Goal: Information Seeking & Learning: Learn about a topic

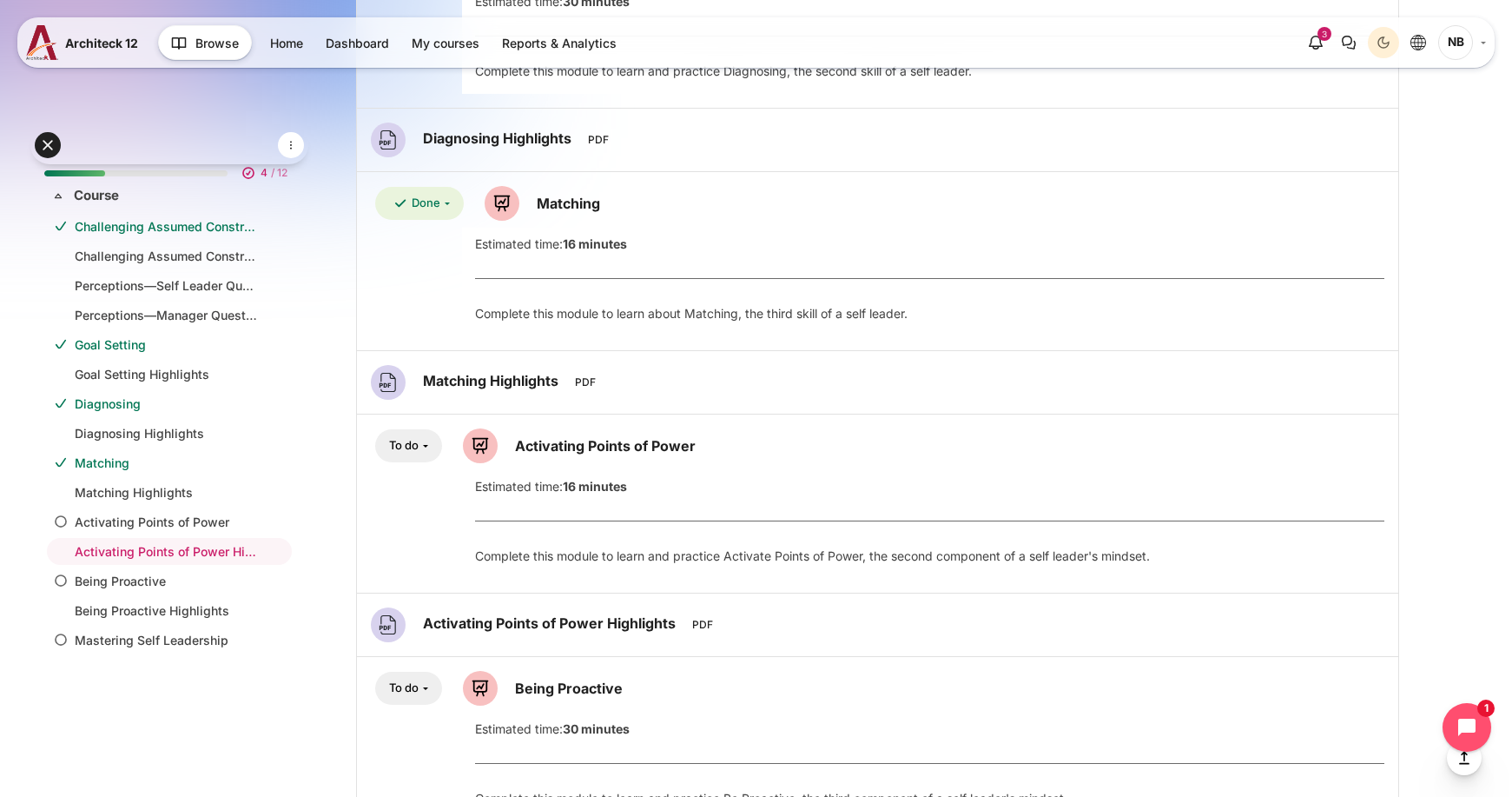
scroll to position [494, 0]
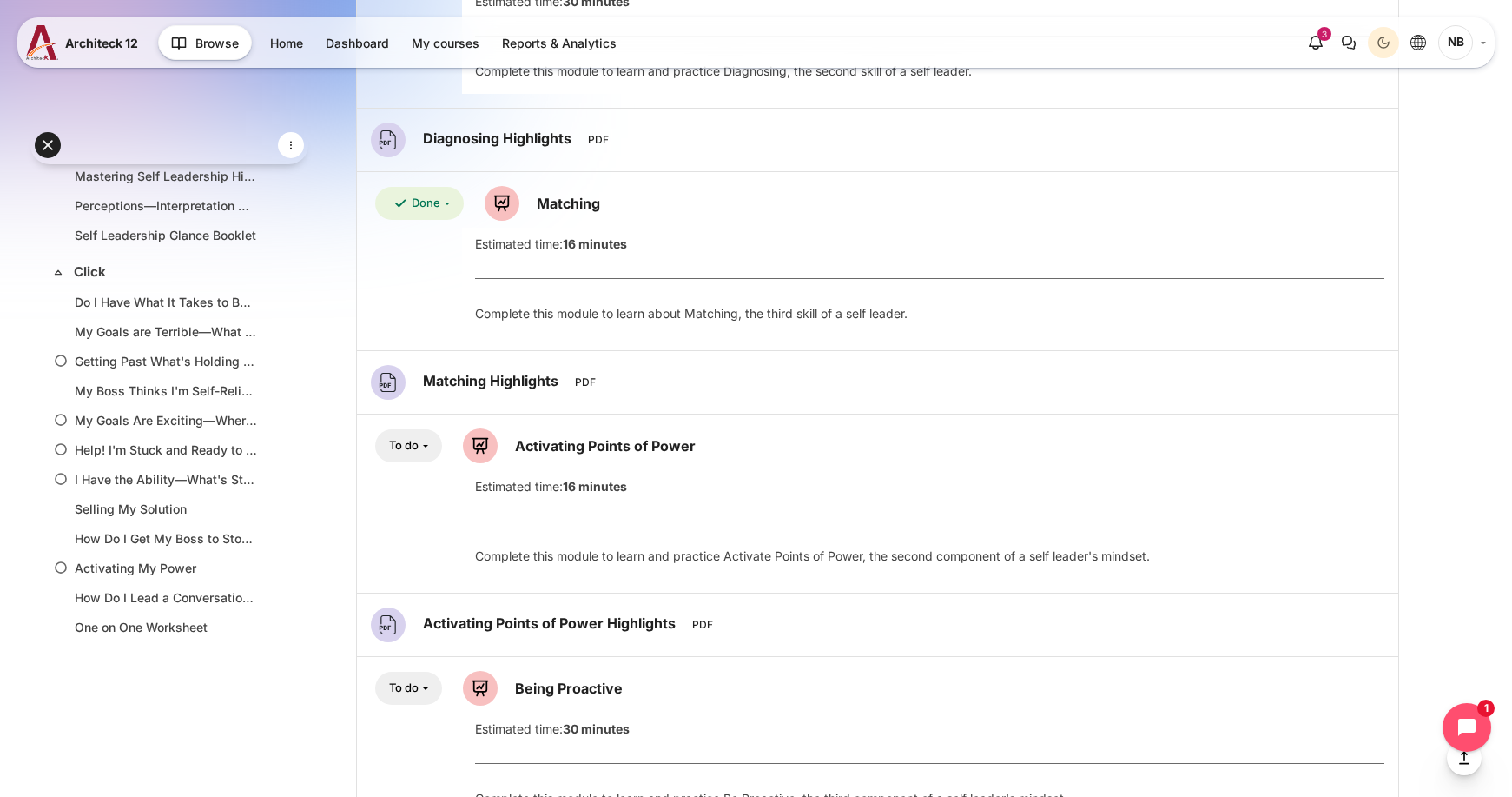
click at [512, 377] on link "Matching Highlights File" at bounding box center [493, 380] width 140 height 17
click at [636, 450] on link "Activating Points of Power Lesson" at bounding box center [605, 445] width 181 height 17
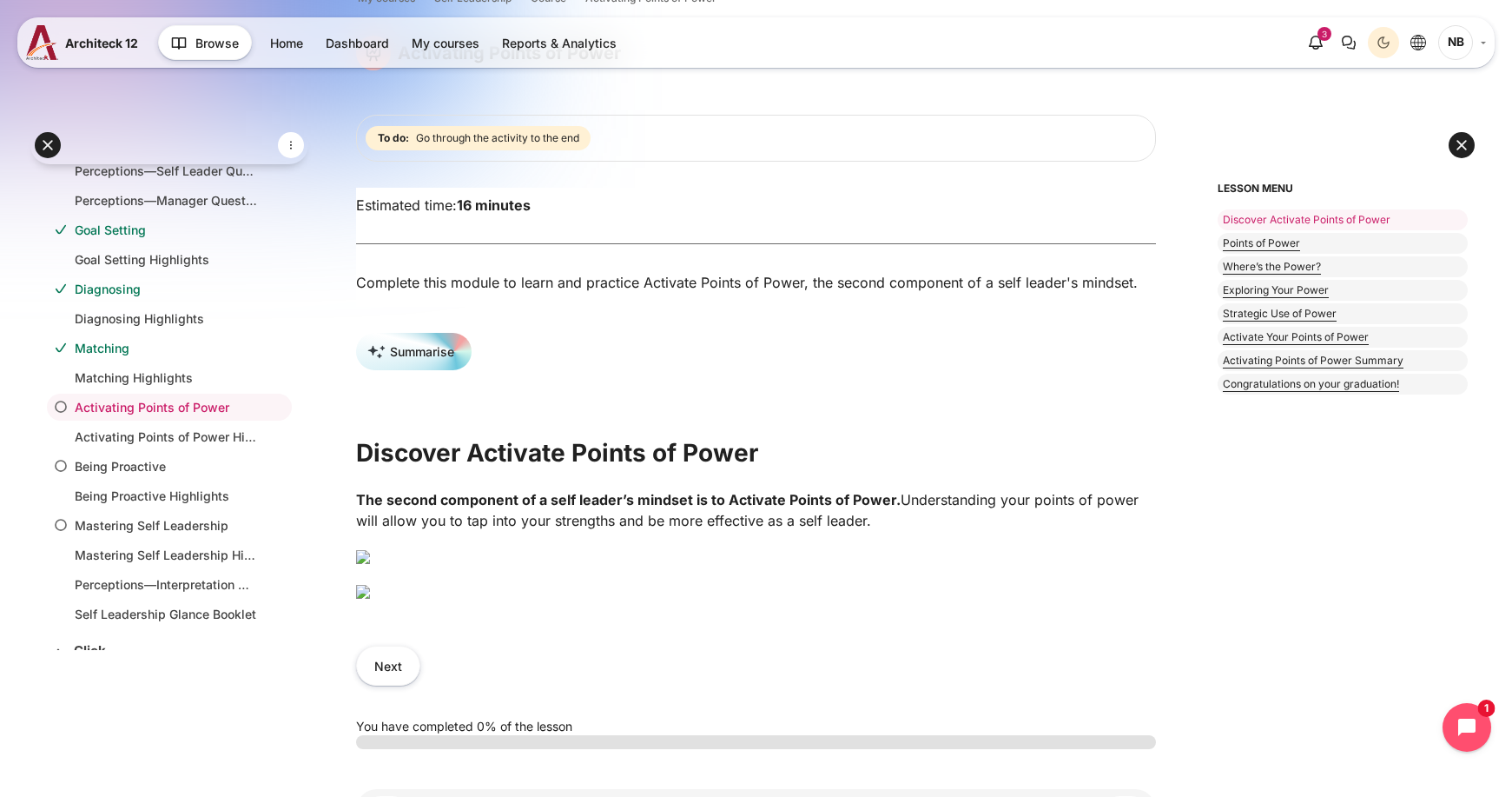
scroll to position [434, 0]
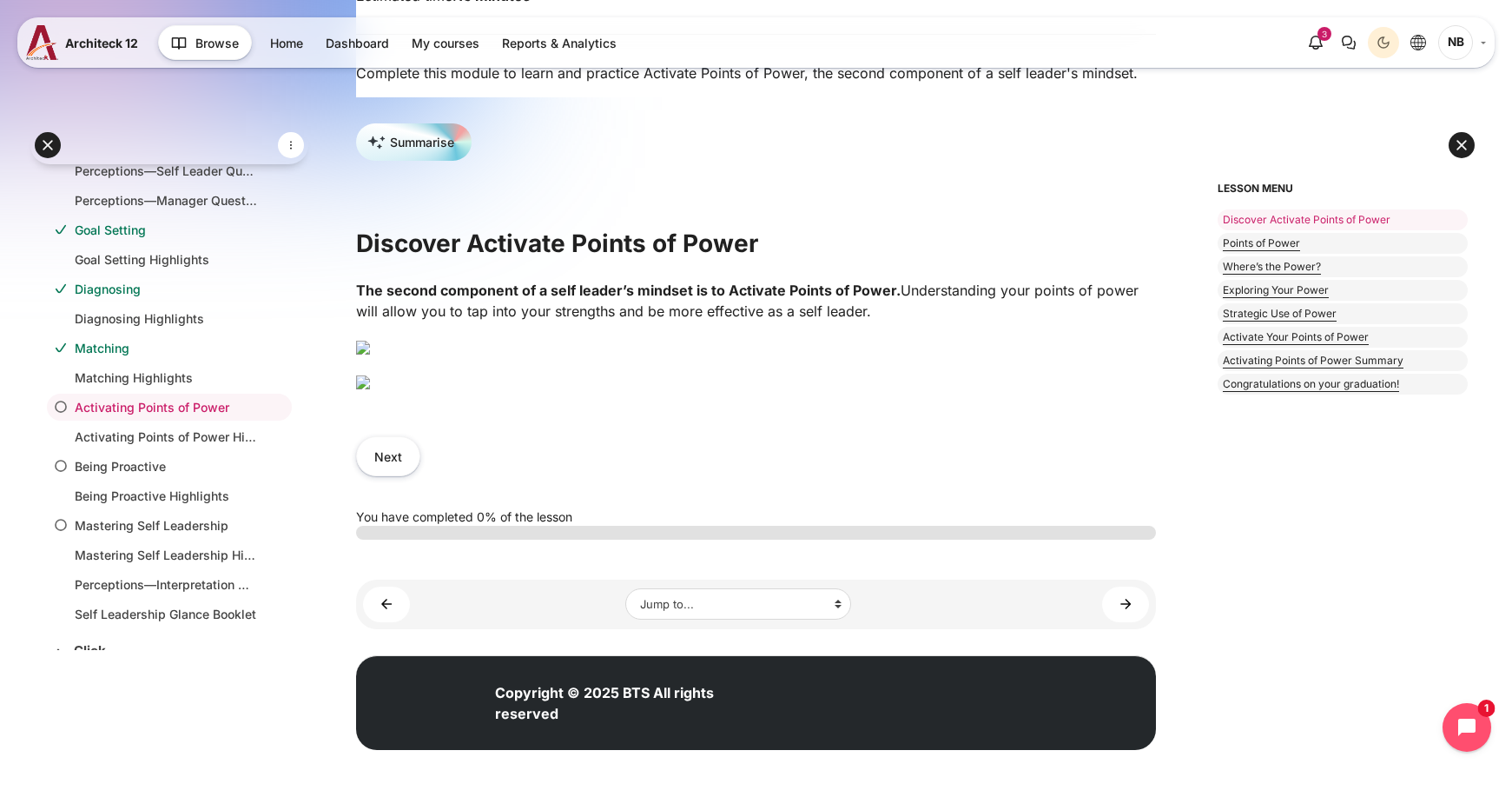
click at [369, 389] on img "Content" at bounding box center [363, 382] width 14 height 14
click at [397, 475] on button "Next" at bounding box center [388, 455] width 64 height 39
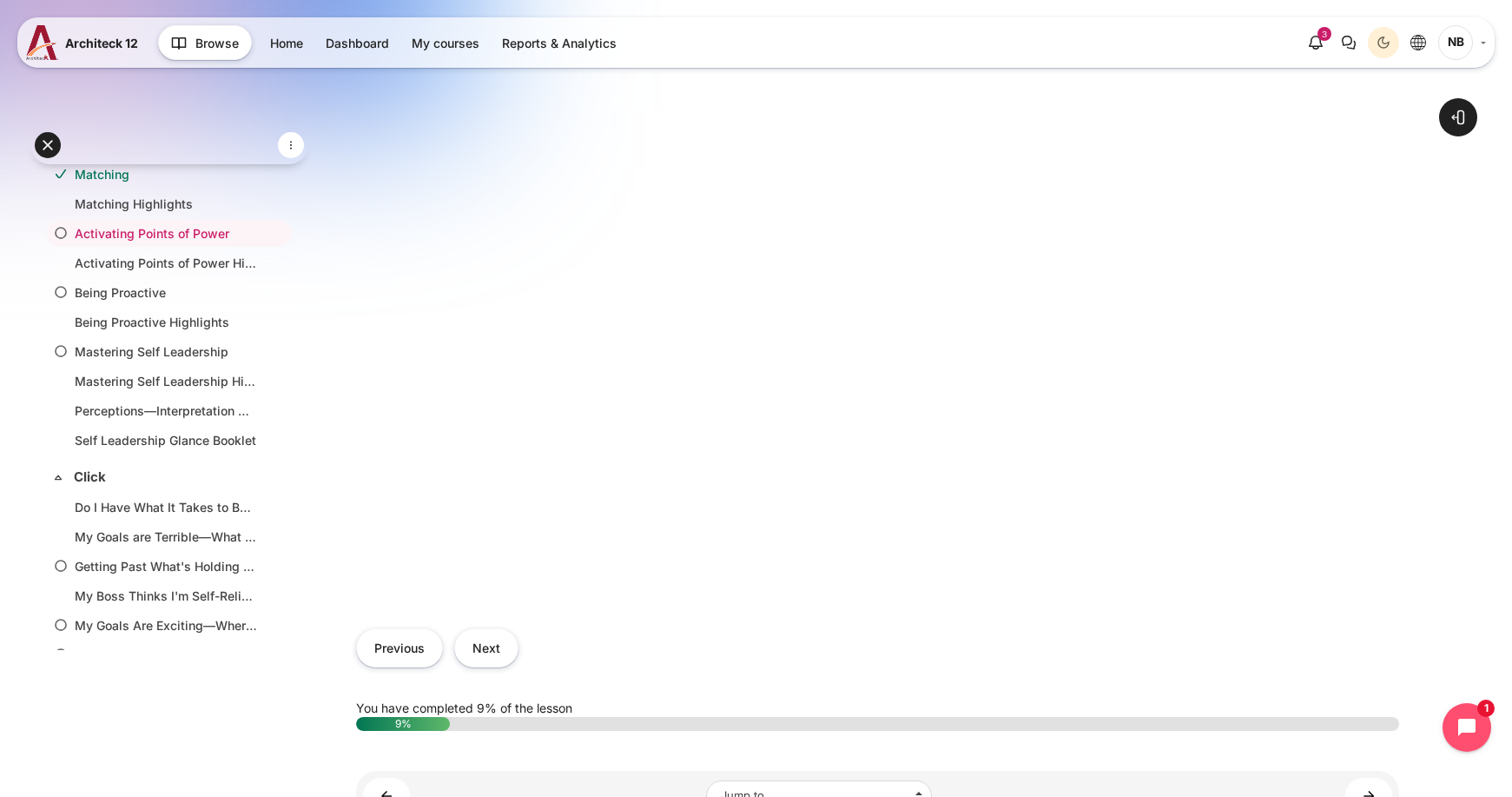
scroll to position [533, 0]
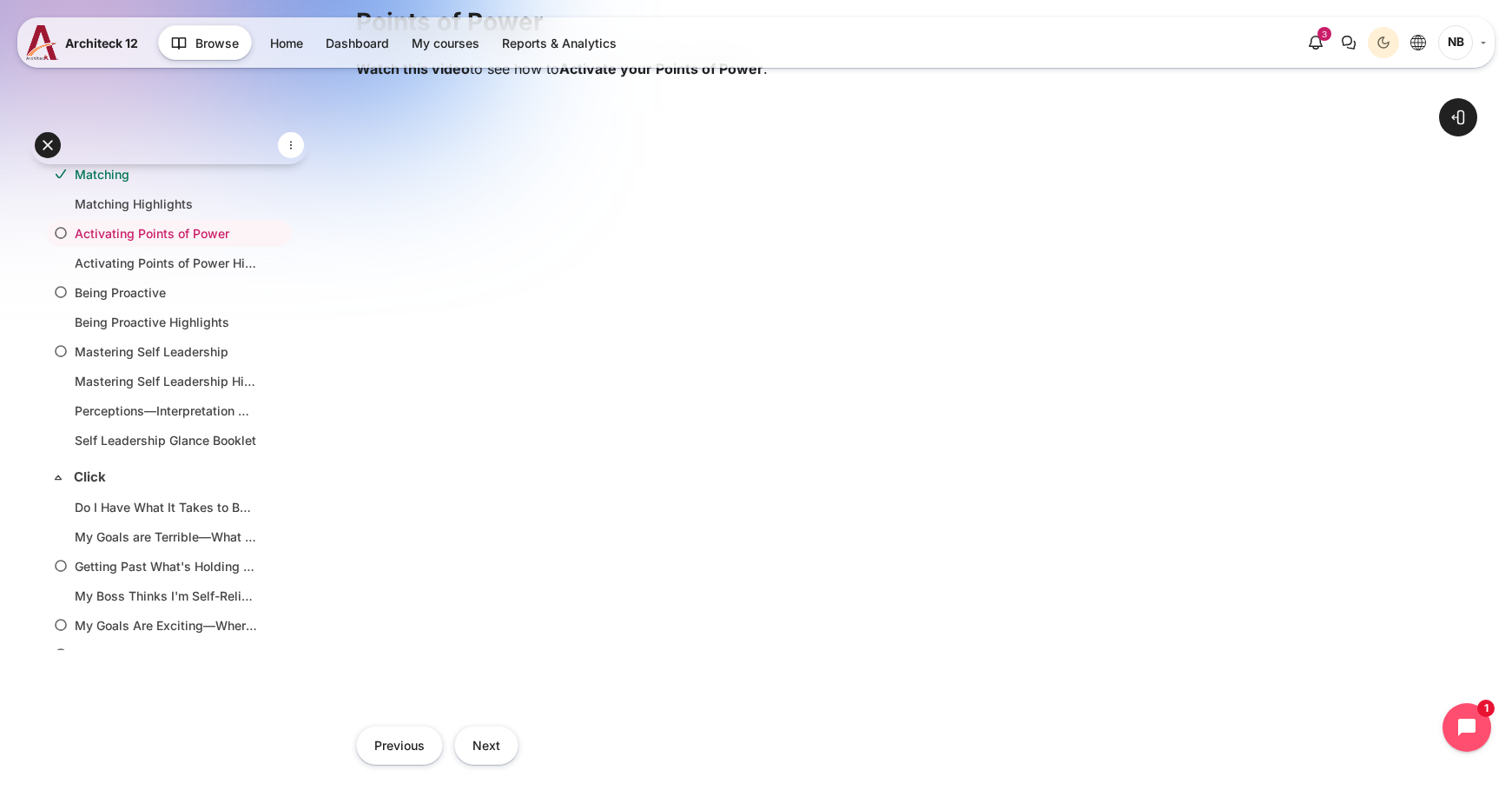
click at [1125, 722] on div "Previous Next" at bounding box center [877, 745] width 1043 height 74
click at [482, 754] on button "Next" at bounding box center [486, 744] width 64 height 39
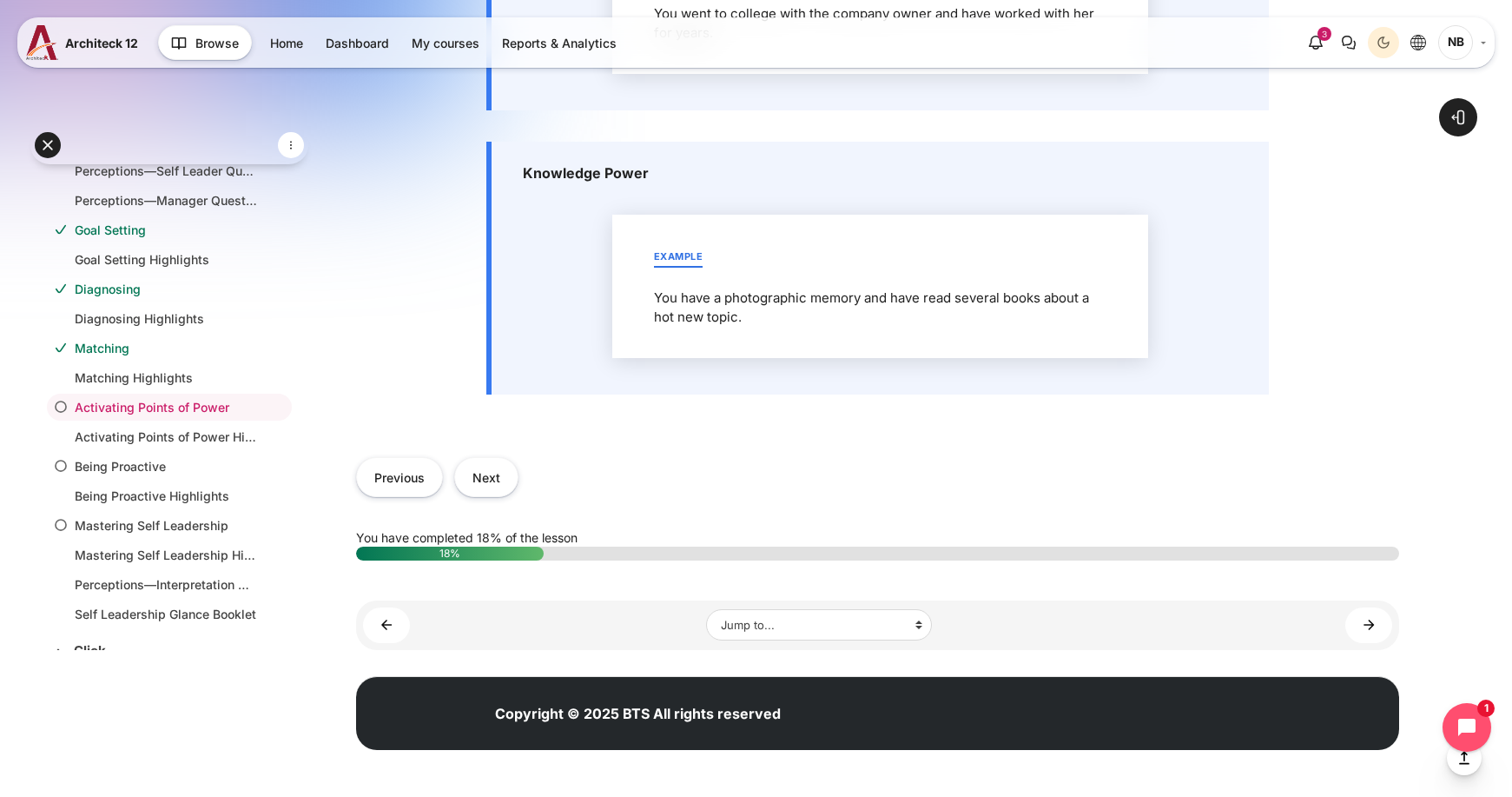
scroll to position [2432, 0]
click at [501, 470] on button "Next" at bounding box center [486, 476] width 64 height 39
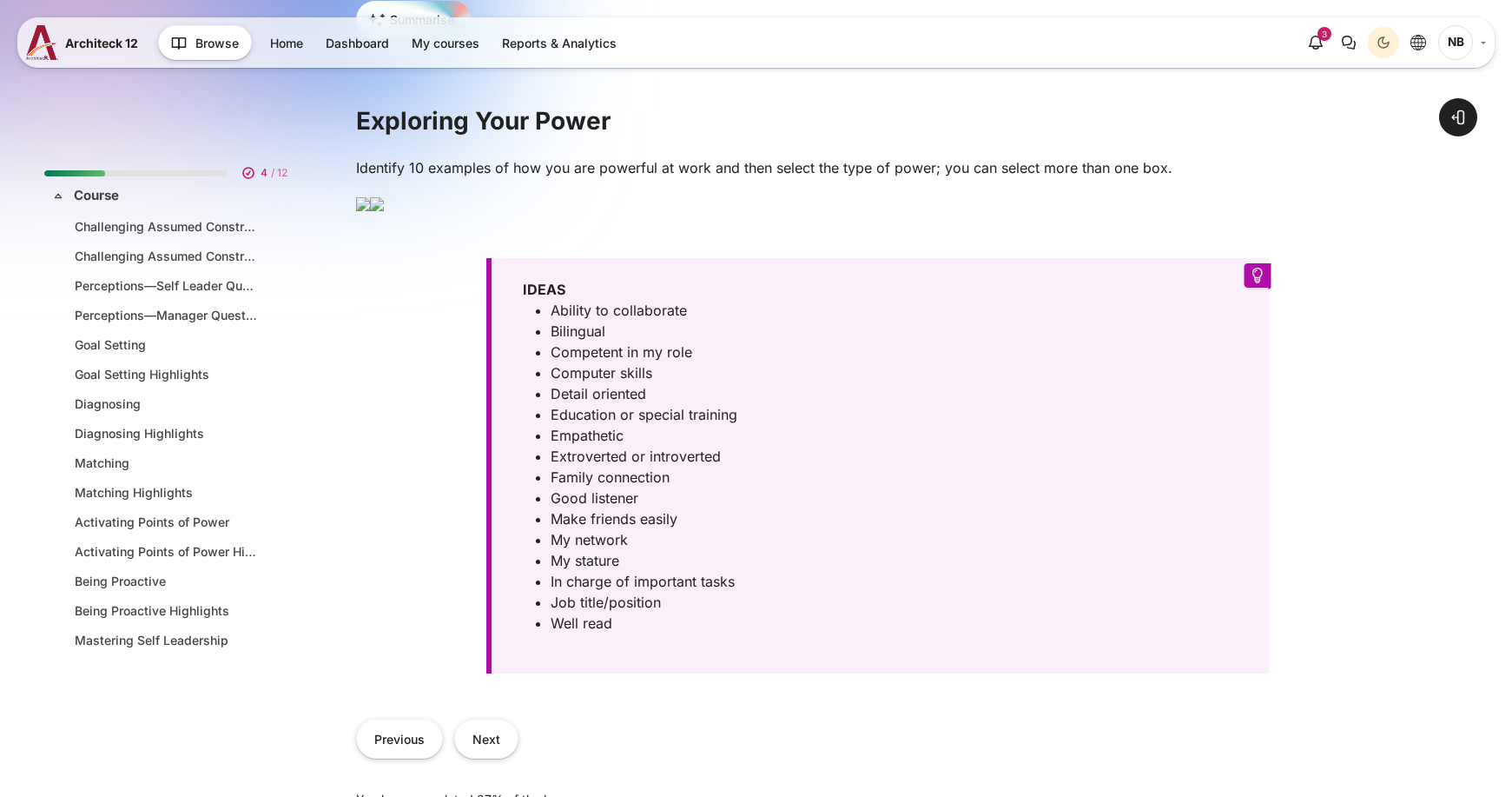
scroll to position [115, 0]
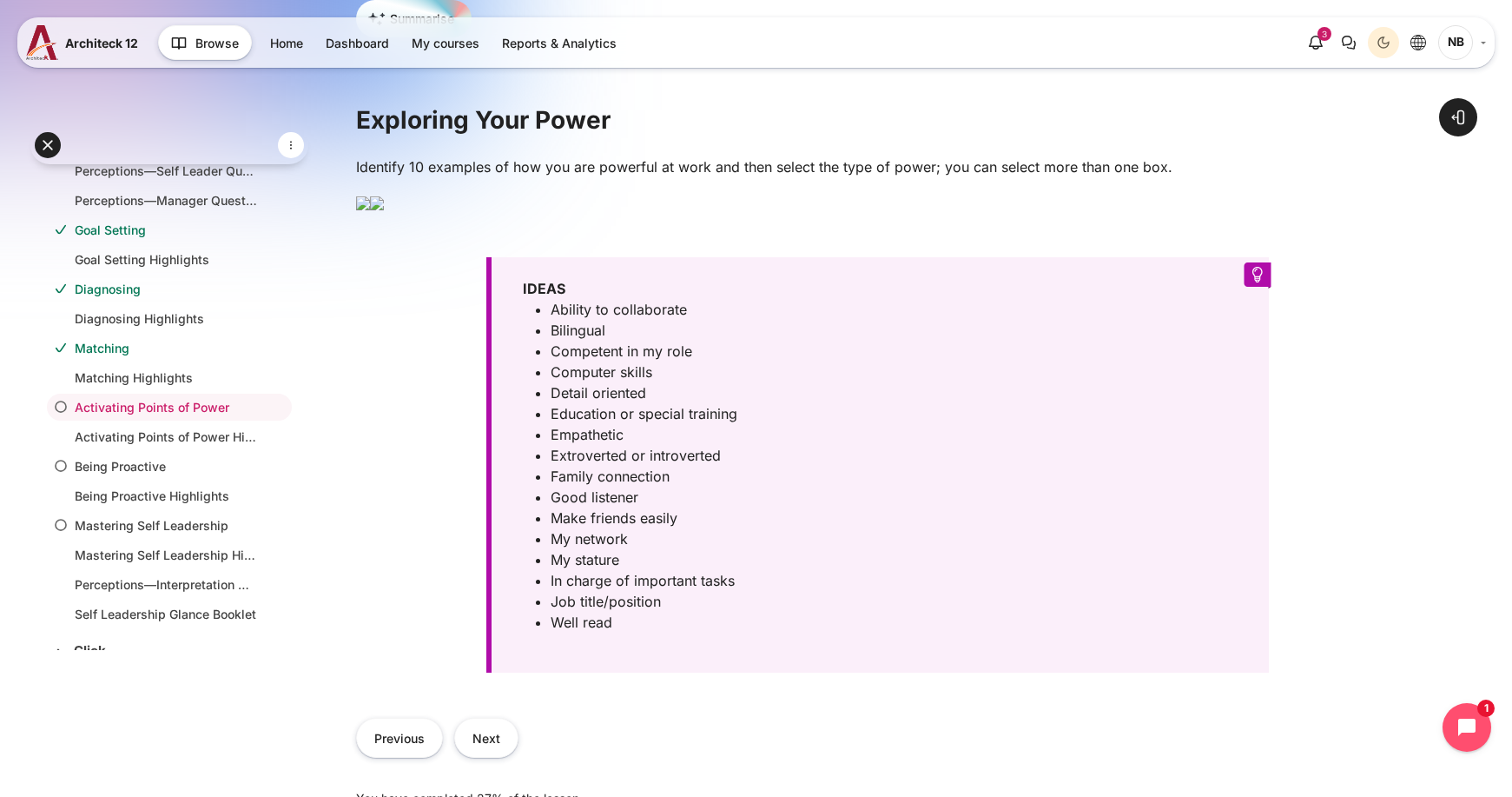
click at [369, 210] on img "Content" at bounding box center [363, 203] width 14 height 14
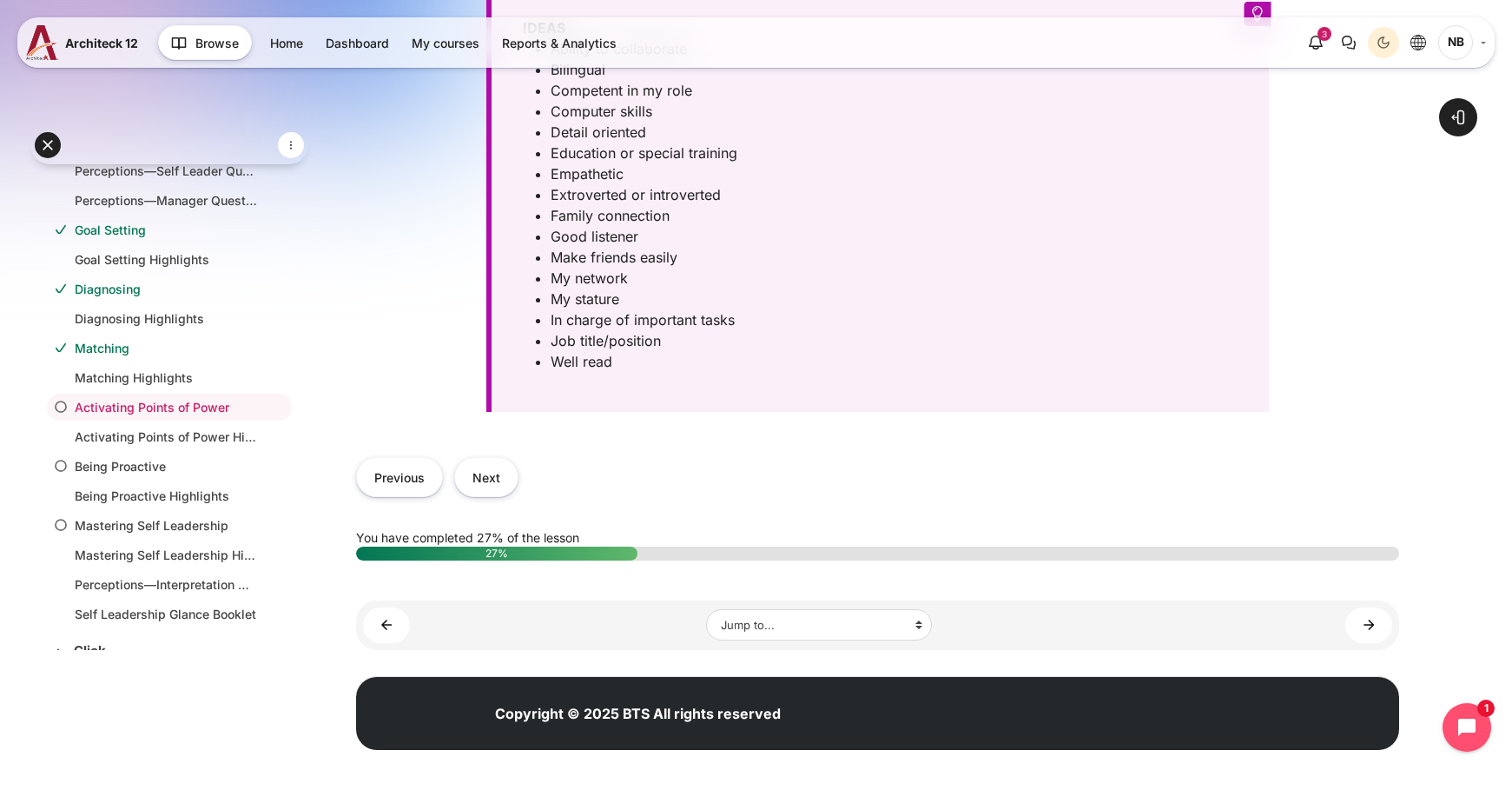
scroll to position [955, 0]
click at [623, 59] on p "Ability to collaborate" at bounding box center [889, 48] width 676 height 21
click at [625, 59] on p "Ability to collaborate" at bounding box center [889, 48] width 676 height 21
click at [468, 496] on button "Next" at bounding box center [486, 476] width 64 height 39
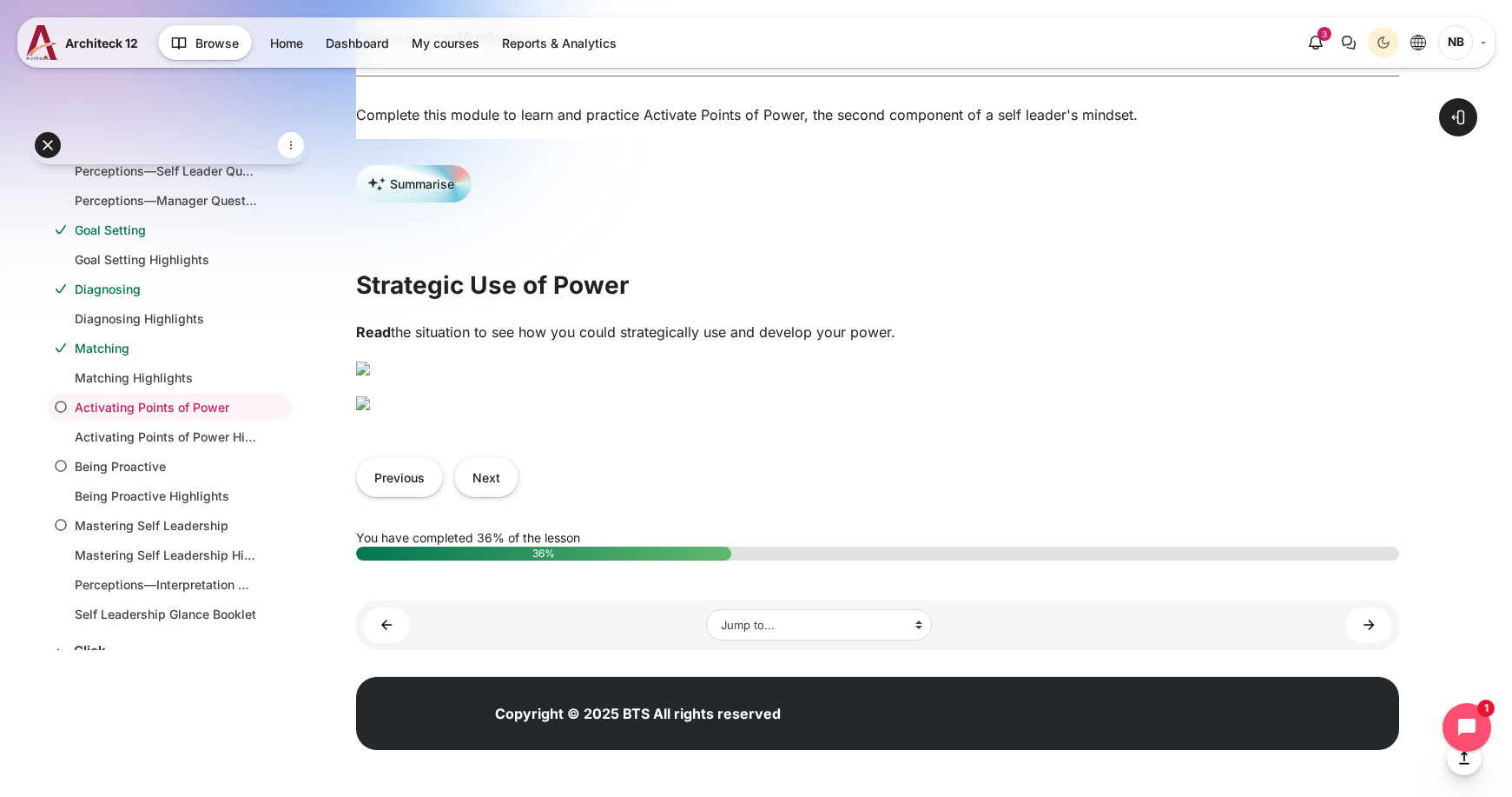
scroll to position [869, 0]
click at [509, 496] on button "Next" at bounding box center [486, 476] width 64 height 39
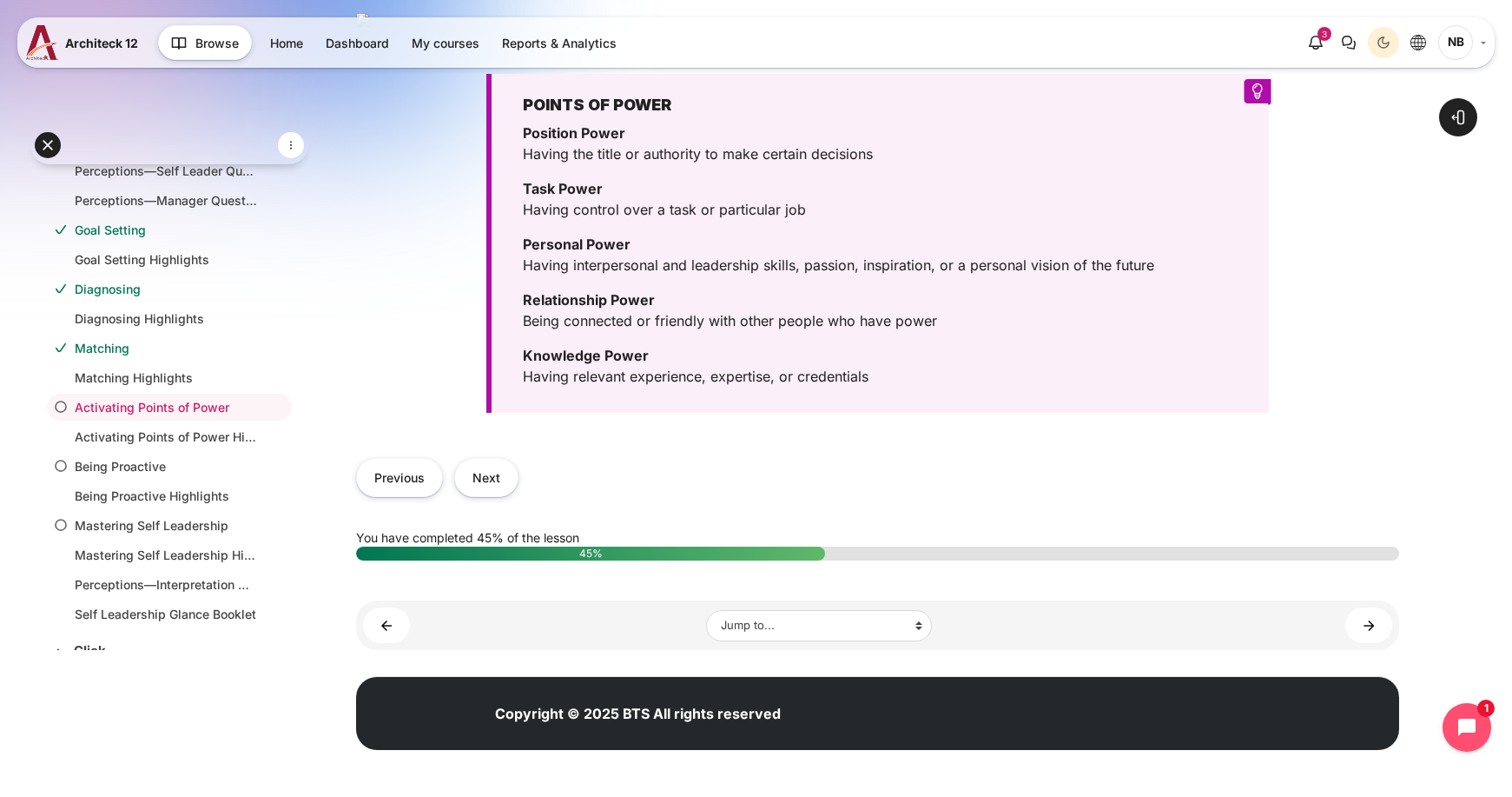
scroll to position [782, 0]
click at [487, 497] on button "Next" at bounding box center [486, 477] width 64 height 39
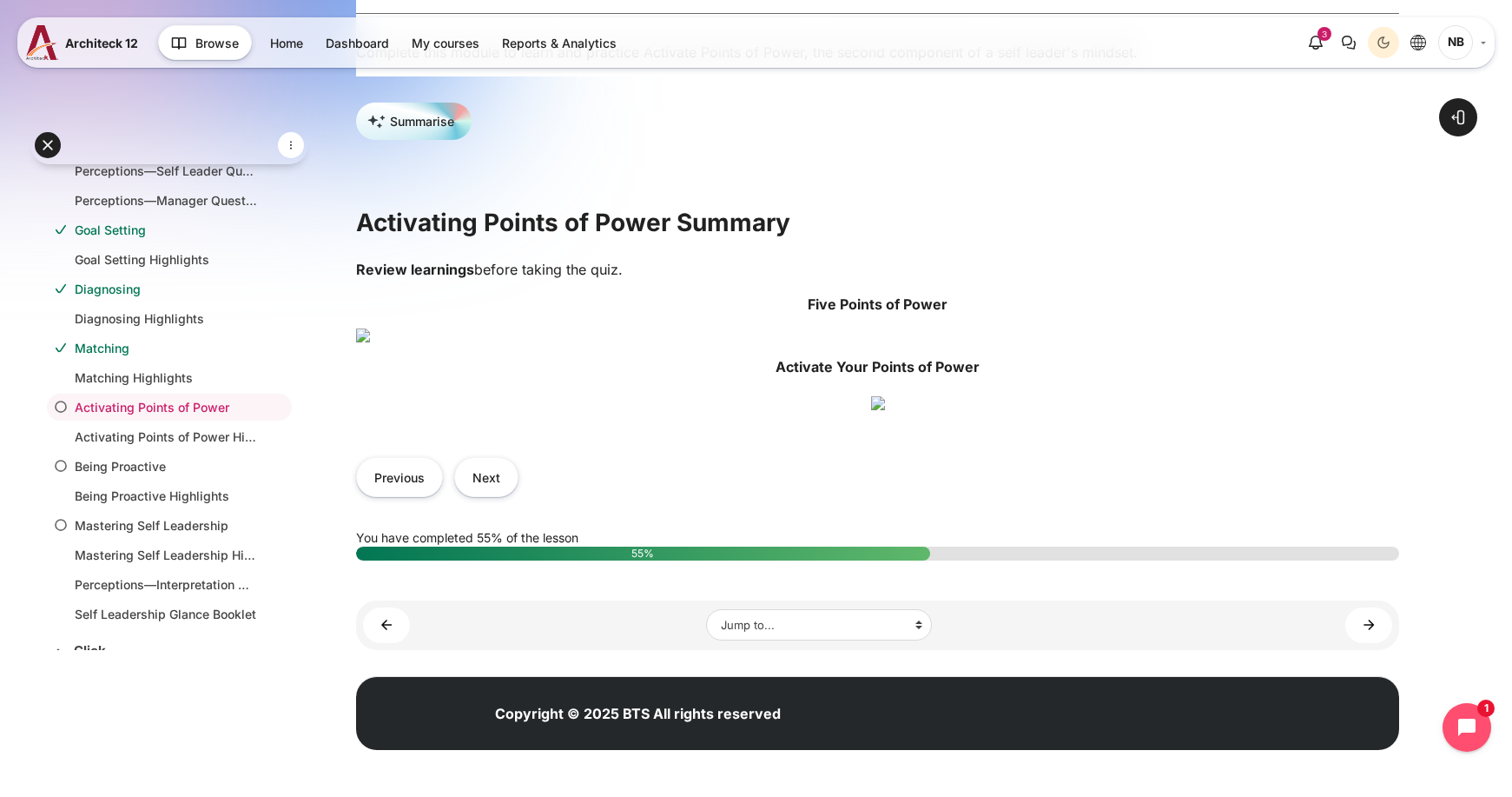
scroll to position [782, 0]
click at [500, 496] on button "Next" at bounding box center [486, 476] width 64 height 39
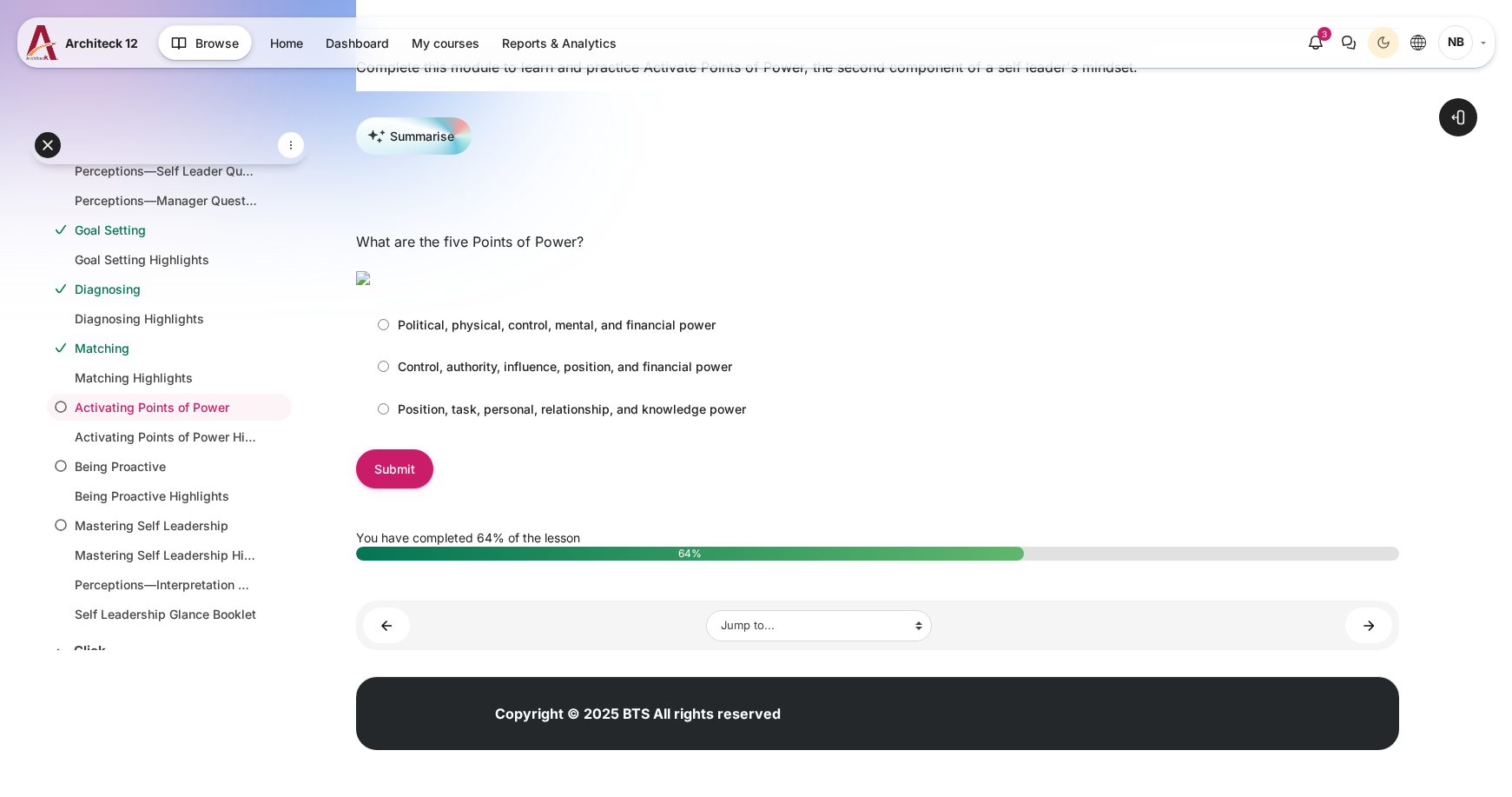
scroll to position [348, 0]
click at [505, 418] on p "Position, task, personal, relationship, and knowledge power" at bounding box center [572, 408] width 349 height 18
click at [389, 414] on input "Position, task, personal, relationship, and knowledge power" at bounding box center [384, 408] width 11 height 11
radio input "true"
click at [387, 488] on input "Submit" at bounding box center [395, 468] width 78 height 39
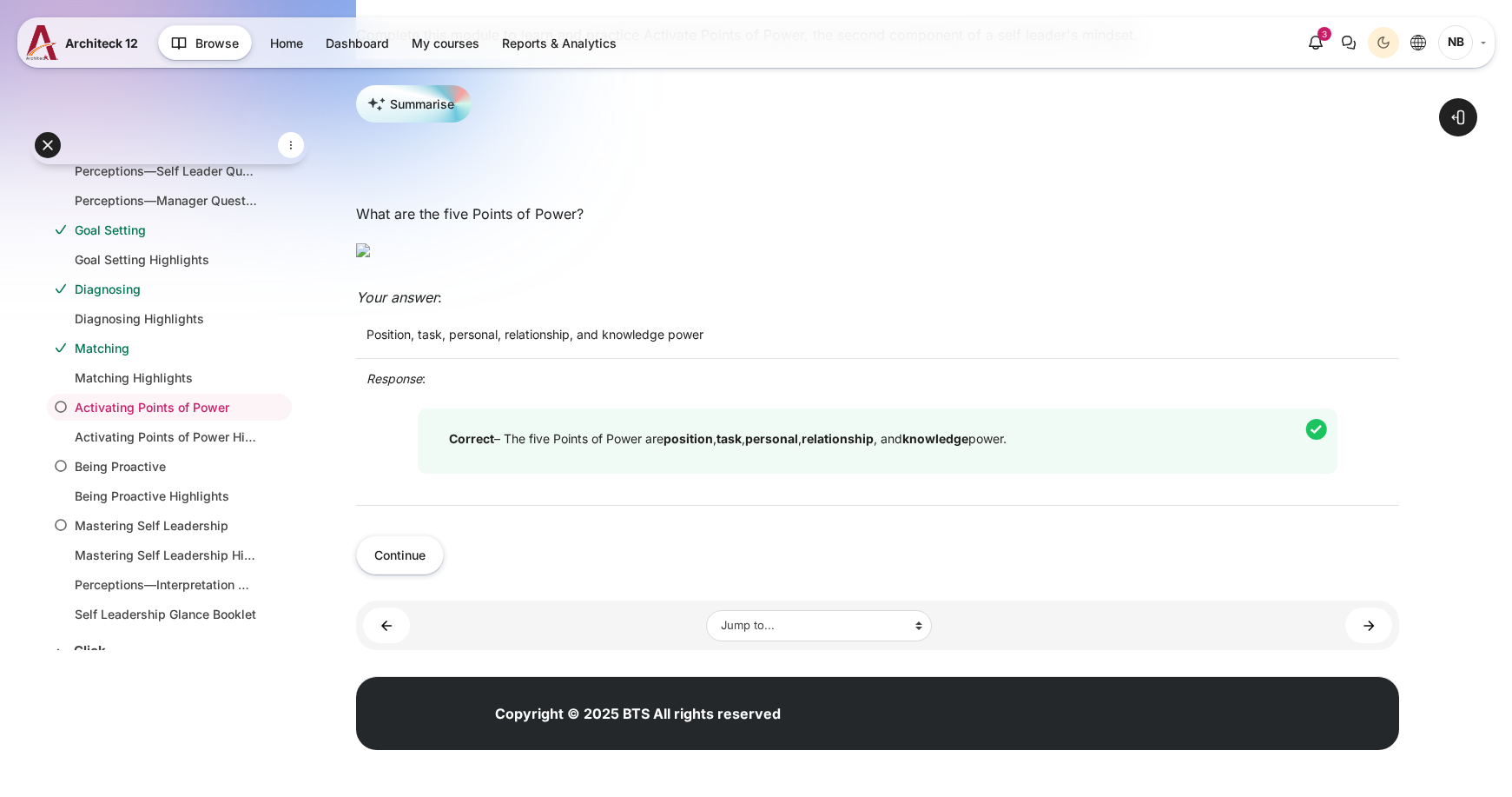
scroll to position [566, 0]
click at [405, 550] on button "Continue" at bounding box center [400, 554] width 88 height 39
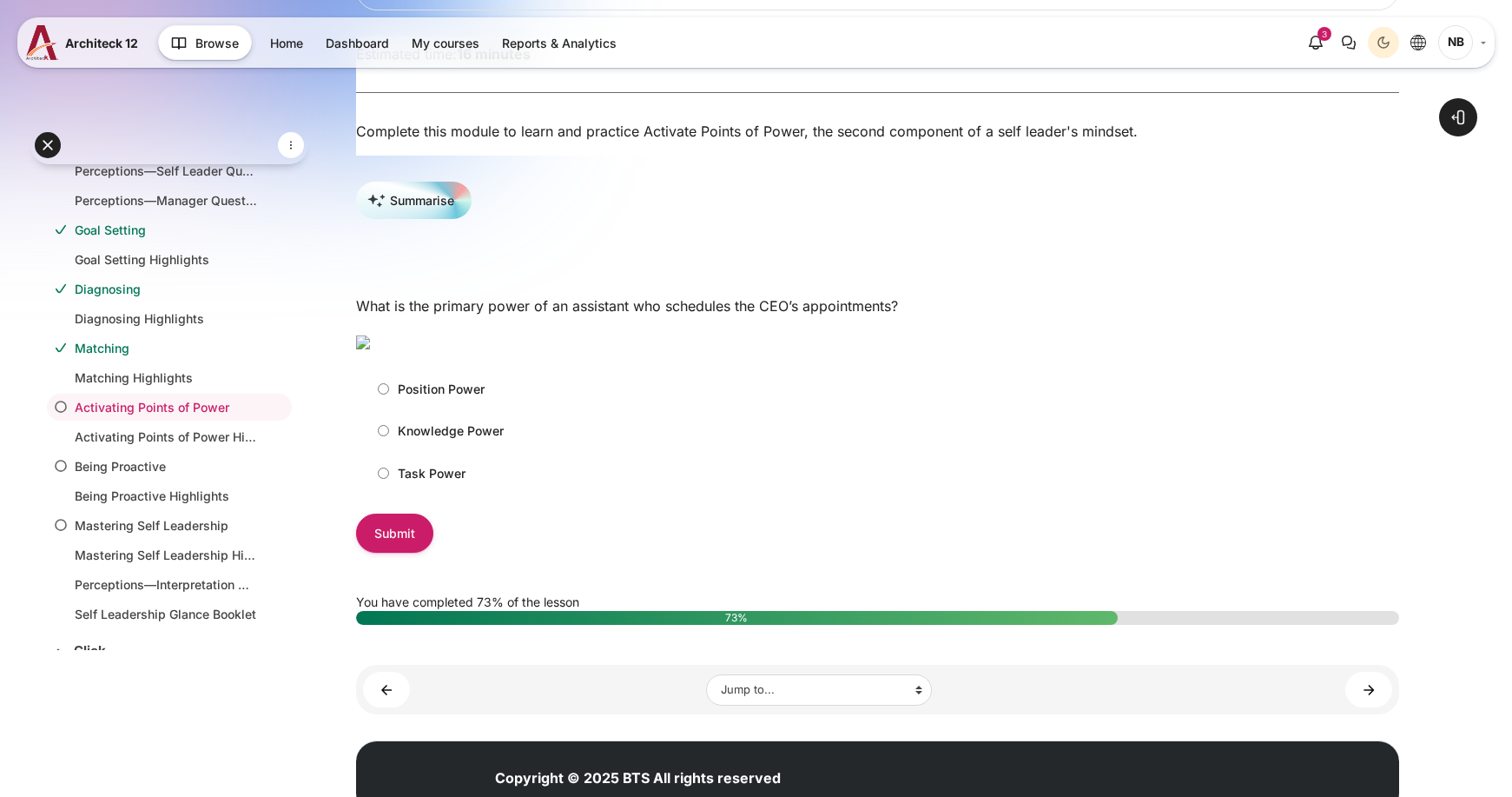
scroll to position [261, 0]
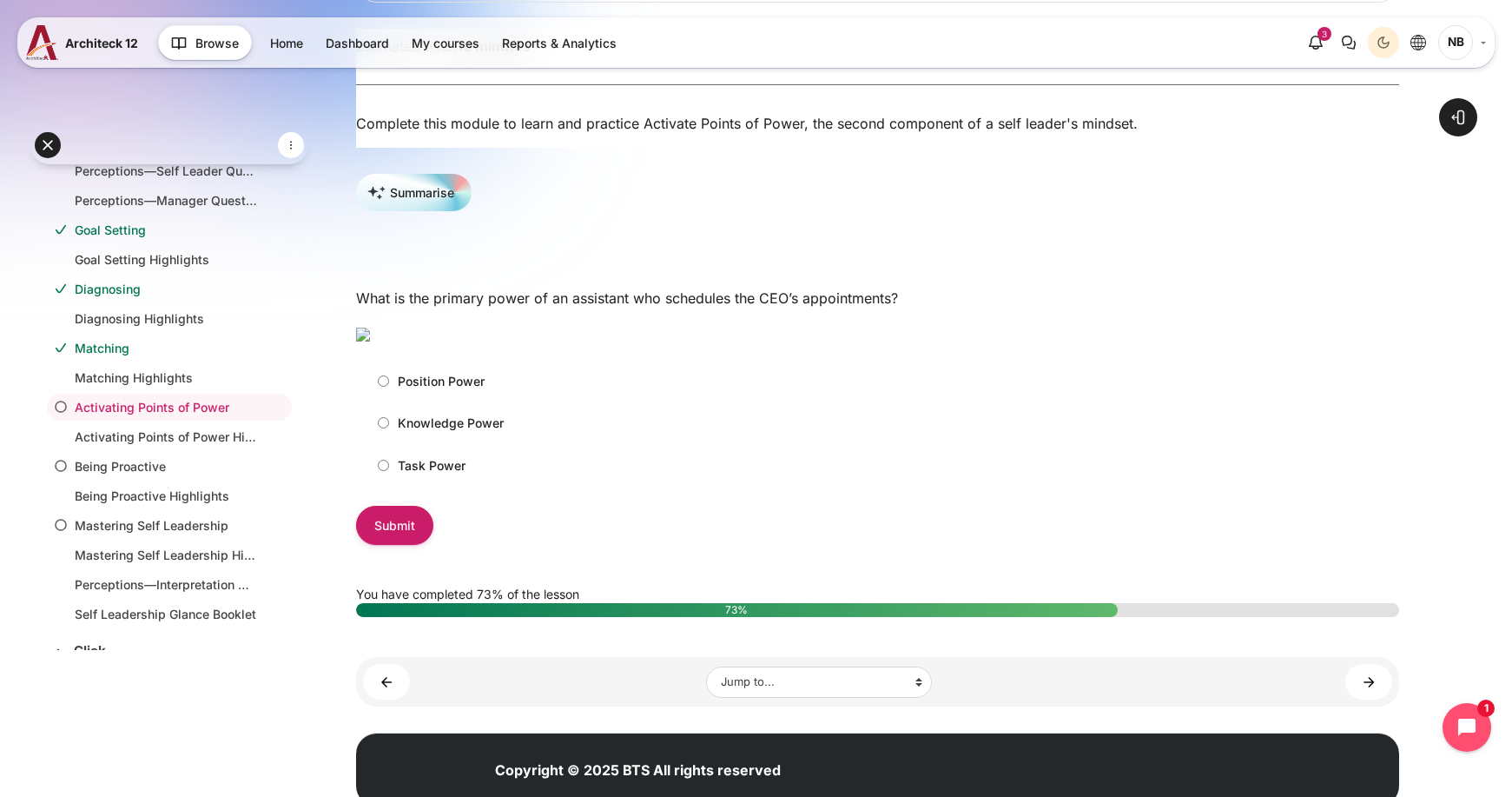
click at [431, 474] on p "Task Power" at bounding box center [431, 464] width 67 height 18
click at [389, 471] on input "Task Power" at bounding box center [384, 465] width 11 height 11
radio input "true"
click at [379, 545] on input "Submit" at bounding box center [395, 524] width 78 height 39
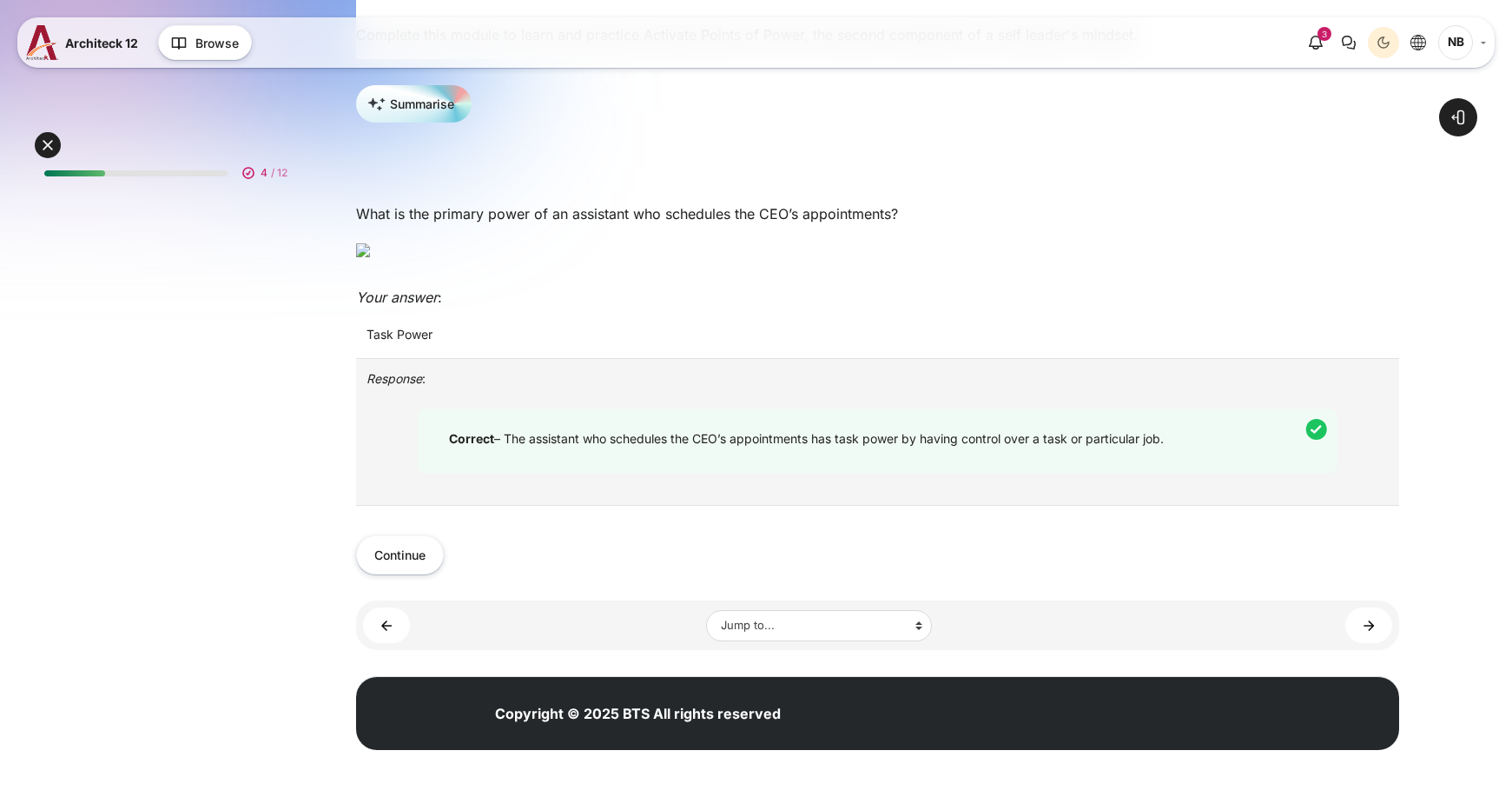
scroll to position [115, 0]
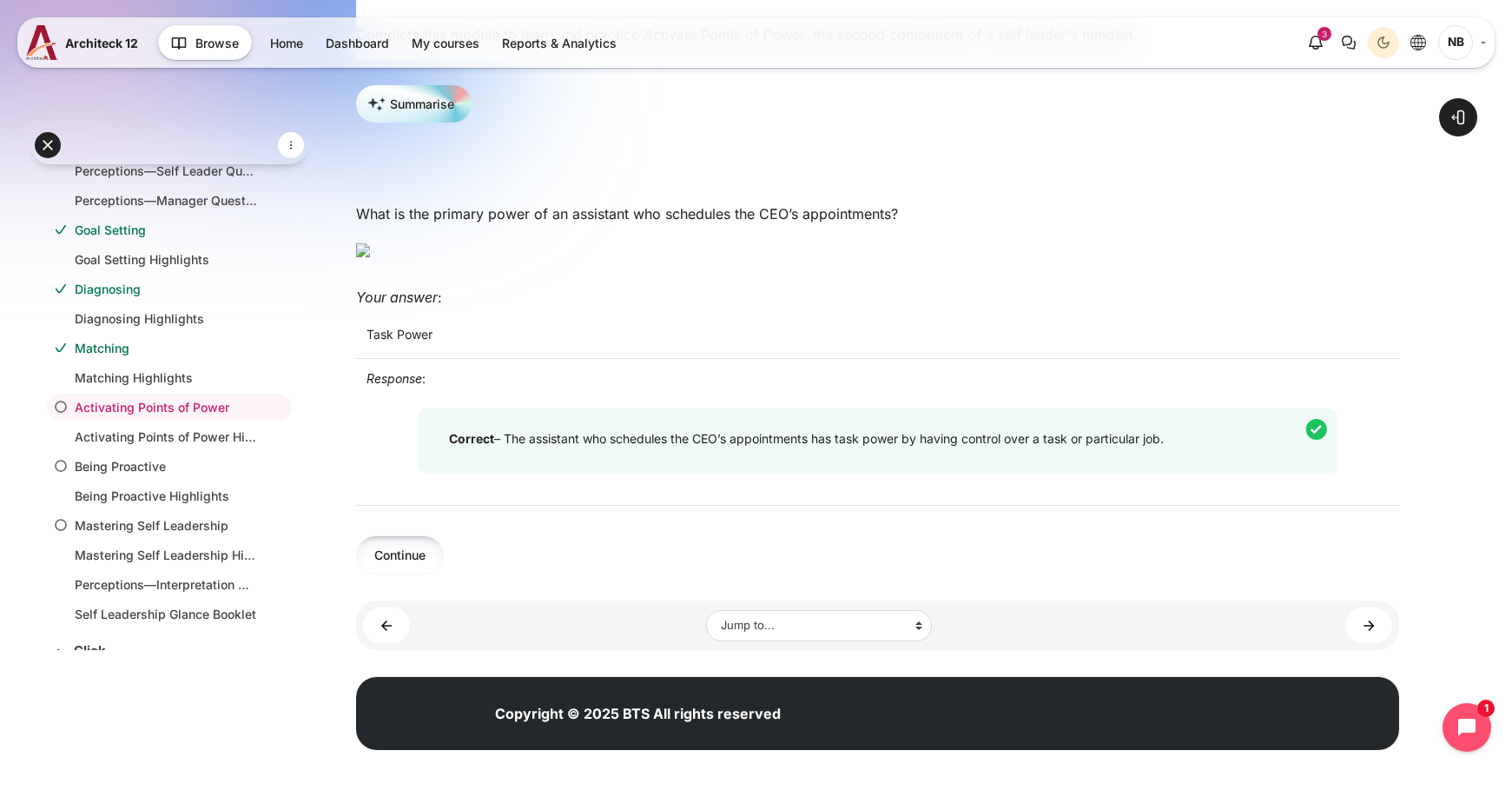
click at [400, 574] on button "Continue" at bounding box center [400, 554] width 88 height 39
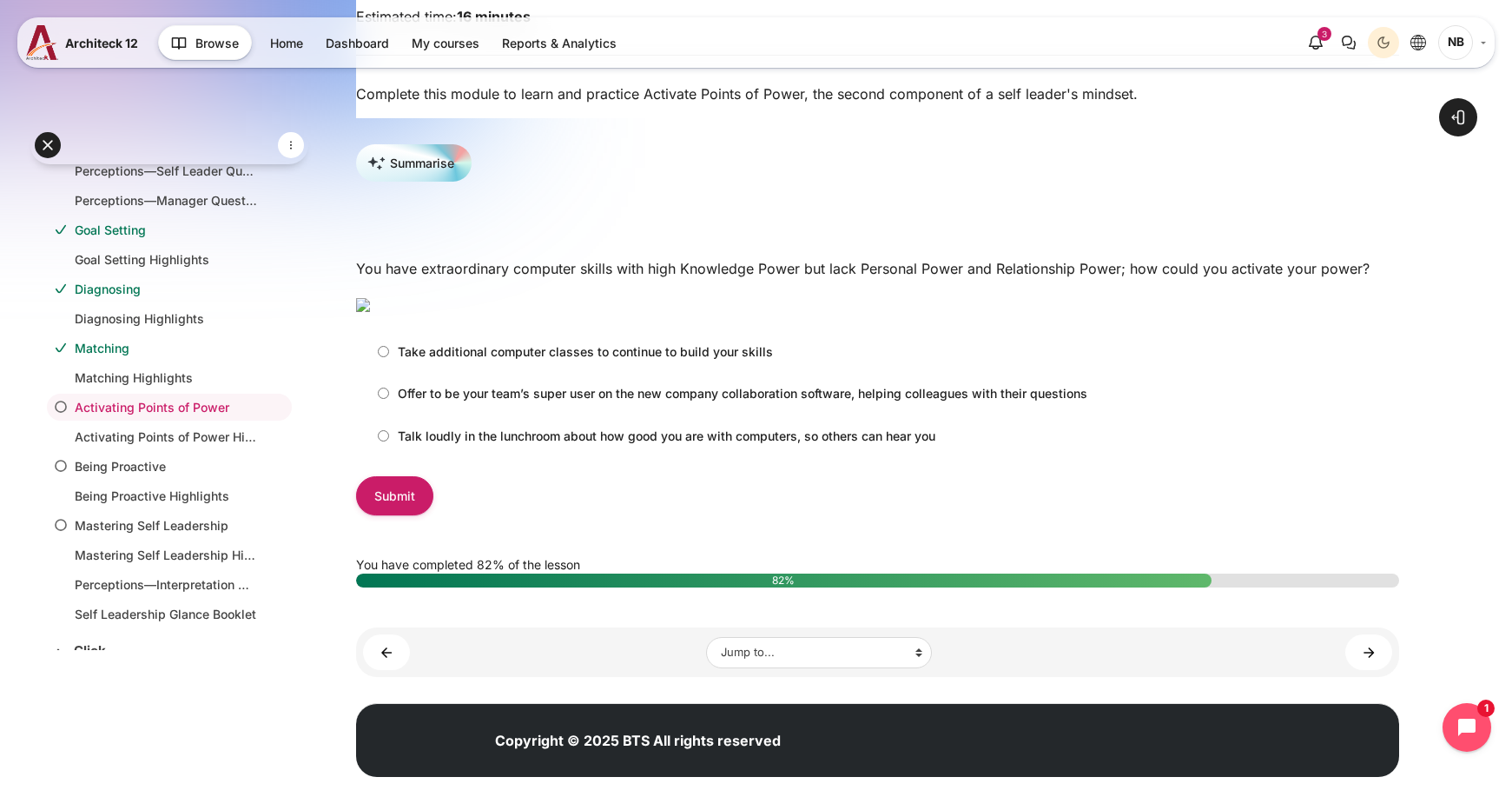
scroll to position [294, 0]
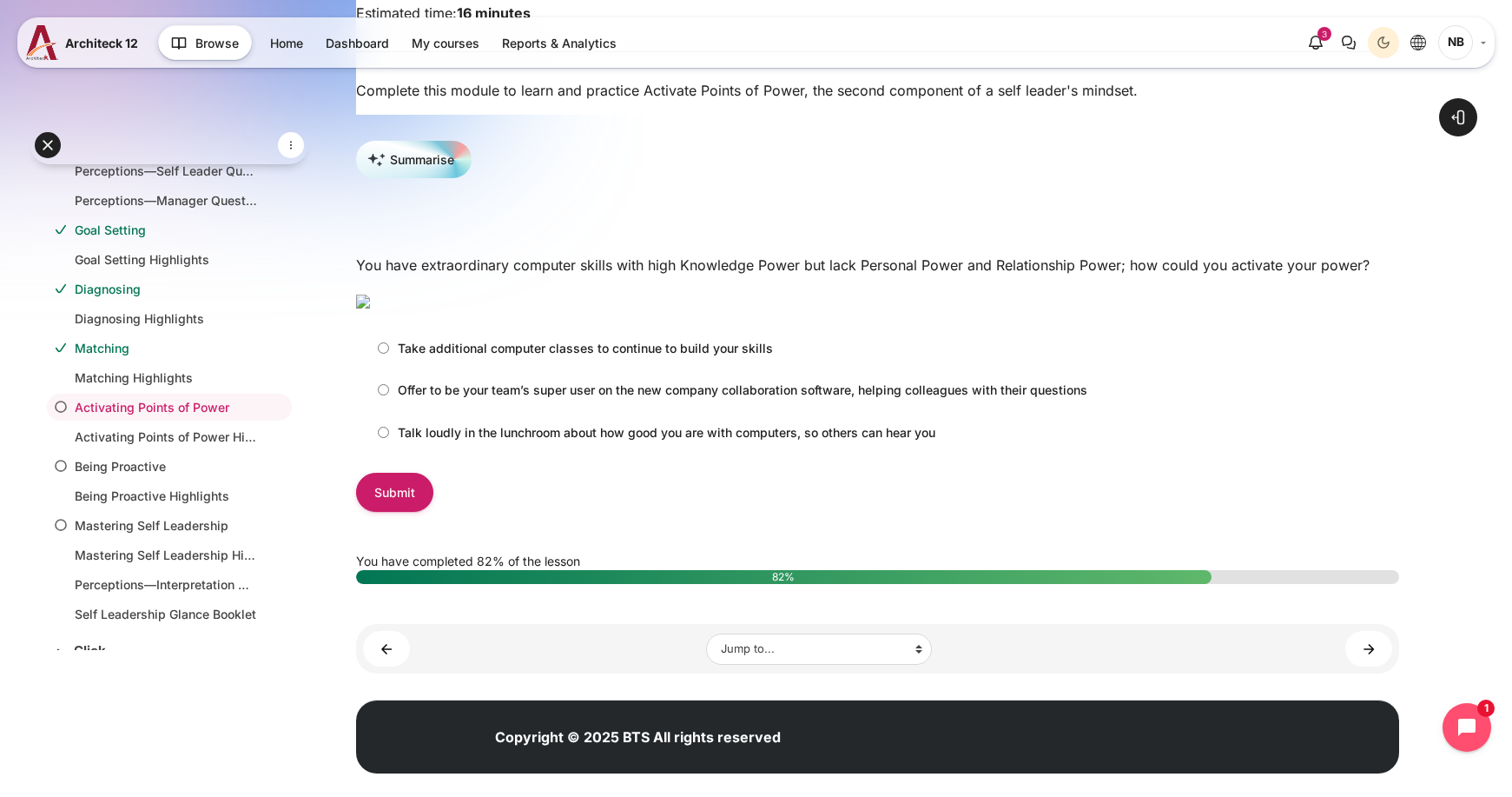
click at [1011, 399] on p "Offer to be your team’s super user on the new company collaboration software, h…" at bounding box center [743, 389] width 690 height 18
click at [389, 395] on input "Offer to be your team’s super user on the new company collaboration software, h…" at bounding box center [384, 389] width 11 height 11
radio input "true"
click at [359, 512] on input "Submit" at bounding box center [395, 492] width 78 height 39
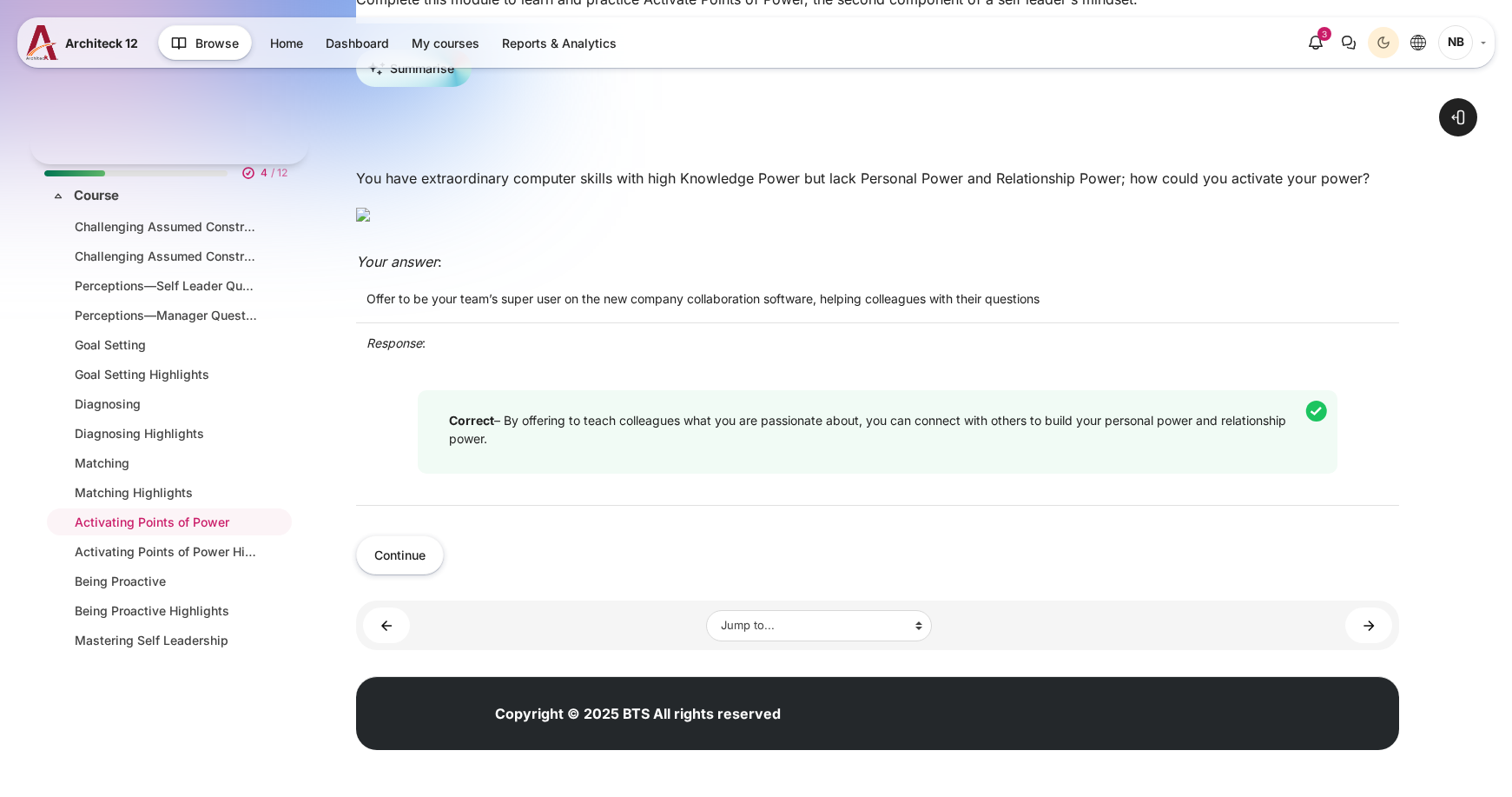
scroll to position [115, 0]
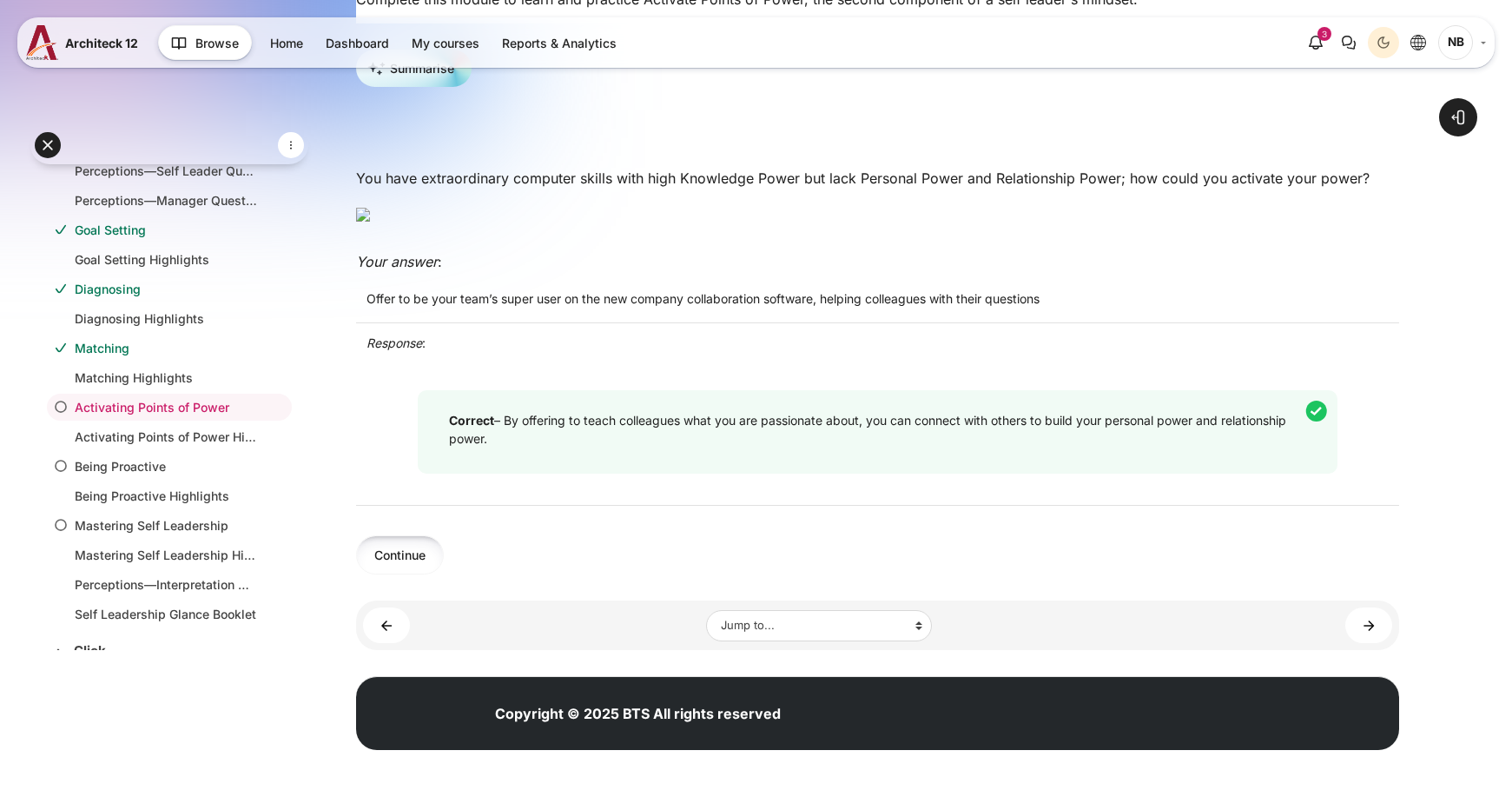
click at [425, 574] on button "Continue" at bounding box center [400, 554] width 88 height 39
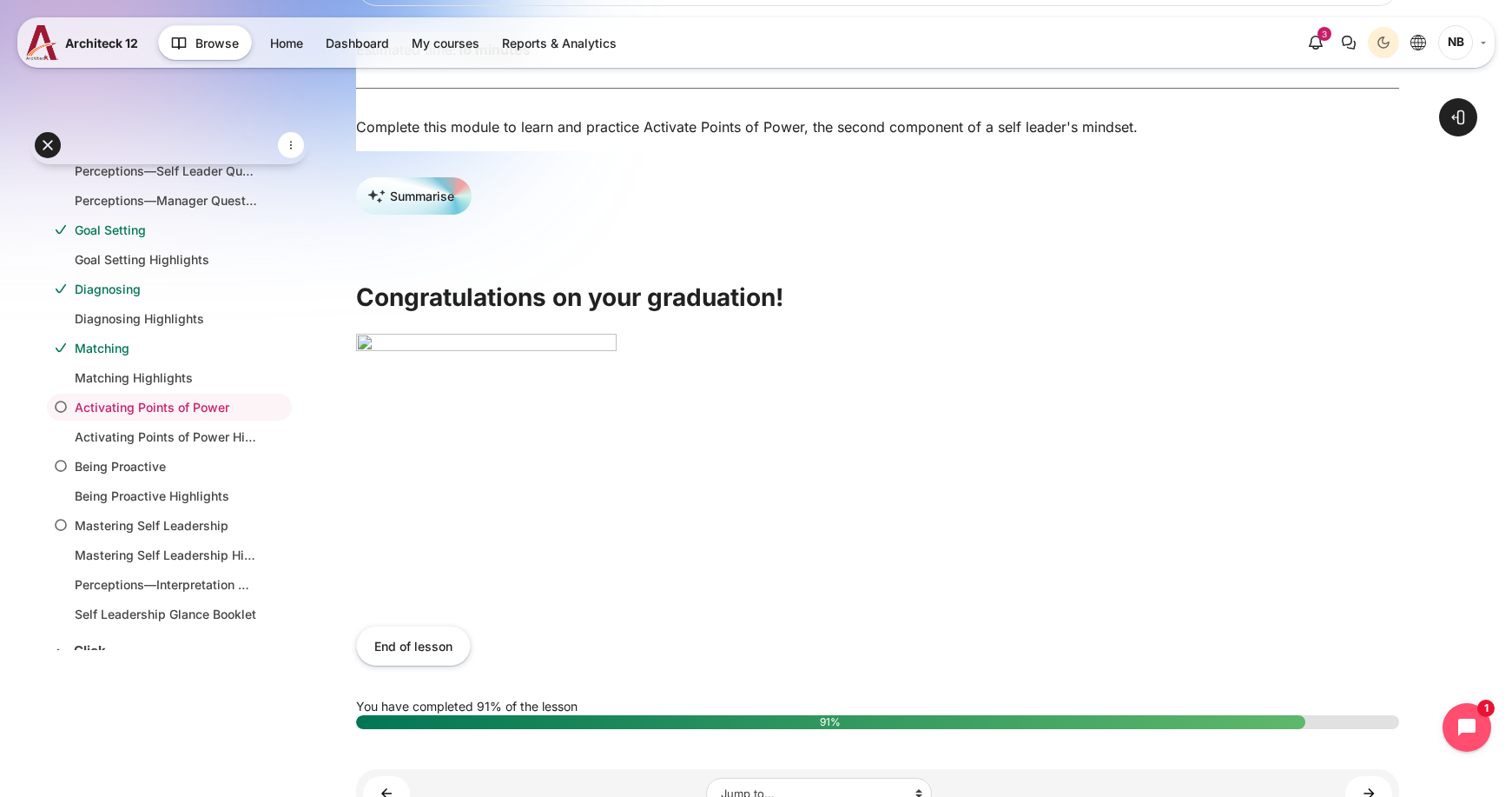
scroll to position [261, 0]
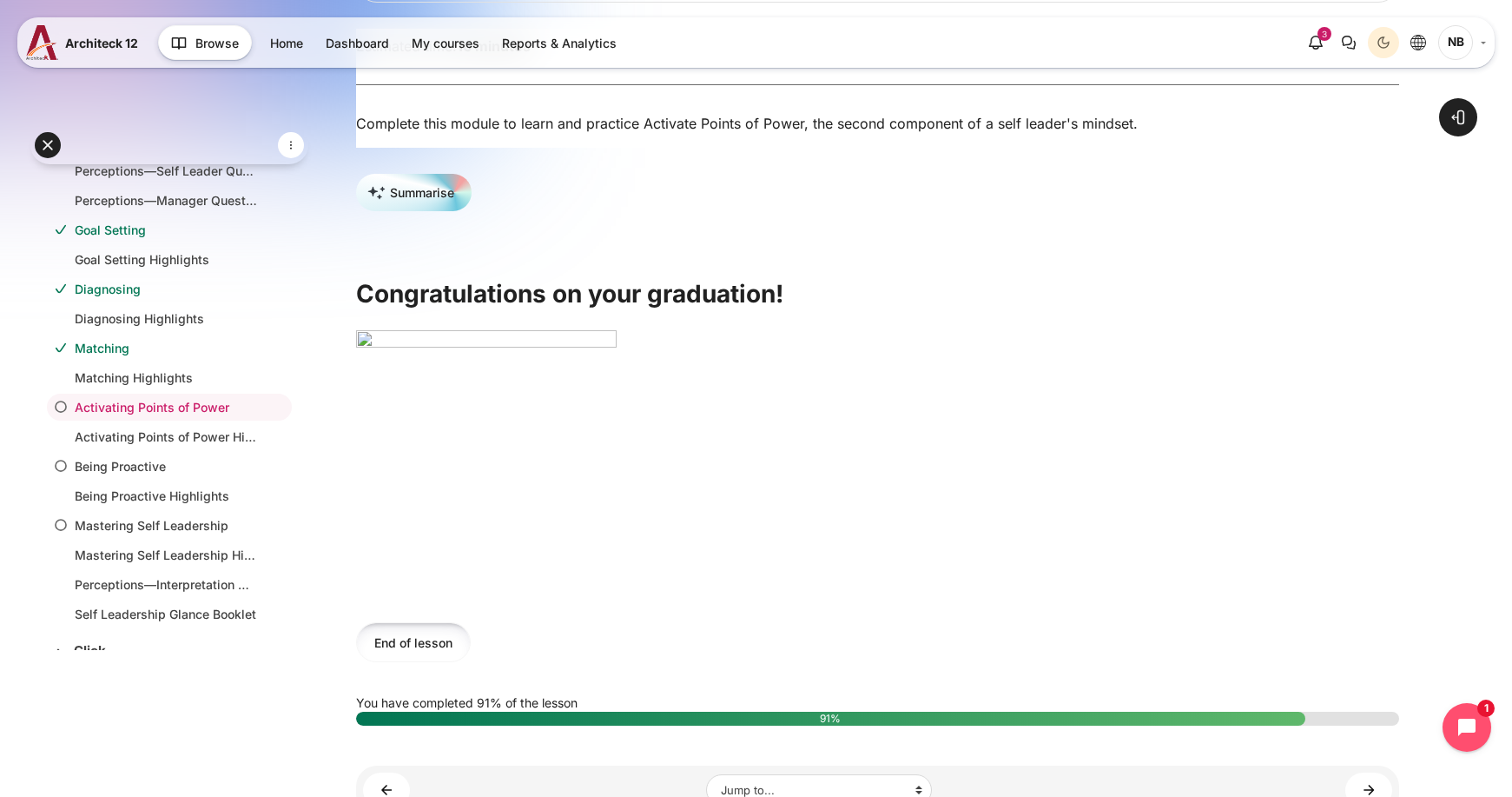
click at [416, 642] on button "End of lesson" at bounding box center [413, 641] width 115 height 39
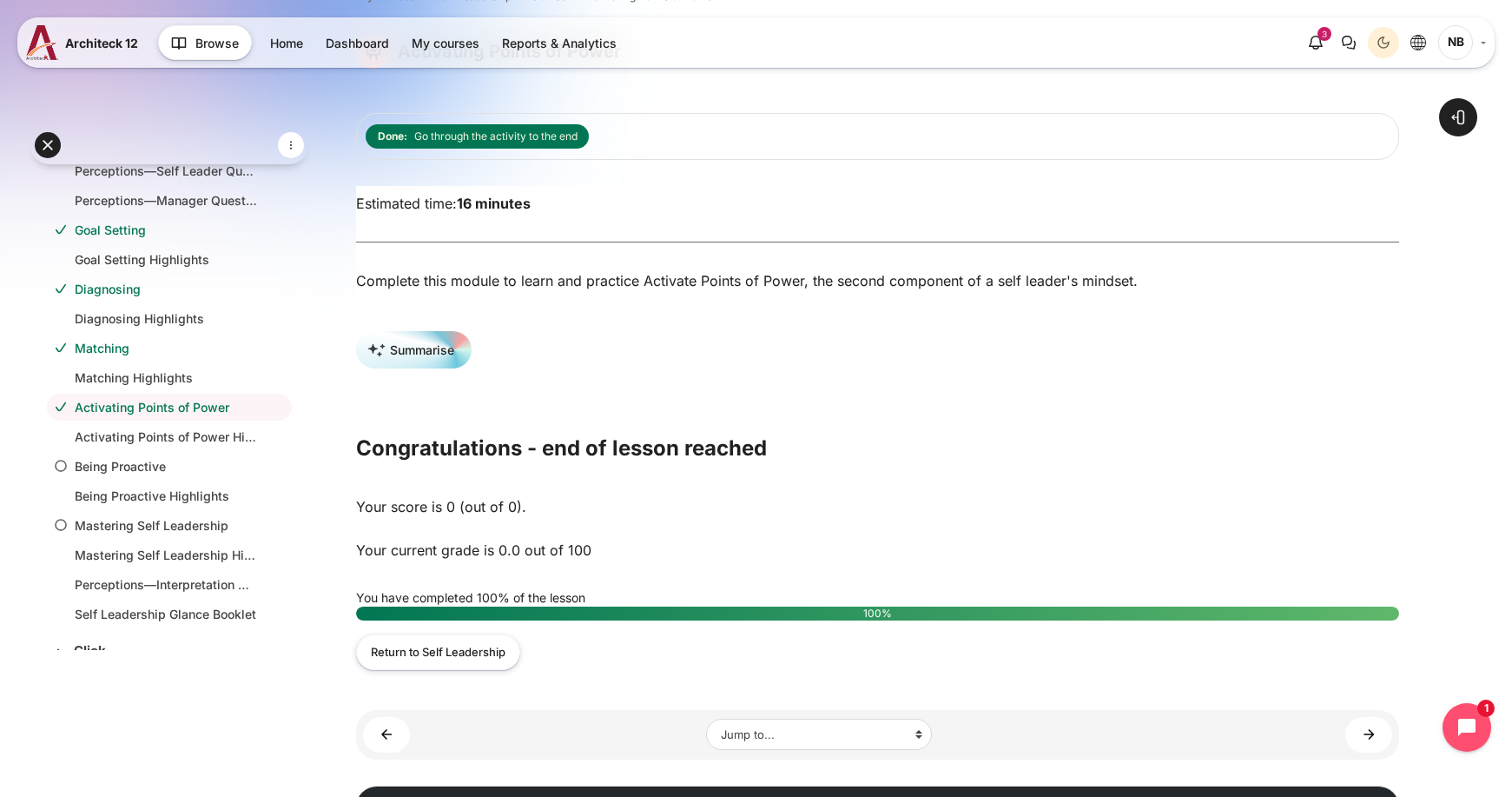
scroll to position [222, 0]
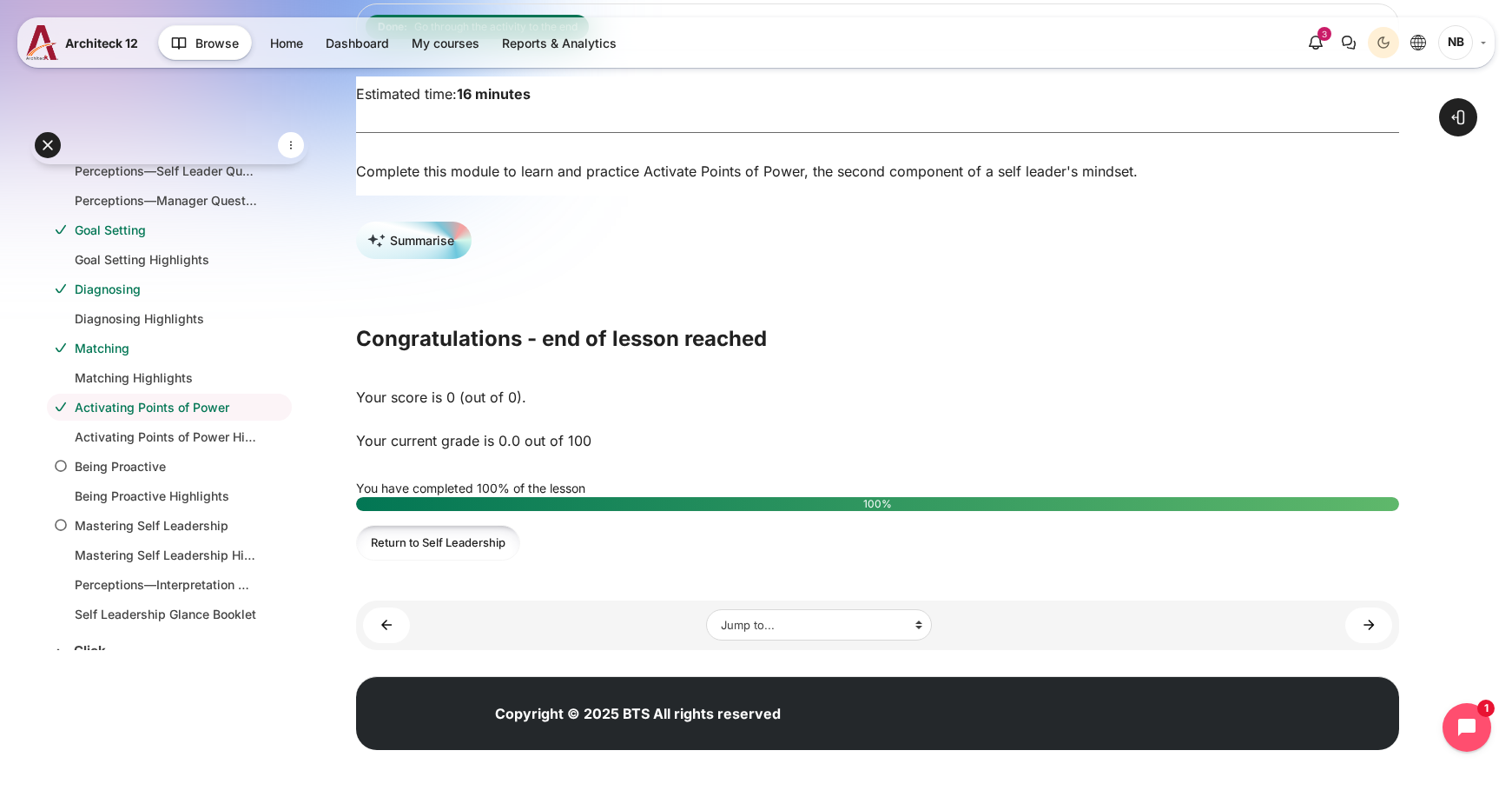
click at [476, 552] on link "Return to Self Leadership" at bounding box center [438, 543] width 164 height 36
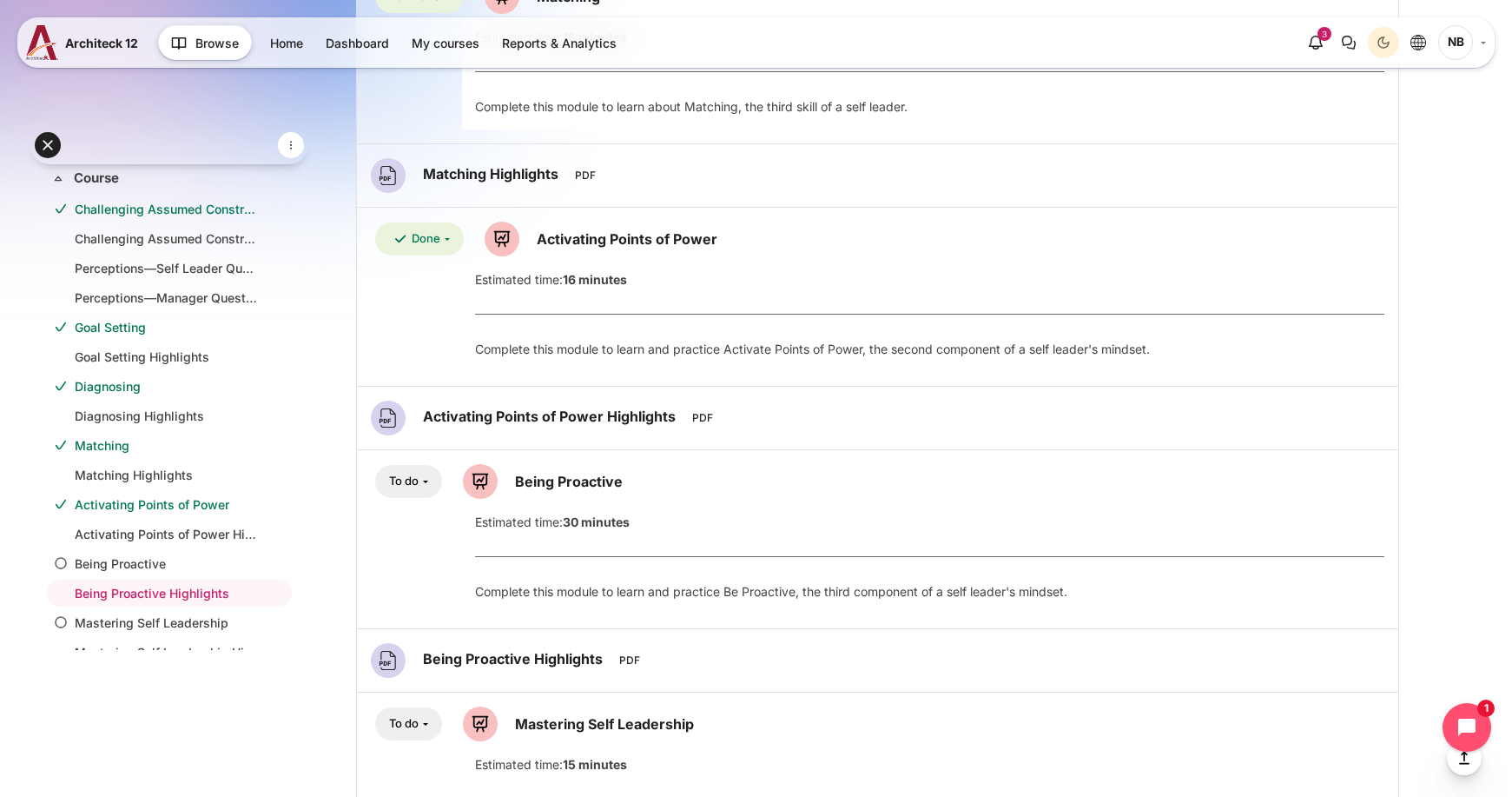
scroll to position [1390, 0]
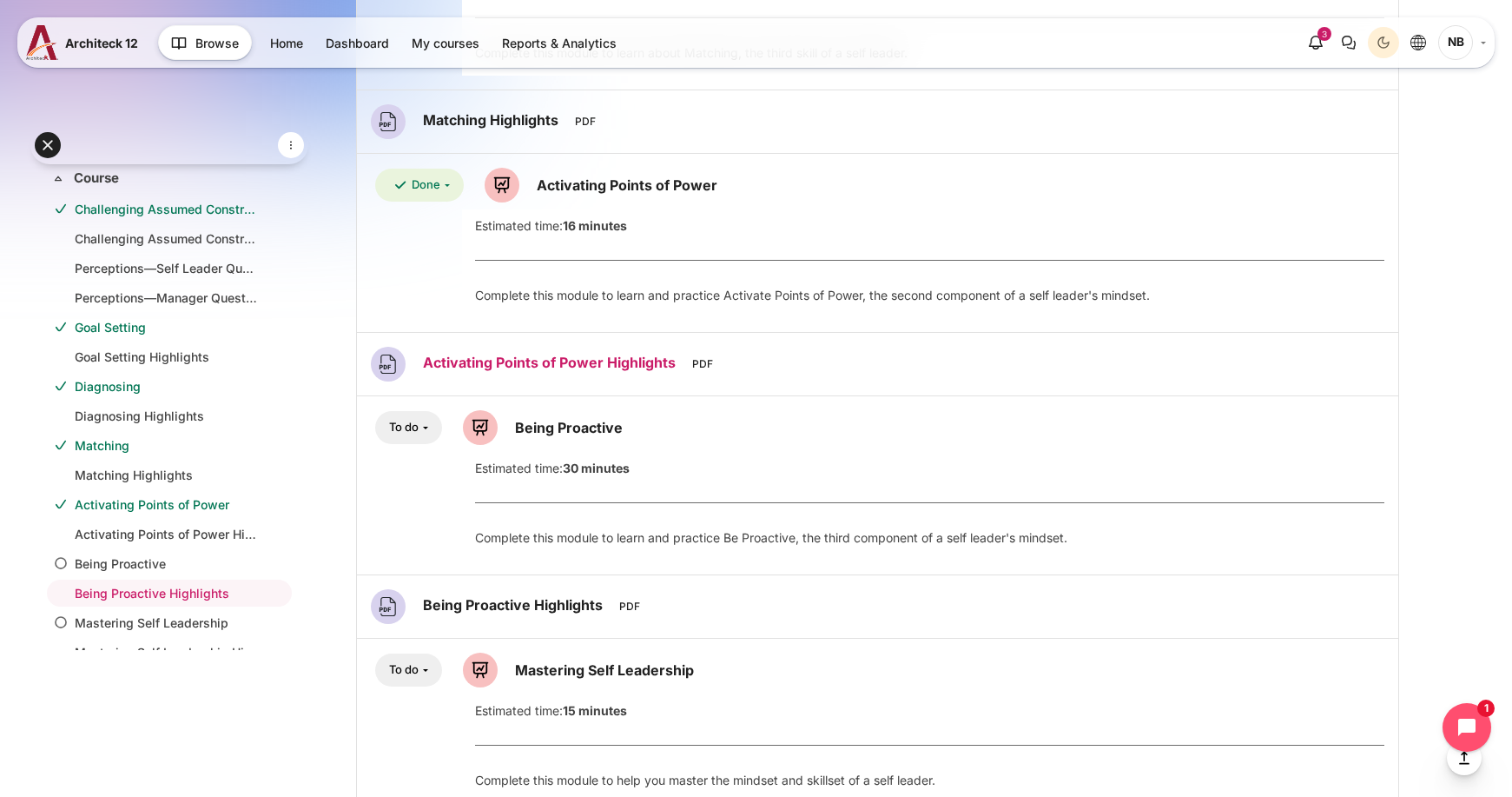
click at [594, 364] on link "Activating Points of Power Highlights File" at bounding box center [550, 362] width 257 height 17
click at [565, 426] on link "Being Proactive Lesson" at bounding box center [569, 427] width 108 height 17
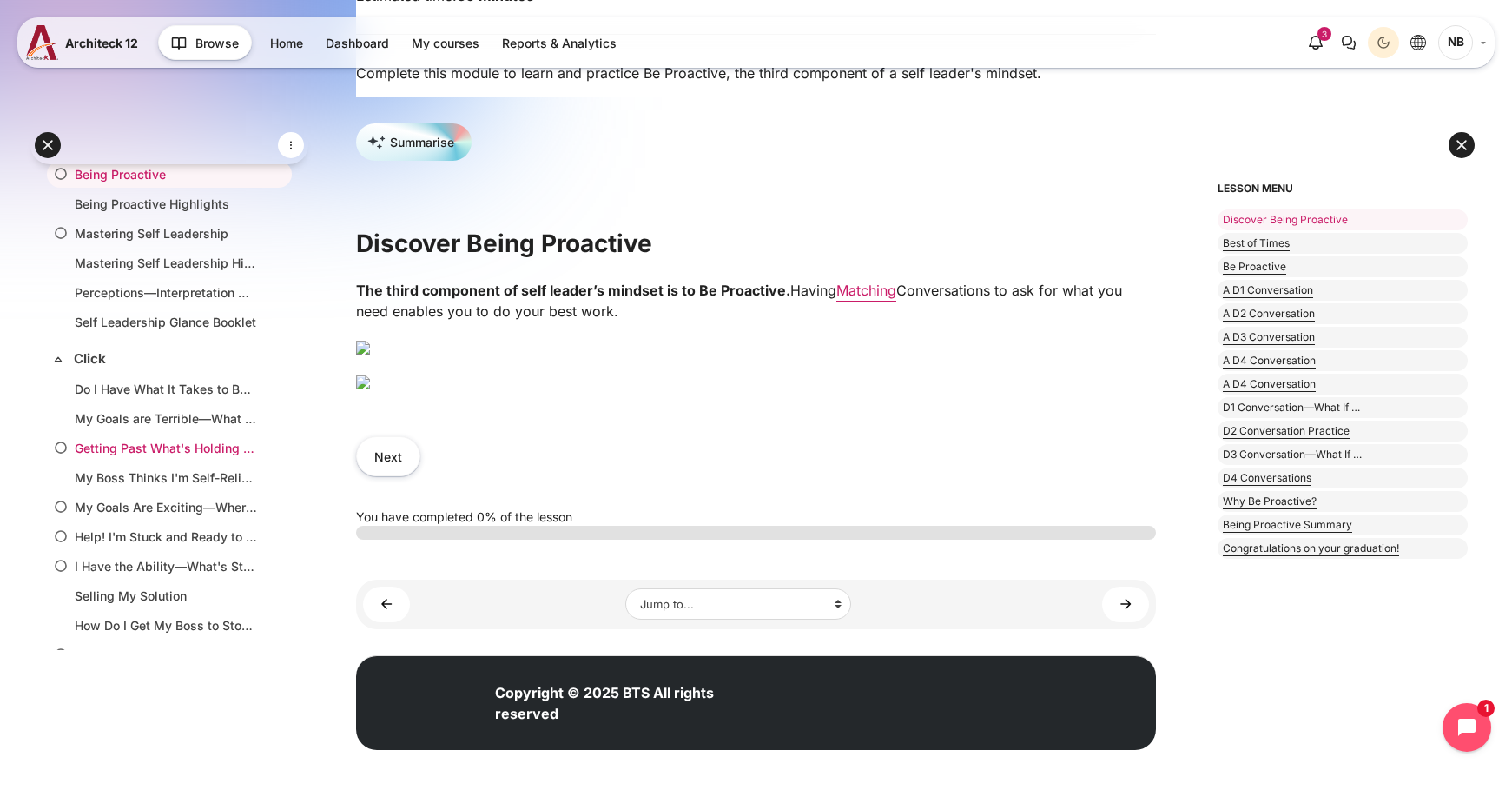
scroll to position [319, 0]
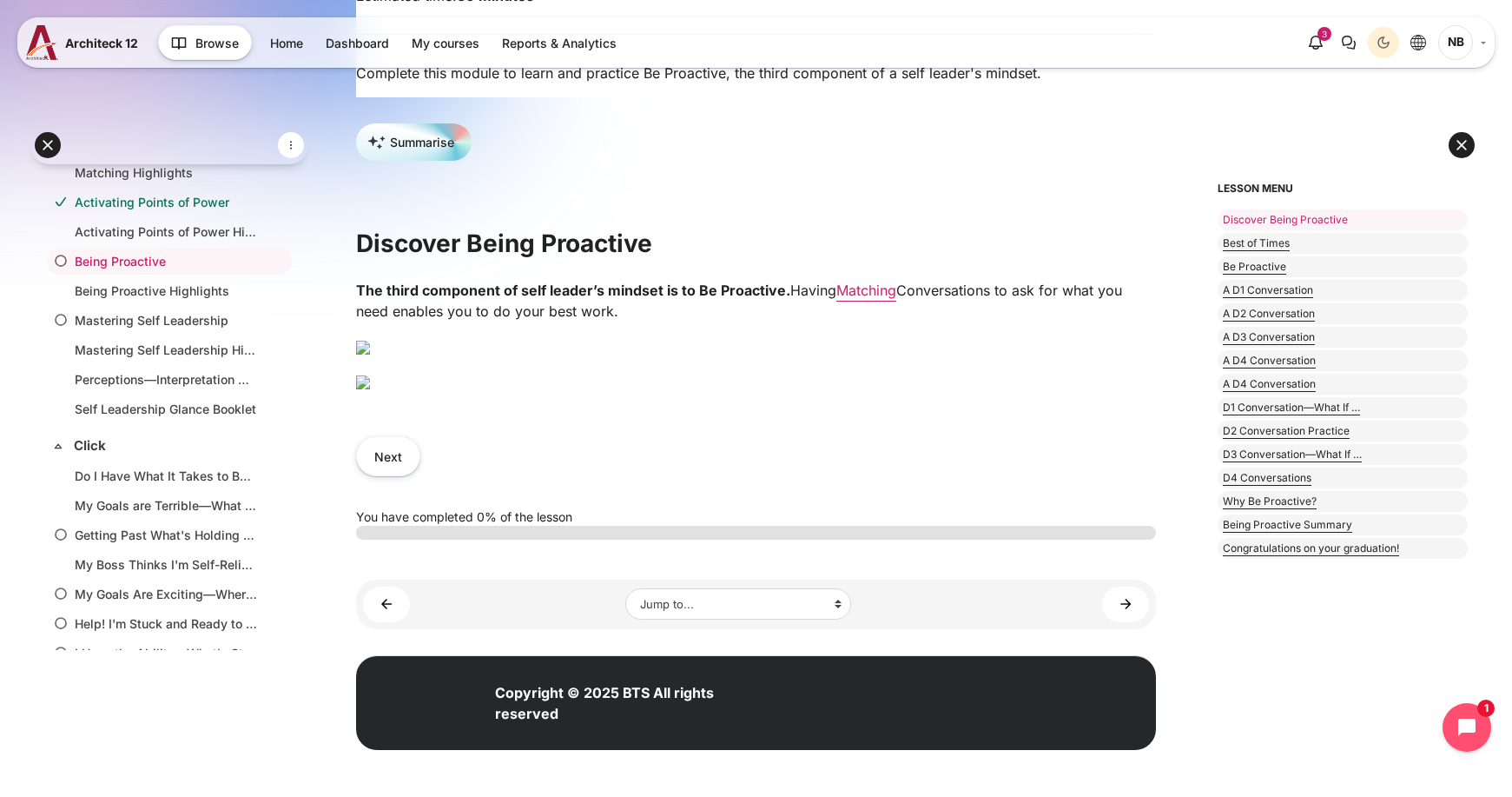
click at [369, 389] on img "Content" at bounding box center [363, 382] width 14 height 14
click at [408, 475] on button "Next" at bounding box center [388, 455] width 64 height 39
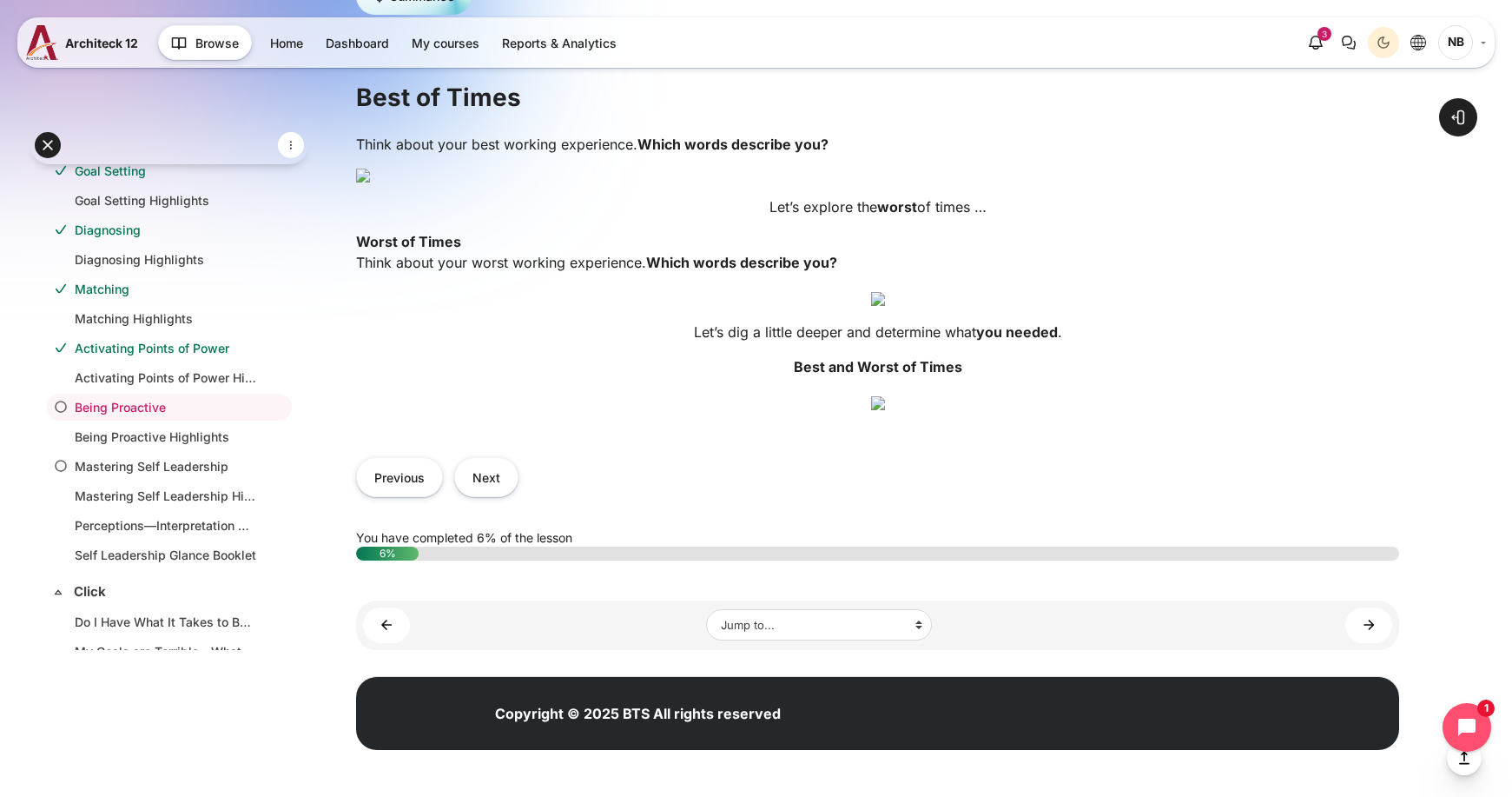
scroll to position [1216, 0]
click at [871, 410] on img "Content" at bounding box center [877, 403] width 14 height 14
click at [871, 306] on img "Content" at bounding box center [877, 299] width 14 height 14
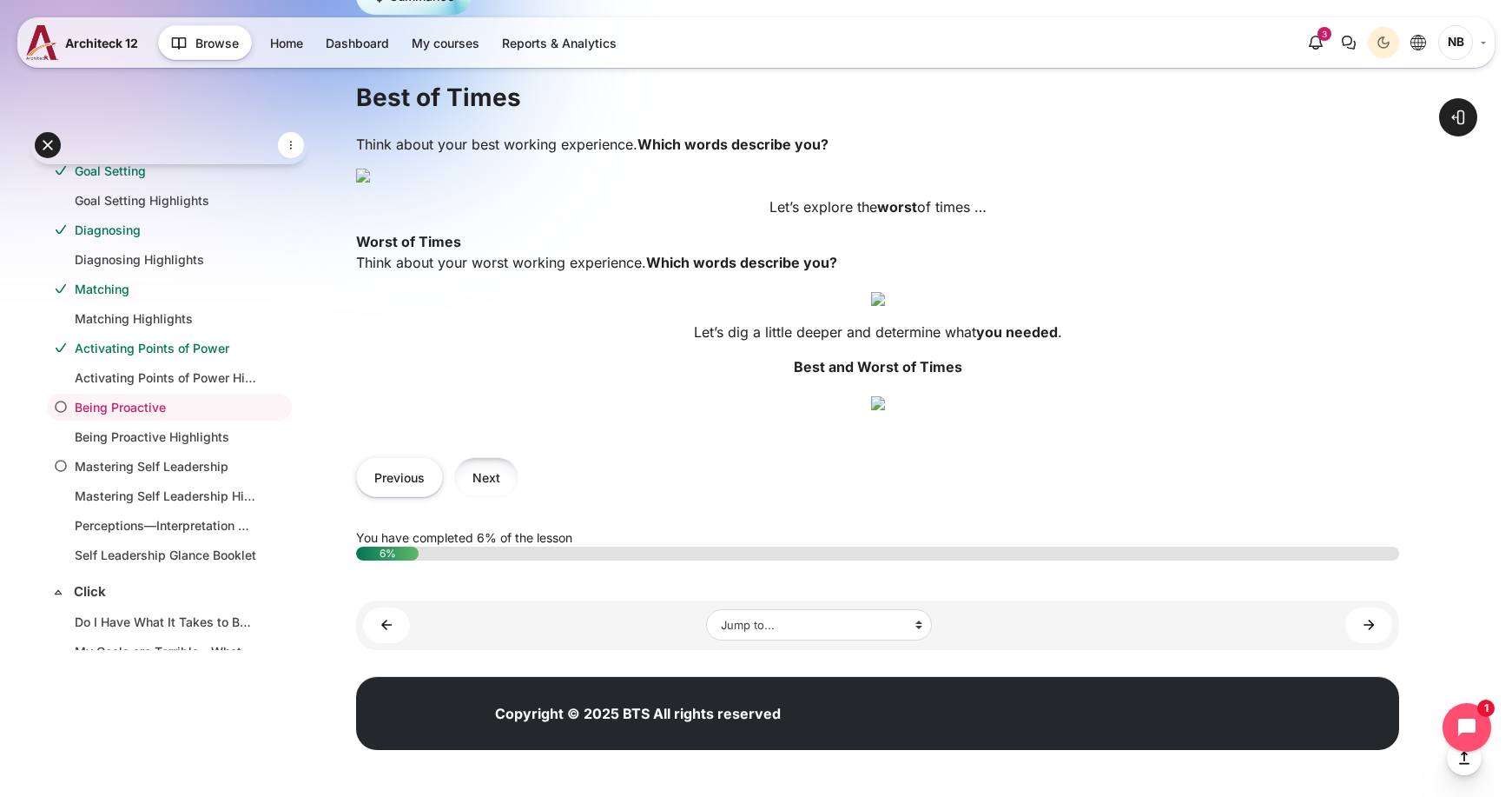
click at [492, 496] on button "Next" at bounding box center [486, 476] width 64 height 39
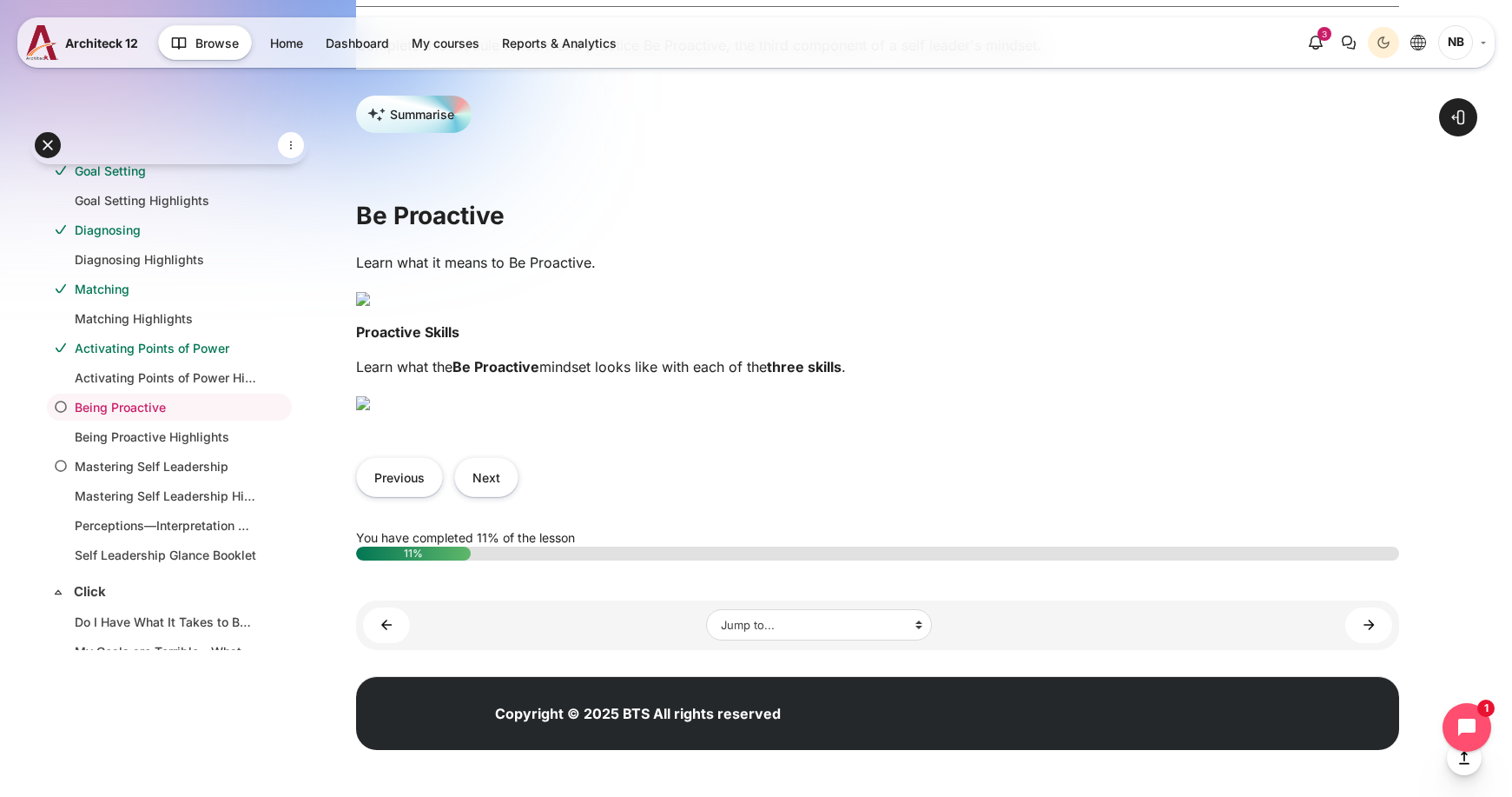
scroll to position [924, 0]
click at [514, 470] on button "Next" at bounding box center [486, 476] width 64 height 39
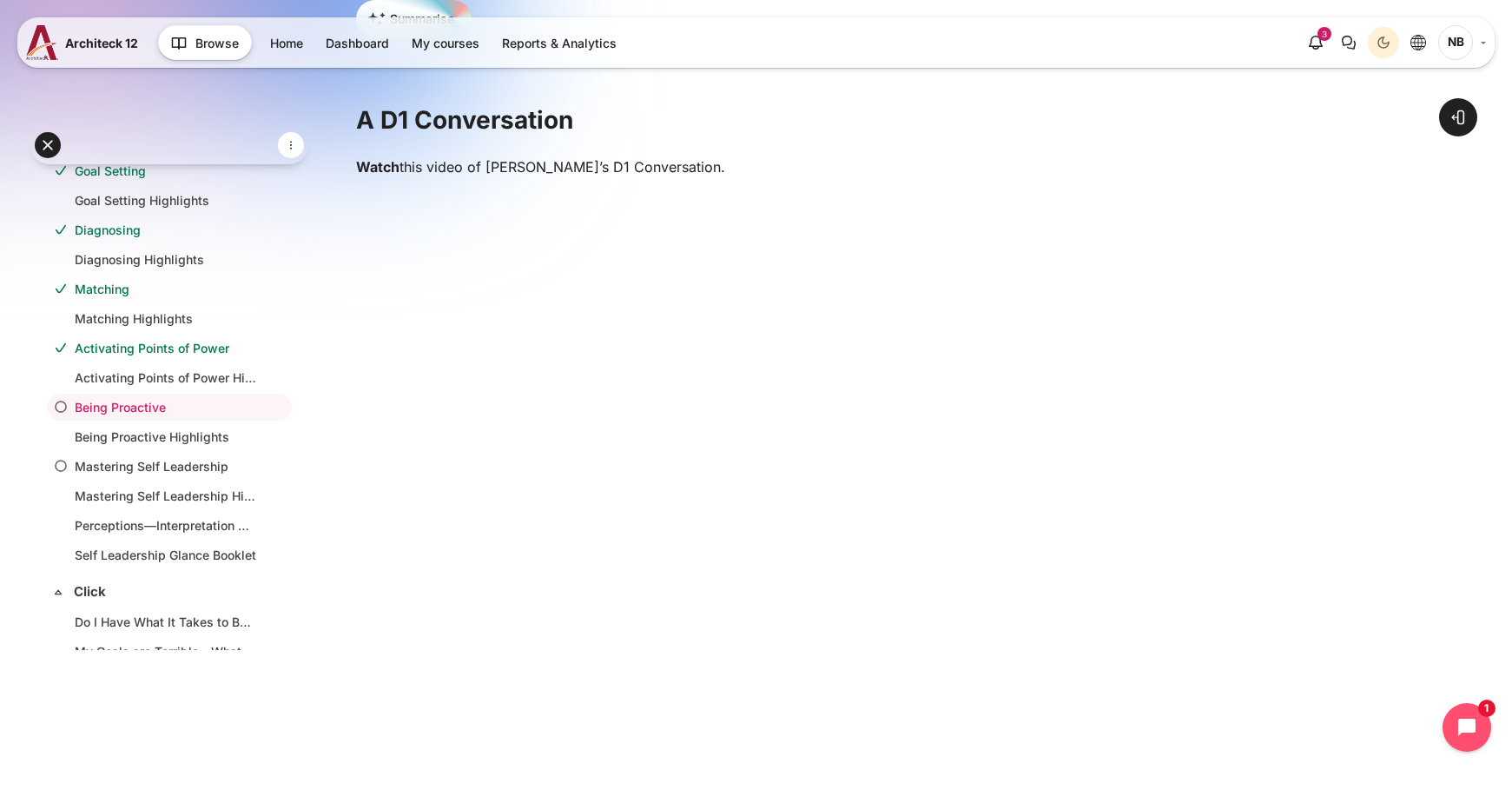
scroll to position [521, 0]
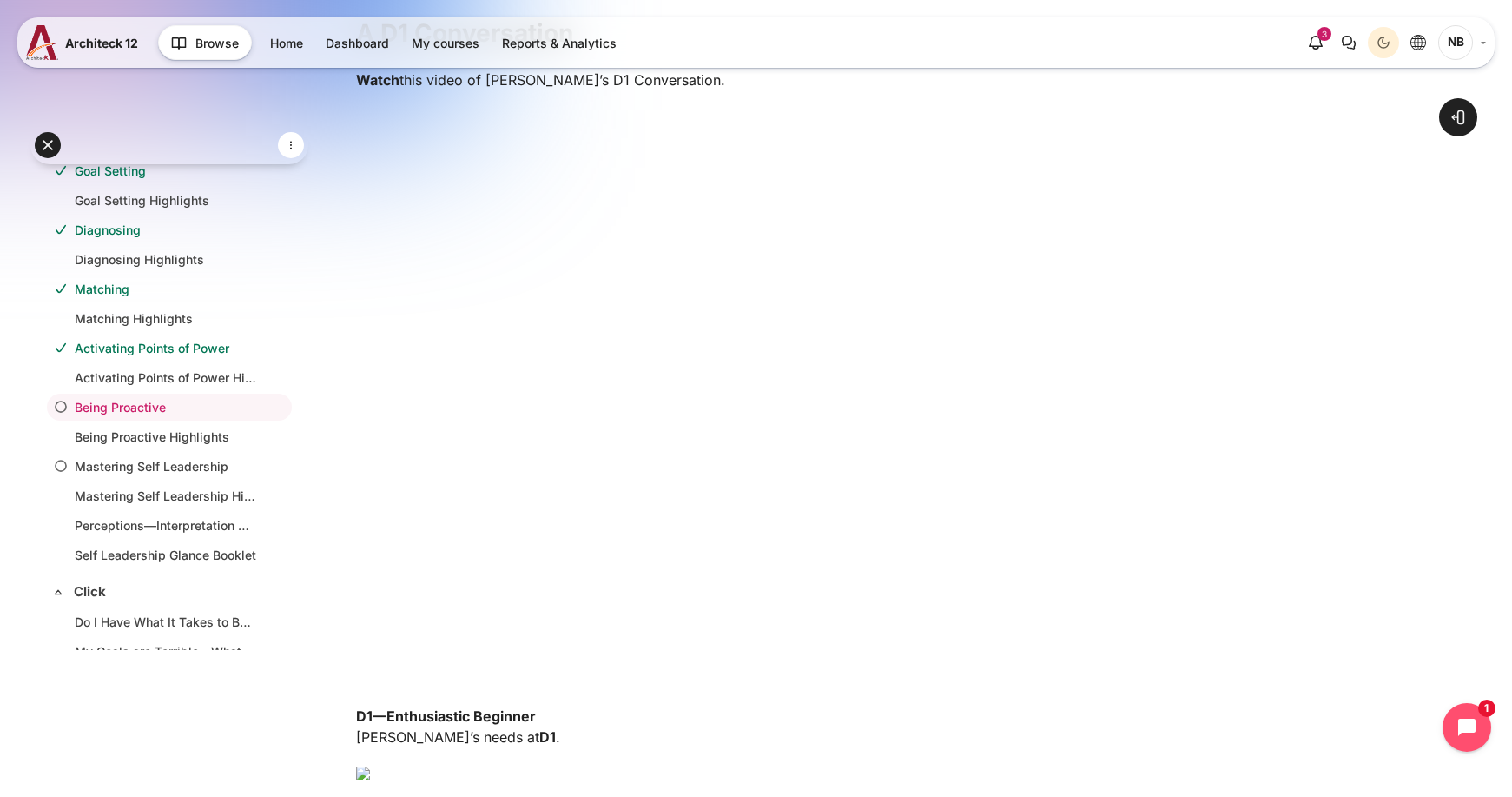
click at [1430, 384] on div "Open course index Open block drawer" at bounding box center [877, 347] width 1269 height 1637
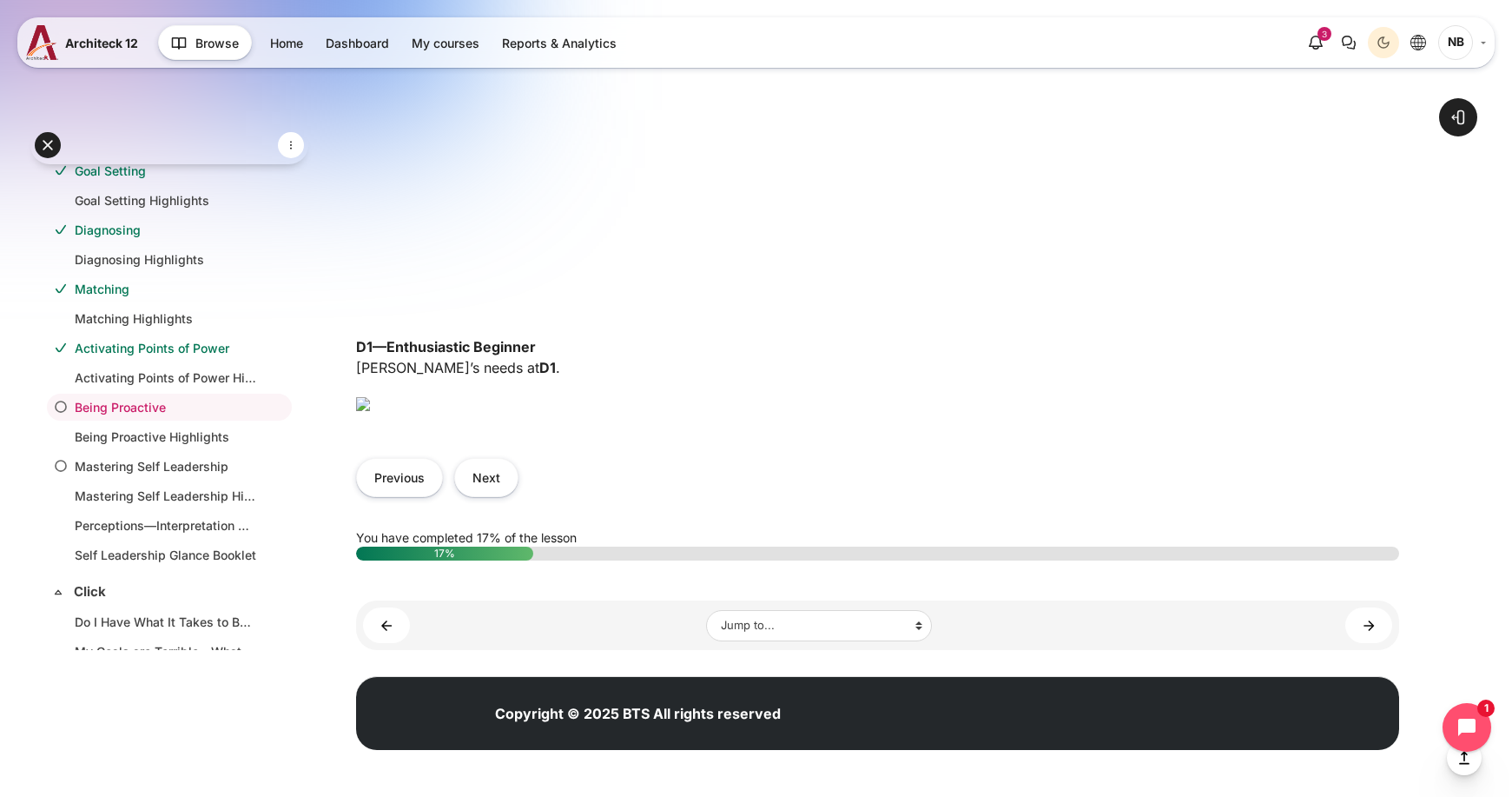
scroll to position [1042, 0]
click at [483, 497] on button "Next" at bounding box center [486, 477] width 64 height 39
click at [474, 488] on button "Next" at bounding box center [486, 477] width 64 height 39
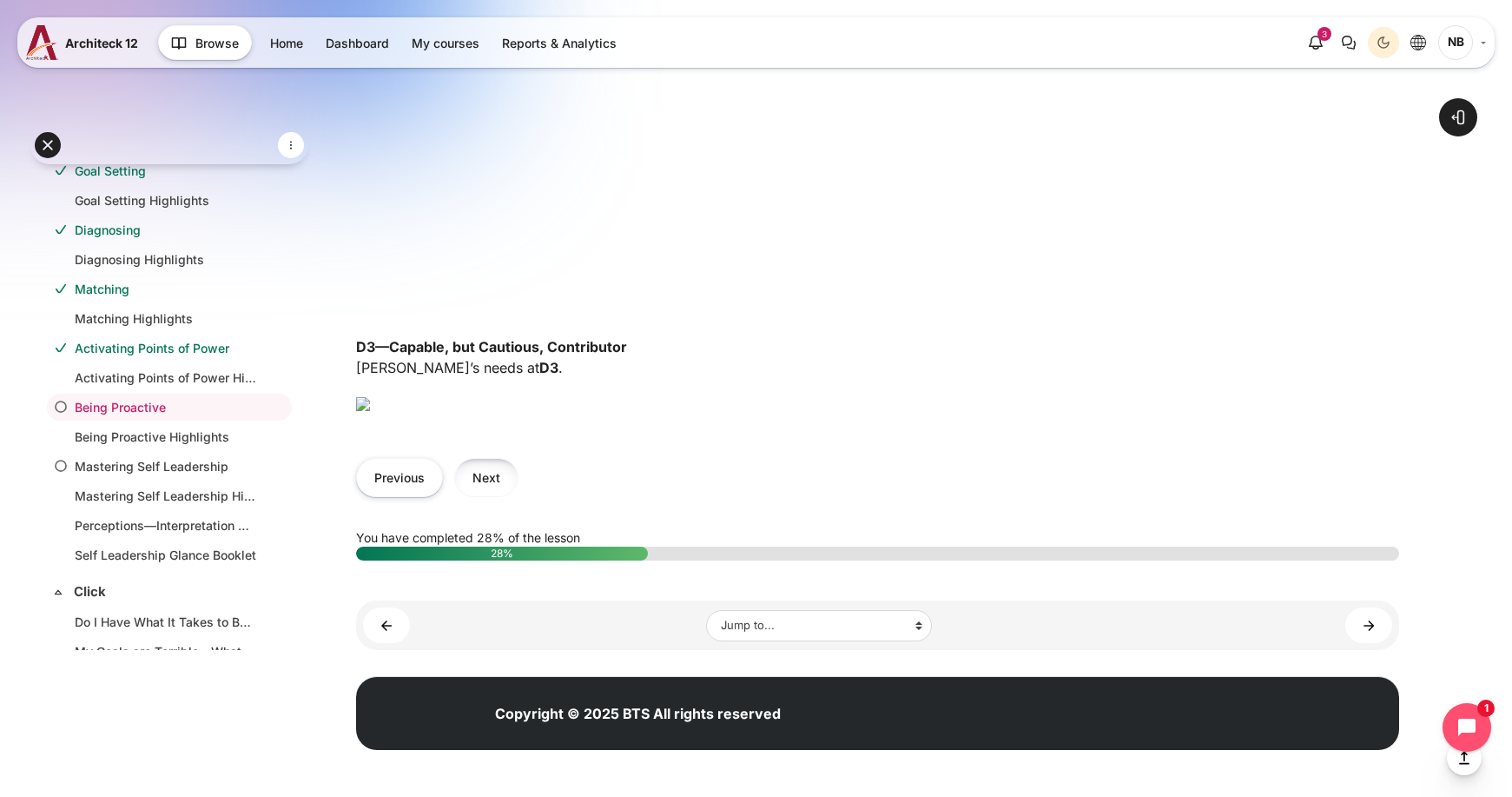
click at [497, 478] on button "Next" at bounding box center [486, 477] width 64 height 39
click at [470, 482] on button "Next" at bounding box center [486, 477] width 64 height 39
click at [488, 485] on button "Next" at bounding box center [486, 477] width 64 height 39
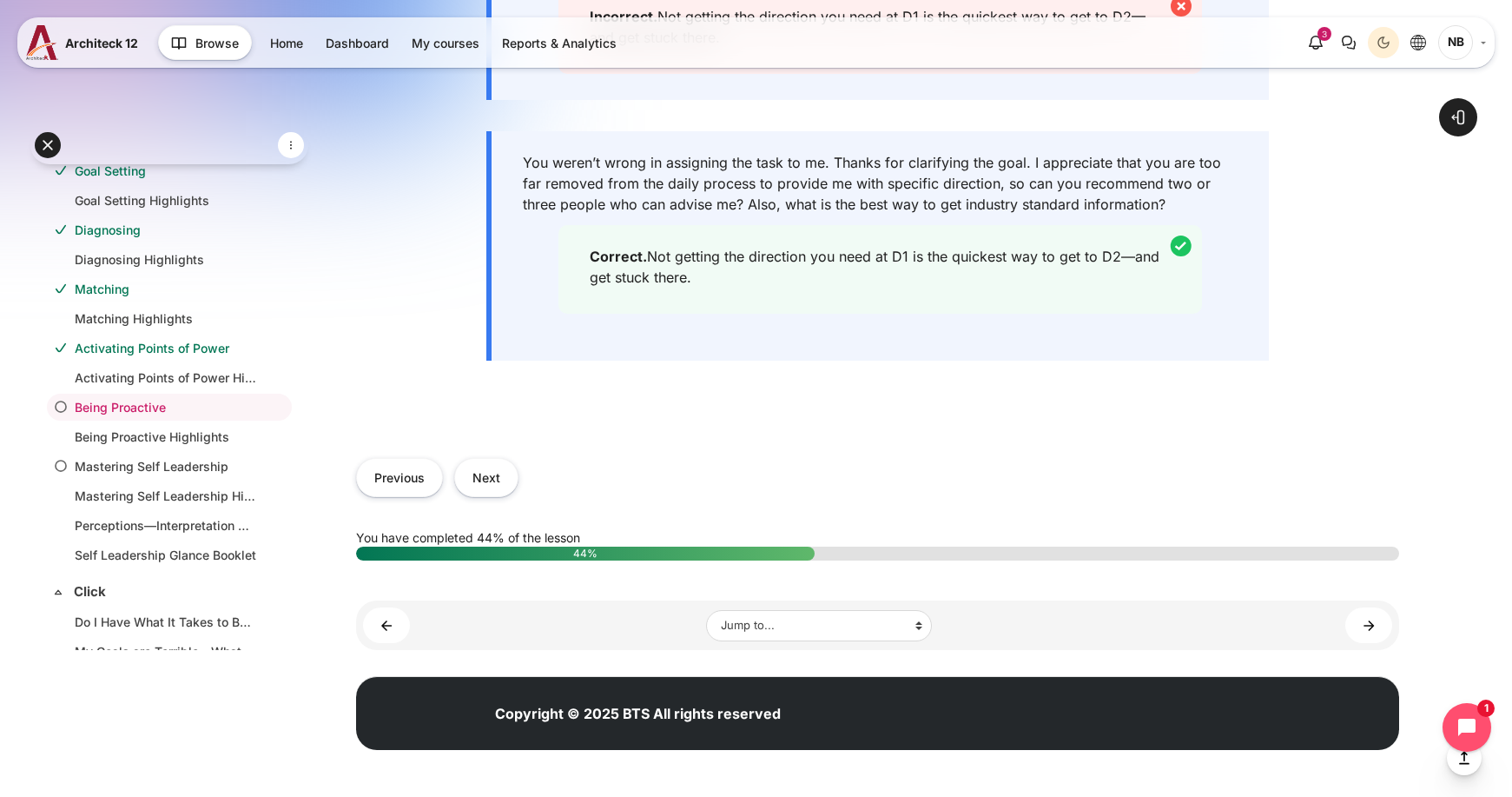
scroll to position [1998, 0]
click at [502, 497] on button "Next" at bounding box center [486, 477] width 64 height 39
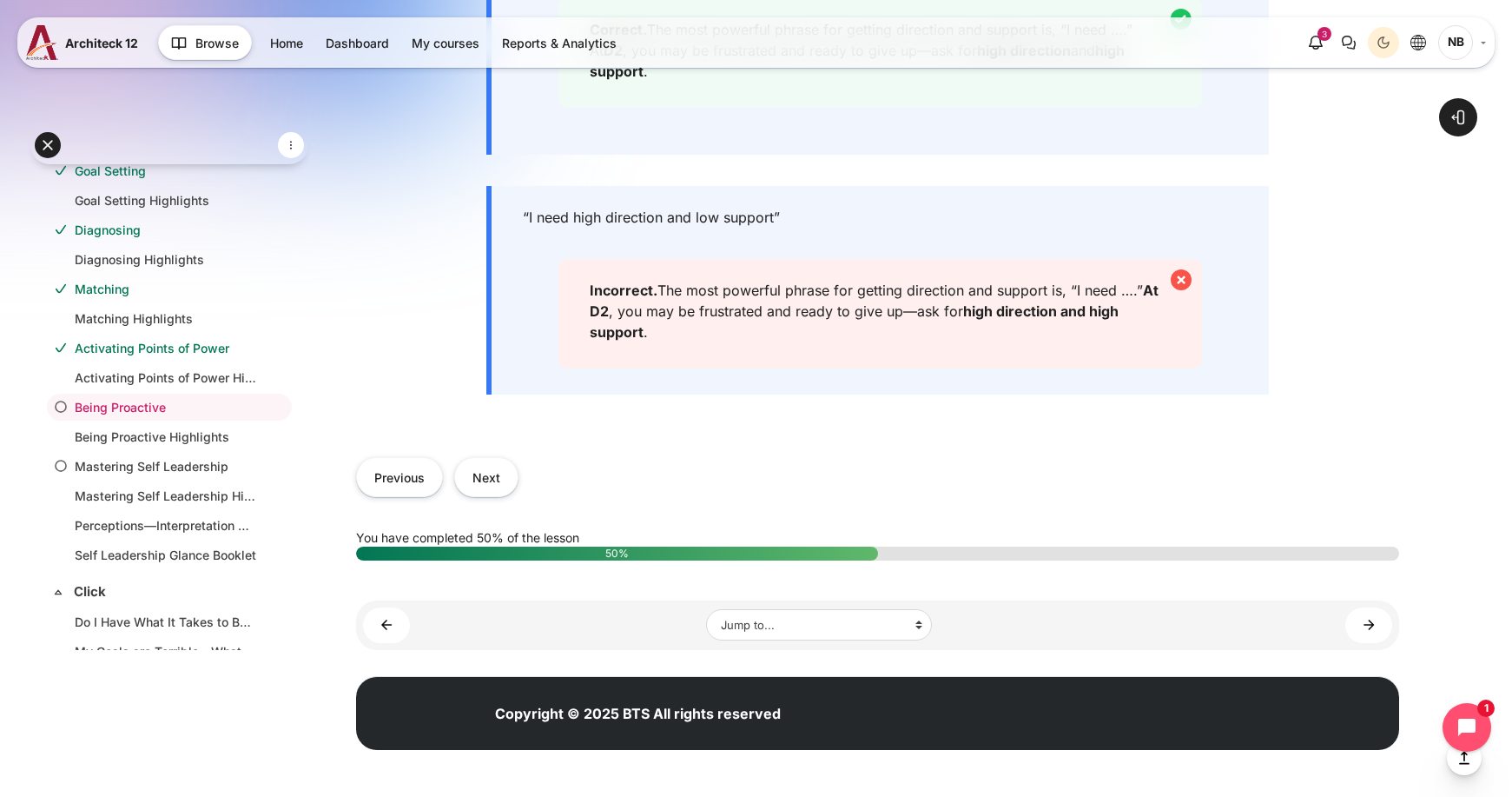
scroll to position [1303, 0]
click at [513, 496] on button "Next" at bounding box center [486, 476] width 64 height 39
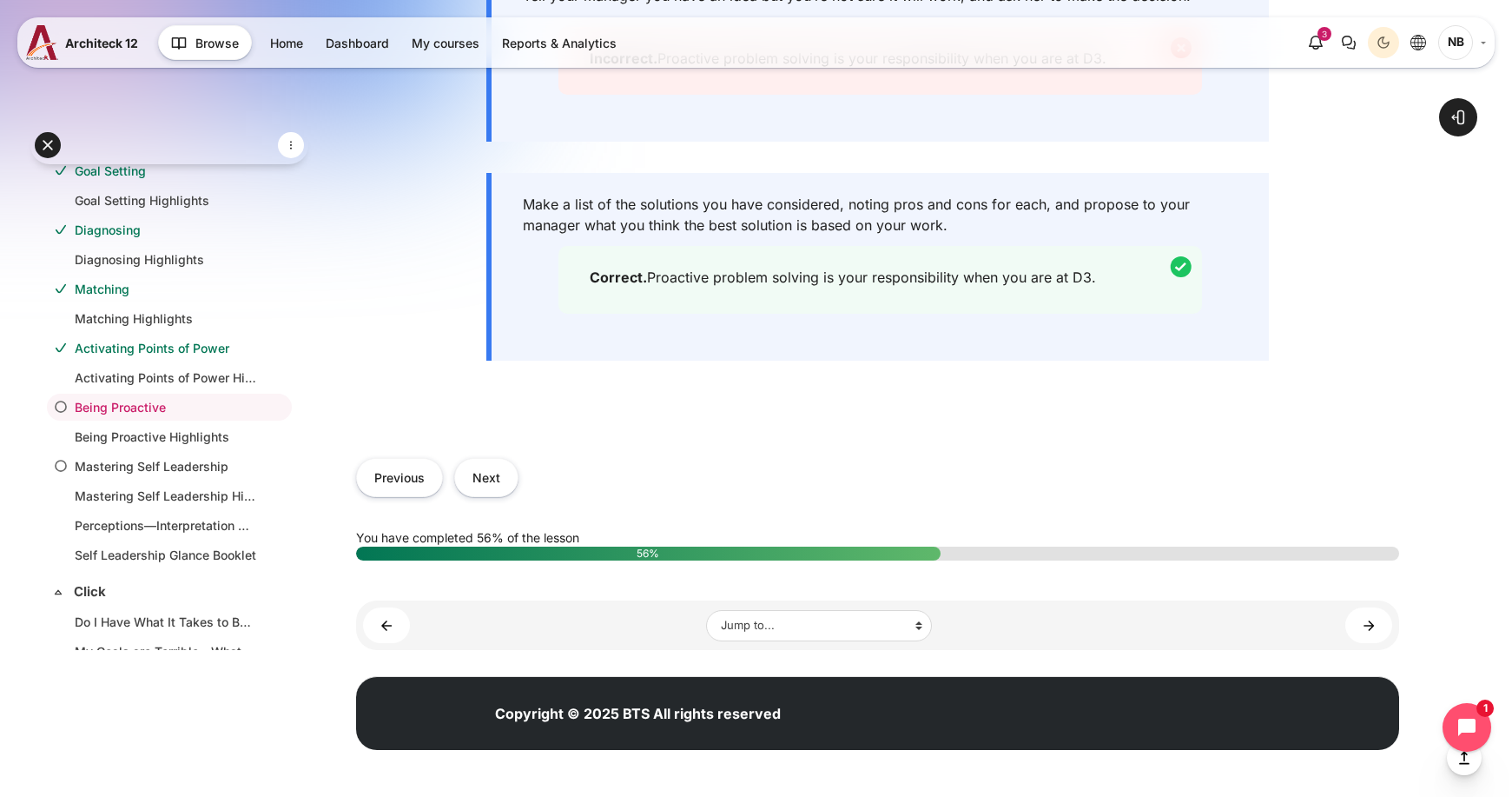
scroll to position [1910, 0]
click at [481, 492] on button "Next" at bounding box center [486, 477] width 64 height 39
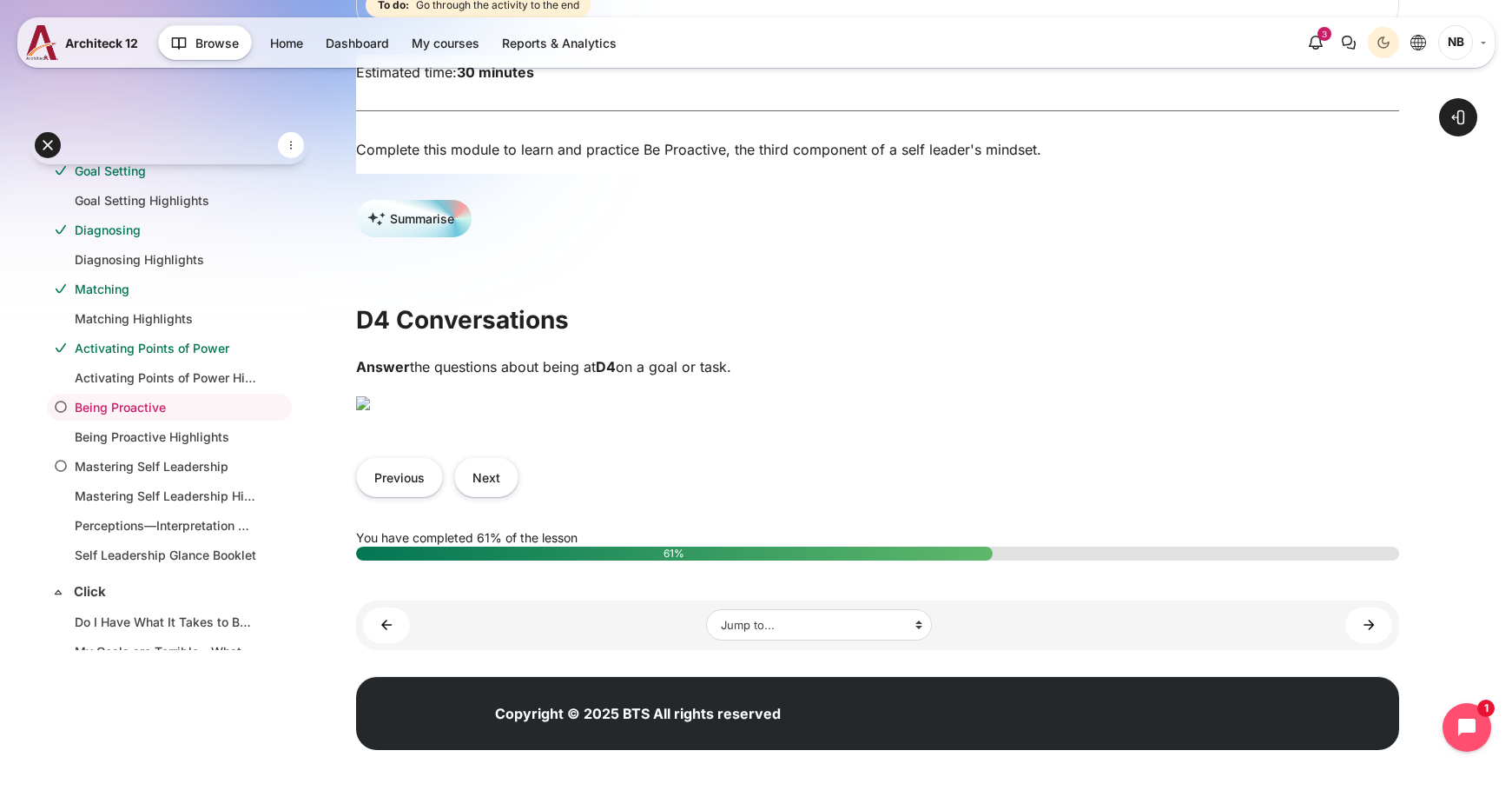
scroll to position [348, 0]
click at [489, 496] on button "Next" at bounding box center [486, 476] width 64 height 39
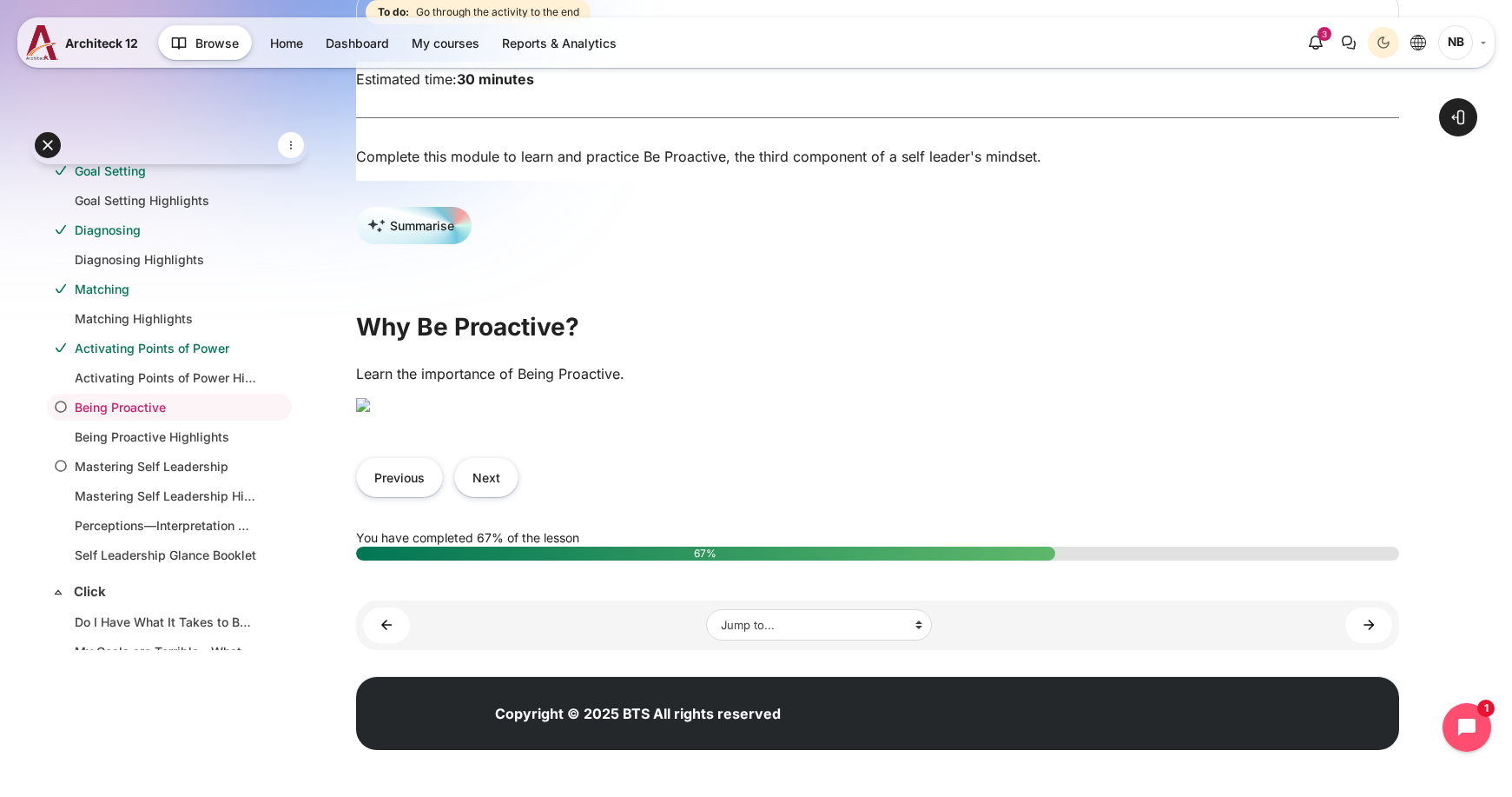
scroll to position [521, 0]
click at [513, 496] on button "Next" at bounding box center [486, 476] width 64 height 39
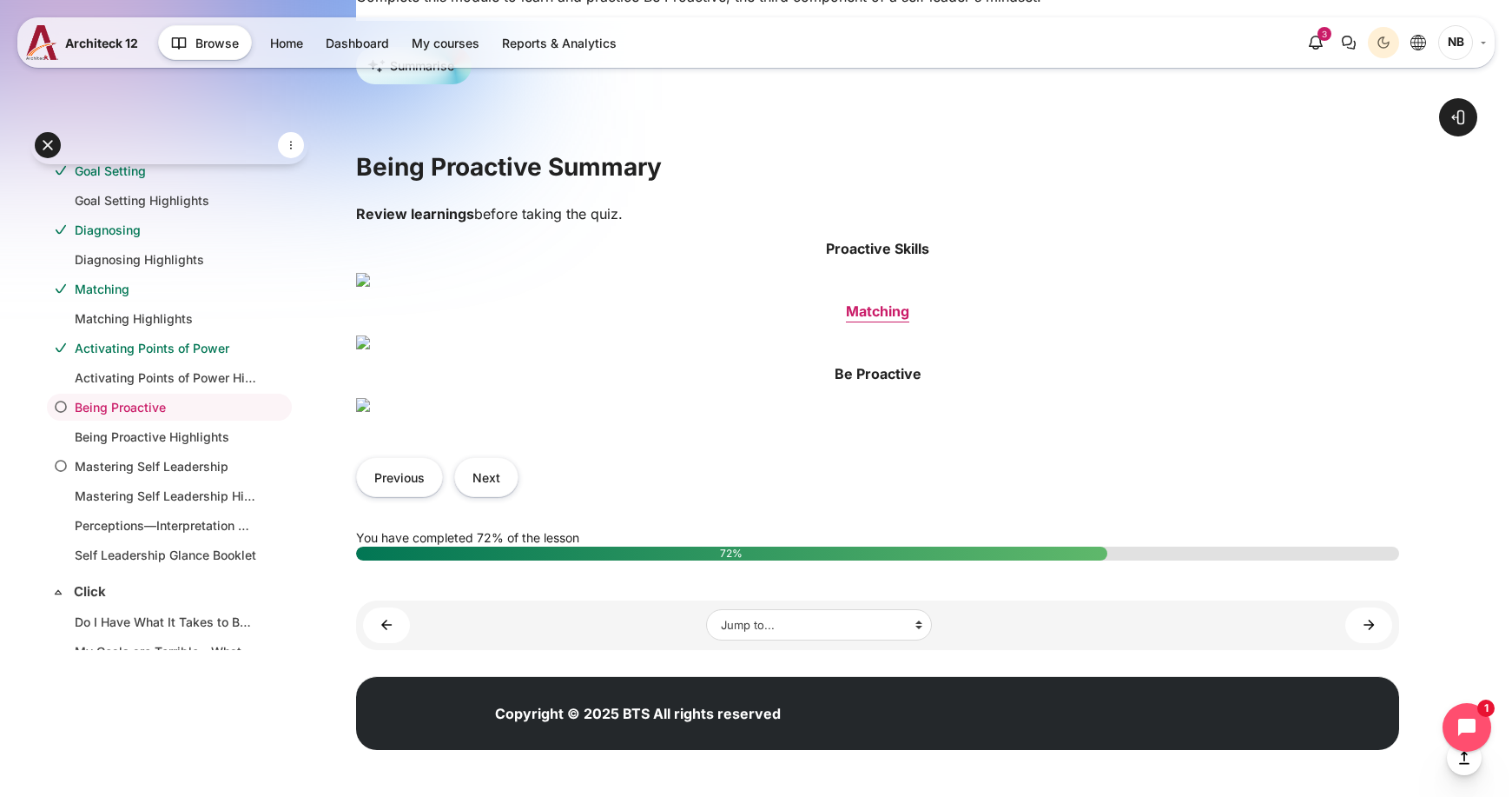
scroll to position [1042, 0]
click at [484, 496] on button "Next" at bounding box center [486, 476] width 64 height 39
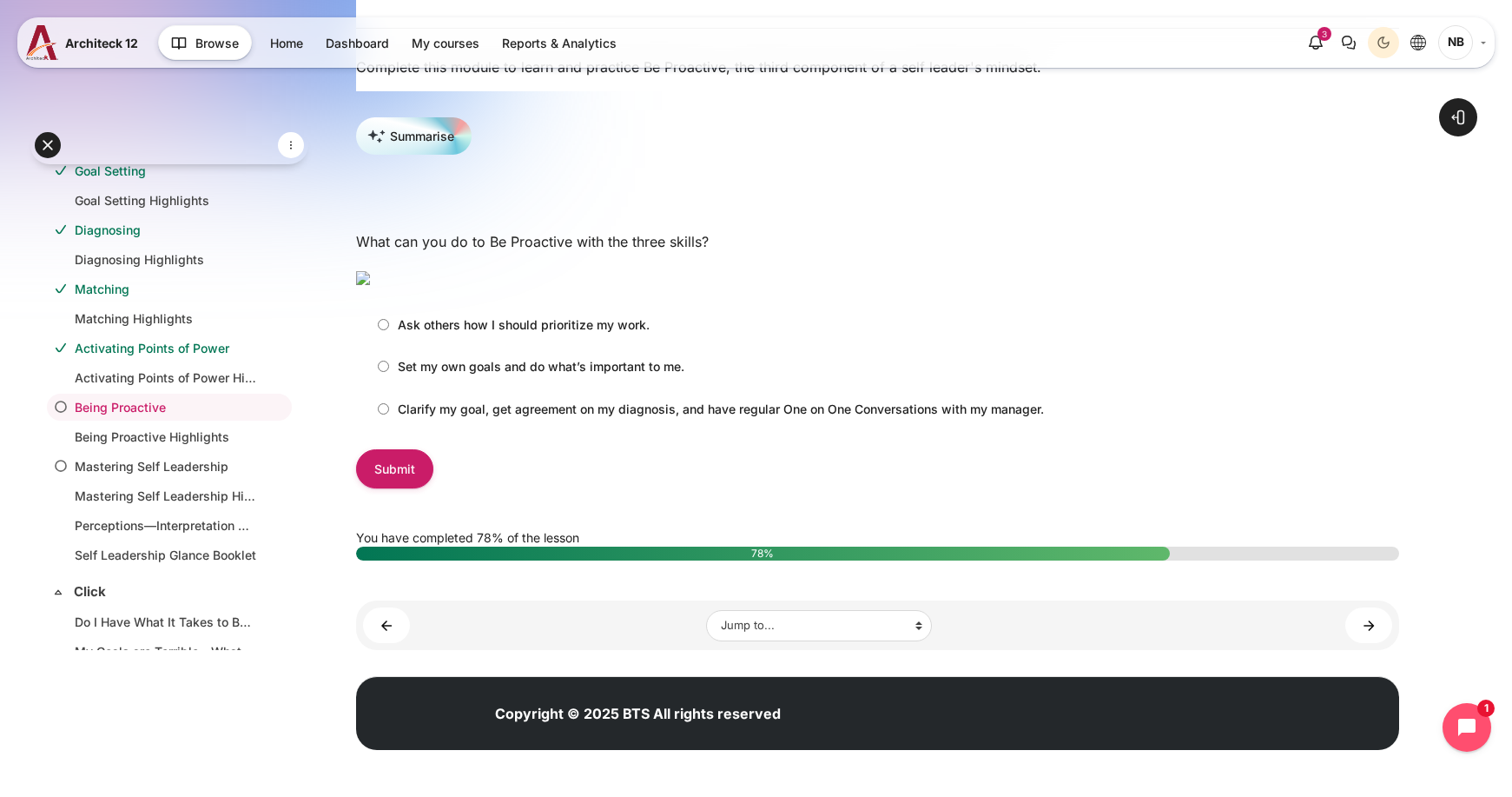
scroll to position [348, 0]
click at [578, 418] on p "Clarify my goal, get agreement on my diagnosis, and have regular One on One Con…" at bounding box center [721, 408] width 646 height 18
click at [389, 414] on input "Clarify my goal, get agreement on my diagnosis, and have regular One on One Con…" at bounding box center [384, 408] width 11 height 11
radio input "true"
click at [394, 488] on input "Submit" at bounding box center [395, 468] width 78 height 39
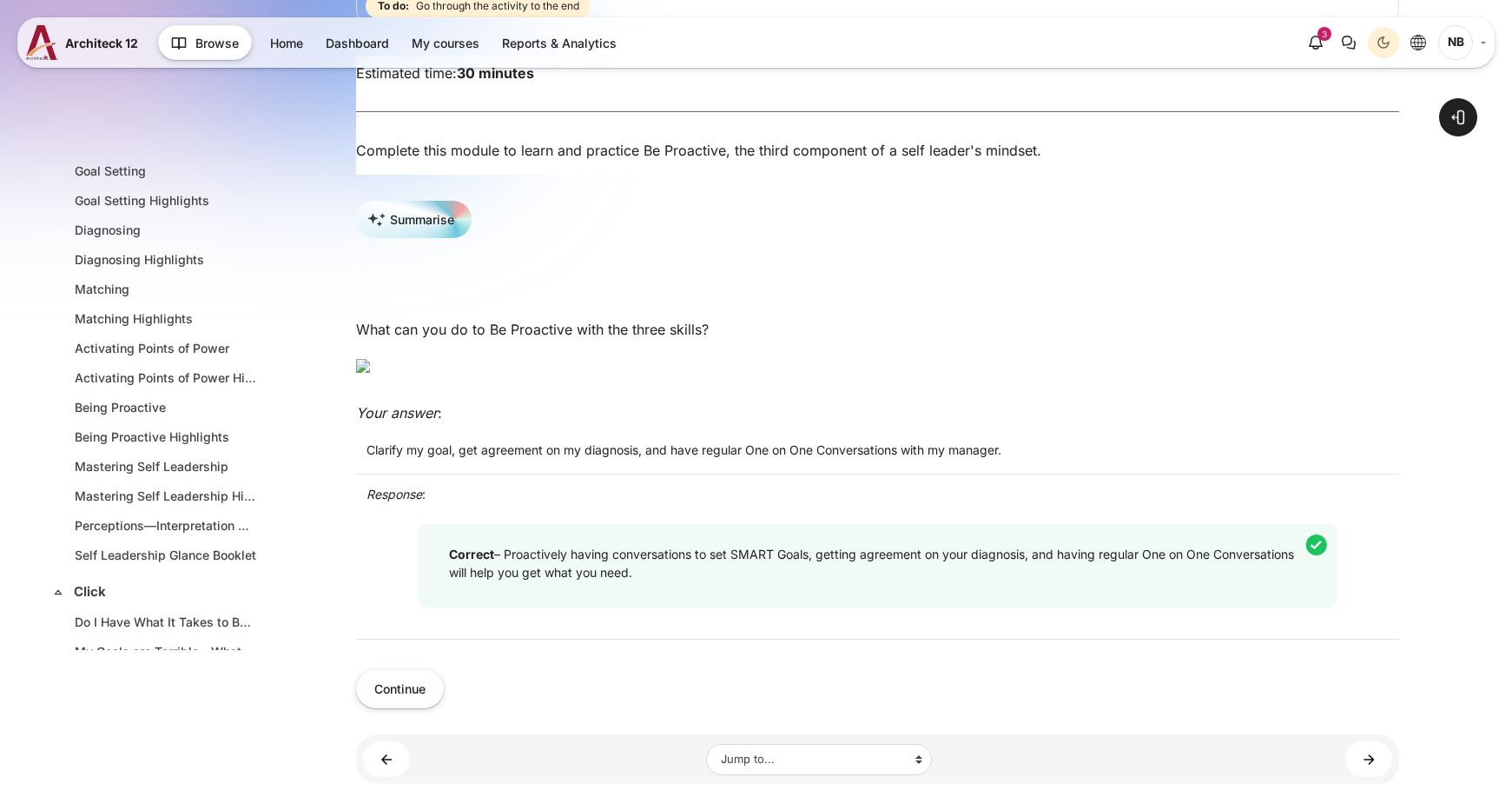
scroll to position [434, 0]
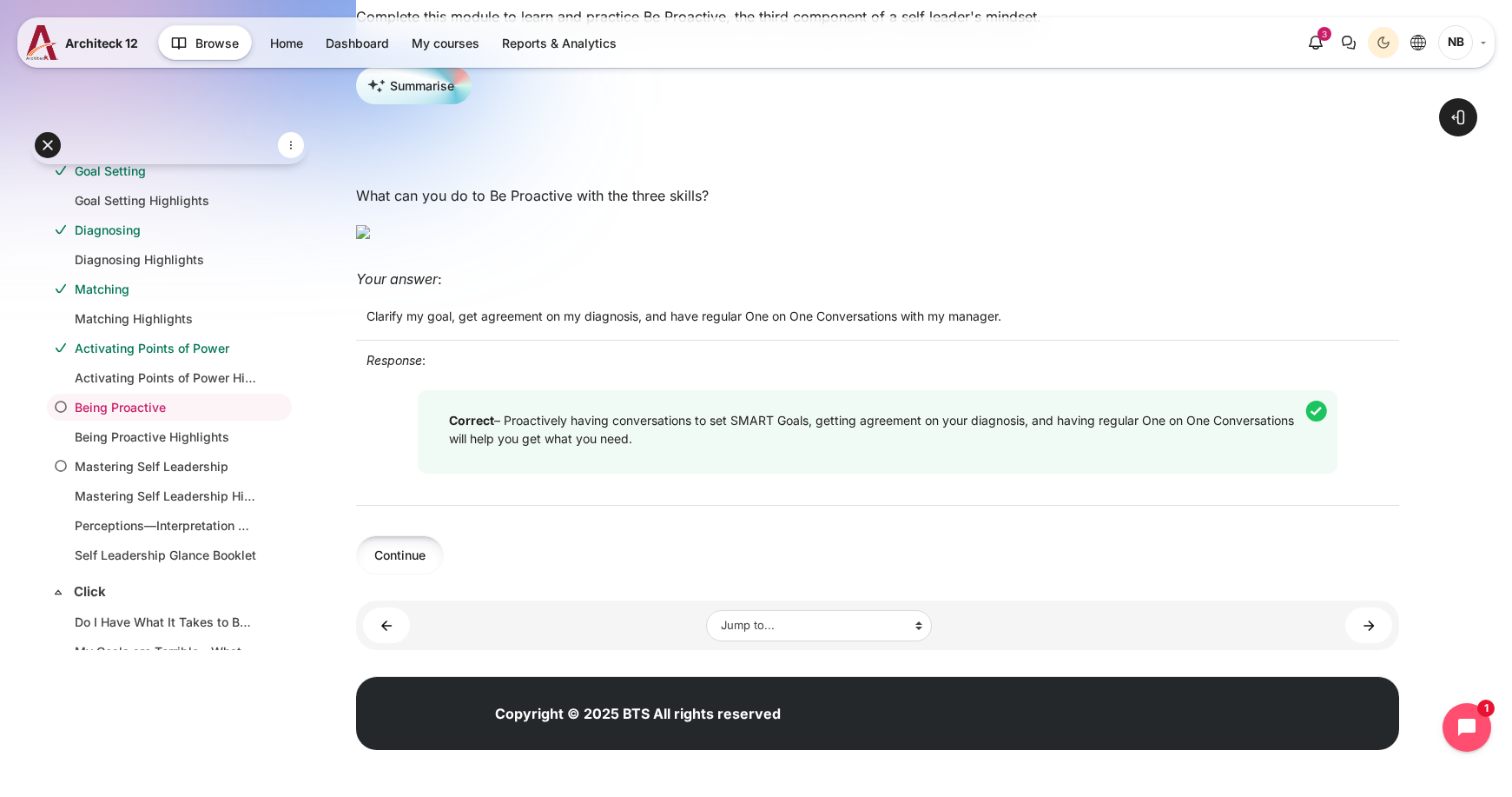
click at [403, 574] on button "Continue" at bounding box center [400, 554] width 88 height 39
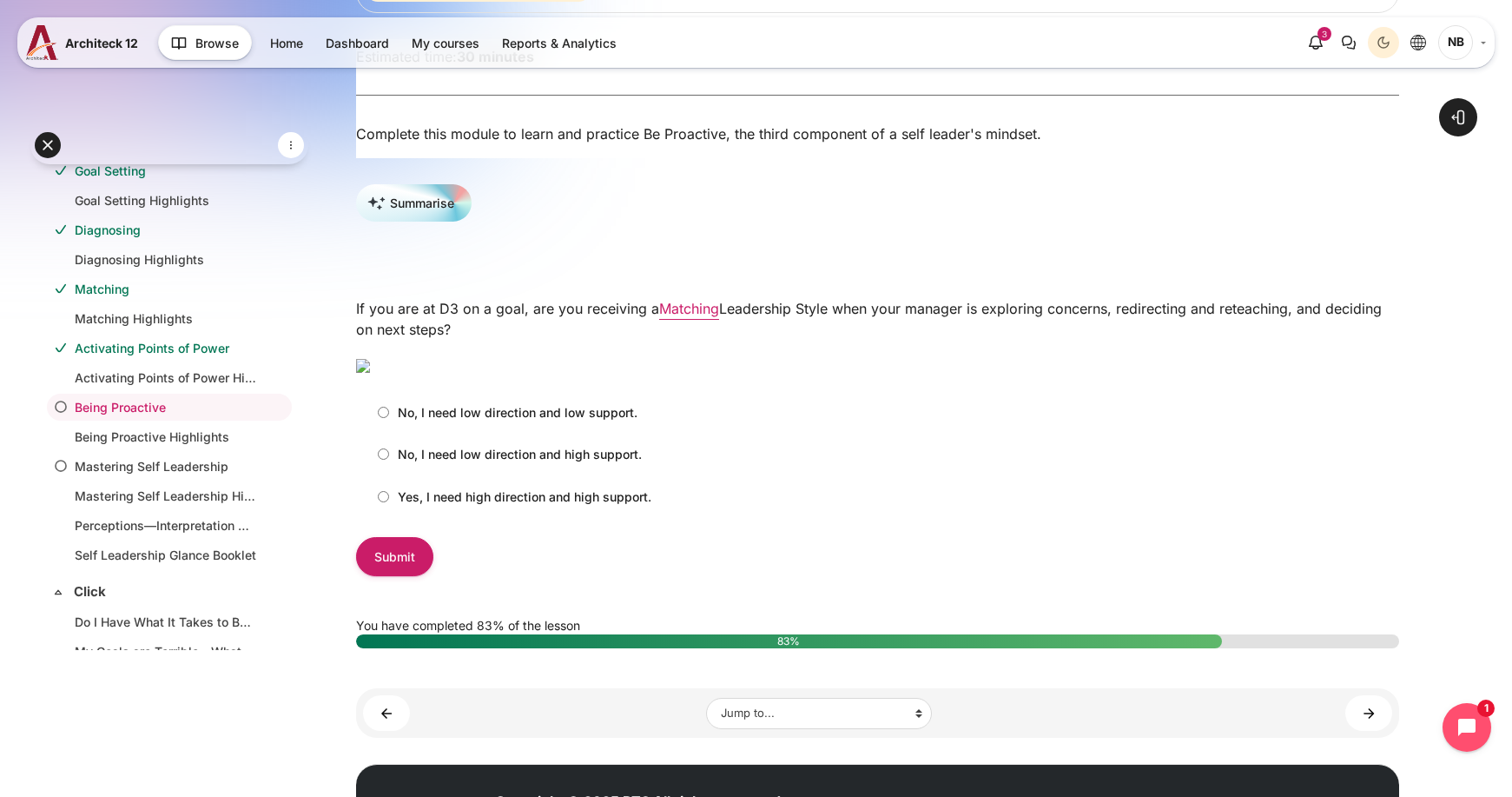
scroll to position [261, 0]
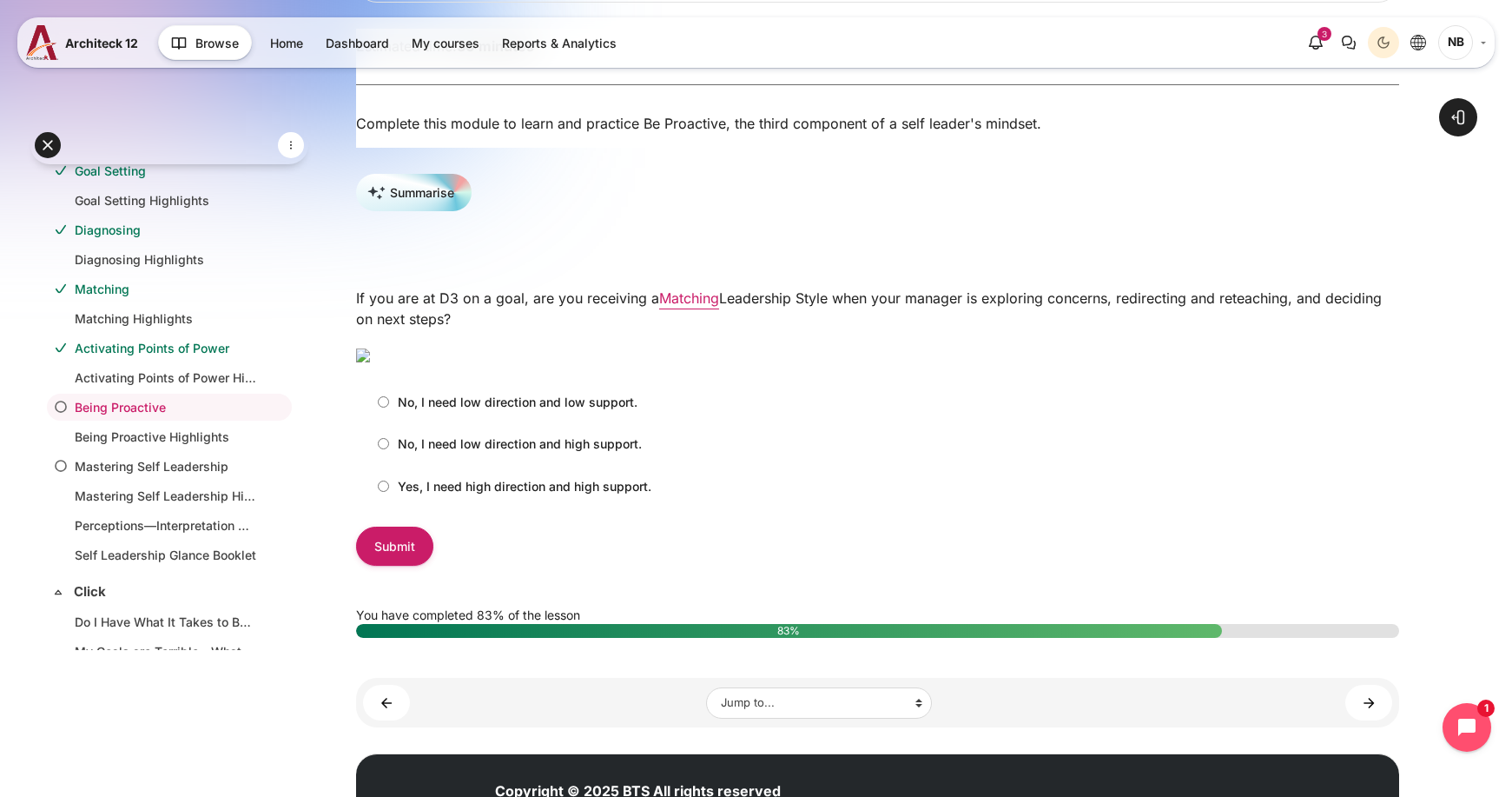
click at [547, 453] on p "No, I need low direction and high support." at bounding box center [520, 443] width 244 height 18
click at [389, 449] on input "No, I need low direction and high support." at bounding box center [384, 444] width 11 height 11
radio input "true"
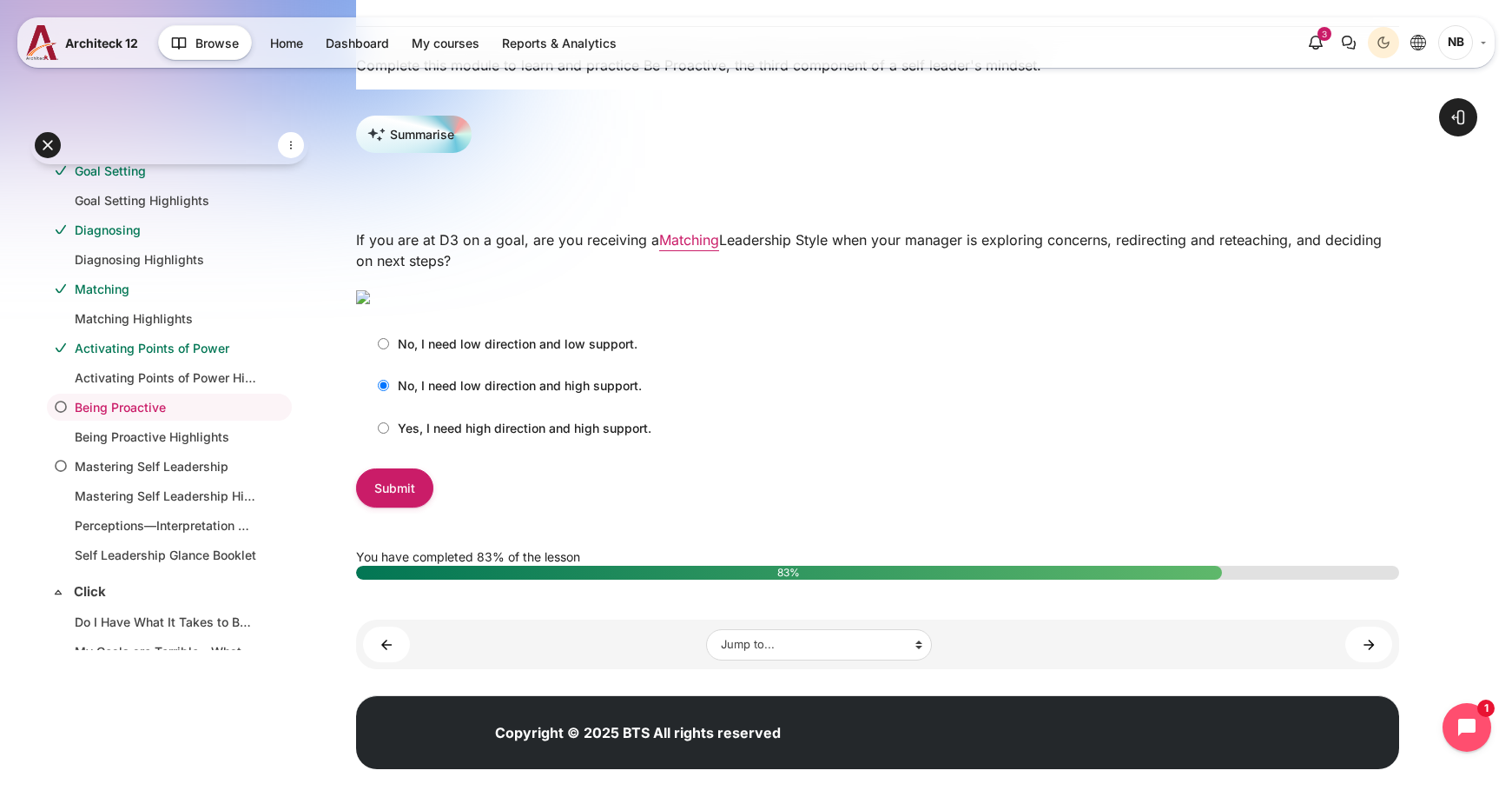
scroll to position [348, 0]
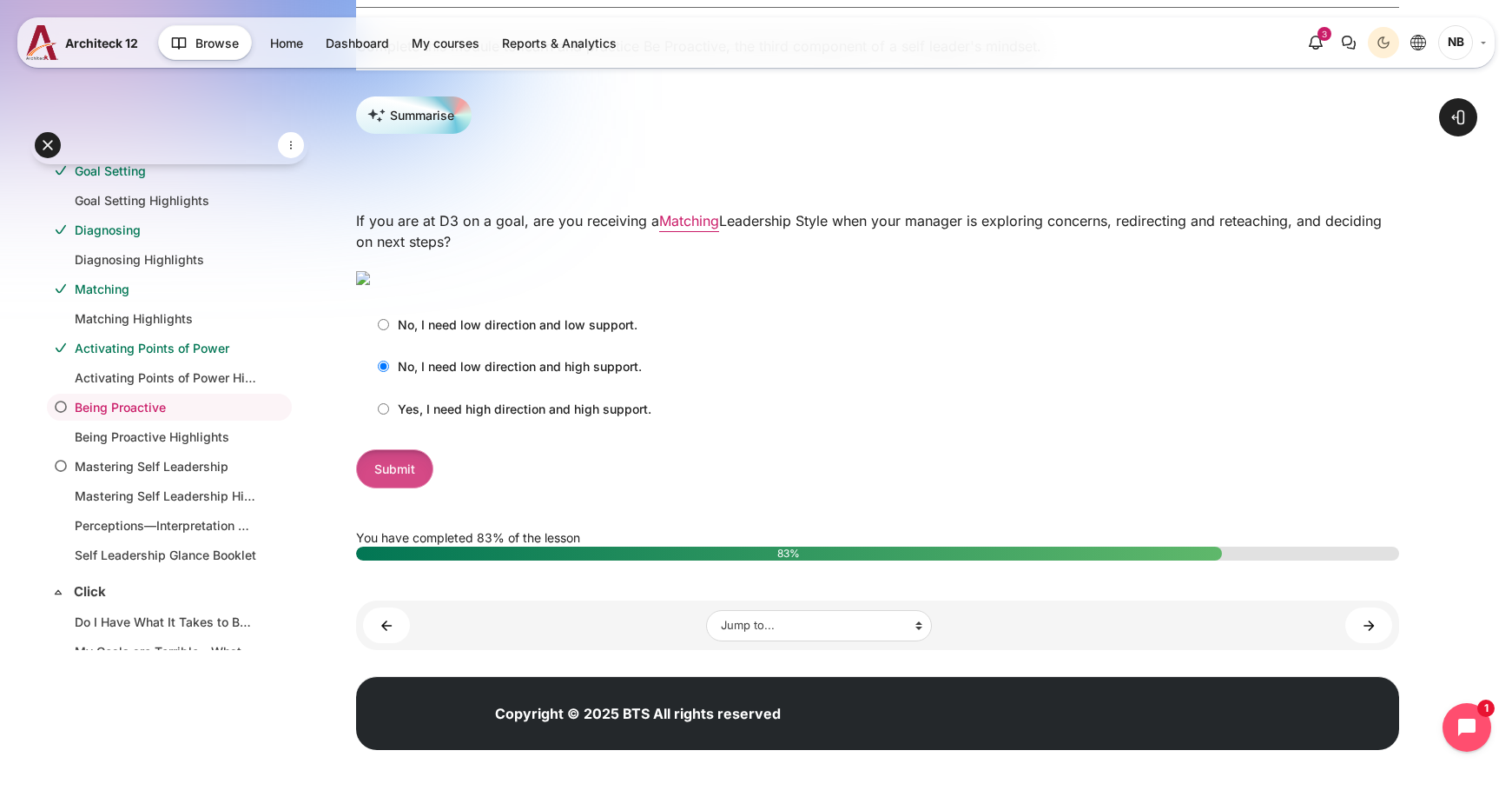
click at [398, 488] on input "Submit" at bounding box center [395, 468] width 78 height 39
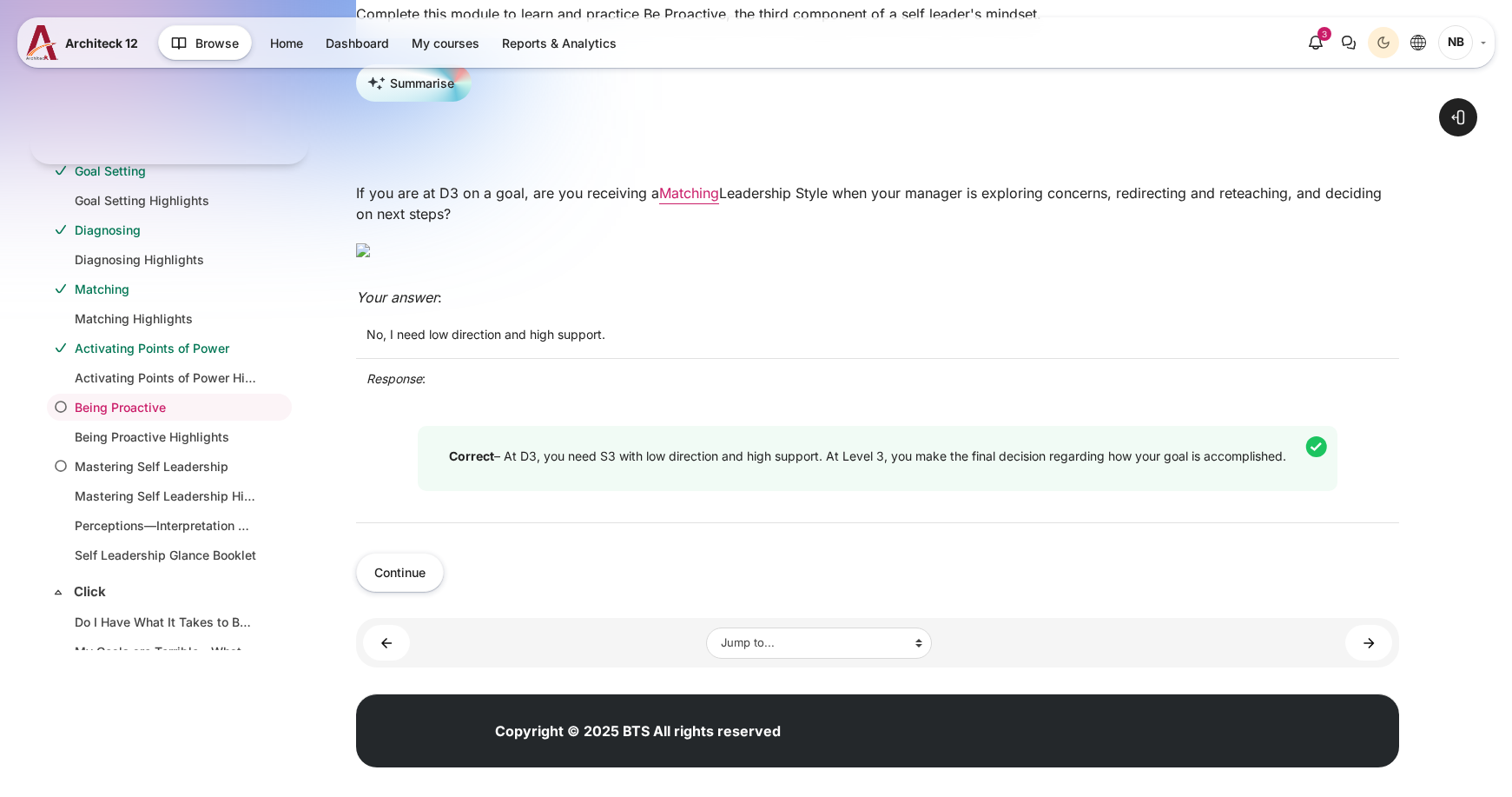
scroll to position [608, 0]
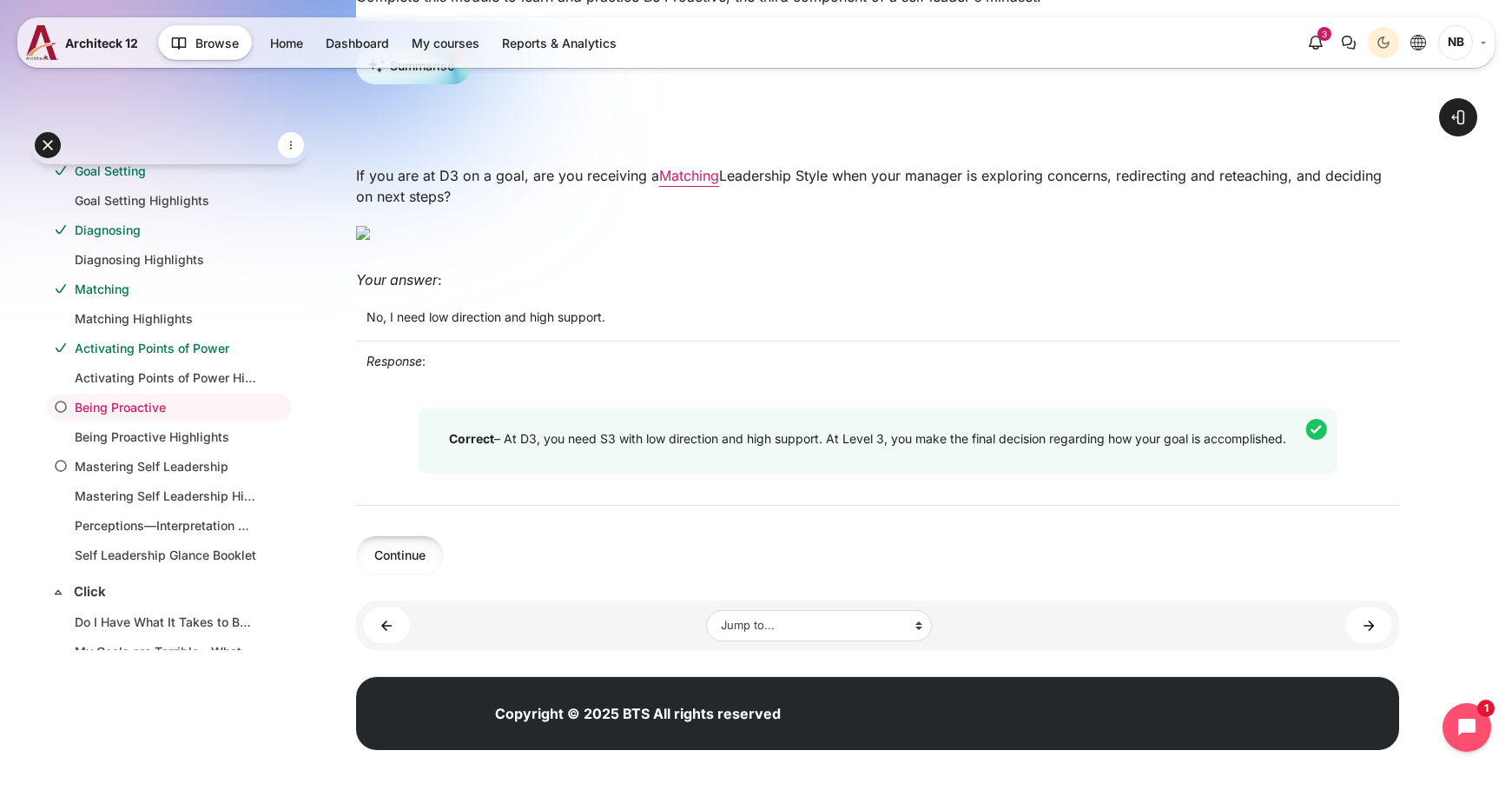
click at [438, 555] on button "Continue" at bounding box center [400, 554] width 88 height 39
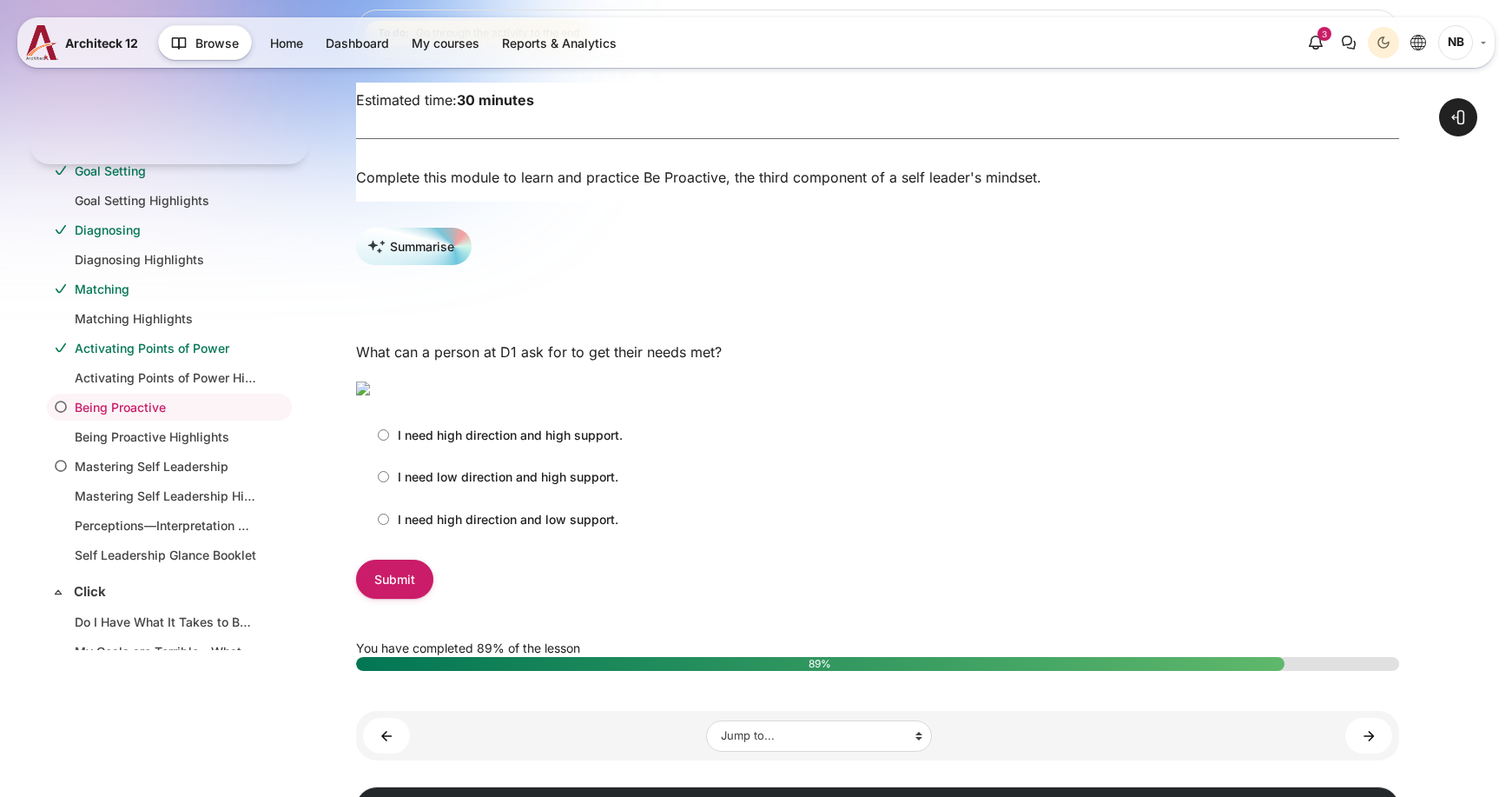
scroll to position [261, 0]
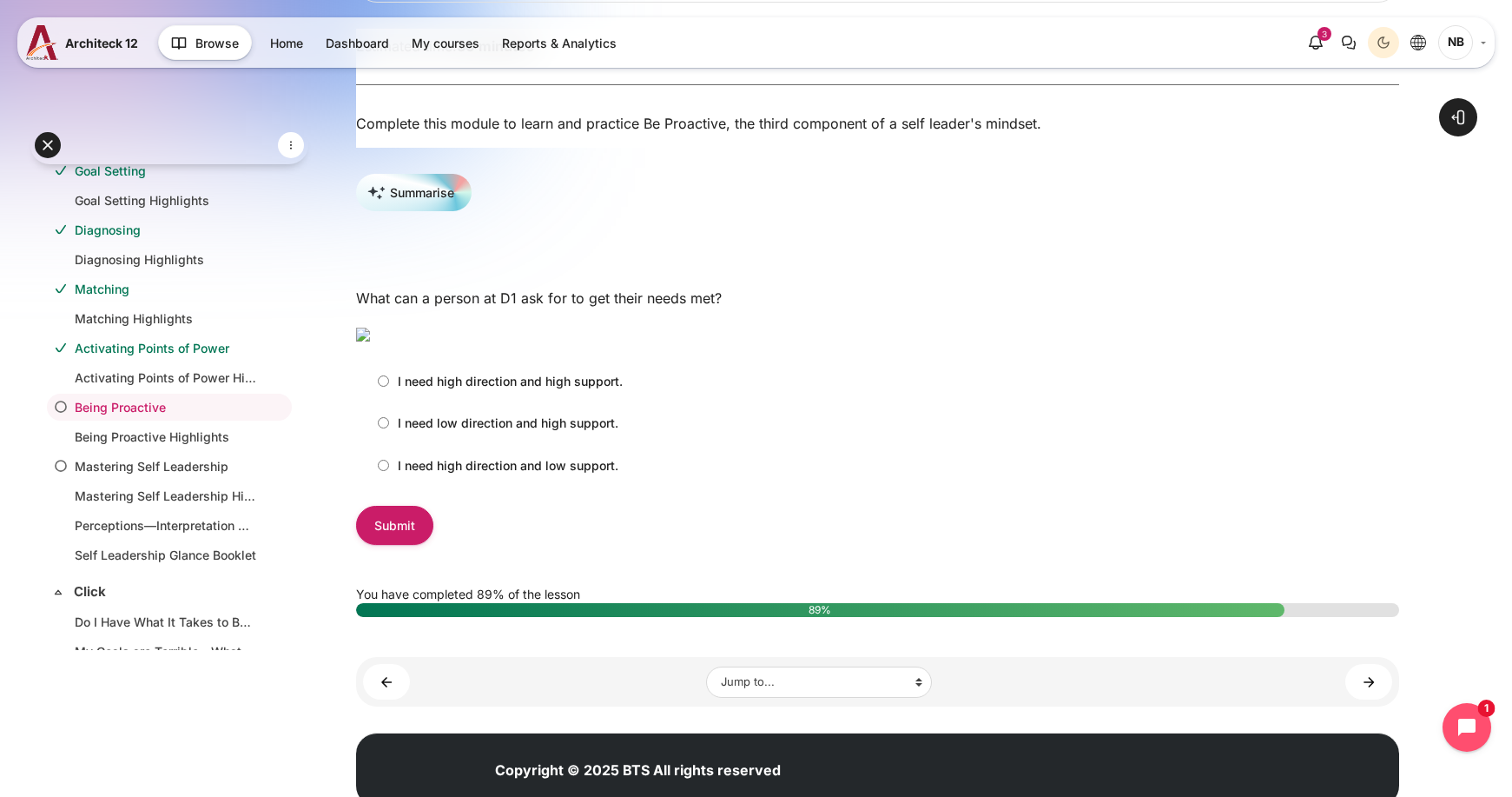
click at [479, 474] on p "I need high direction and low support." at bounding box center [508, 464] width 221 height 18
click at [389, 471] on input "I need high direction and low support." at bounding box center [384, 465] width 11 height 11
radio input "true"
click at [408, 545] on input "Submit" at bounding box center [395, 524] width 78 height 39
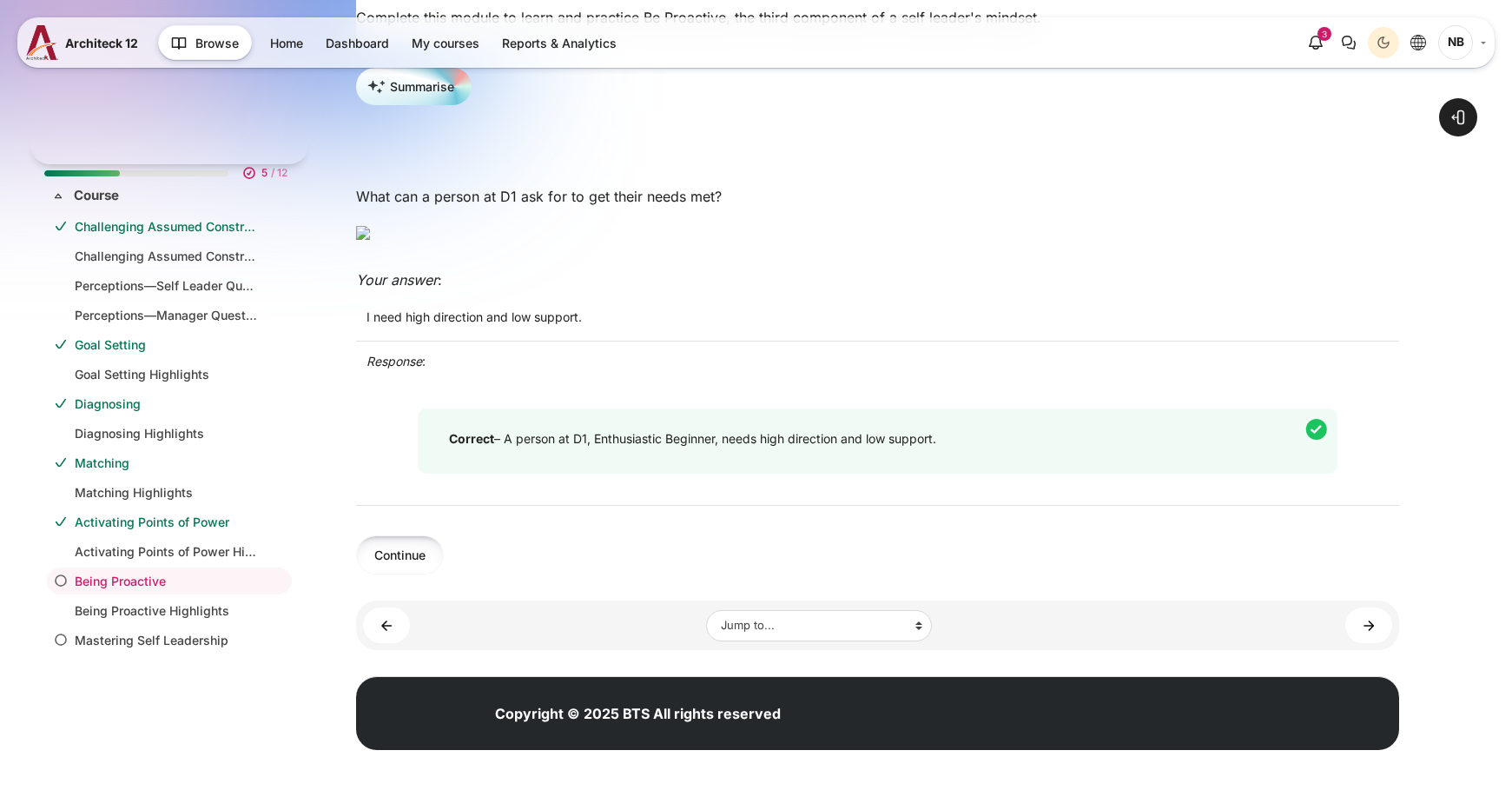
scroll to position [173, 0]
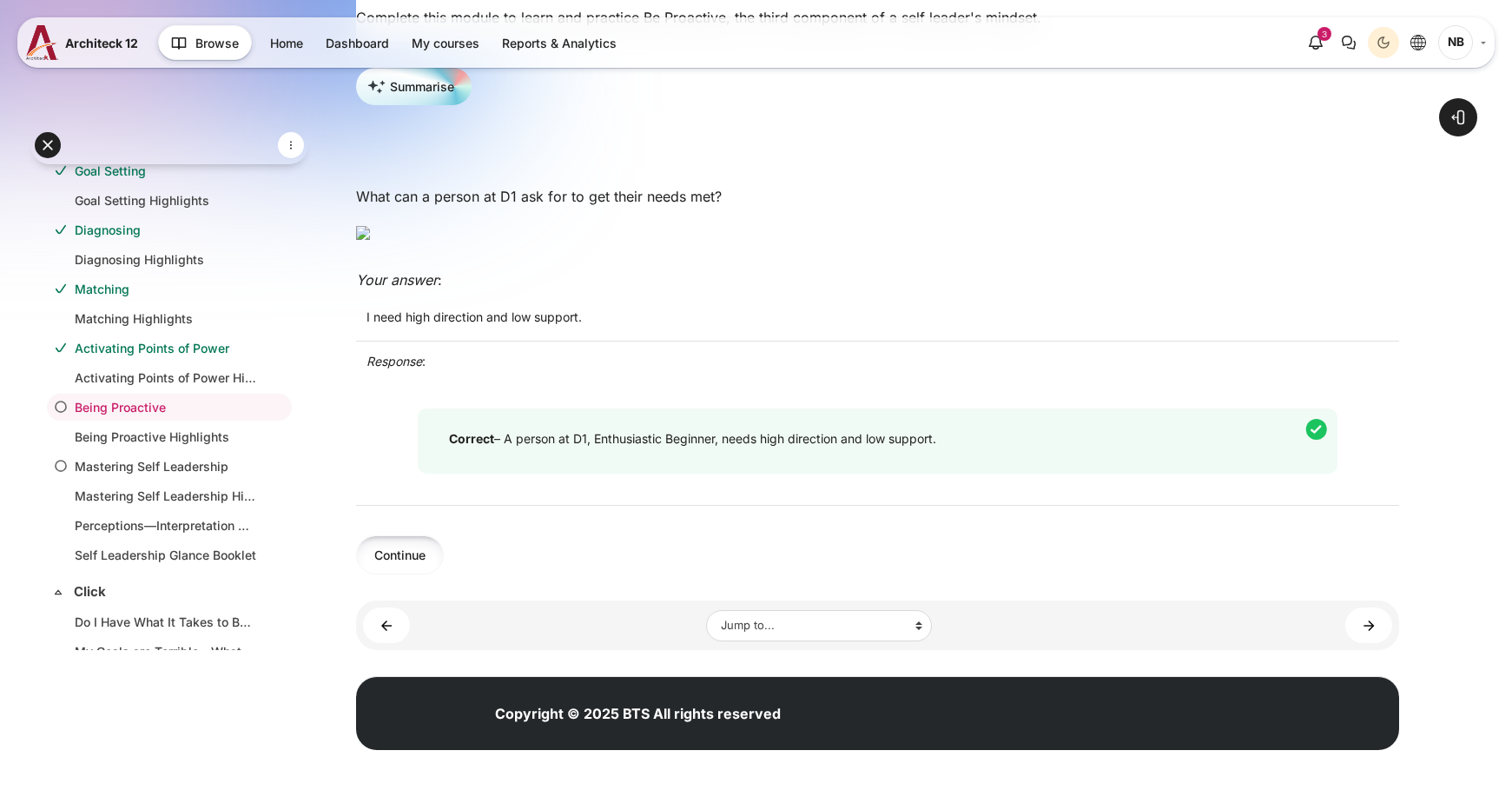
click at [414, 574] on button "Continue" at bounding box center [400, 554] width 88 height 39
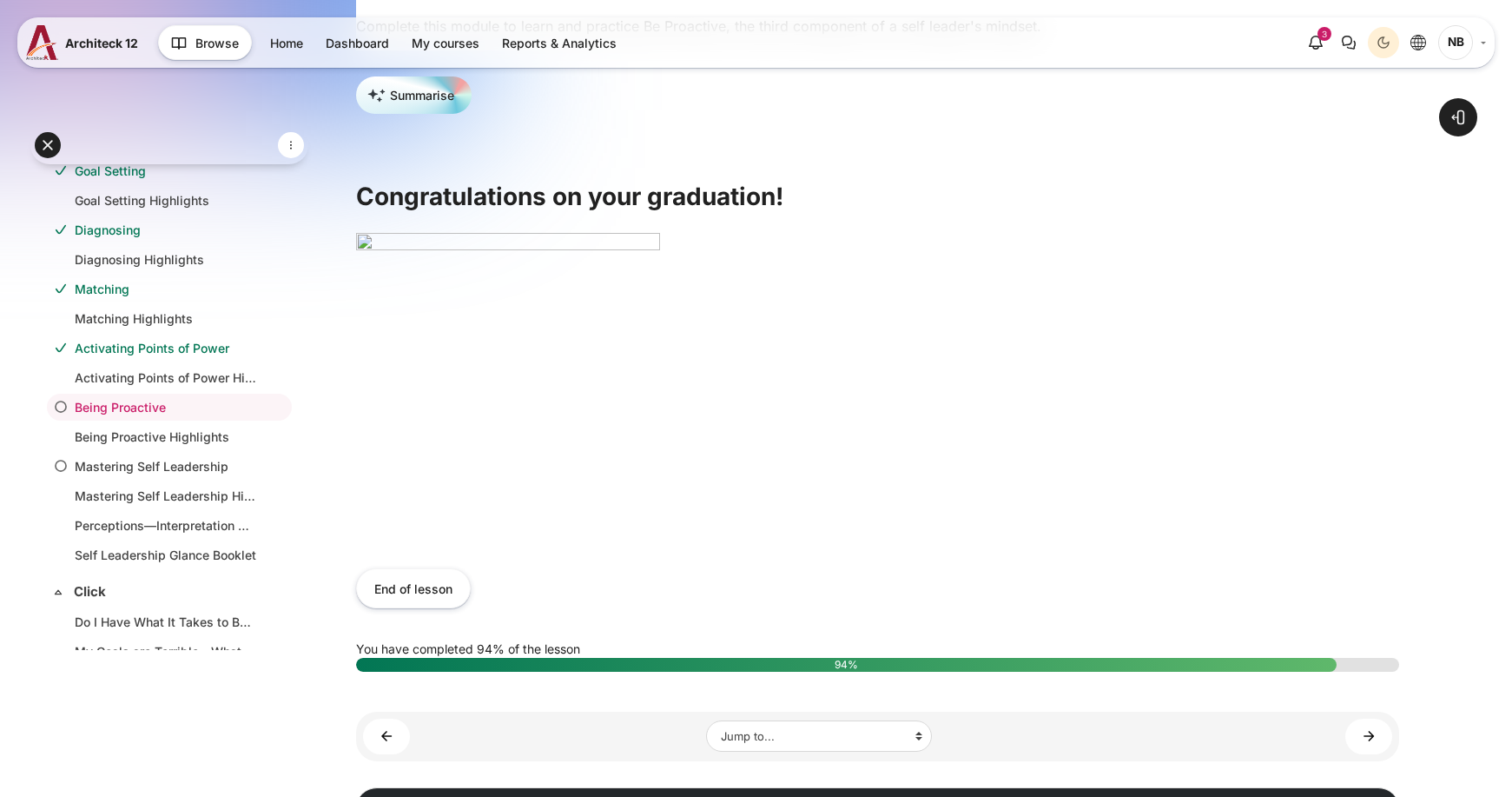
scroll to position [478, 0]
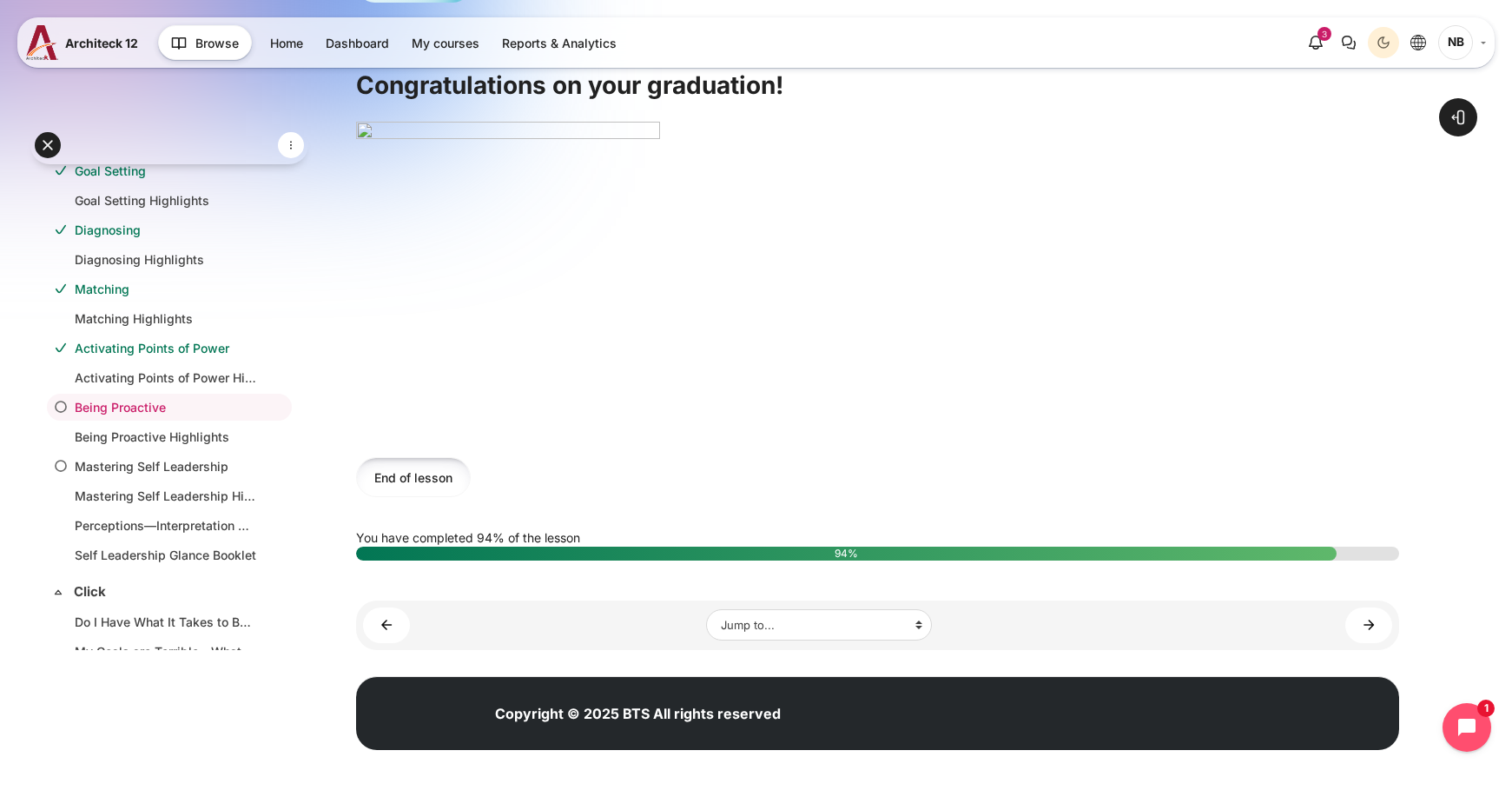
click at [424, 484] on button "End of lesson" at bounding box center [413, 476] width 115 height 39
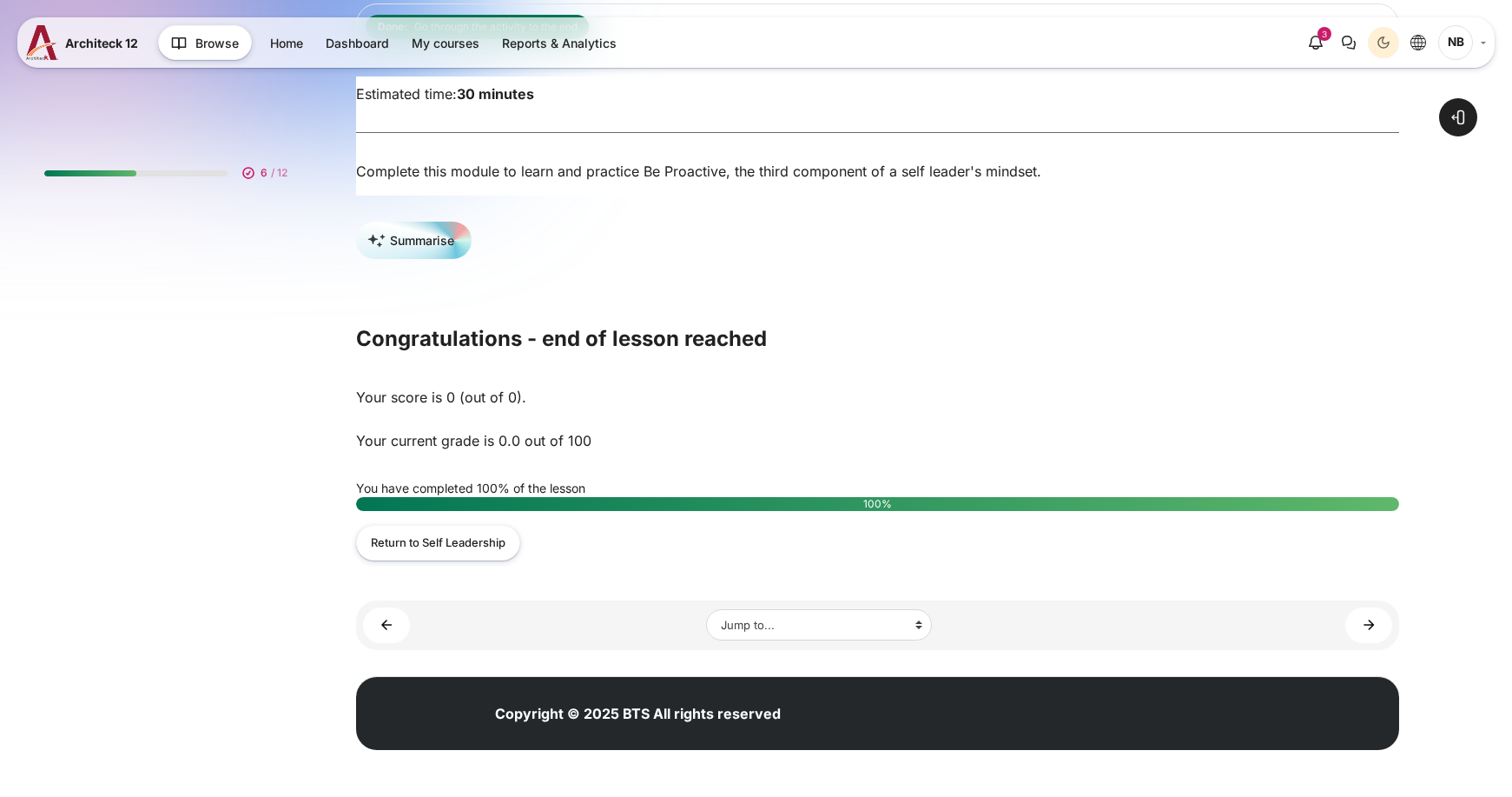
scroll to position [222, 0]
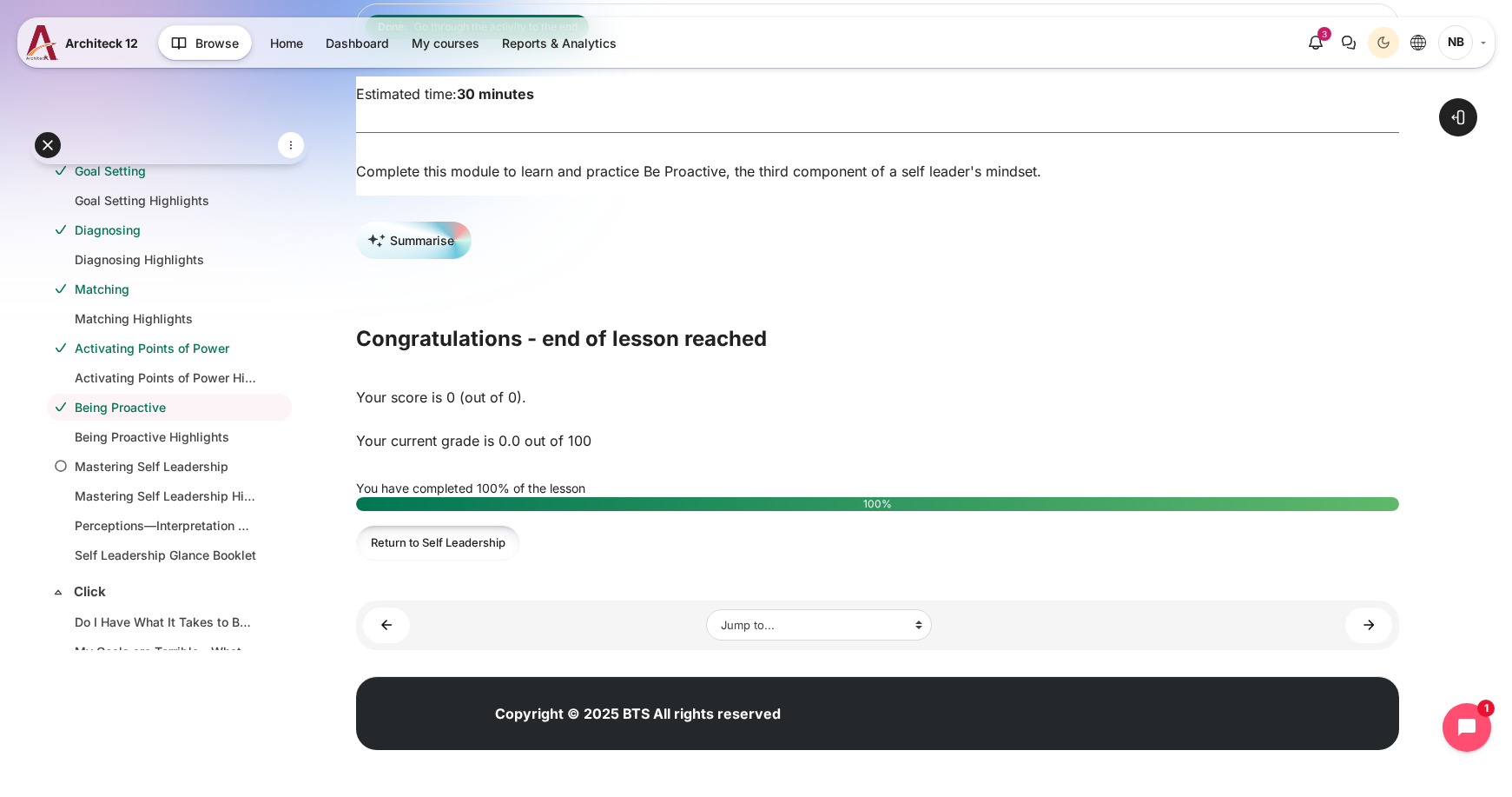
click at [403, 554] on link "Return to Self Leadership" at bounding box center [438, 543] width 164 height 36
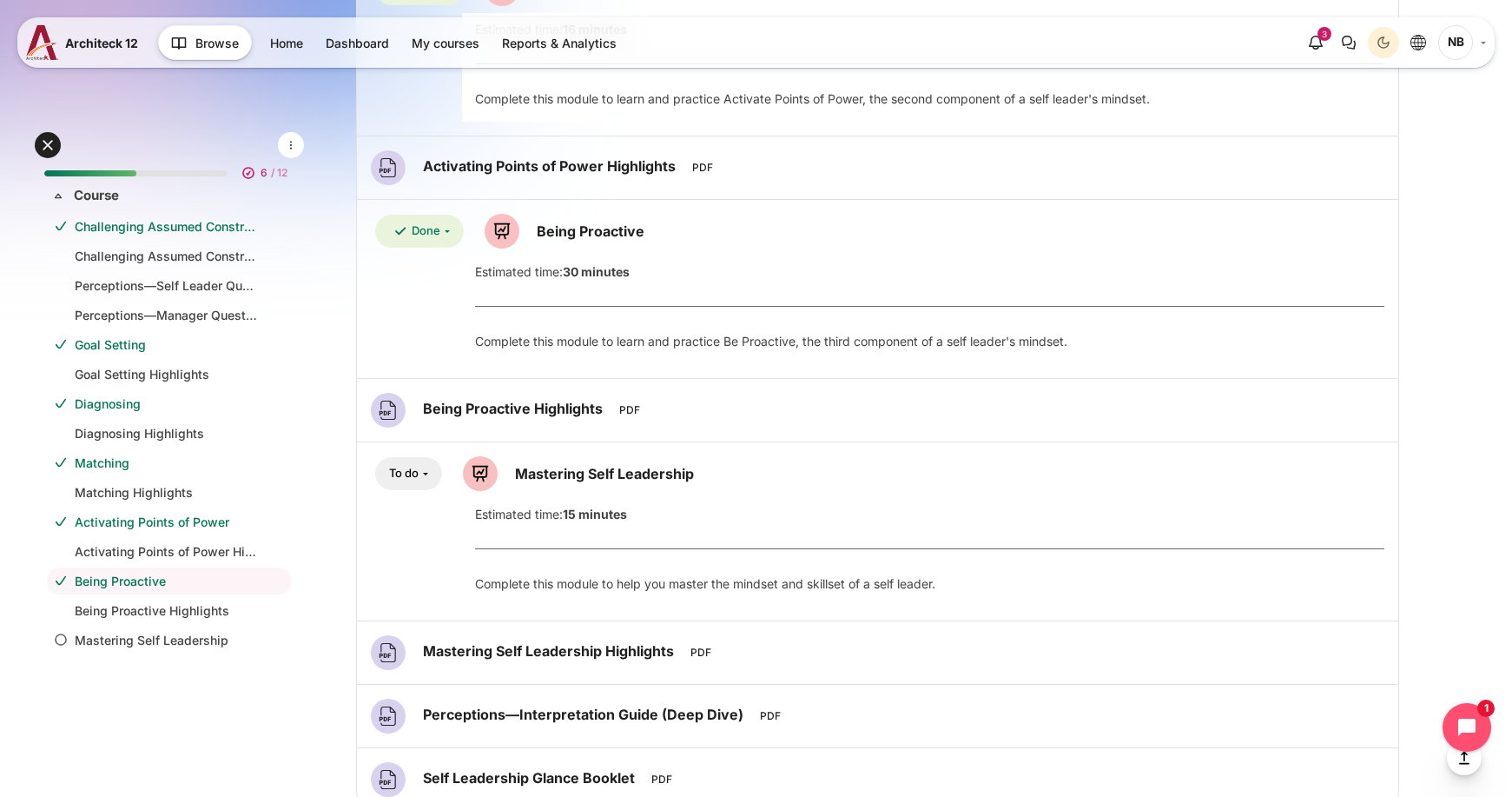
scroll to position [73, 0]
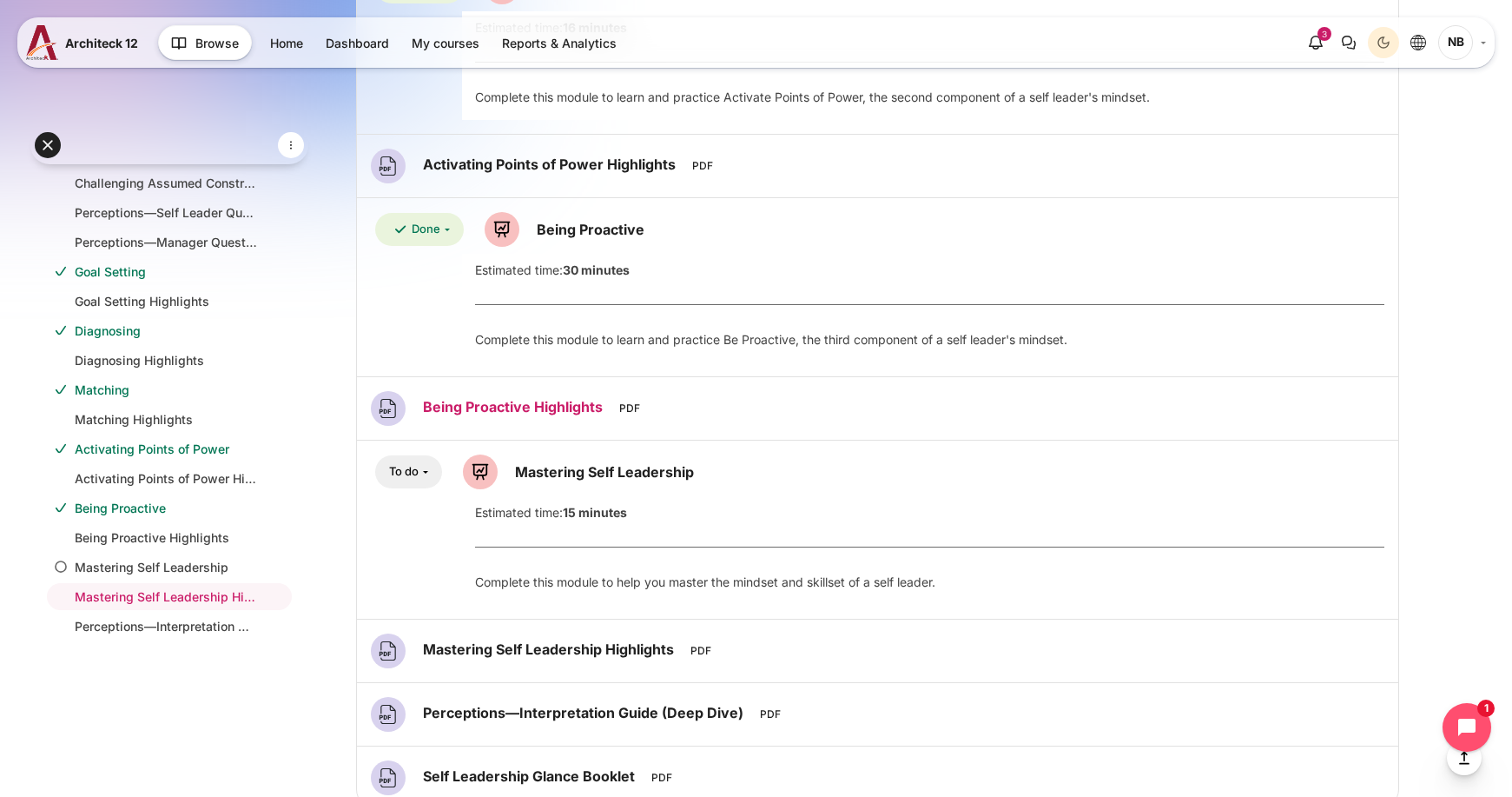
click at [570, 406] on link "Being Proactive Highlights File" at bounding box center [514, 407] width 184 height 17
click at [602, 475] on link "Mastering Self Leadership Lesson" at bounding box center [604, 472] width 179 height 17
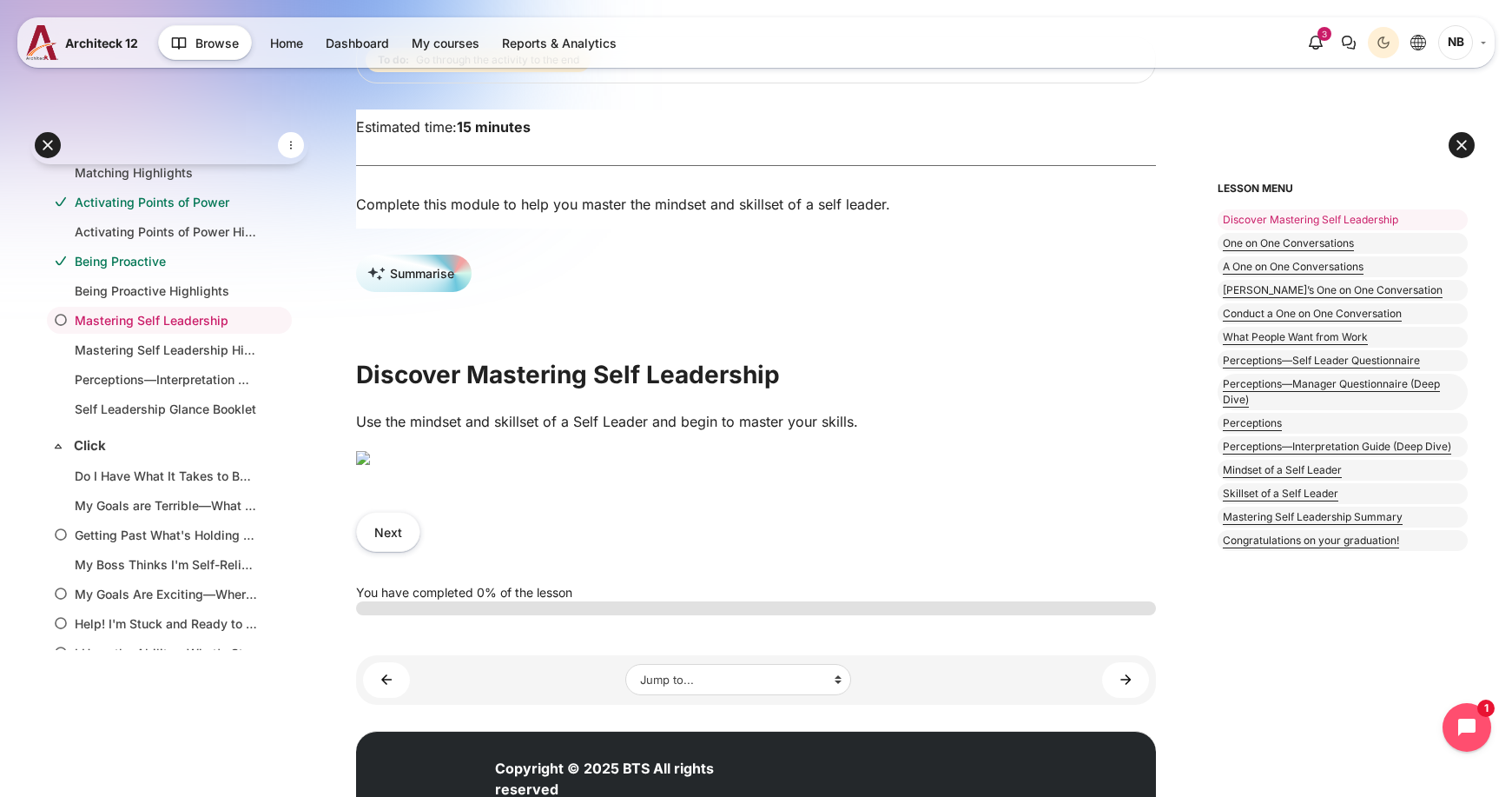
scroll to position [434, 0]
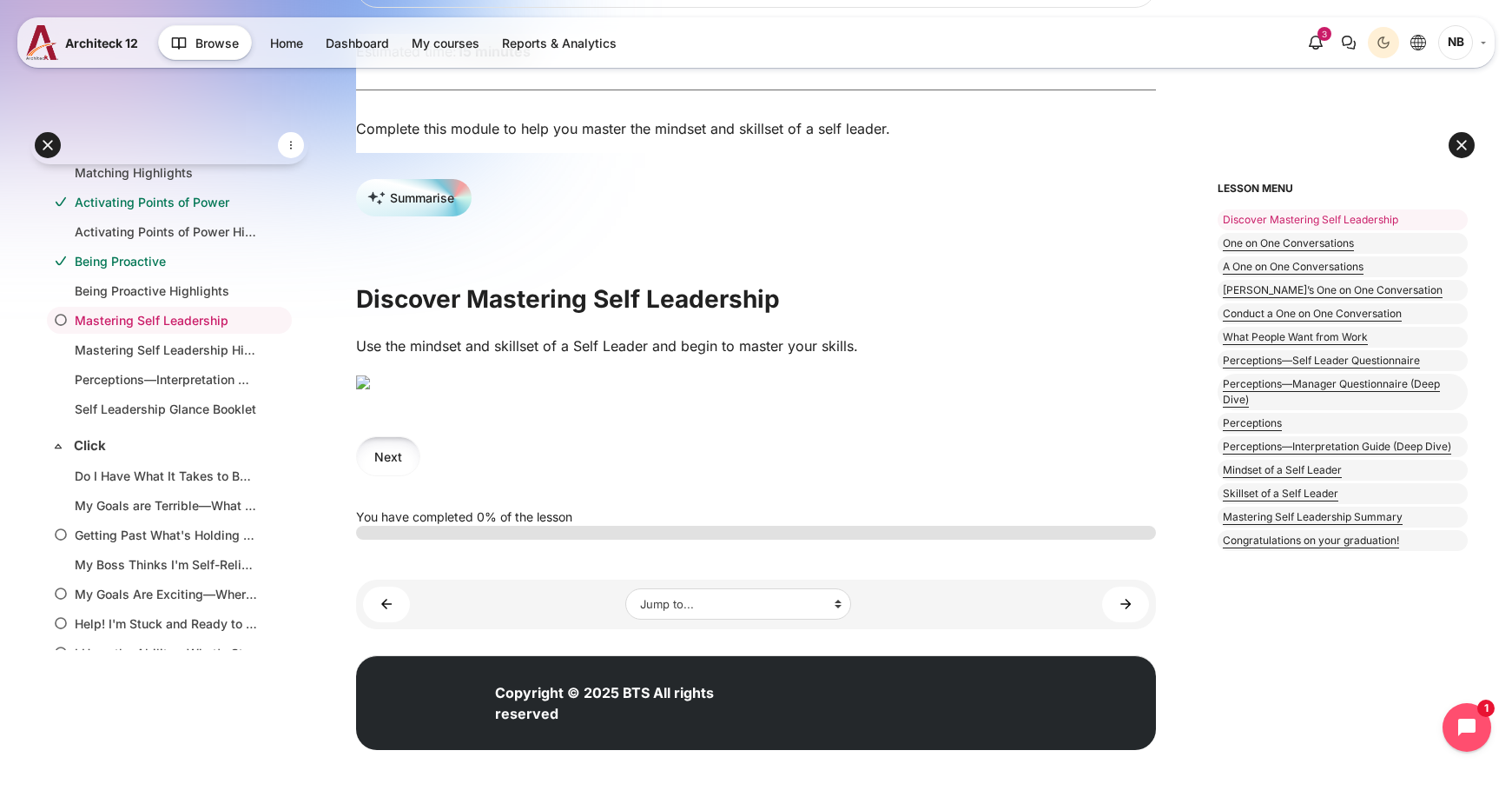
click at [390, 475] on button "Next" at bounding box center [388, 455] width 64 height 39
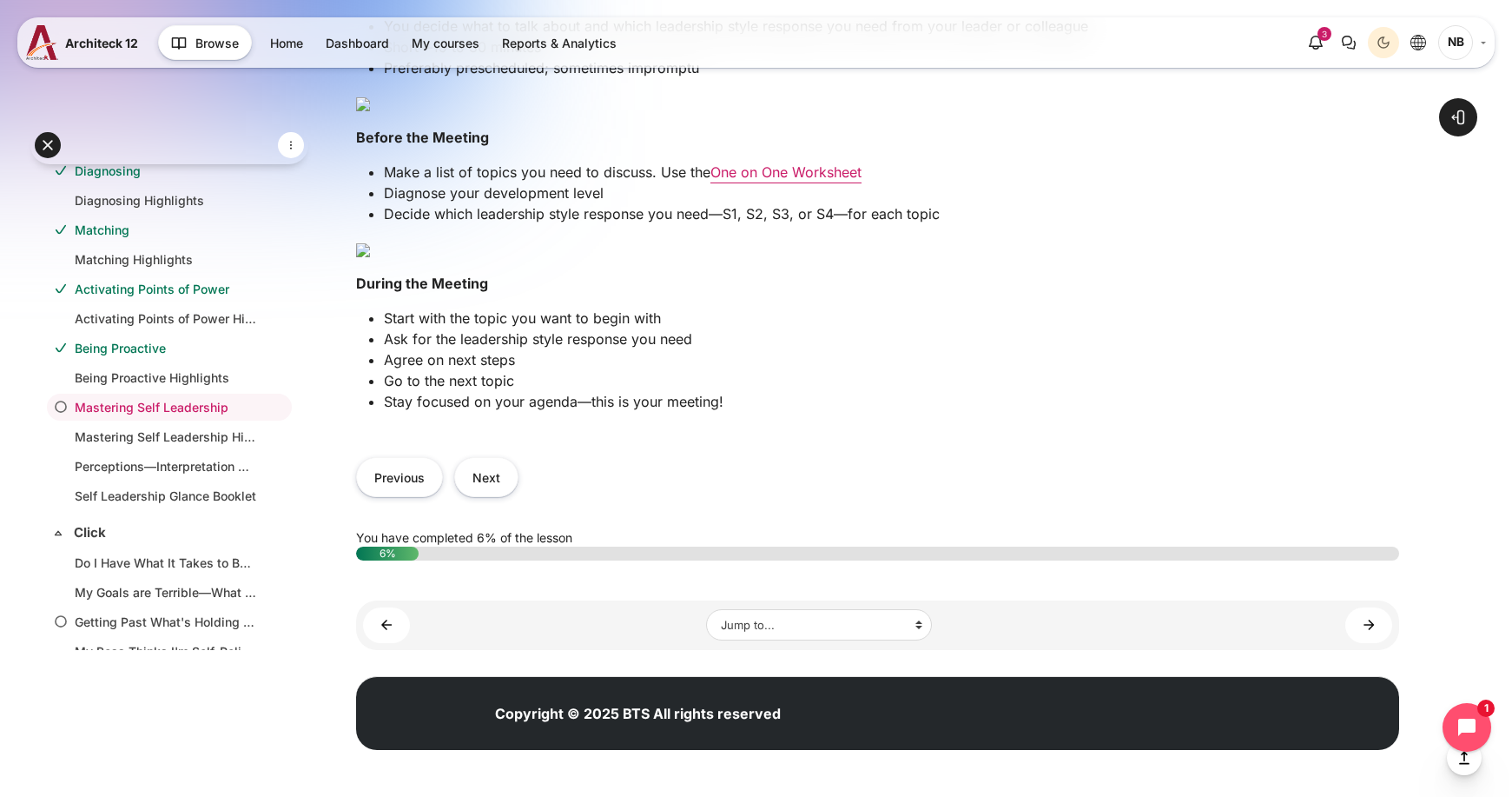
scroll to position [955, 0]
click at [493, 496] on button "Next" at bounding box center [486, 476] width 64 height 39
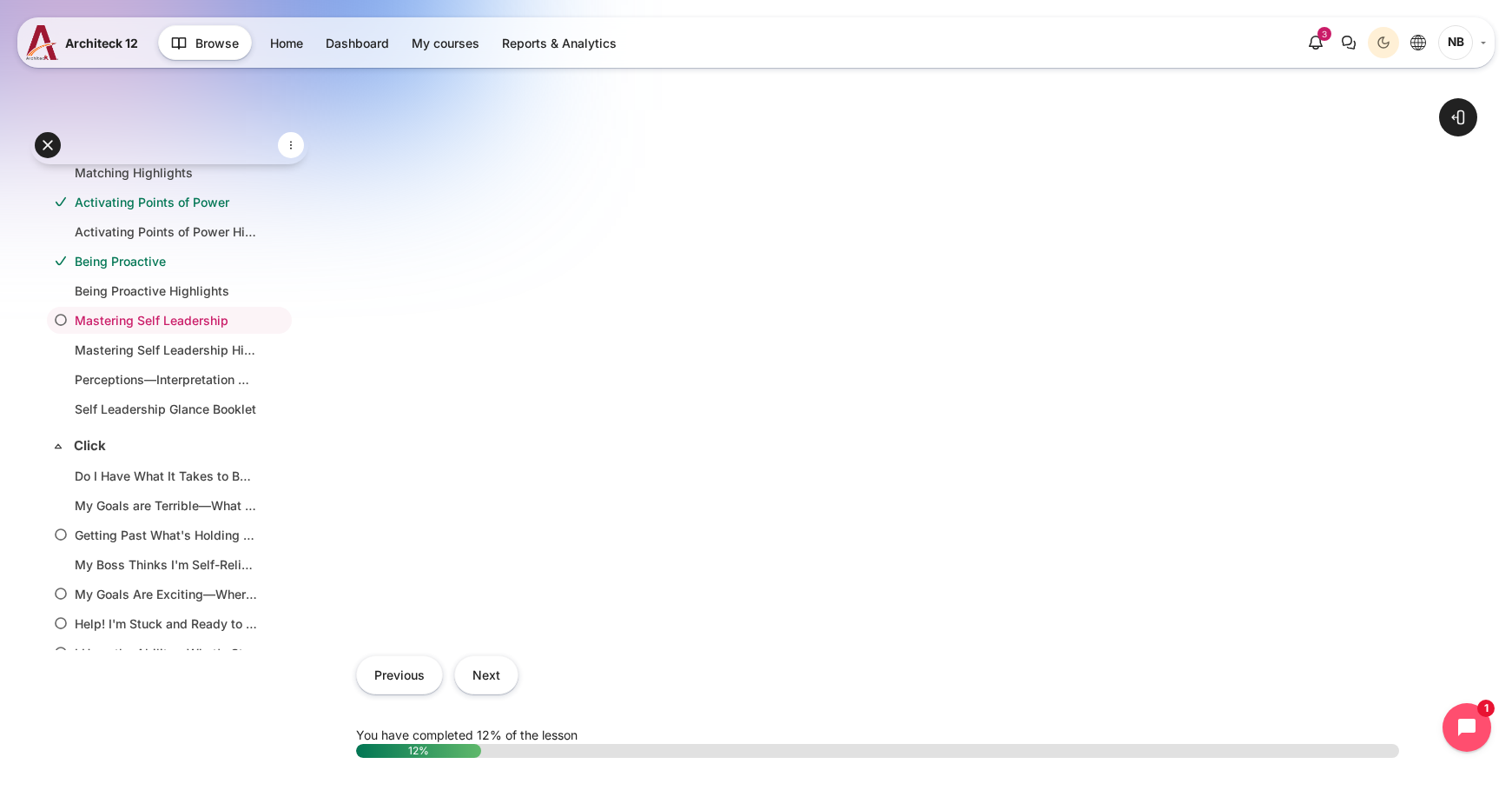
scroll to position [782, 0]
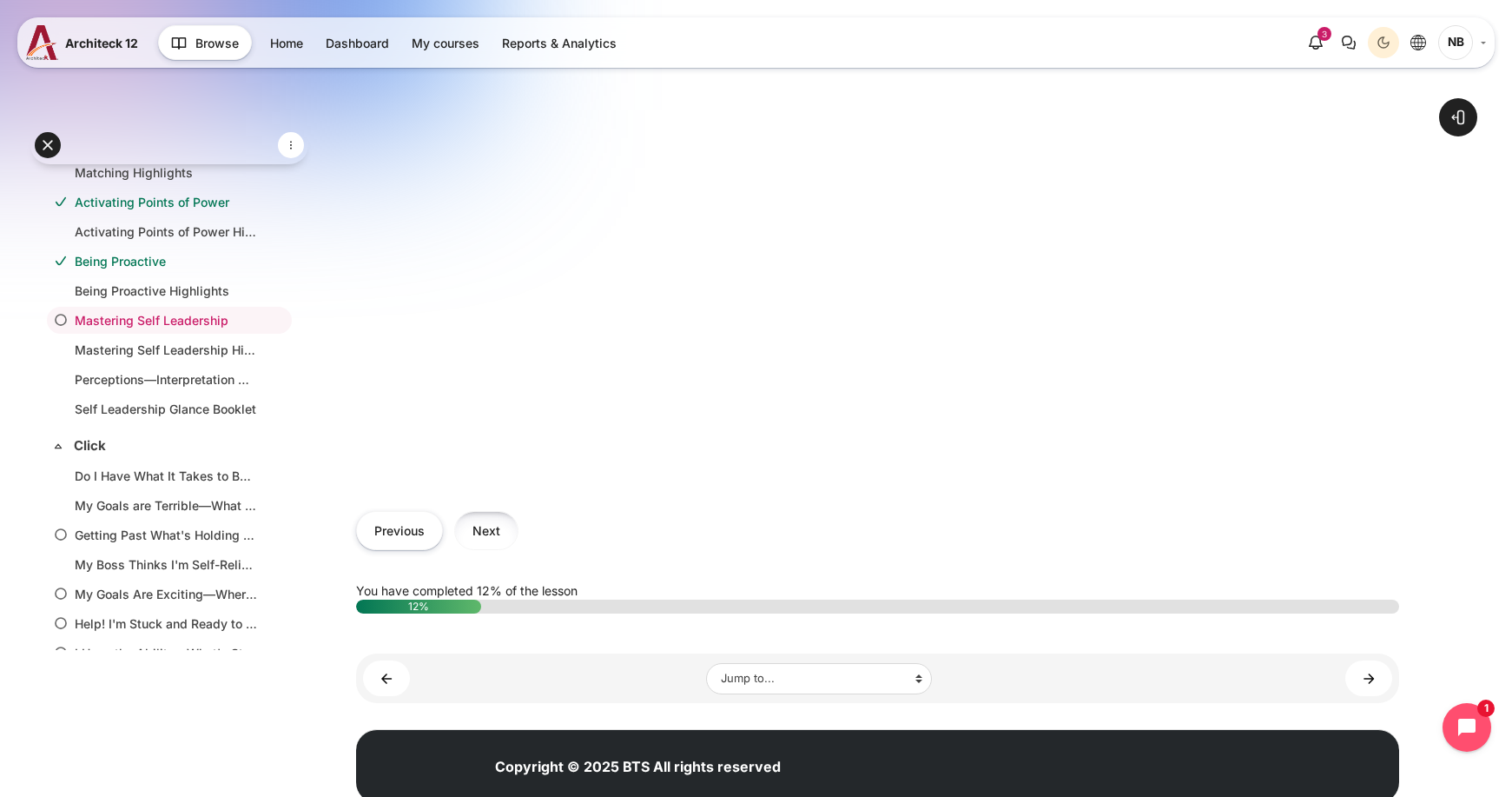
click at [505, 534] on button "Next" at bounding box center [486, 530] width 64 height 39
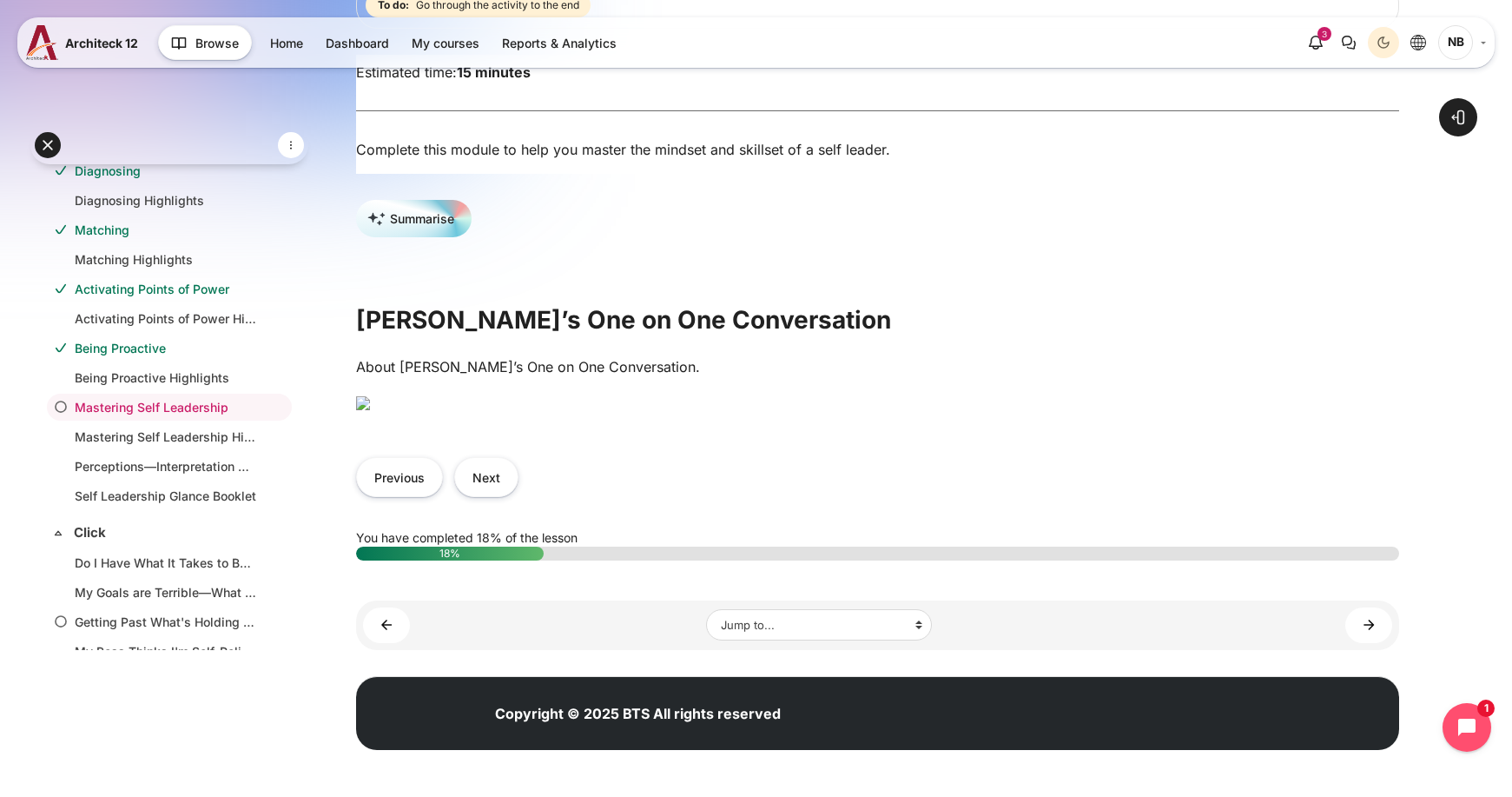
scroll to position [261, 0]
click button "Next"
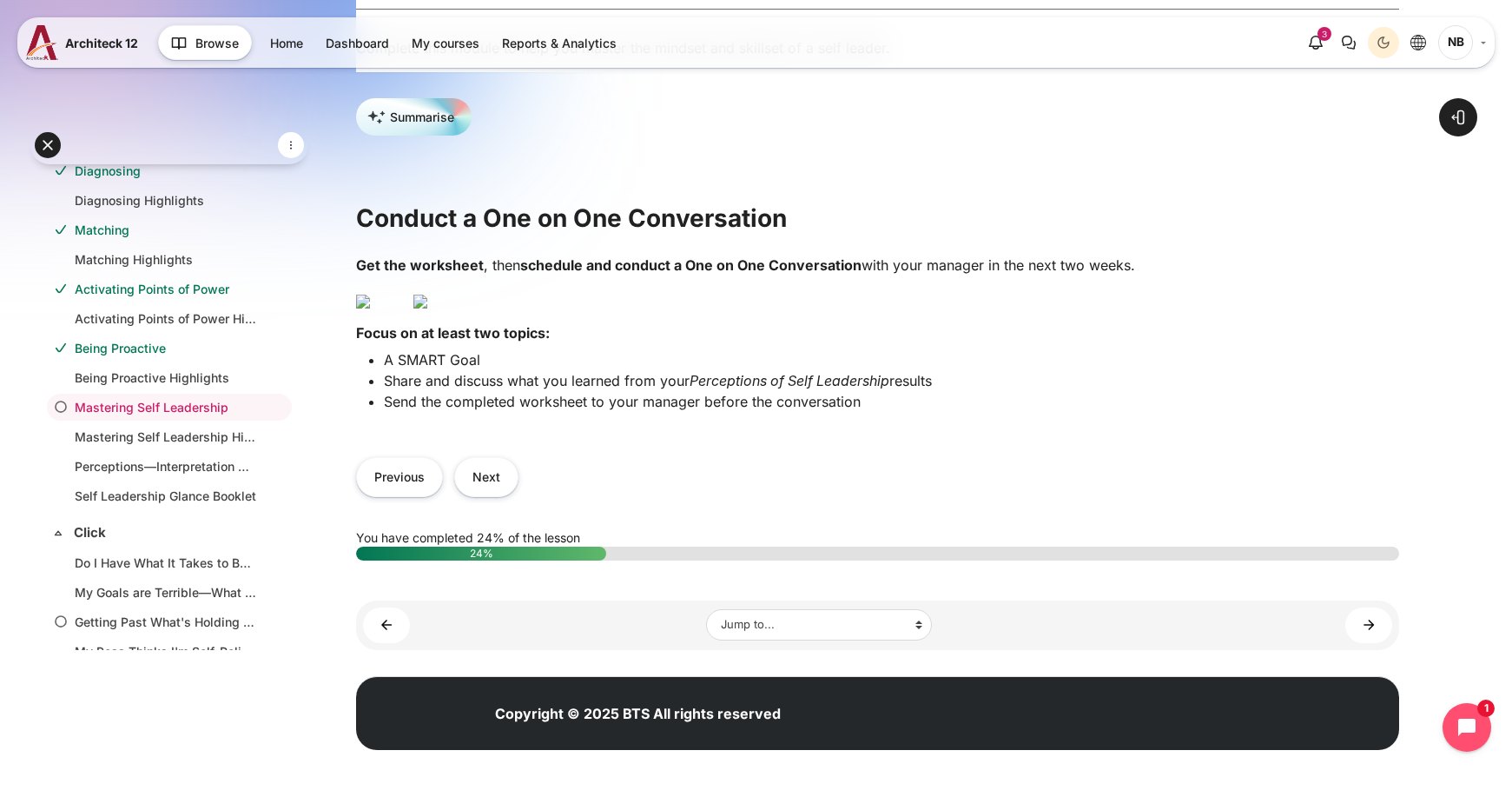
scroll to position [521, 0]
click at [427, 295] on img "Content" at bounding box center [420, 301] width 14 height 14
click at [502, 496] on button "Next" at bounding box center [486, 476] width 64 height 39
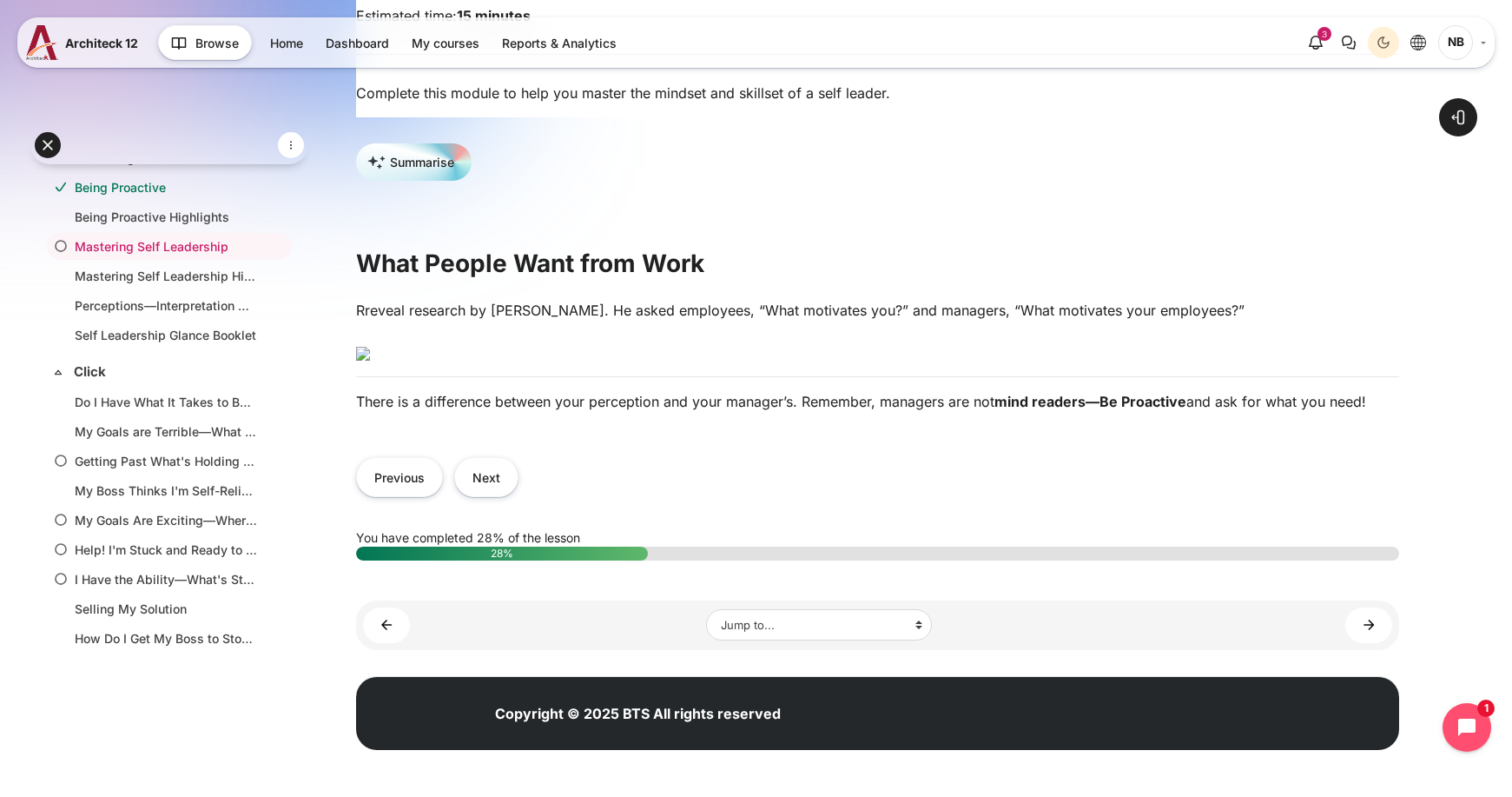
scroll to position [407, 0]
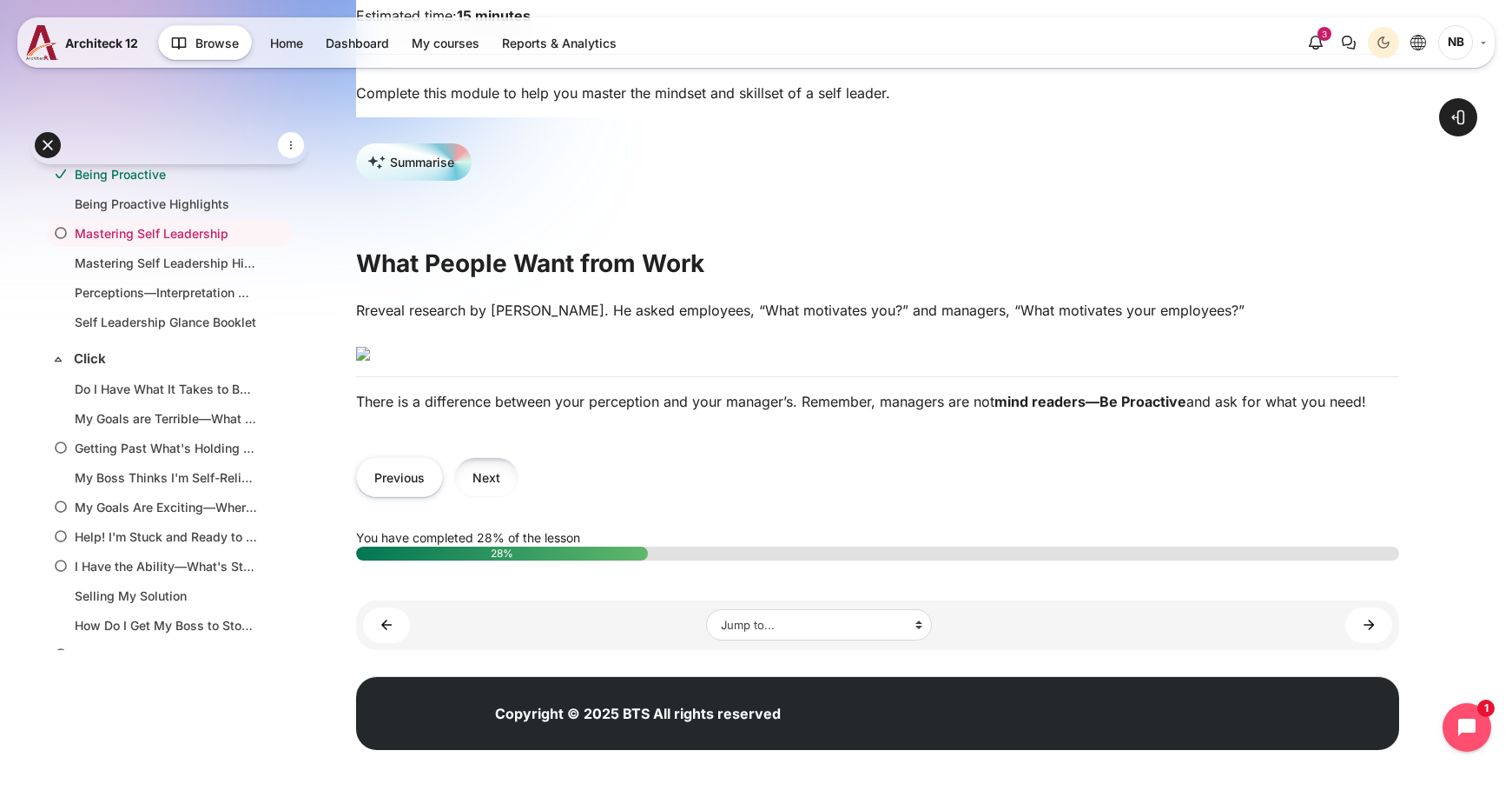
click at [491, 496] on button "Next" at bounding box center [486, 476] width 64 height 39
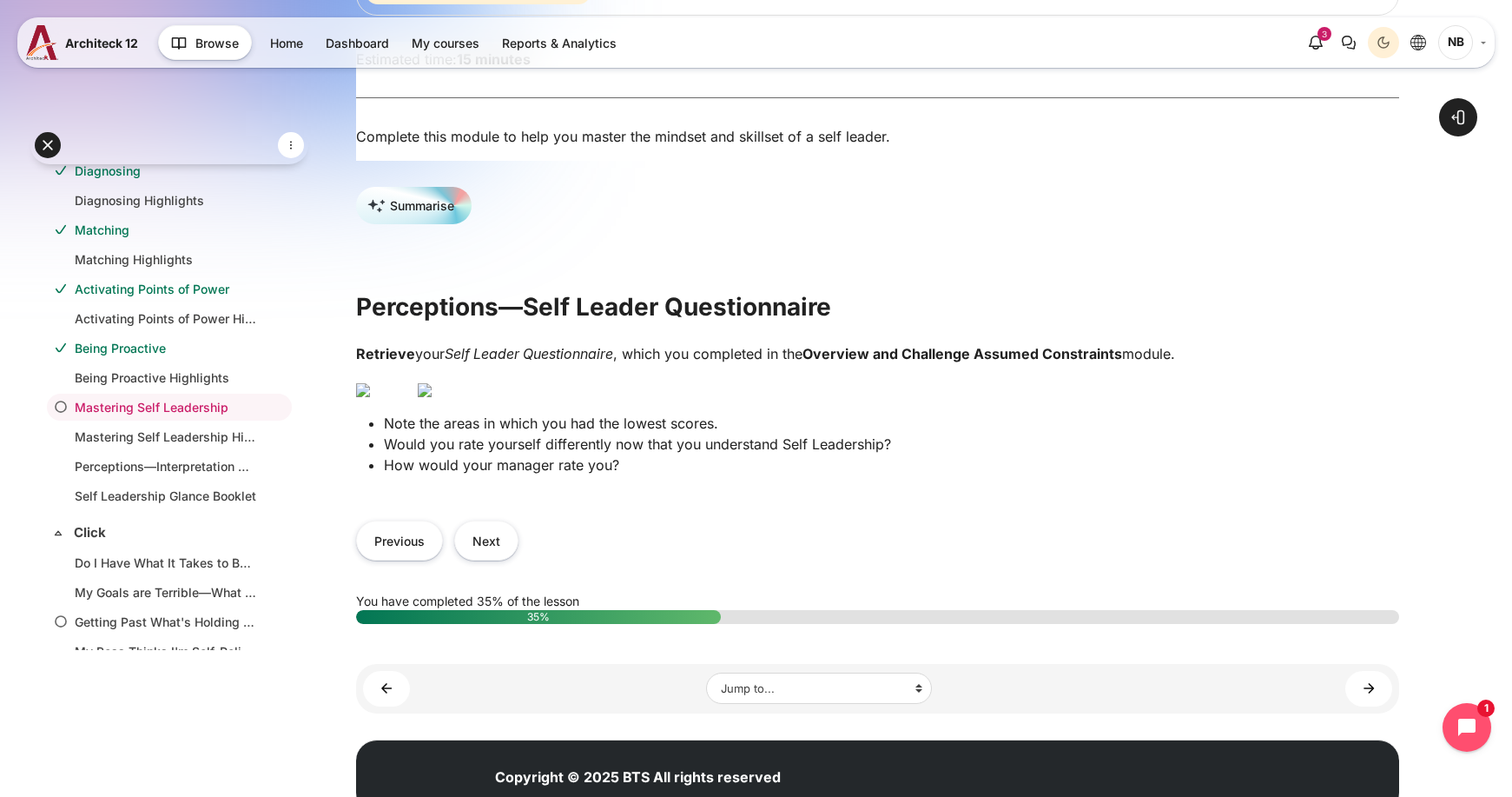
scroll to position [348, 0]
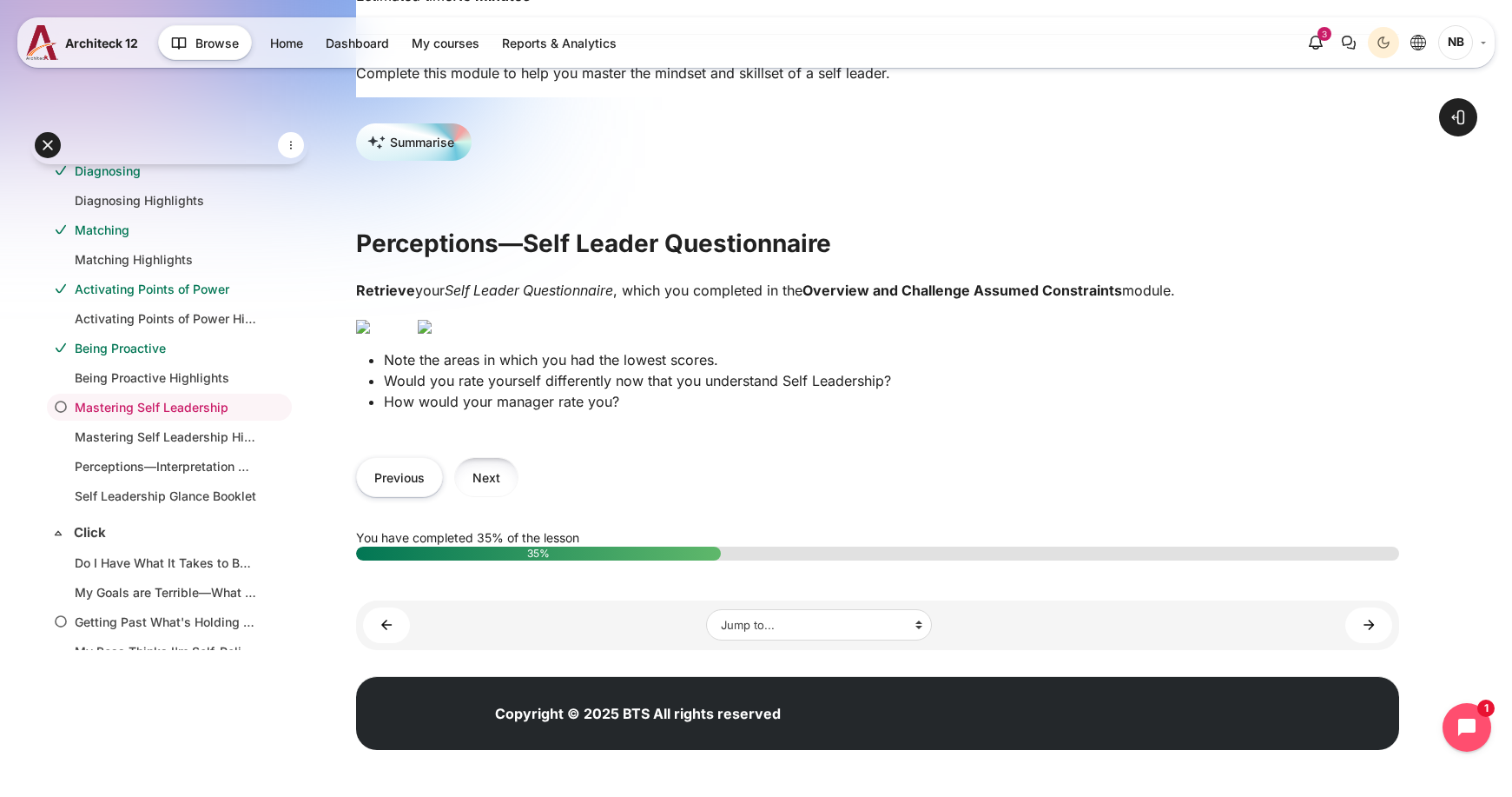
click at [500, 496] on button "Next" at bounding box center [486, 476] width 64 height 39
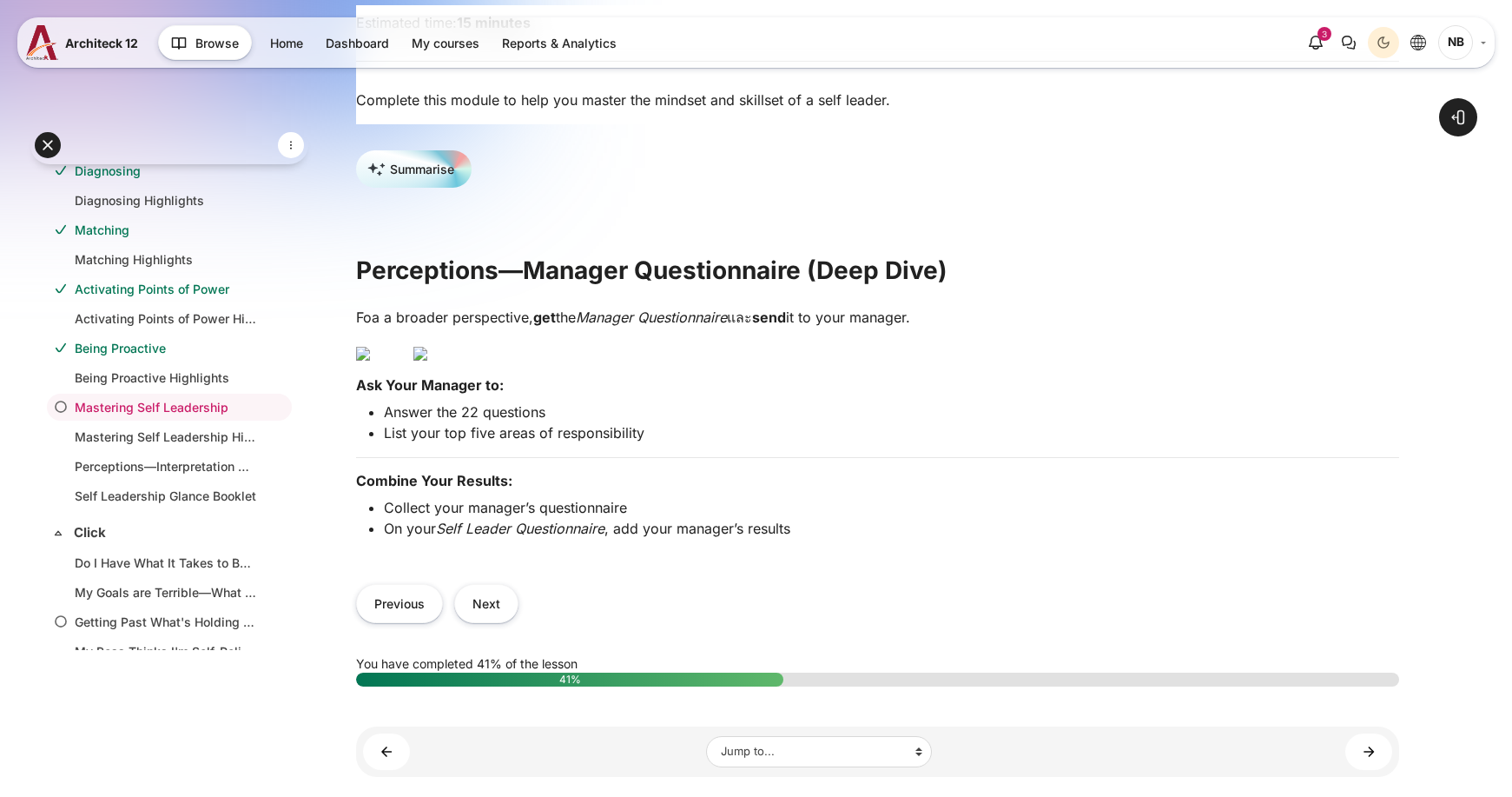
scroll to position [348, 0]
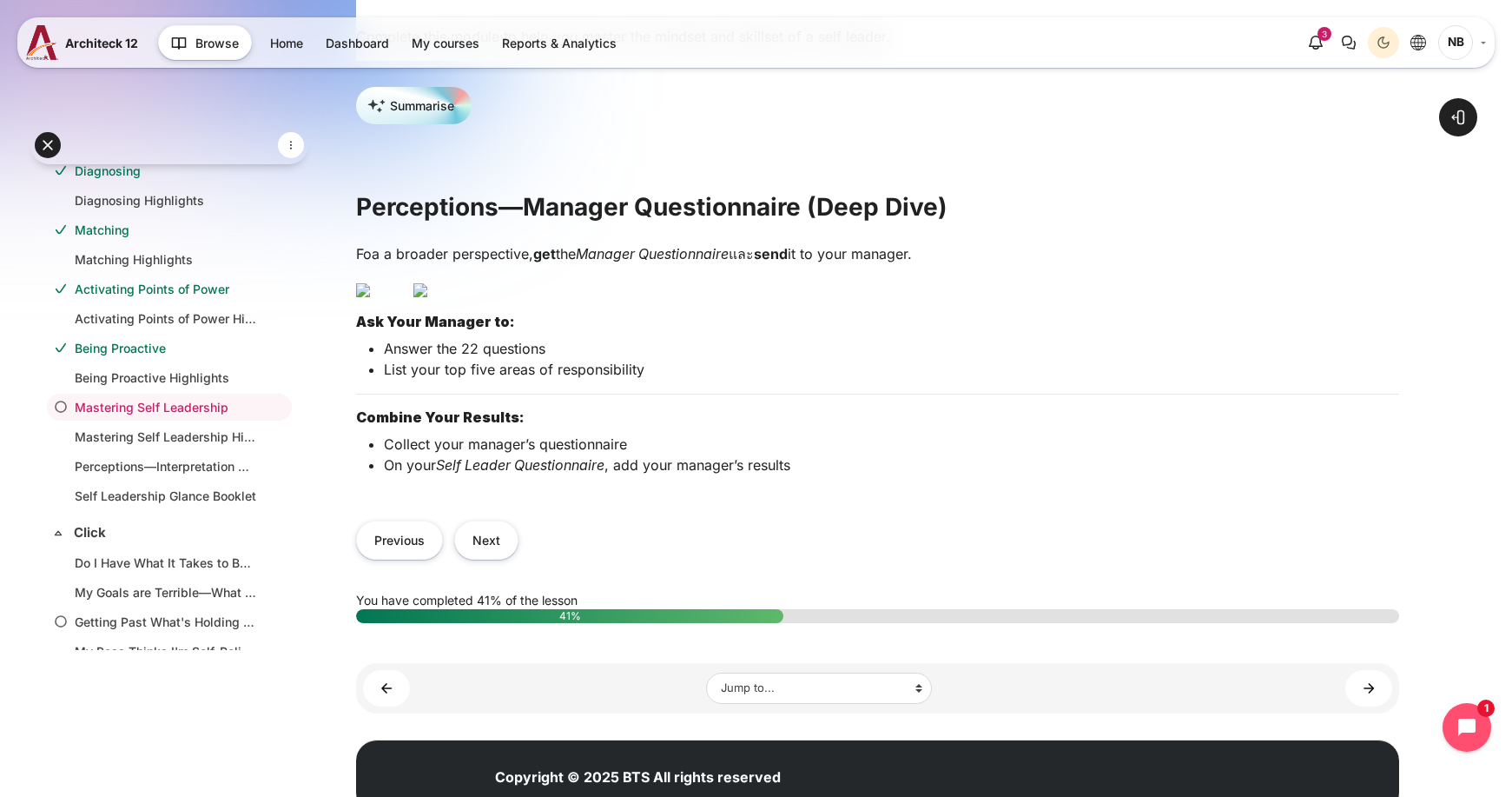
click at [427, 297] on img "Content" at bounding box center [420, 290] width 14 height 14
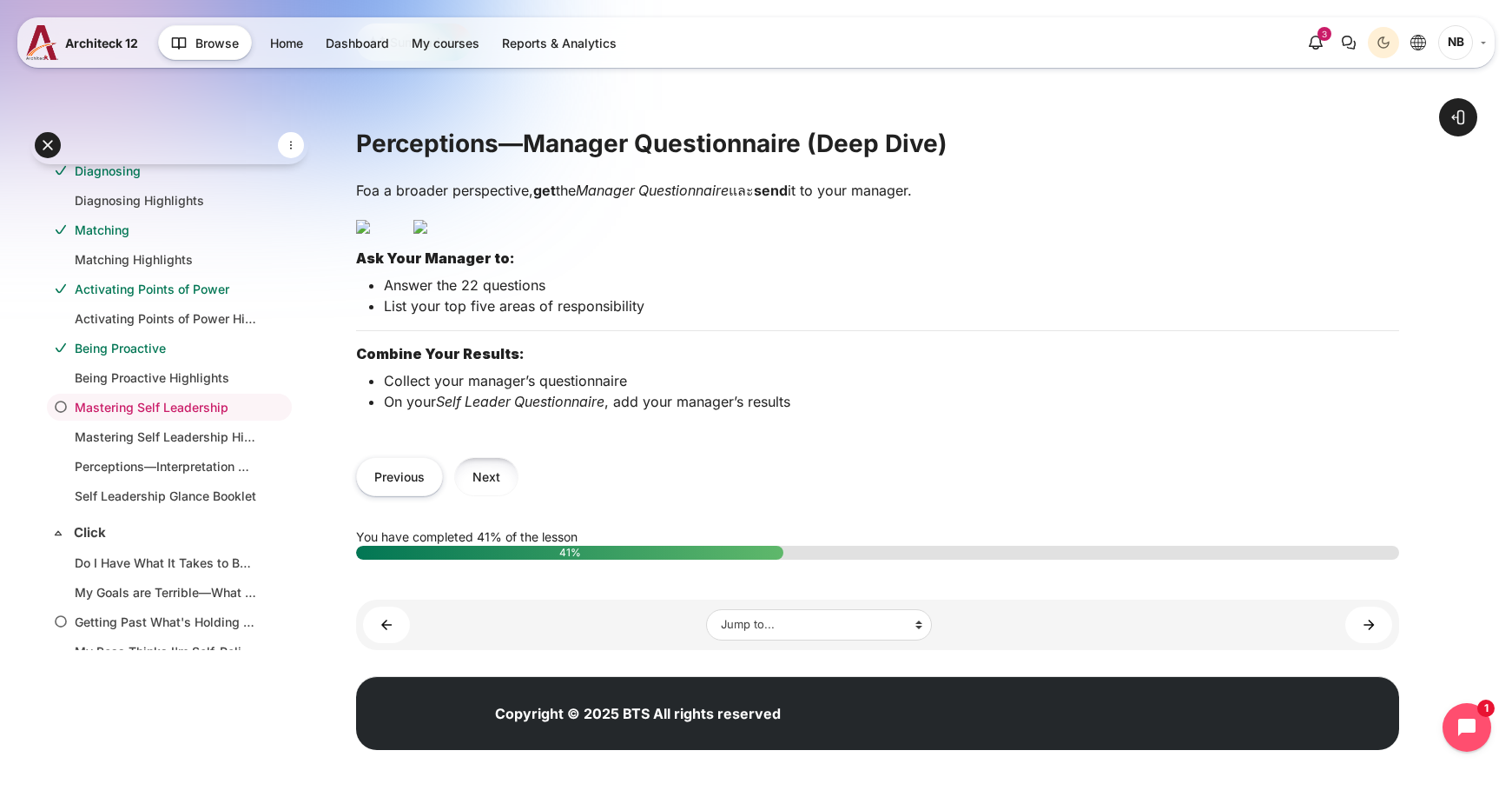
scroll to position [608, 0]
click at [425, 496] on button "Previous" at bounding box center [400, 476] width 87 height 39
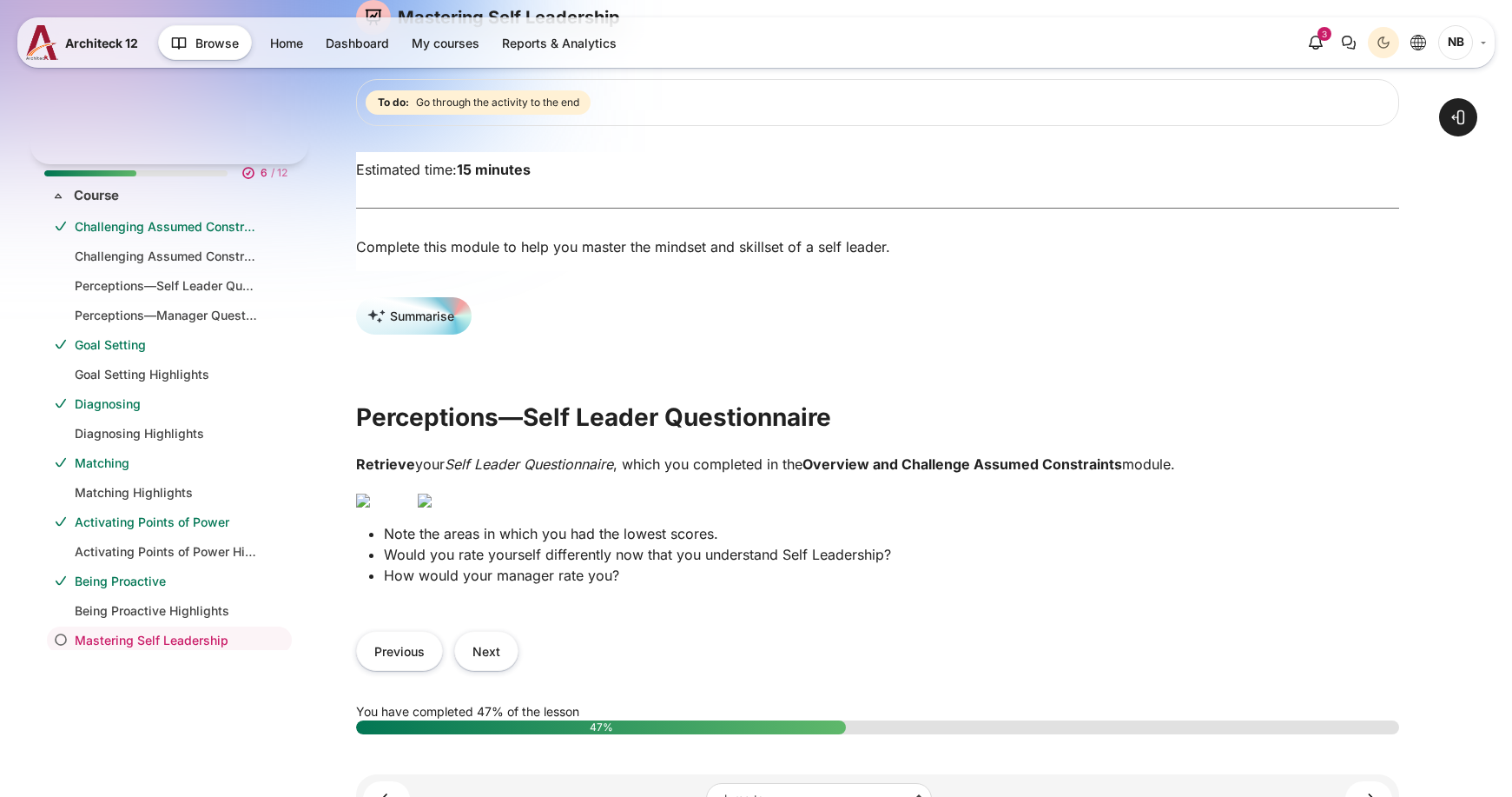
scroll to position [261, 0]
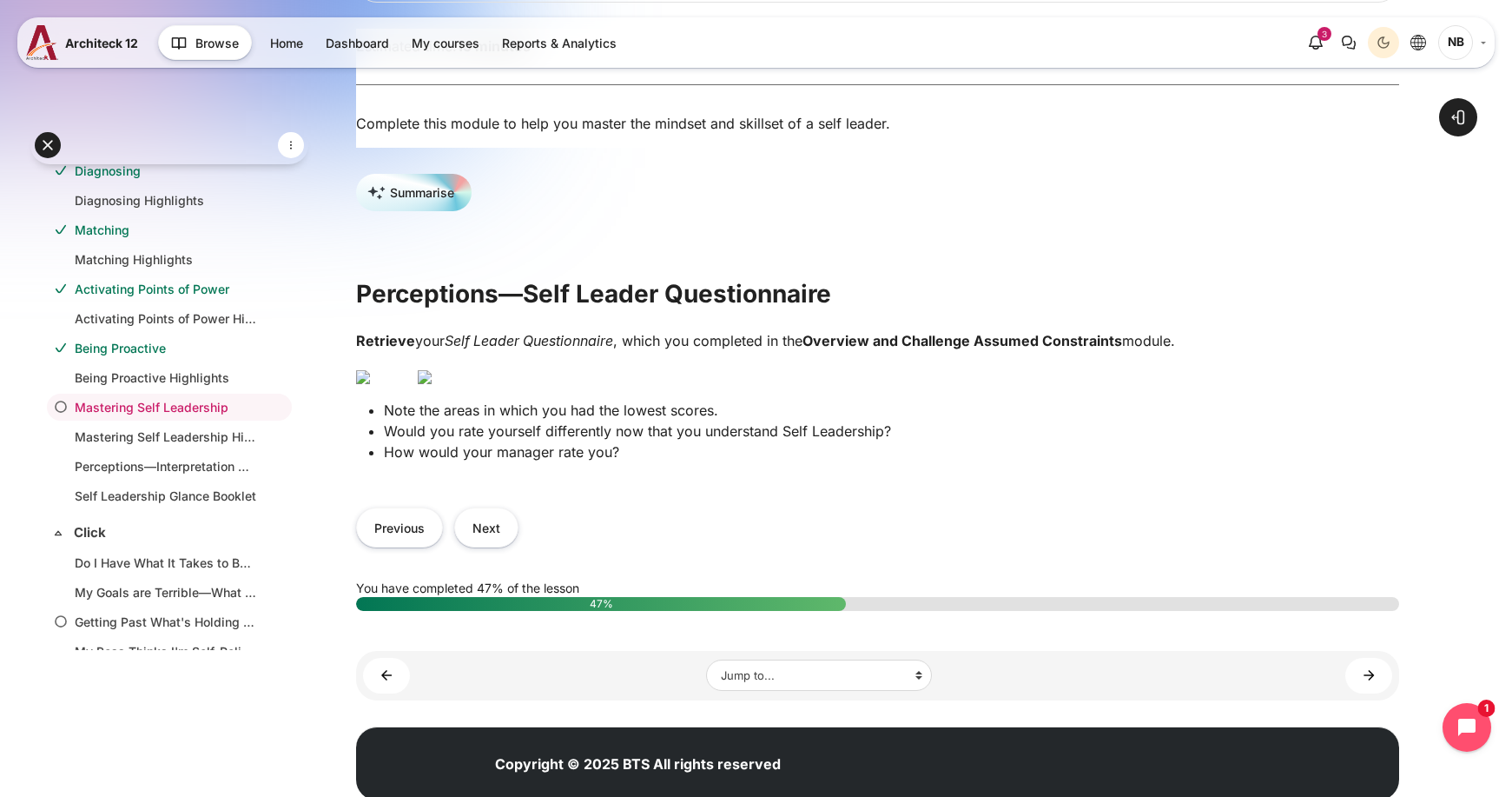
click at [432, 384] on img "Content" at bounding box center [424, 376] width 14 height 14
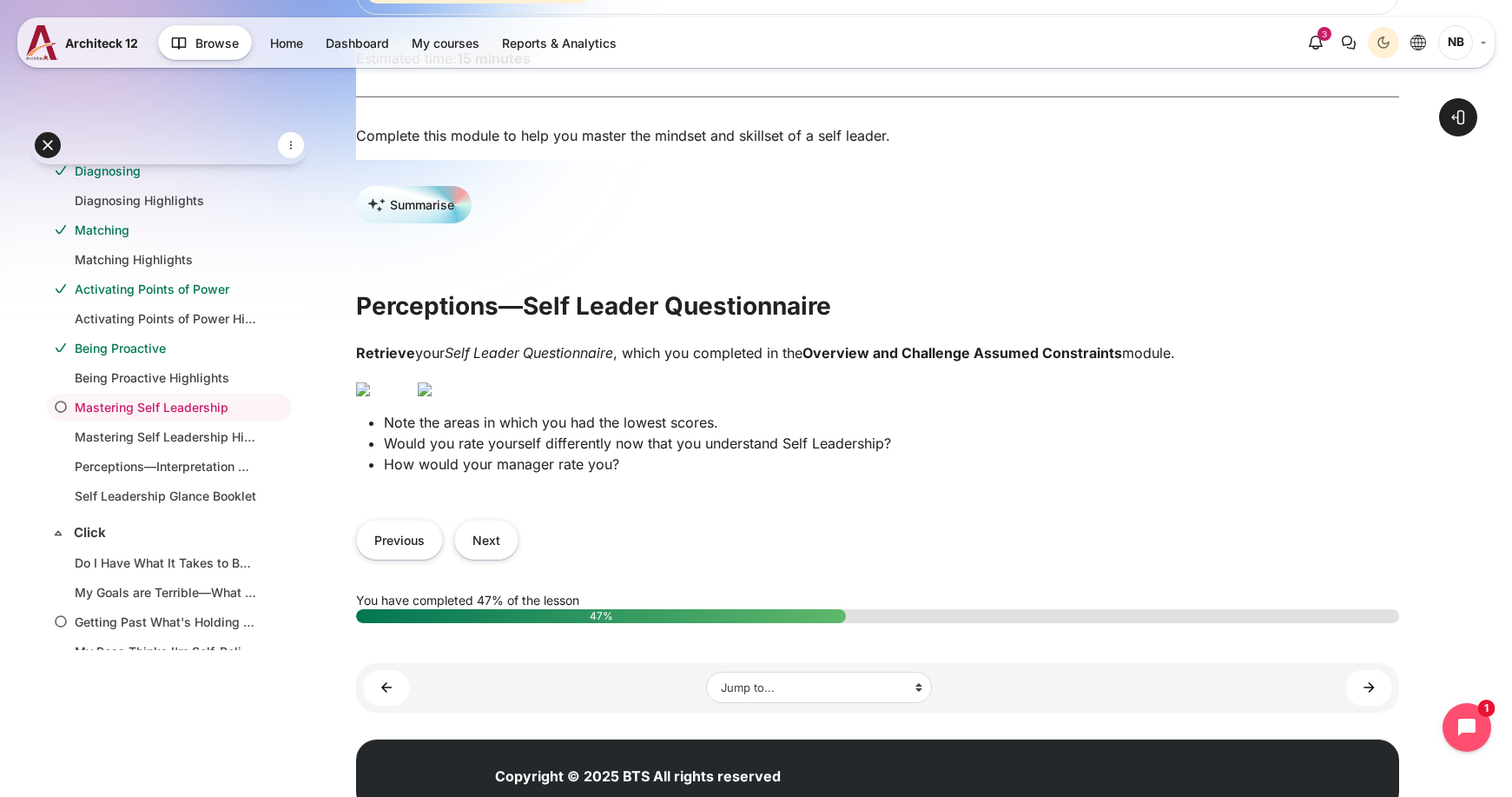
scroll to position [348, 0]
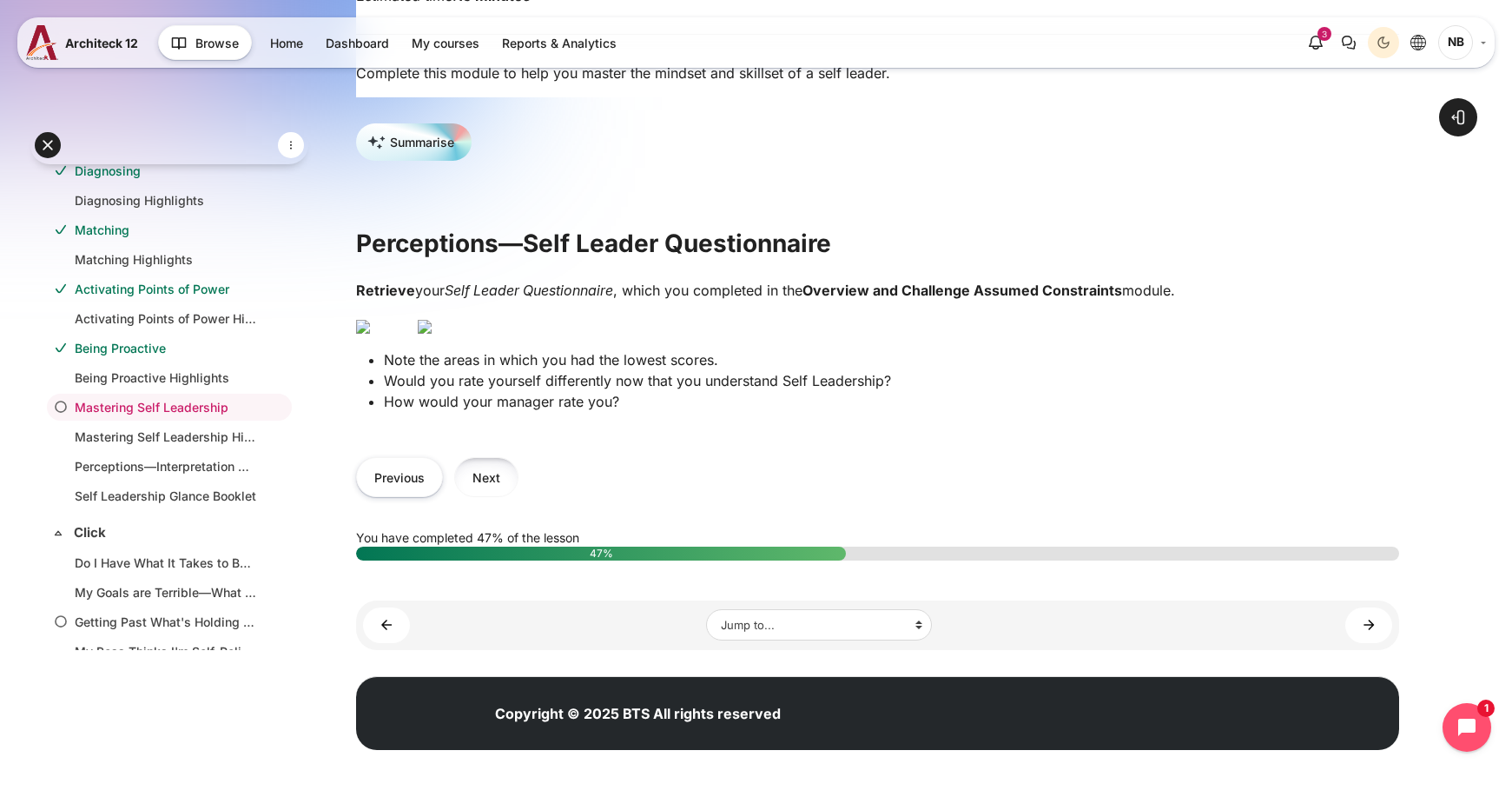
click at [473, 496] on button "Next" at bounding box center [486, 476] width 64 height 39
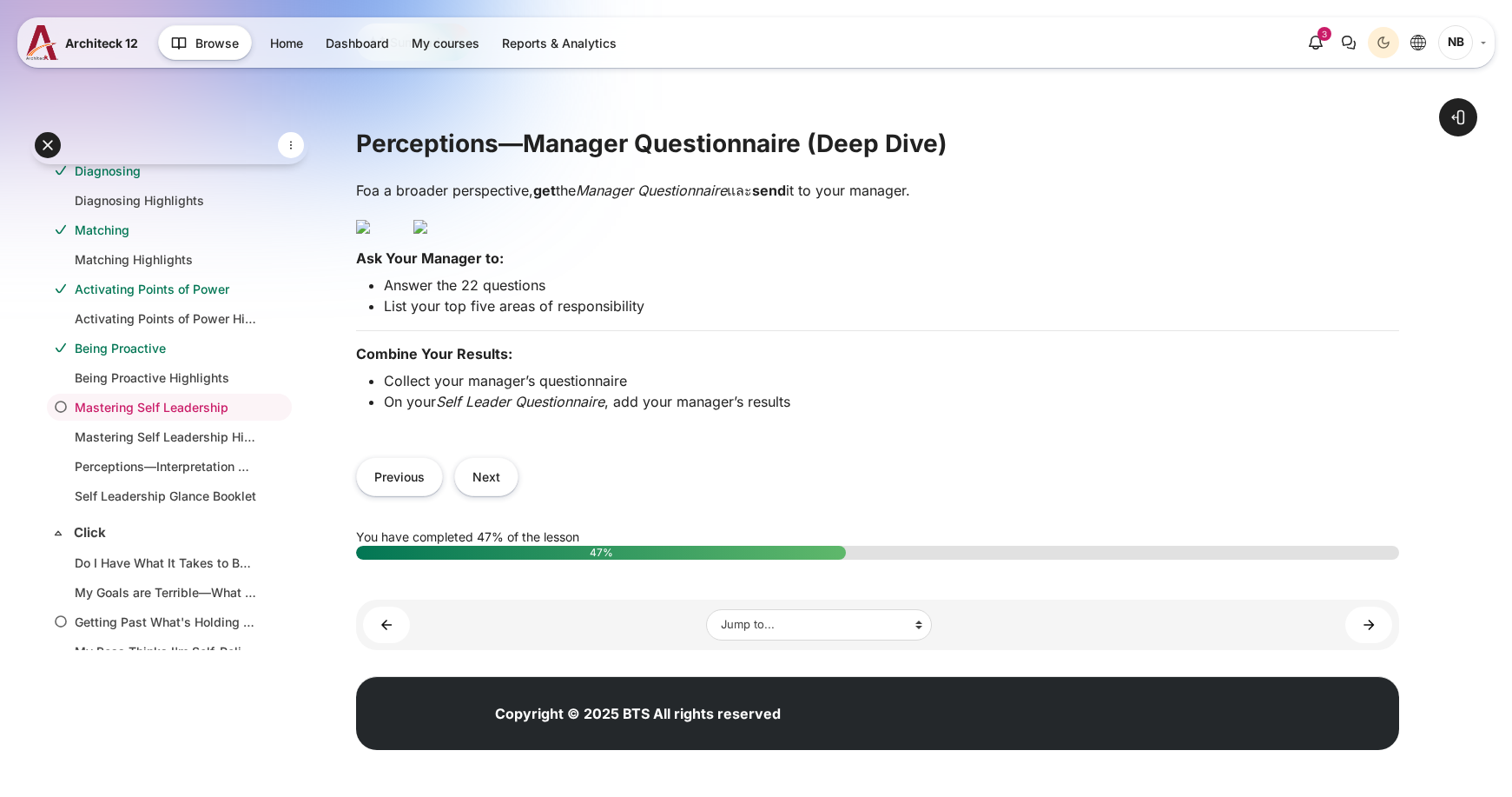
scroll to position [608, 0]
click at [495, 496] on button "Next" at bounding box center [486, 476] width 64 height 39
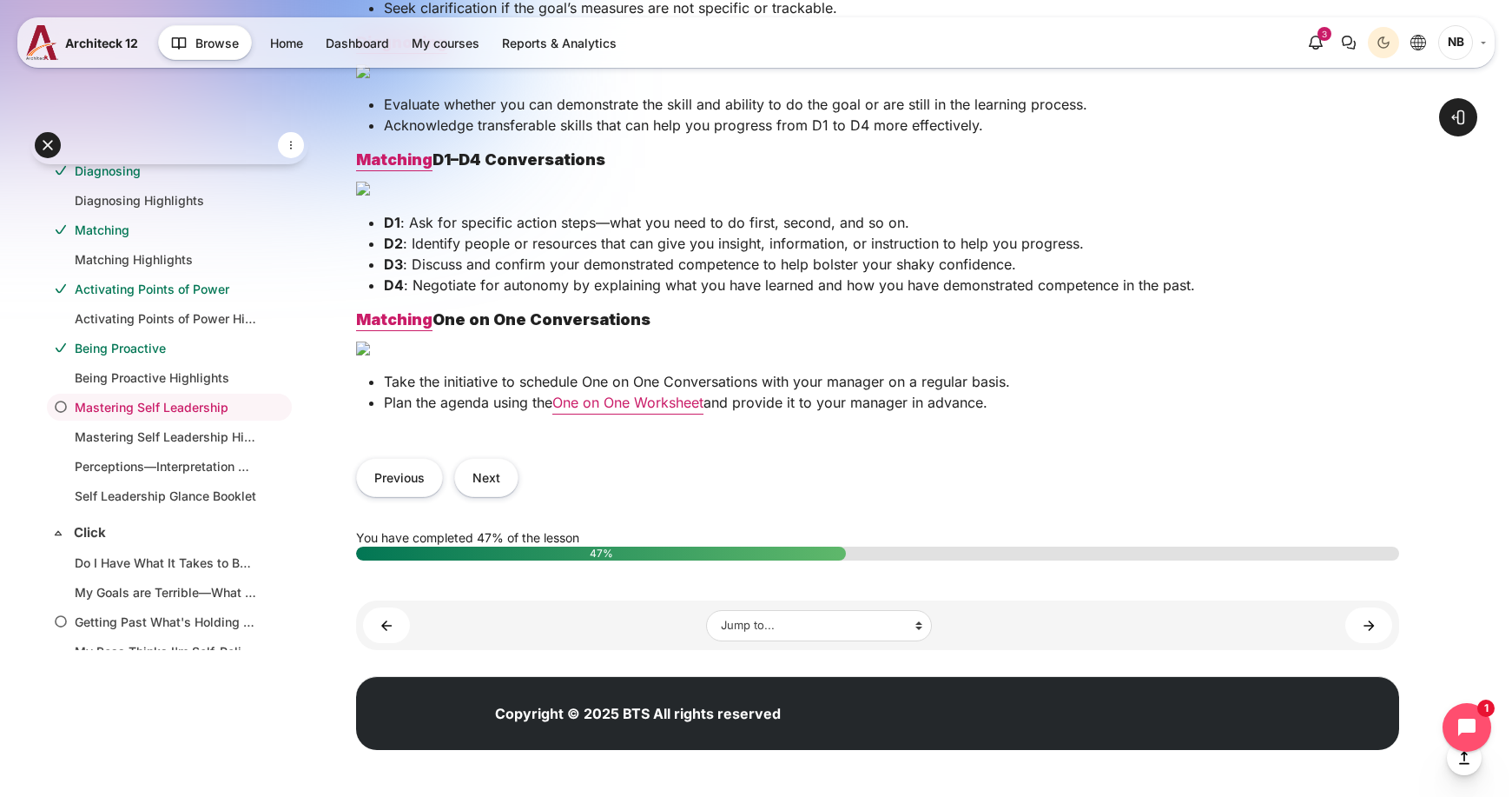
scroll to position [1390, 0]
click at [512, 497] on form "Next" at bounding box center [486, 477] width 64 height 39
click at [513, 497] on button "Next" at bounding box center [486, 477] width 64 height 39
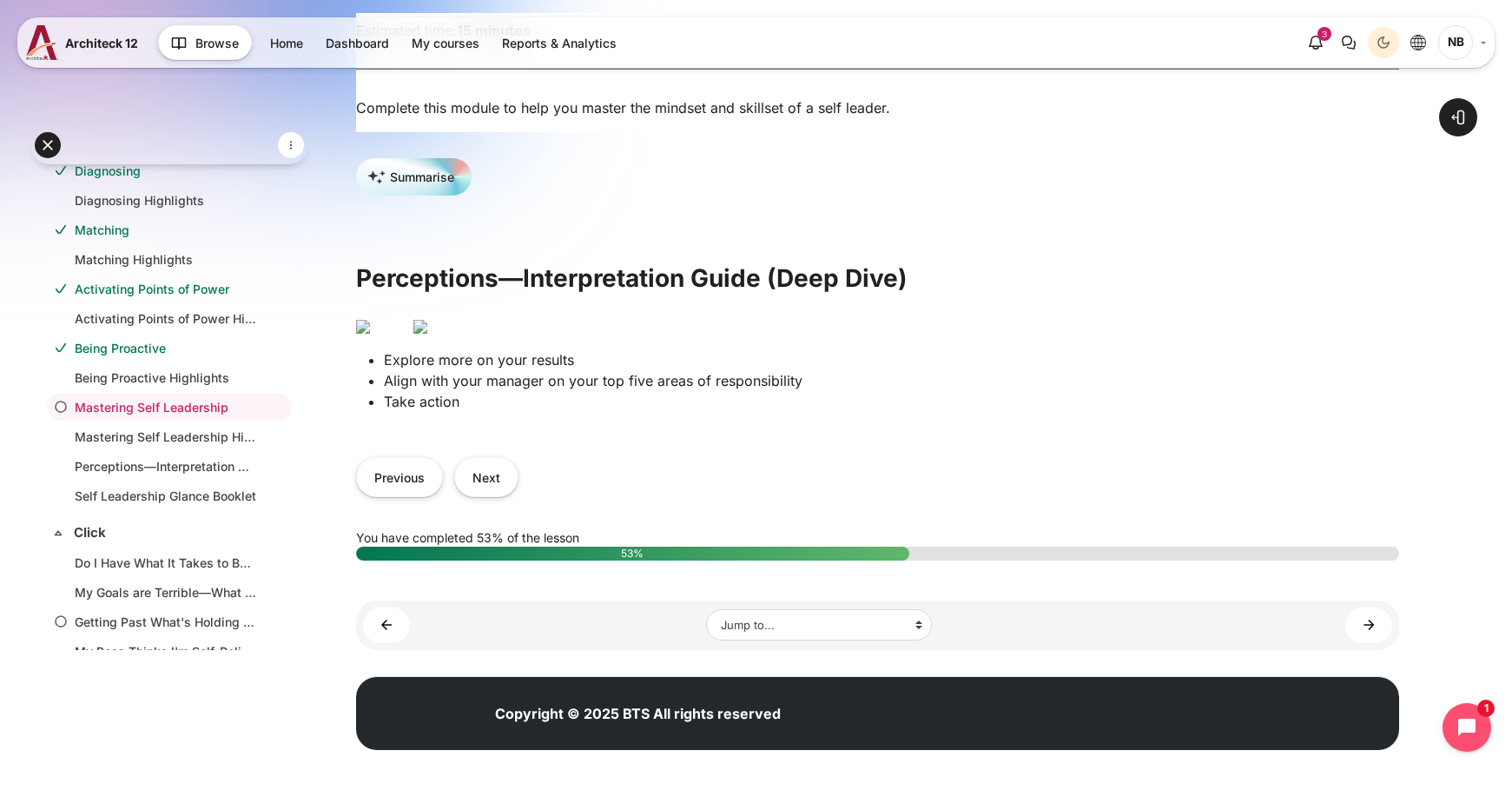
scroll to position [514, 0]
click at [474, 487] on button "Next" at bounding box center [486, 476] width 64 height 39
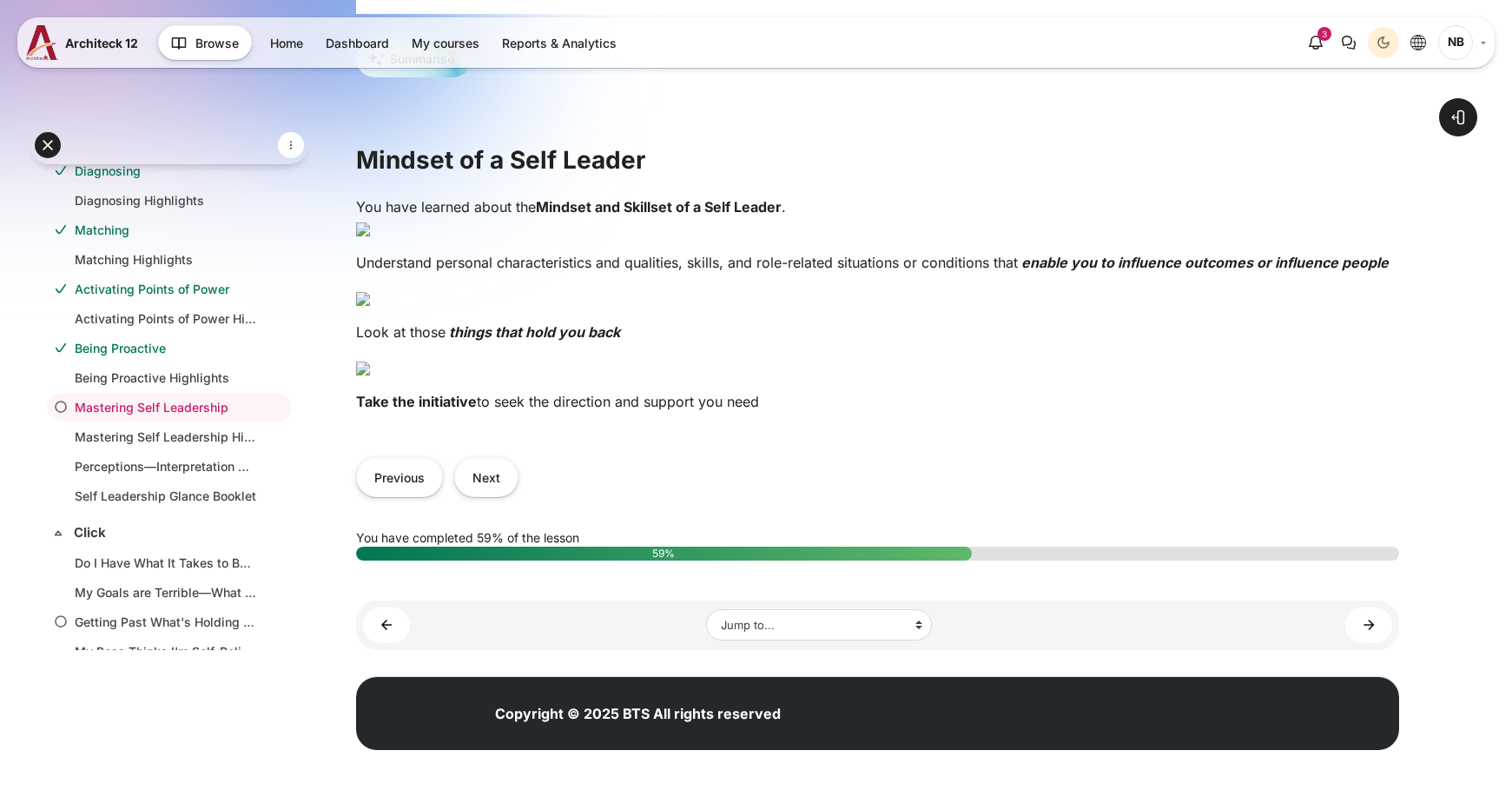
scroll to position [955, 0]
click at [495, 496] on button "Next" at bounding box center [486, 476] width 64 height 39
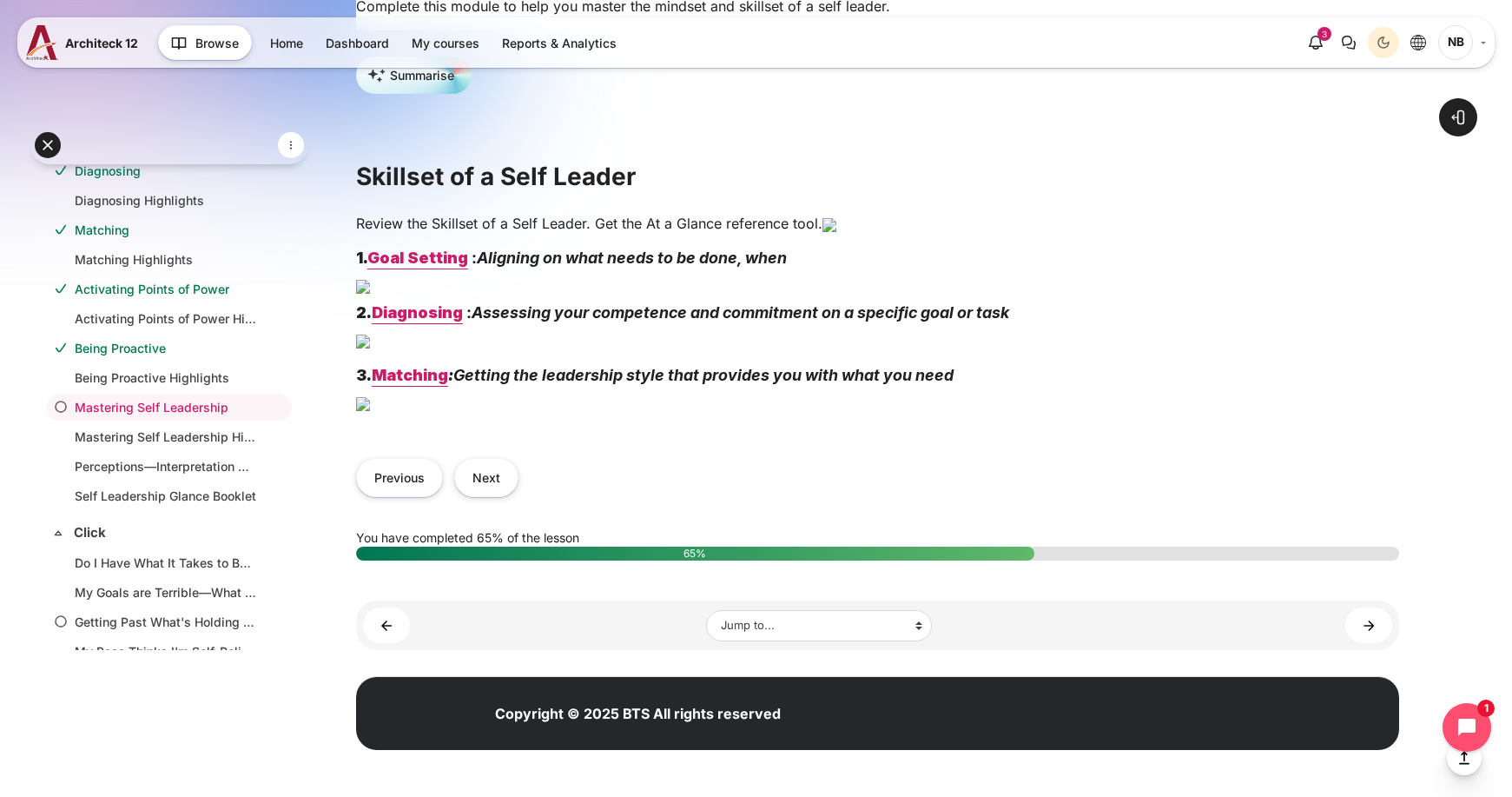
scroll to position [1042, 0]
click at [493, 474] on button "Next" at bounding box center [486, 477] width 64 height 39
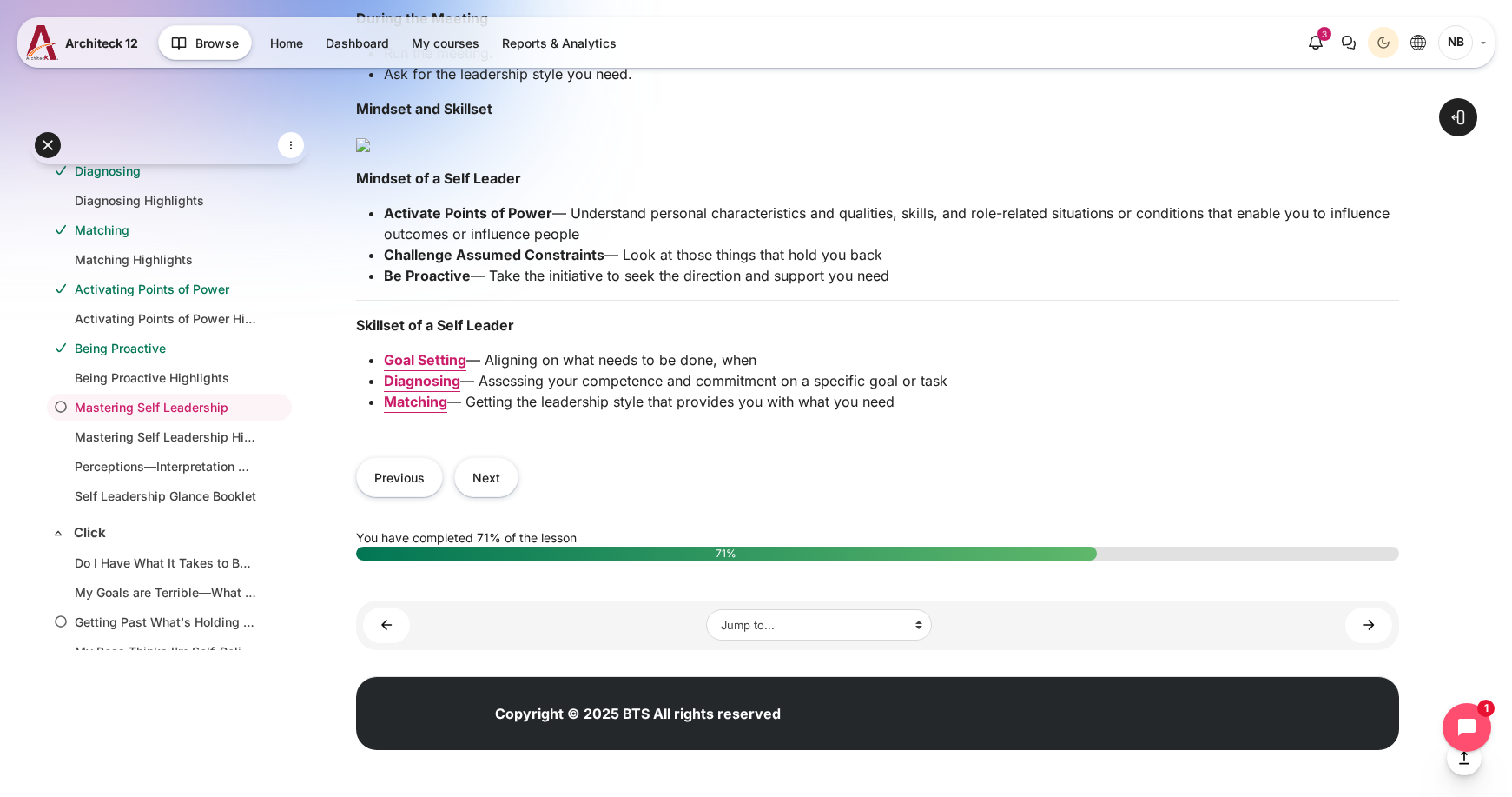
scroll to position [1911, 0]
click at [463, 472] on button "Next" at bounding box center [486, 476] width 64 height 39
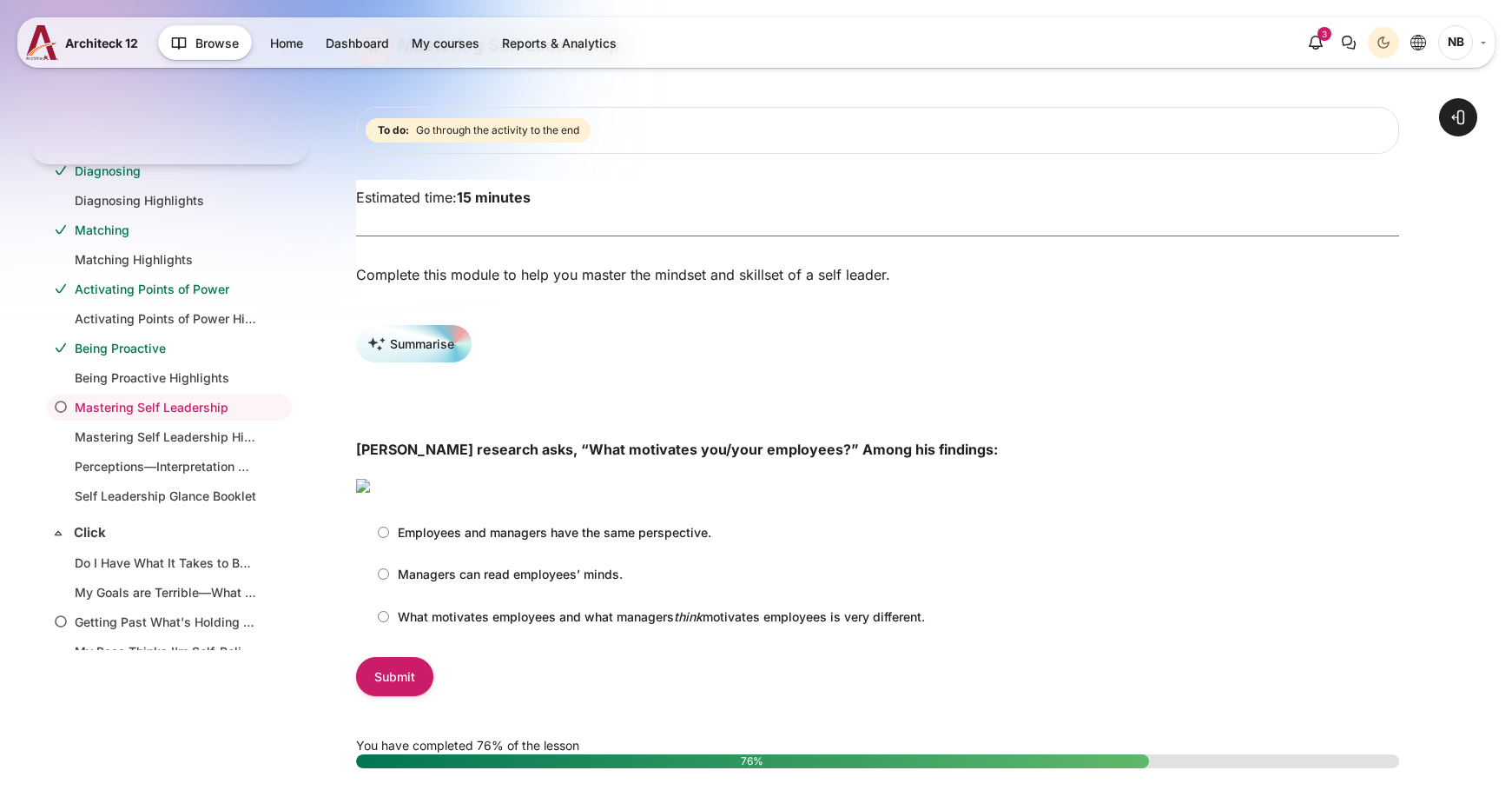
scroll to position [348, 0]
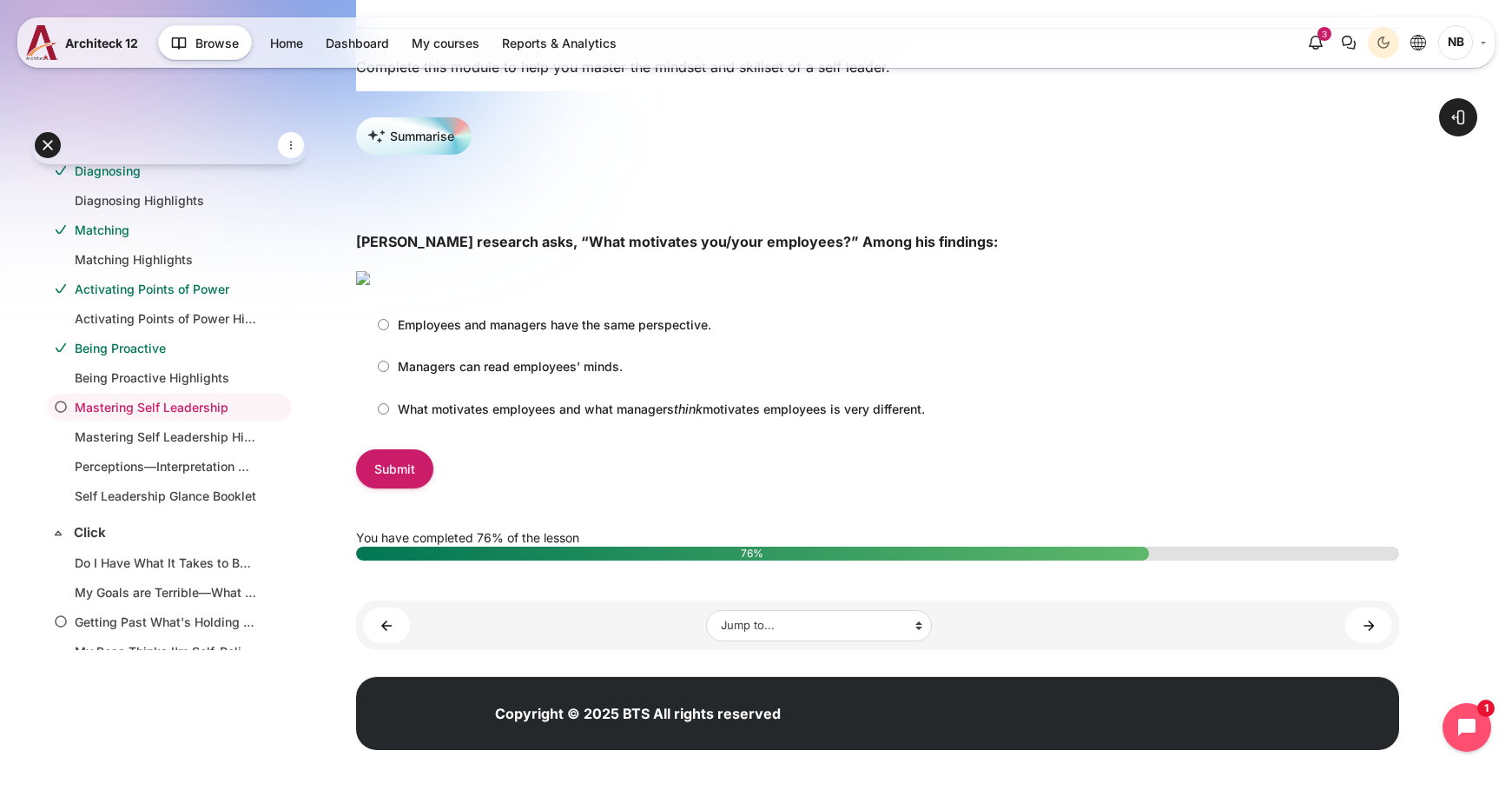
click at [496, 418] on p "What motivates employees and what managers think motivates employees is very di…" at bounding box center [661, 408] width 527 height 18
click at [389, 414] on input "What motivates employees and what managers think motivates employees is very di…" at bounding box center [384, 408] width 11 height 11
radio input "true"
click at [378, 488] on input "Submit" at bounding box center [395, 468] width 78 height 39
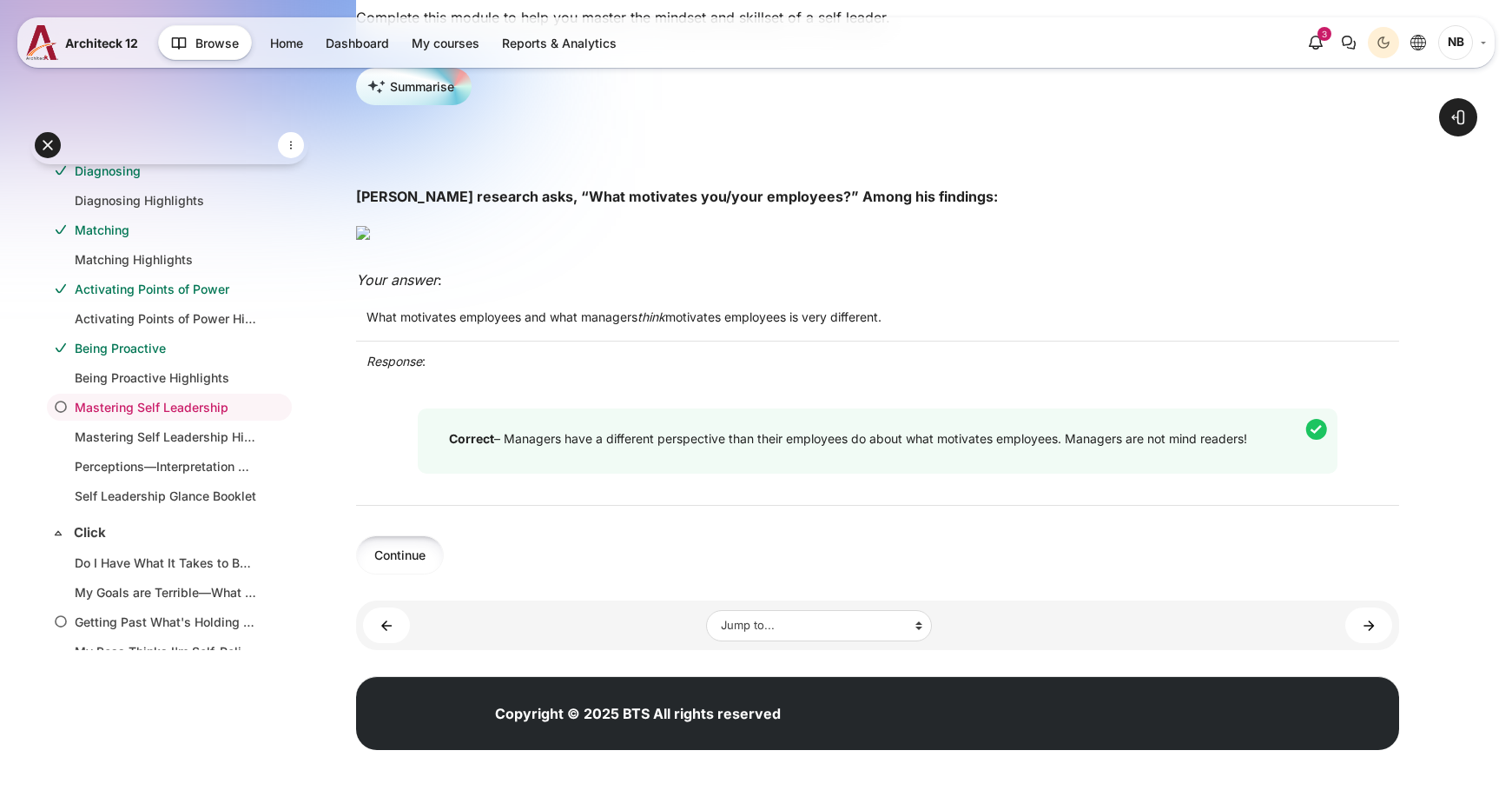
scroll to position [582, 0]
click at [402, 558] on button "Continue" at bounding box center [400, 554] width 88 height 39
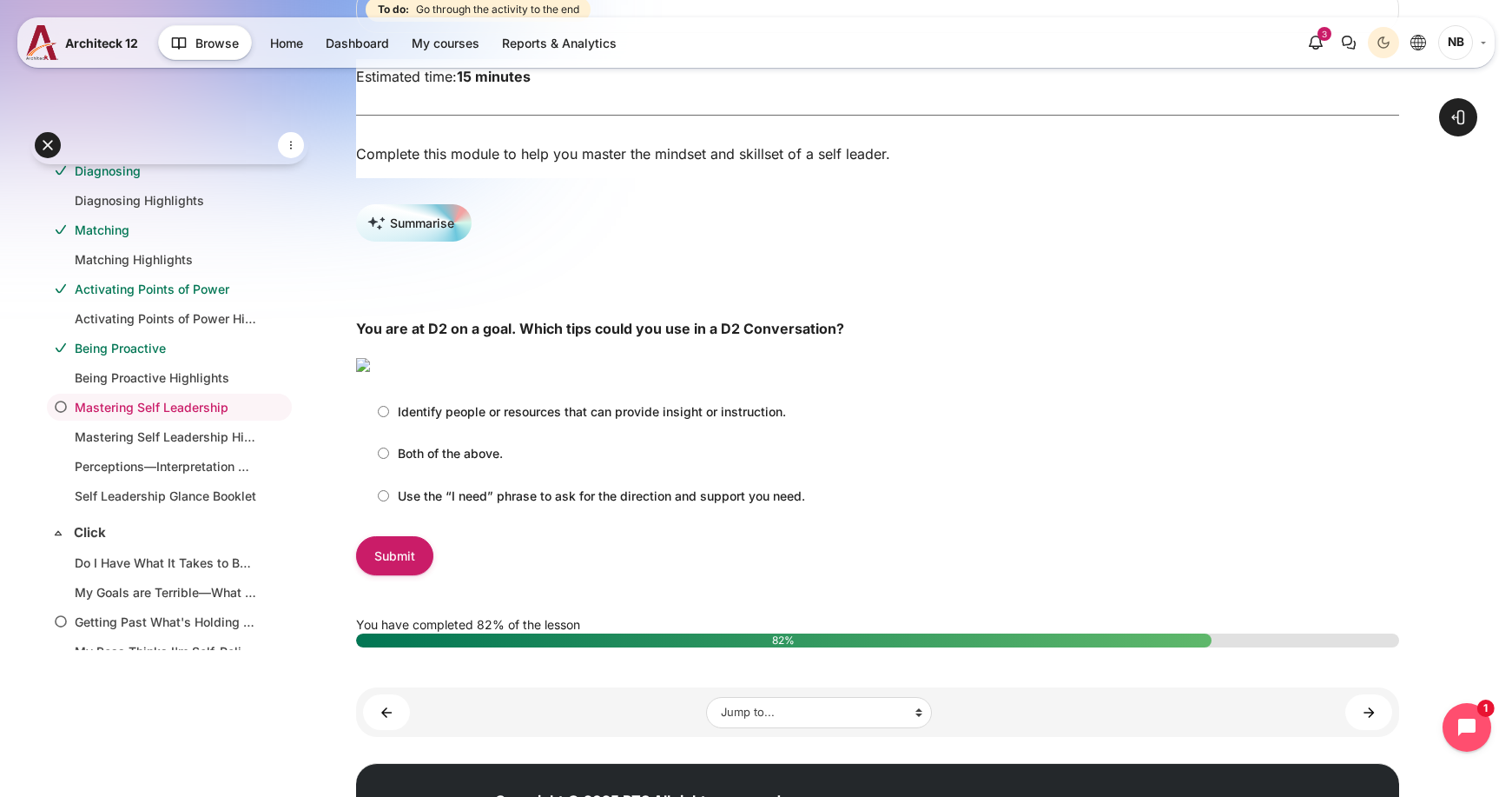
scroll to position [261, 0]
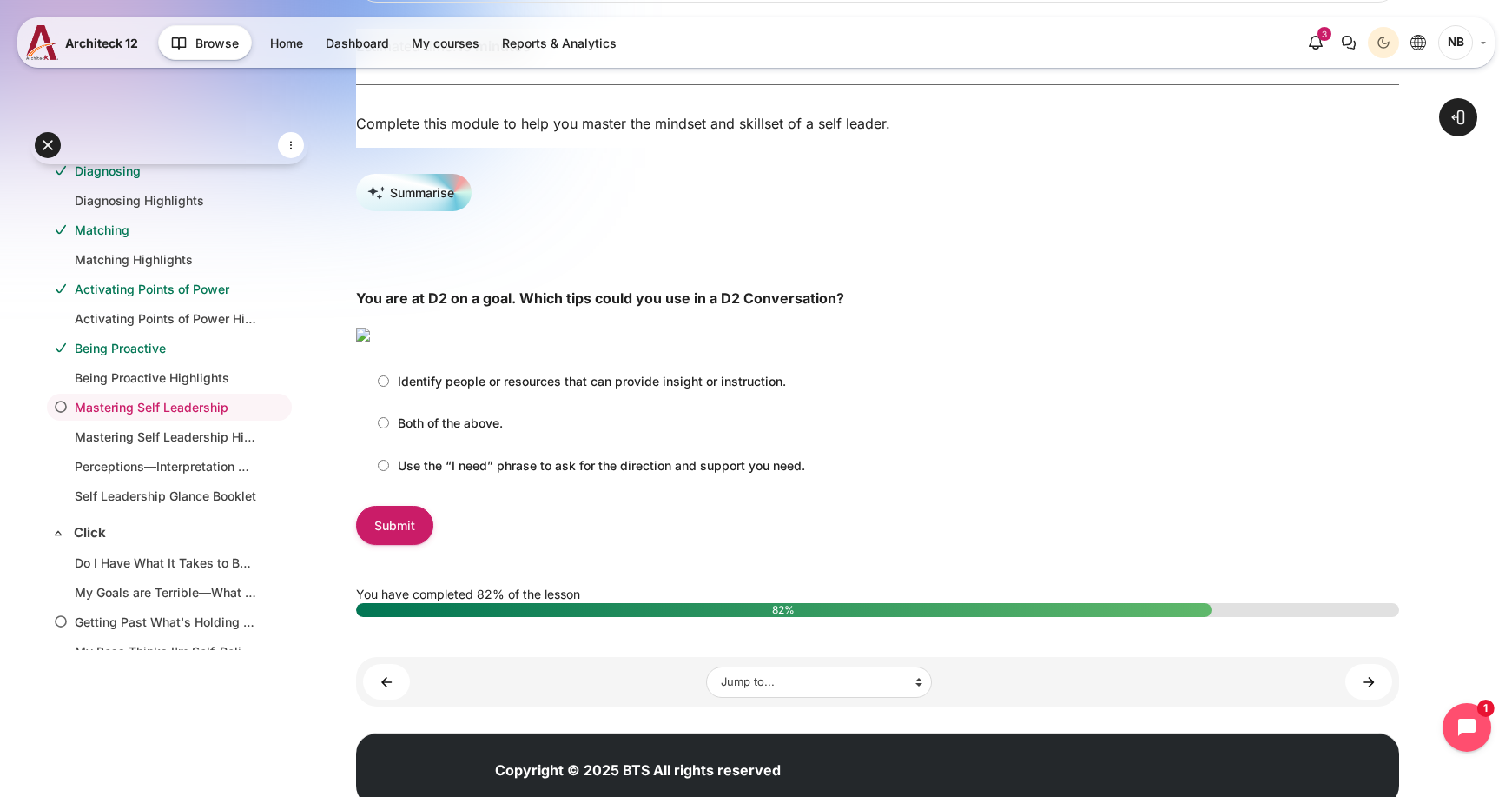
click at [477, 390] on p "Identify people or resources that can provide insight or instruction." at bounding box center [592, 380] width 388 height 18
click at [389, 387] on input "Identify people or resources that can provide insight or instruction." at bounding box center [384, 381] width 11 height 11
radio input "true"
click at [495, 432] on p "Both of the above." at bounding box center [450, 422] width 105 height 18
click at [498, 432] on p "Both of the above." at bounding box center [450, 422] width 105 height 18
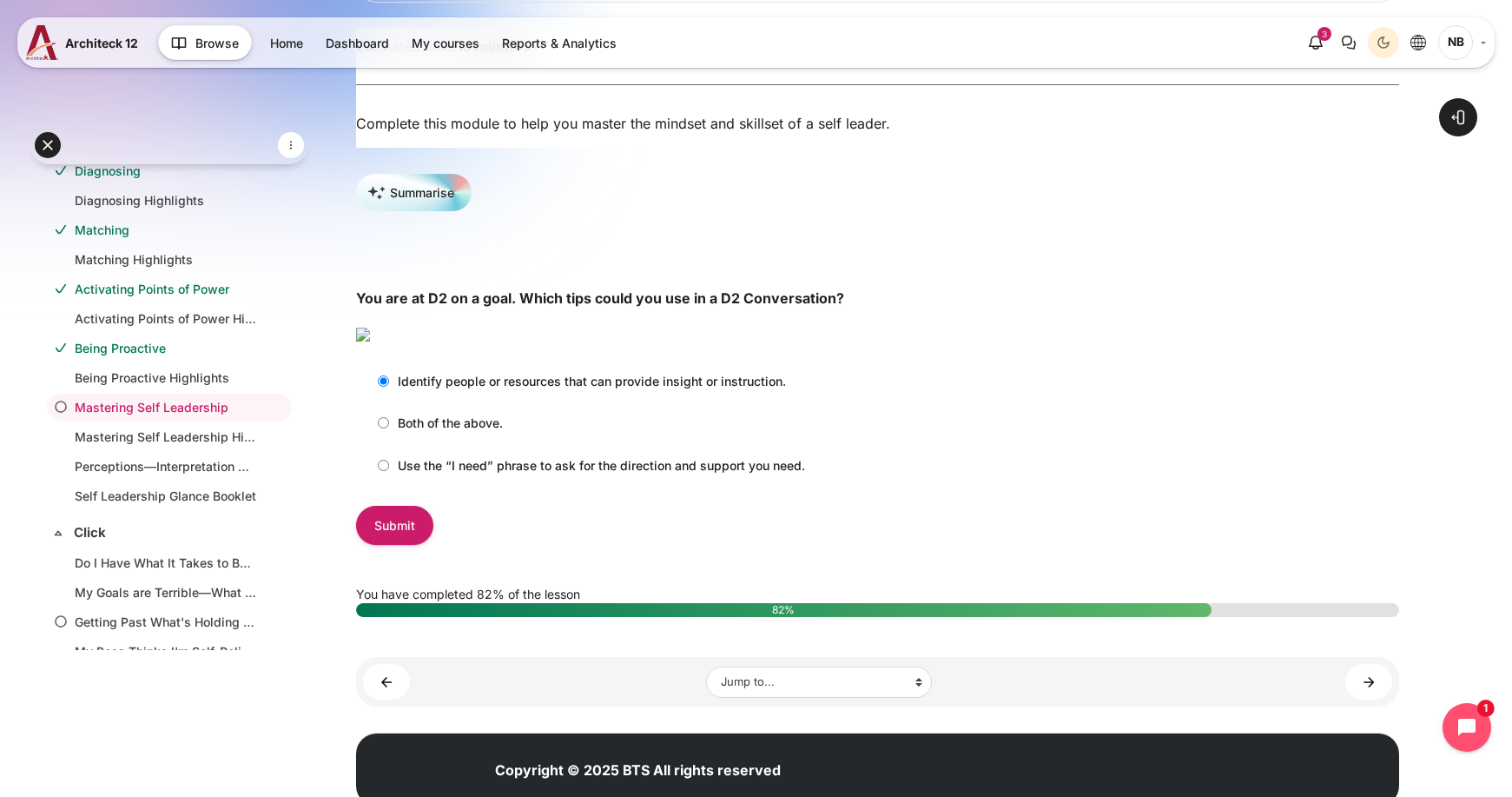
click at [389, 428] on input "Both of the above." at bounding box center [384, 423] width 11 height 11
radio input "true"
click at [363, 545] on input "Submit" at bounding box center [395, 524] width 78 height 39
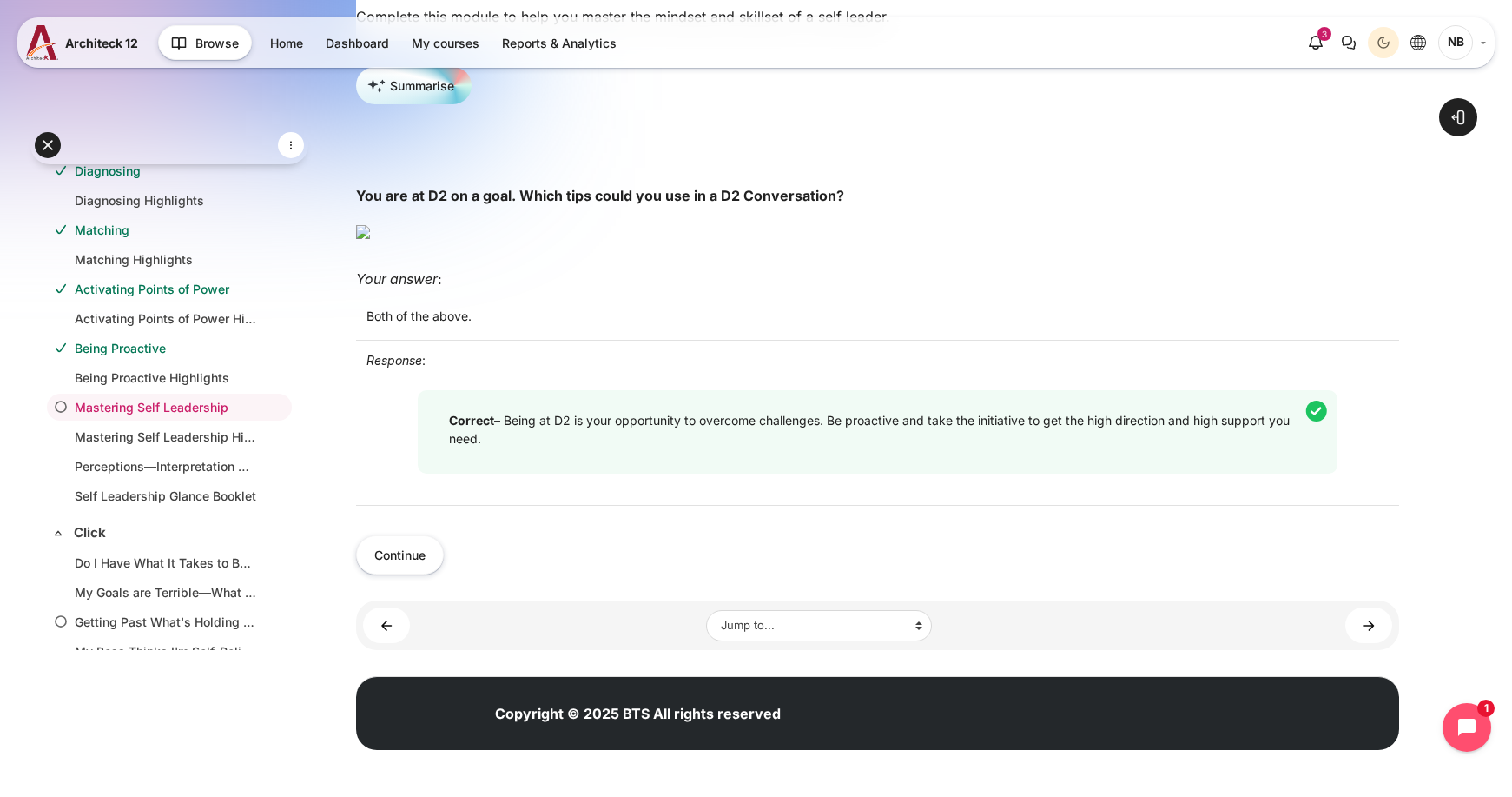
scroll to position [521, 0]
click at [422, 574] on button "Continue" at bounding box center [400, 554] width 88 height 39
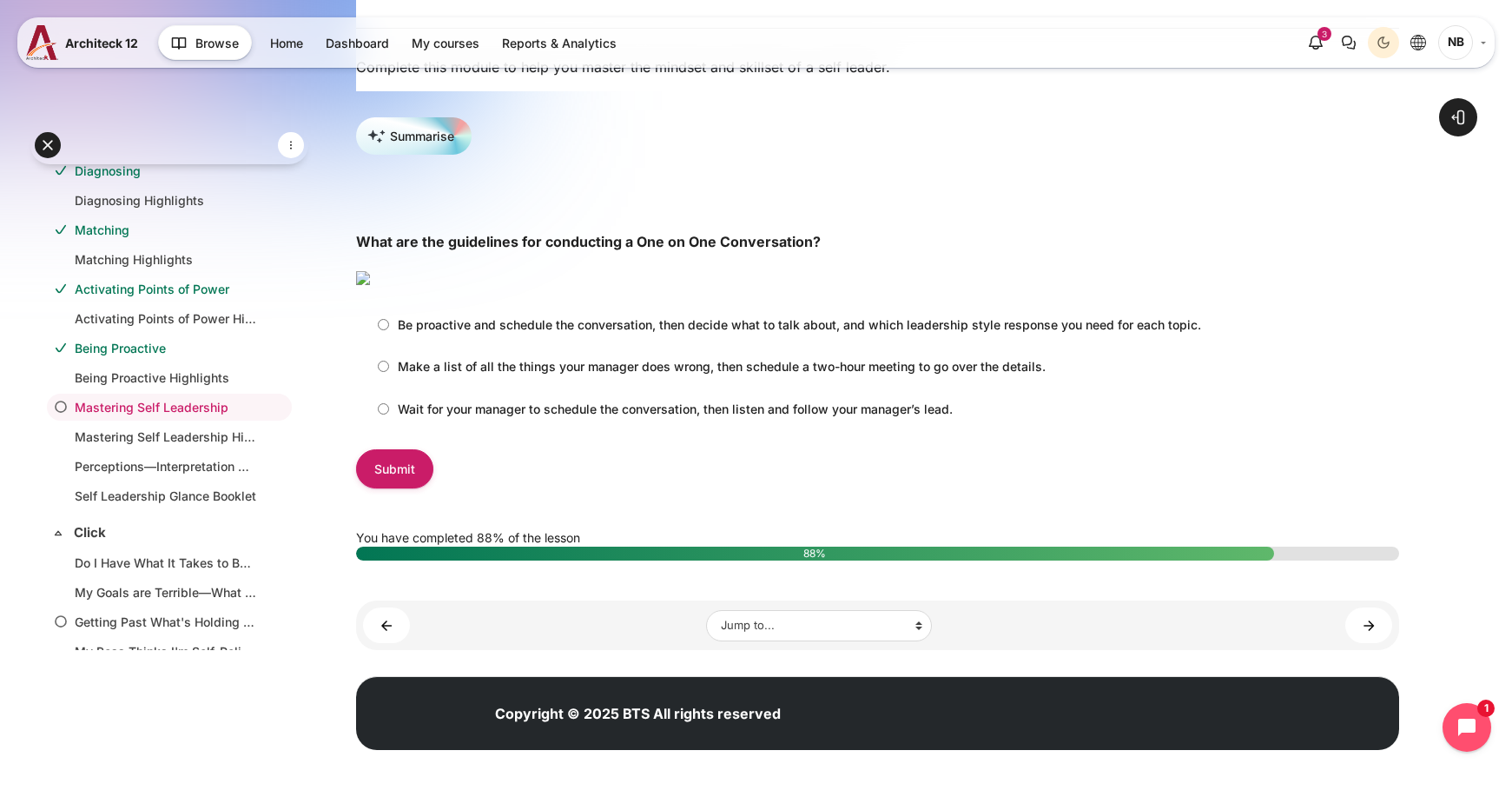
scroll to position [348, 0]
click at [453, 334] on p "Be proactive and schedule the conversation, then decide what to talk about, and…" at bounding box center [800, 324] width 803 height 18
click at [389, 330] on input "Be proactive and schedule the conversation, then decide what to talk about, and…" at bounding box center [384, 324] width 11 height 11
radio input "true"
click at [403, 488] on input "Submit" at bounding box center [395, 468] width 78 height 39
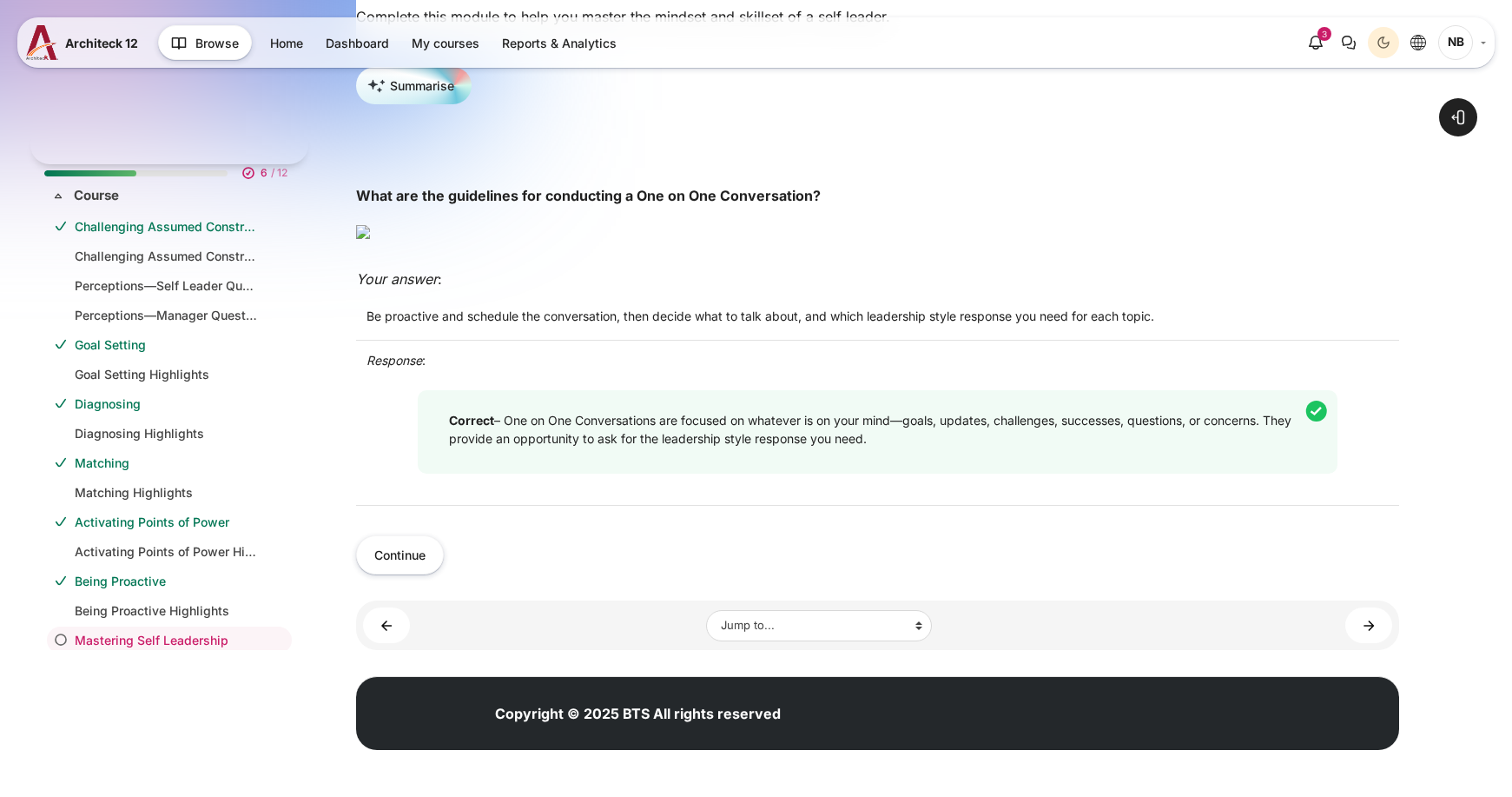
scroll to position [233, 0]
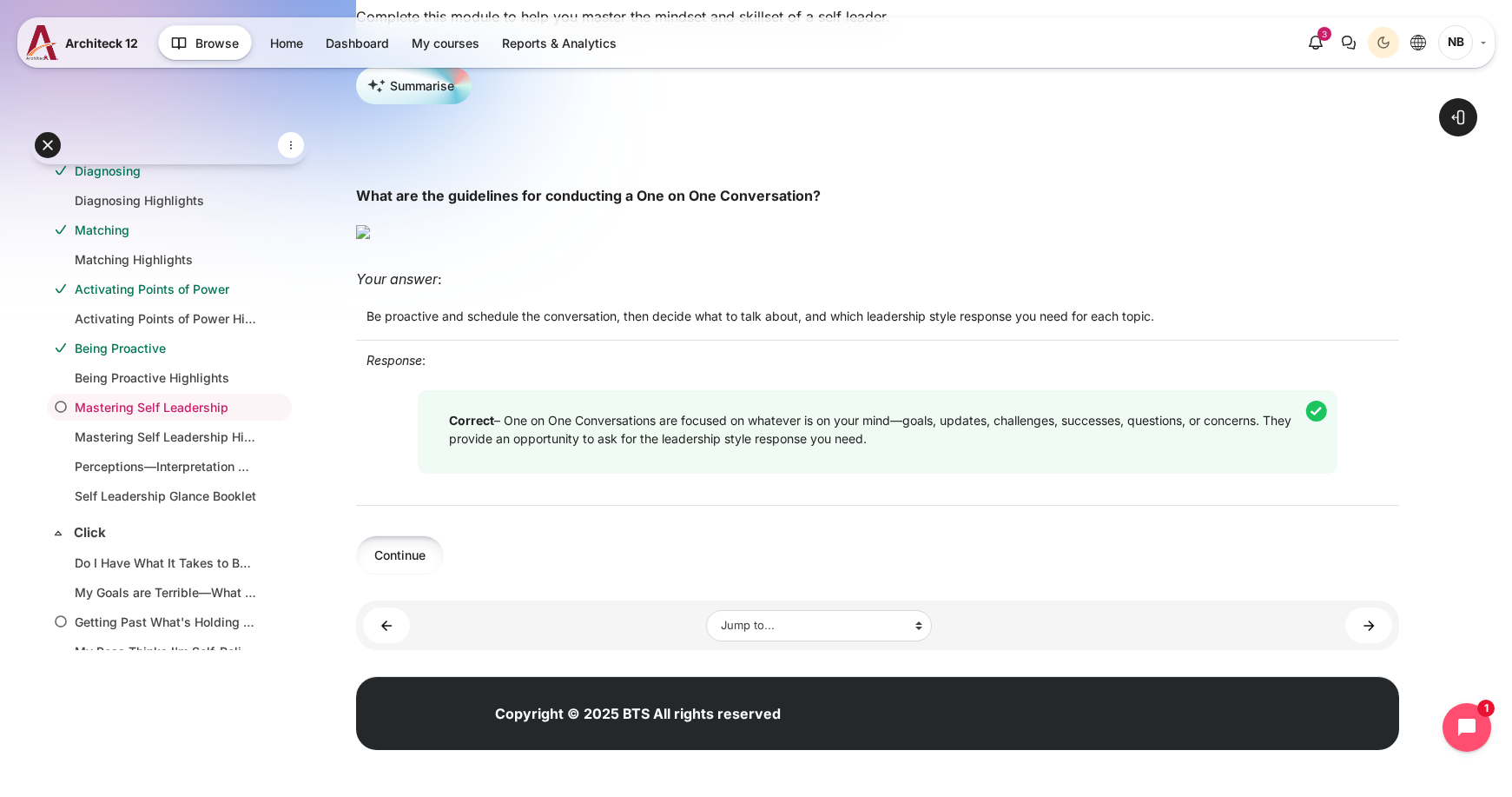
click at [429, 574] on button "Continue" at bounding box center [400, 554] width 88 height 39
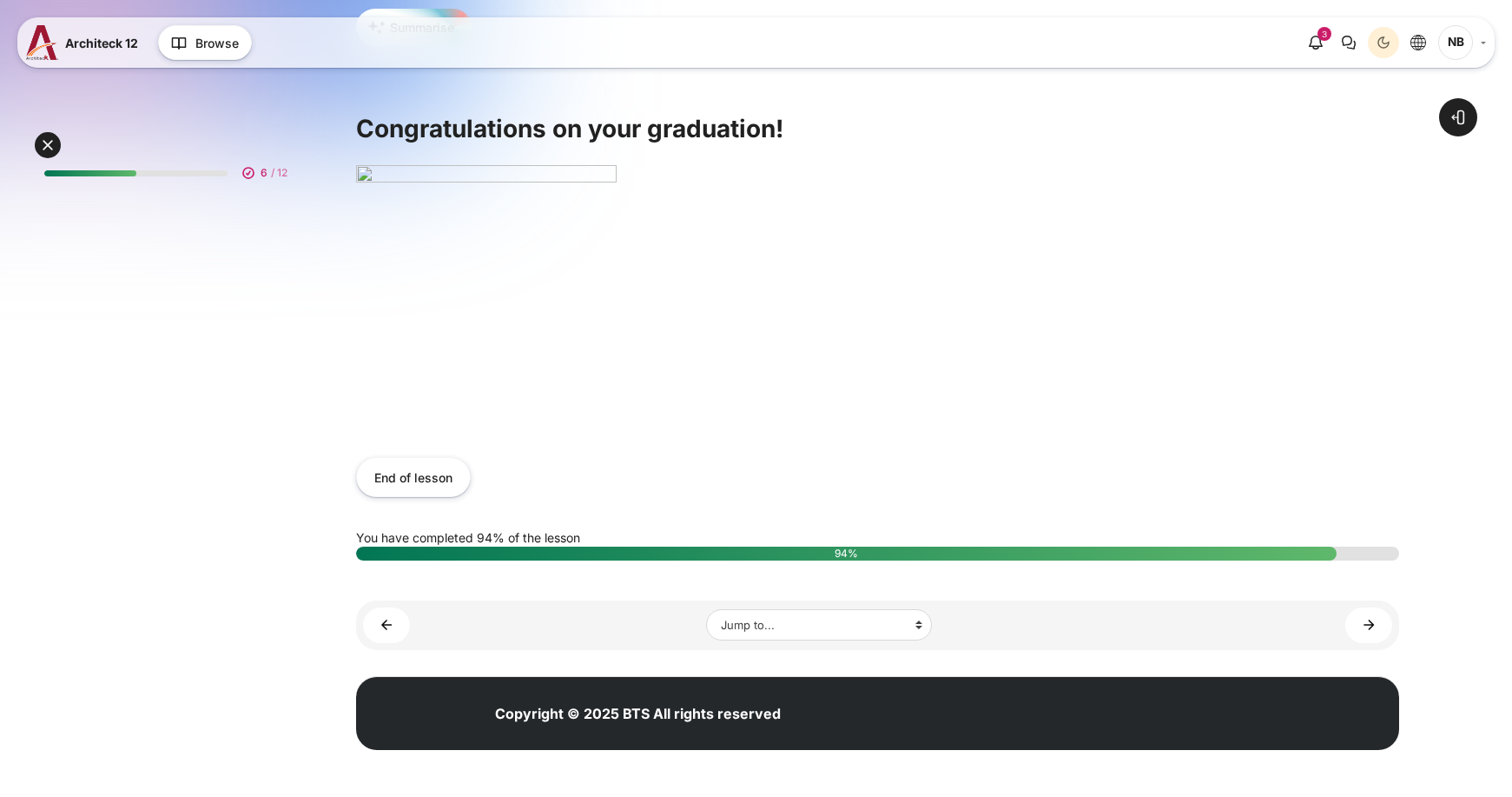
scroll to position [233, 0]
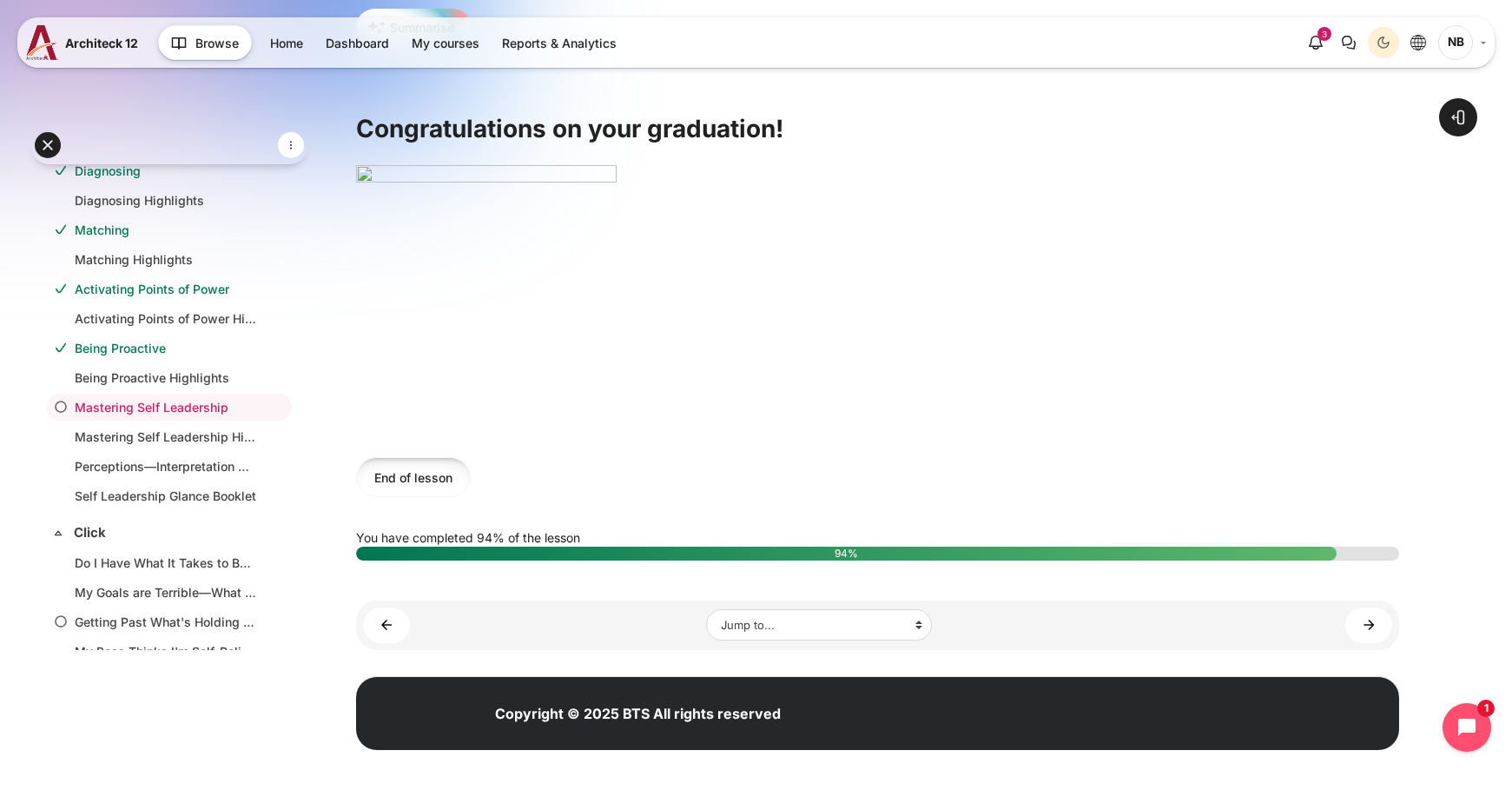
click at [434, 484] on button "End of lesson" at bounding box center [413, 476] width 115 height 39
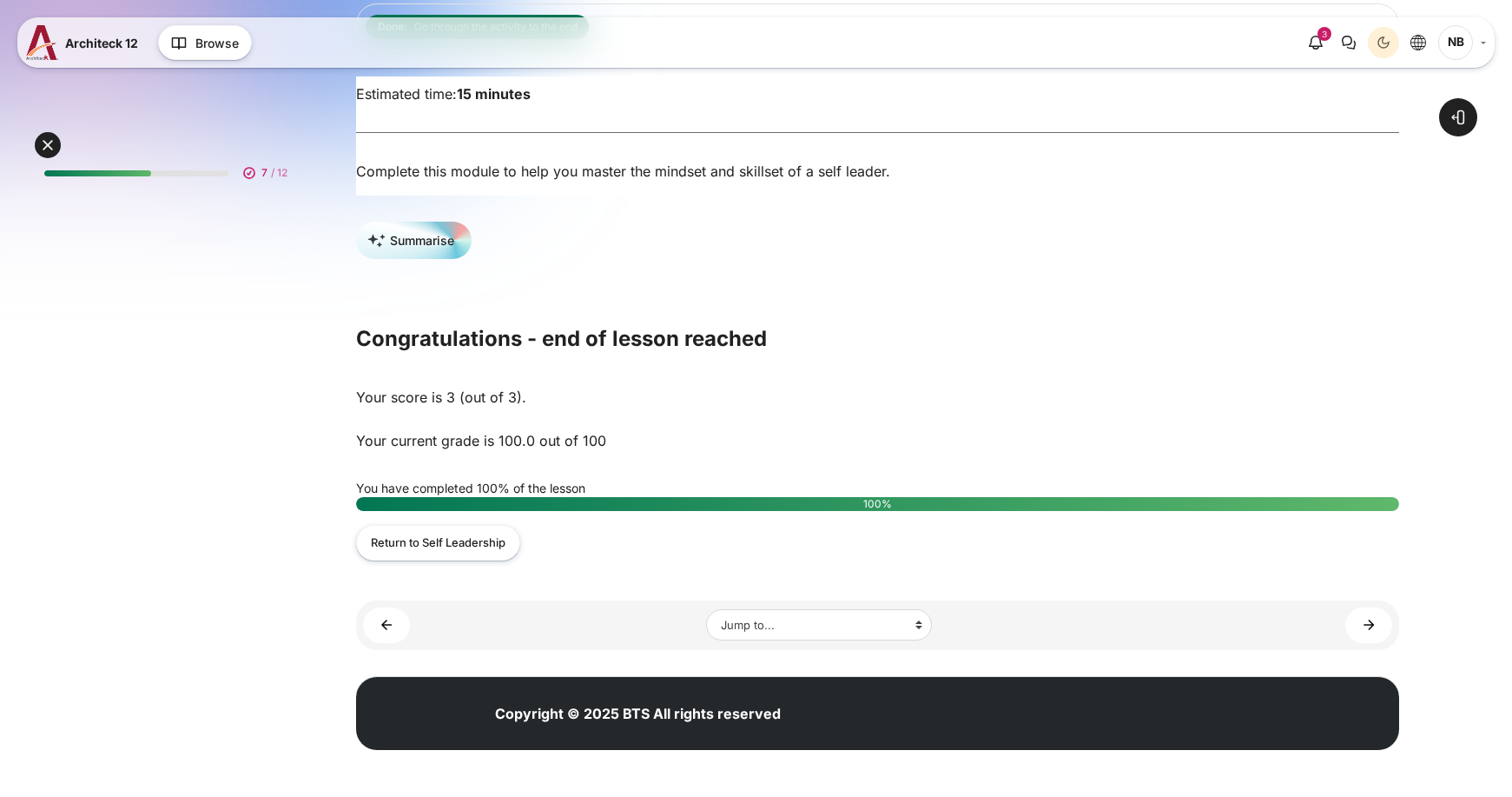
scroll to position [233, 0]
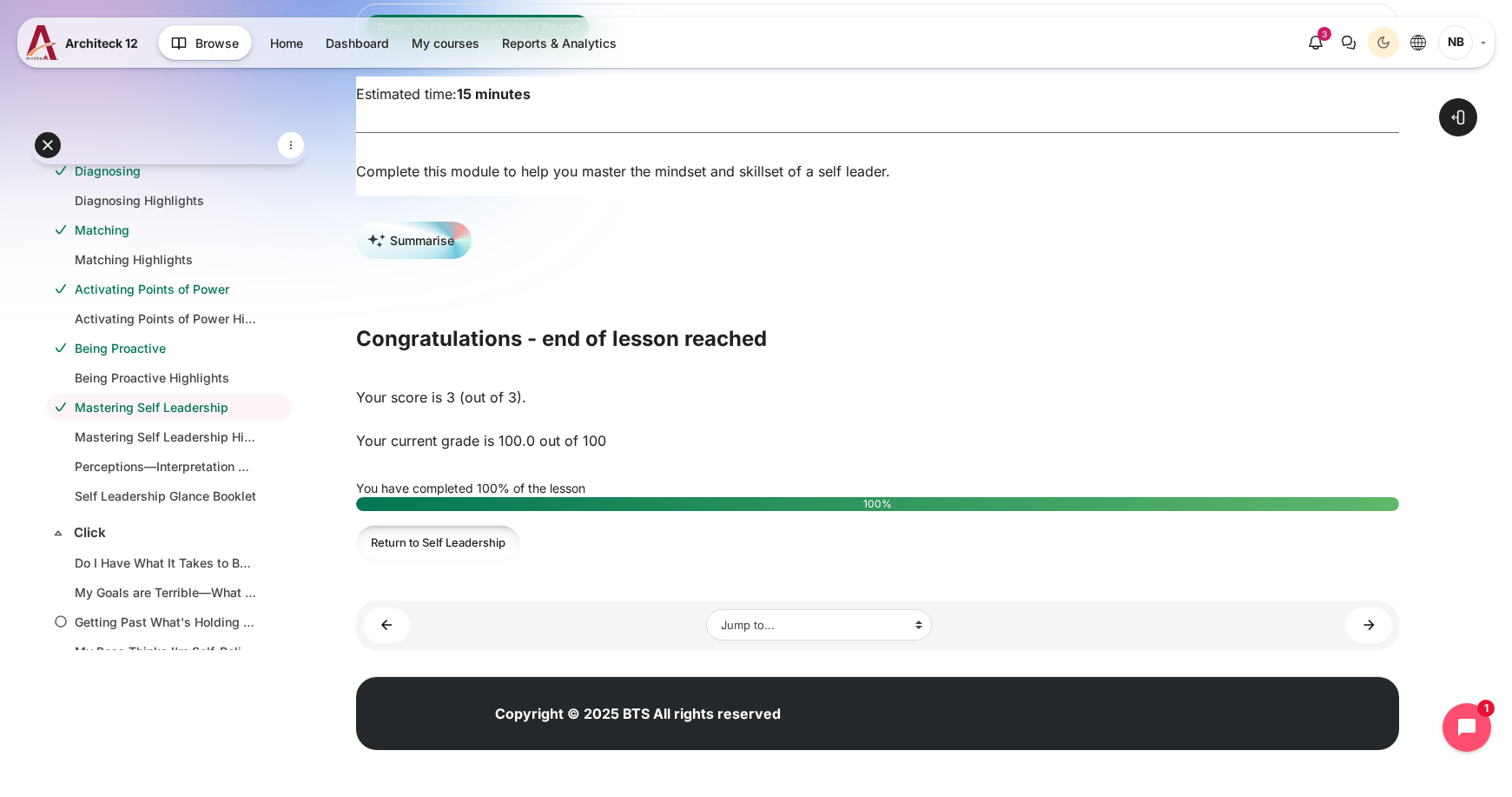
click at [465, 545] on link "Return to Self Leadership" at bounding box center [438, 543] width 164 height 36
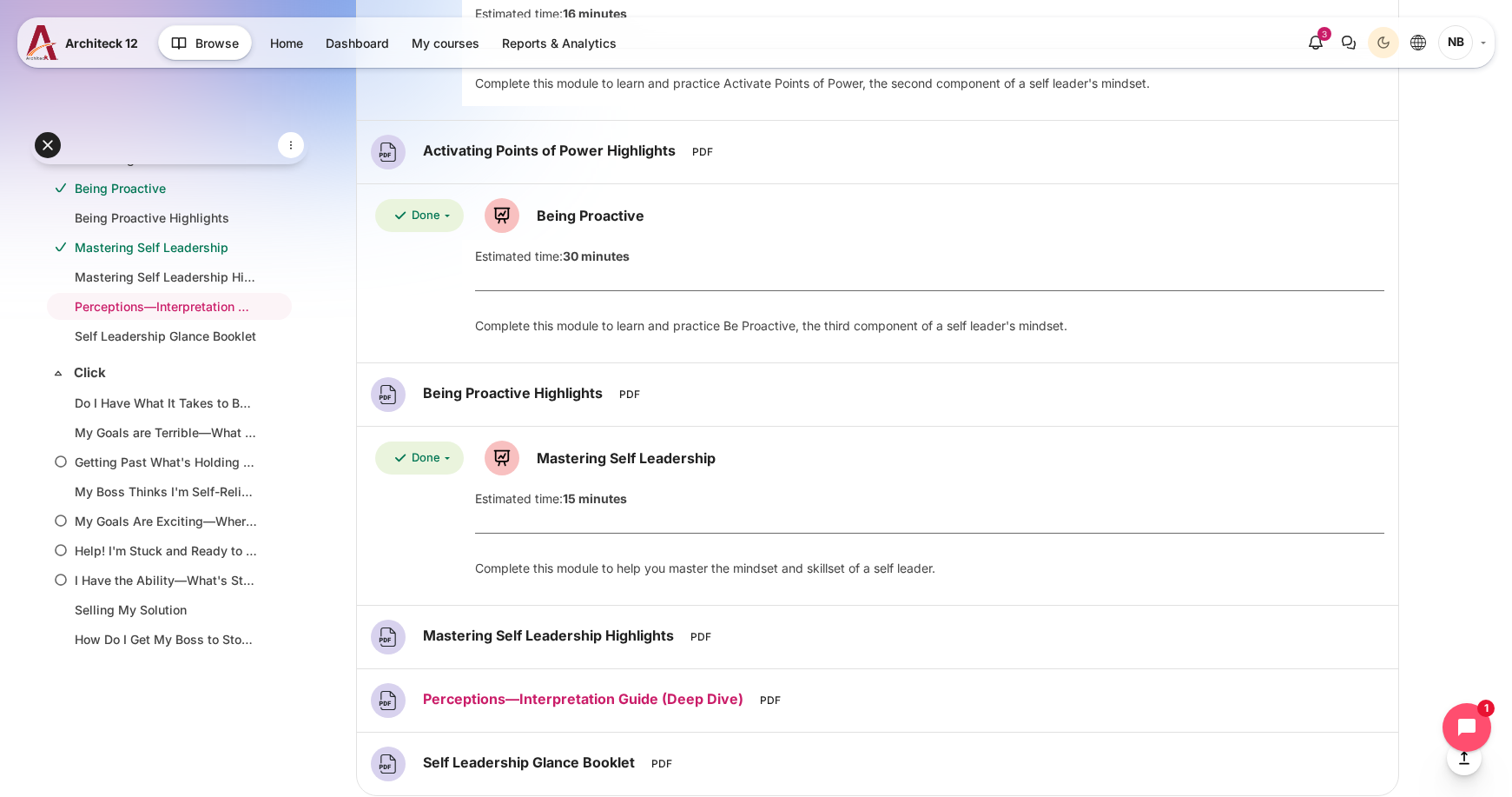
scroll to position [1766, 0]
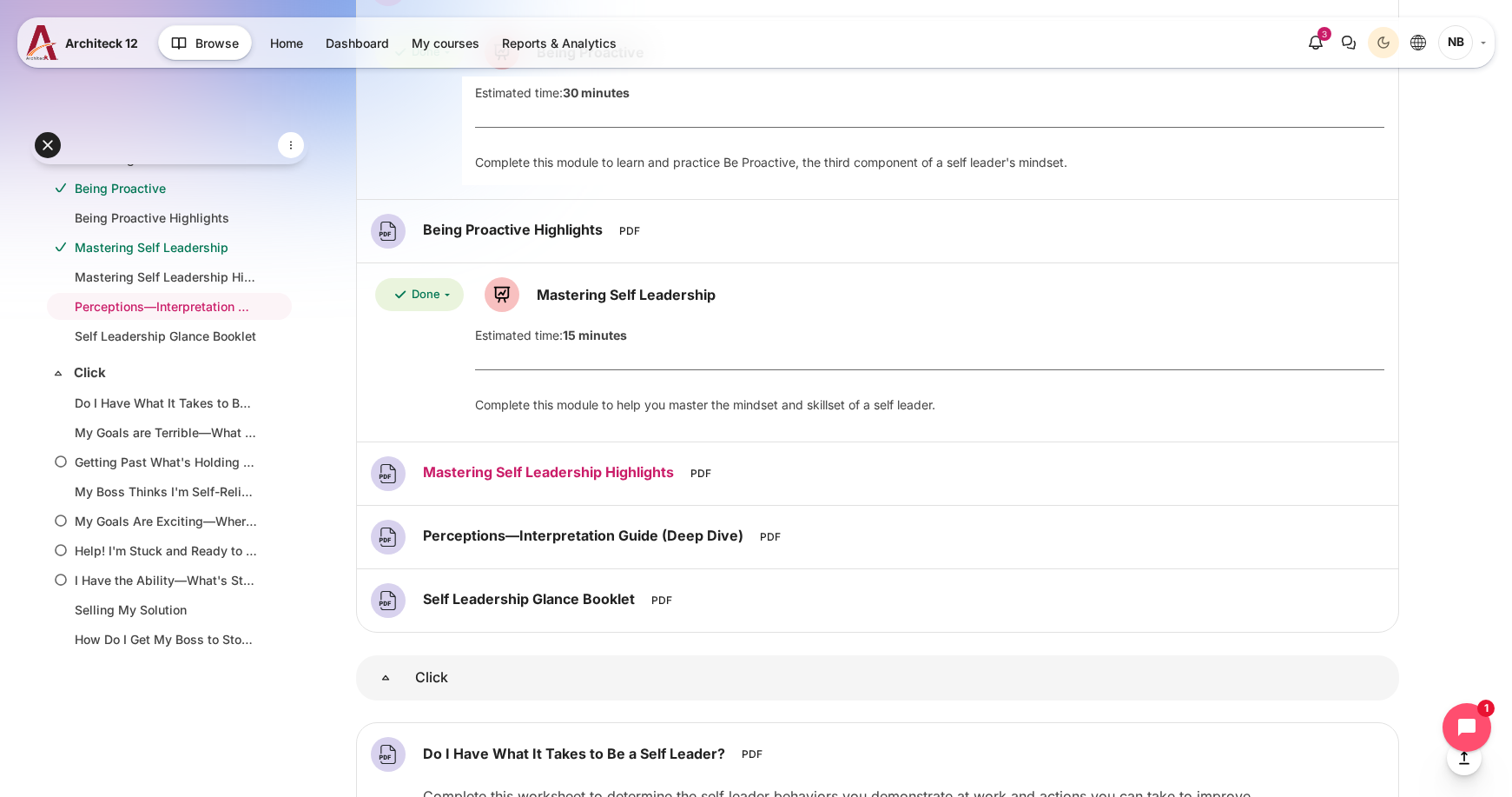
click at [512, 478] on link "Mastering Self Leadership Highlights File" at bounding box center [549, 472] width 255 height 17
click at [647, 534] on link "Perceptions—Interpretation Guide (Deep Dive) File" at bounding box center [585, 534] width 325 height 17
click at [575, 604] on link "Self Leadership Glance Booklet File" at bounding box center [531, 598] width 216 height 17
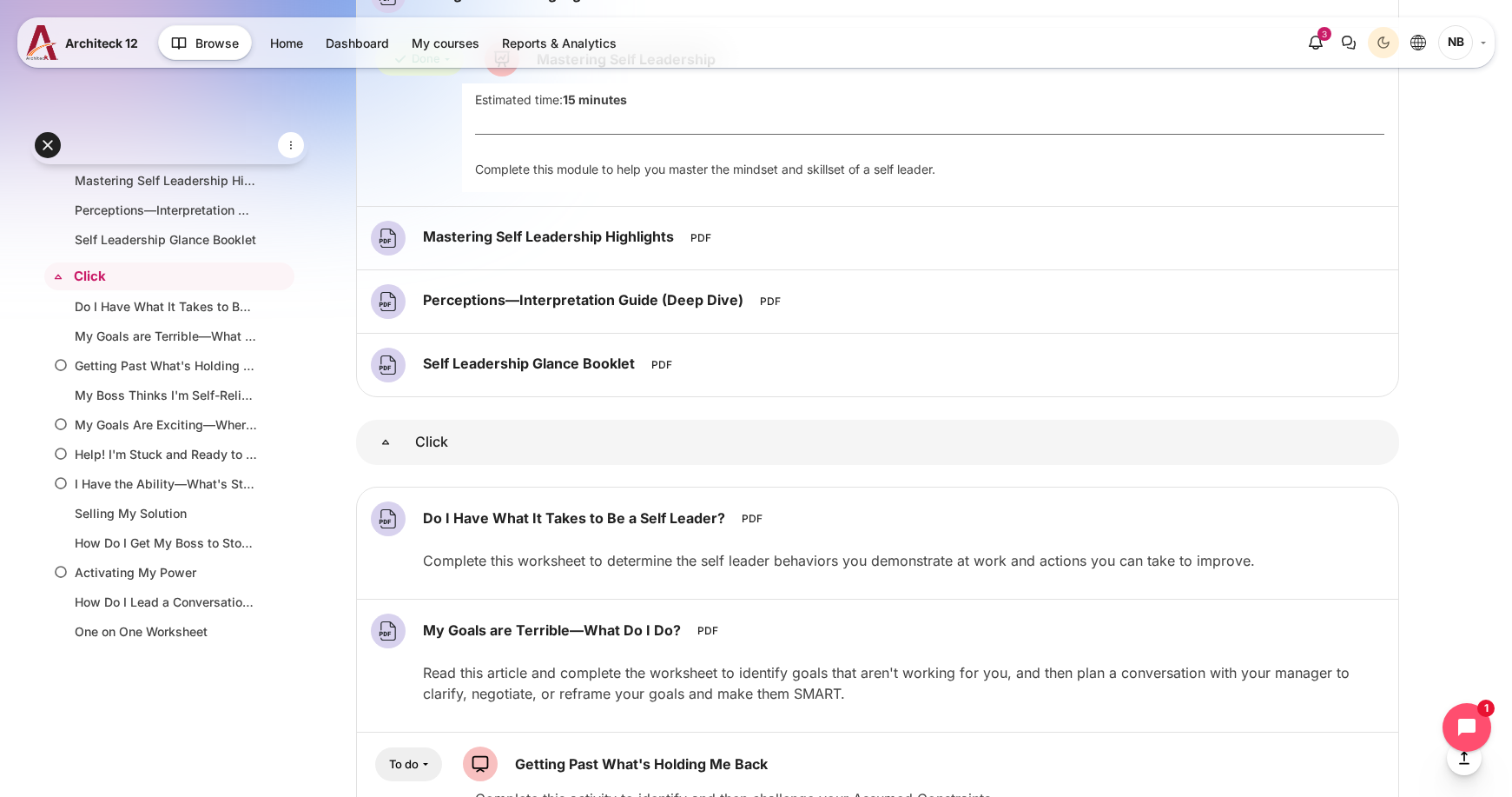
scroll to position [2026, 0]
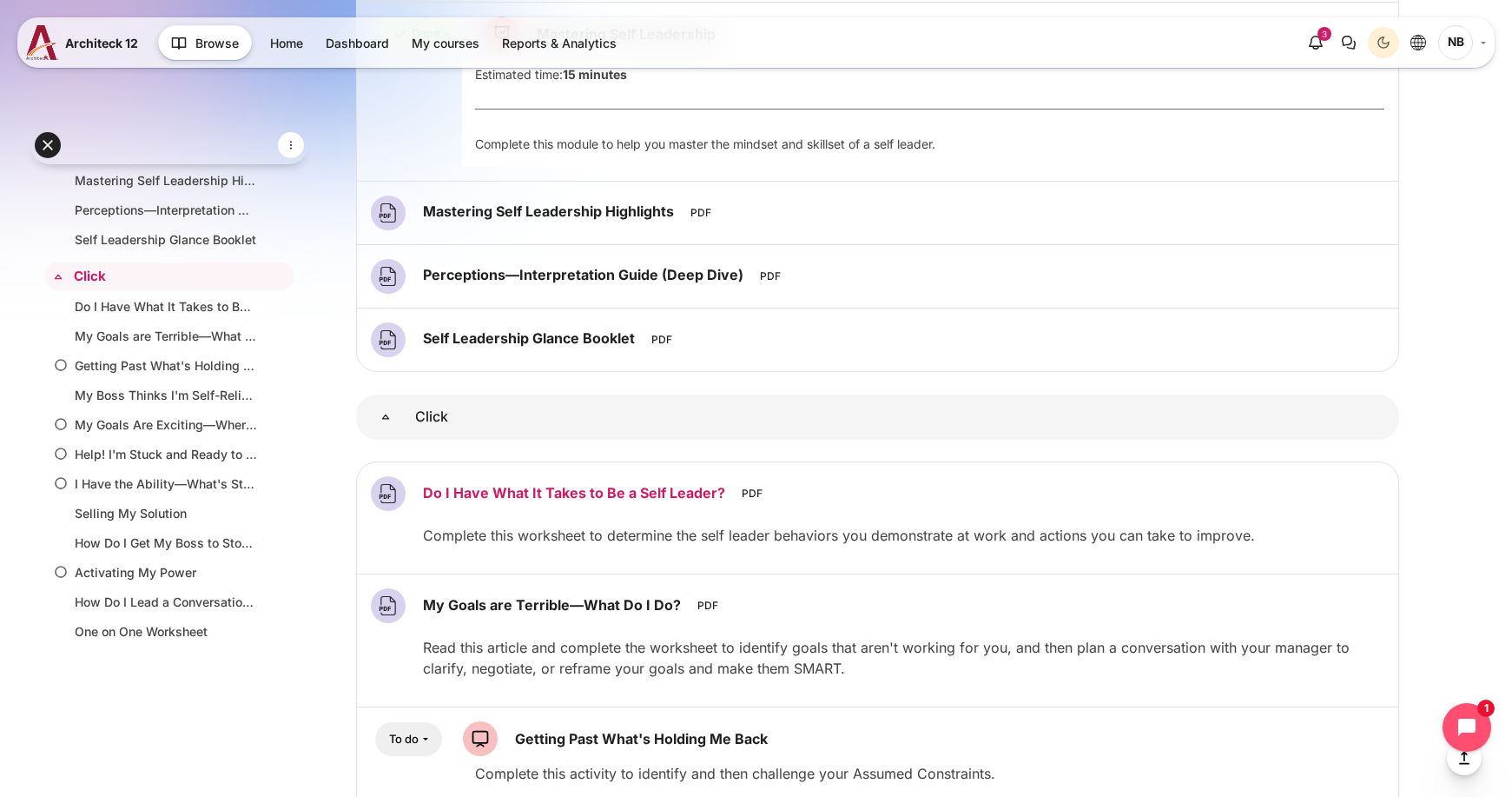
click at [646, 492] on link "Do I Have What It Takes to Be a Self Leader? File" at bounding box center [576, 492] width 307 height 17
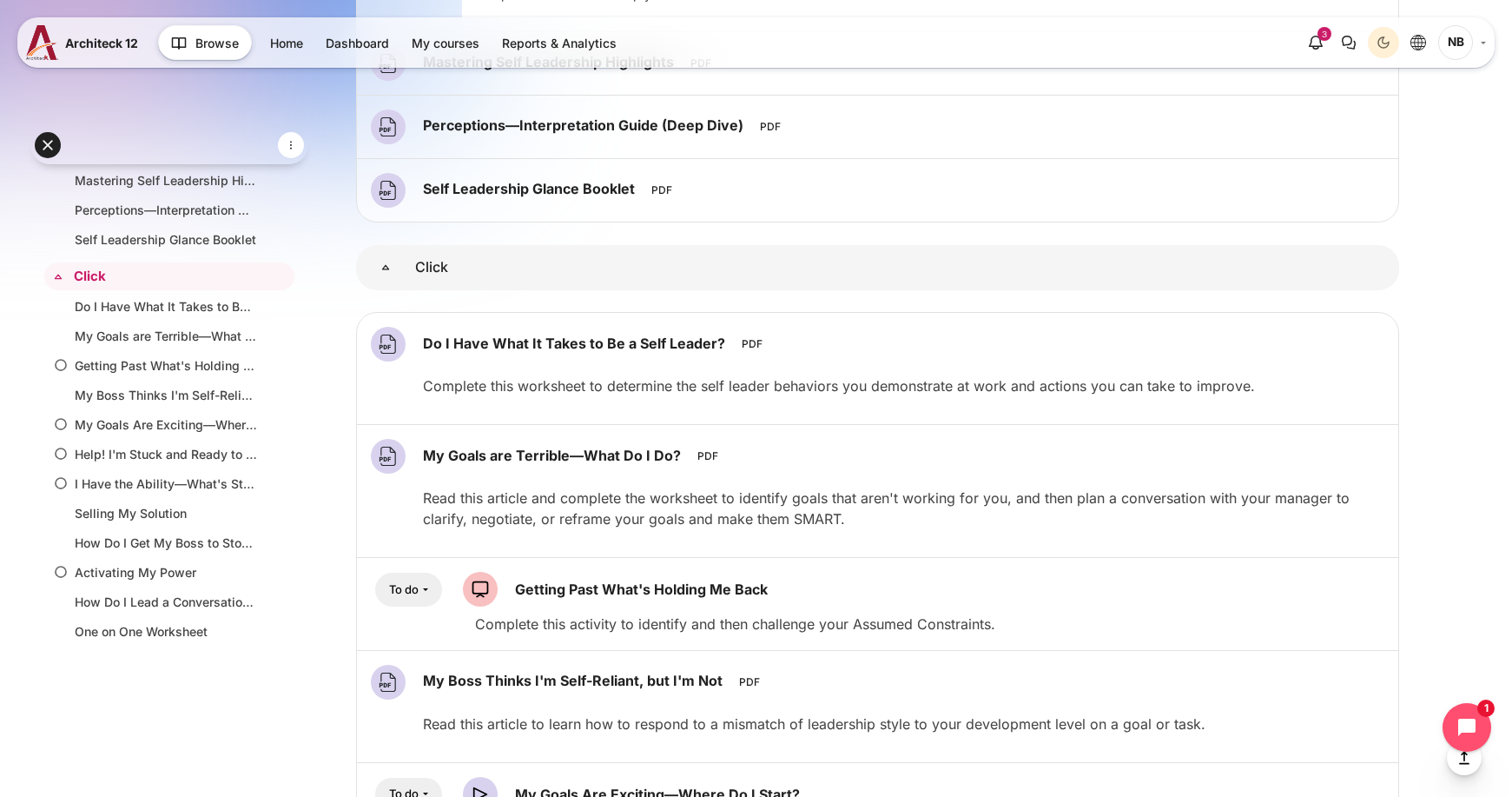
scroll to position [2286, 0]
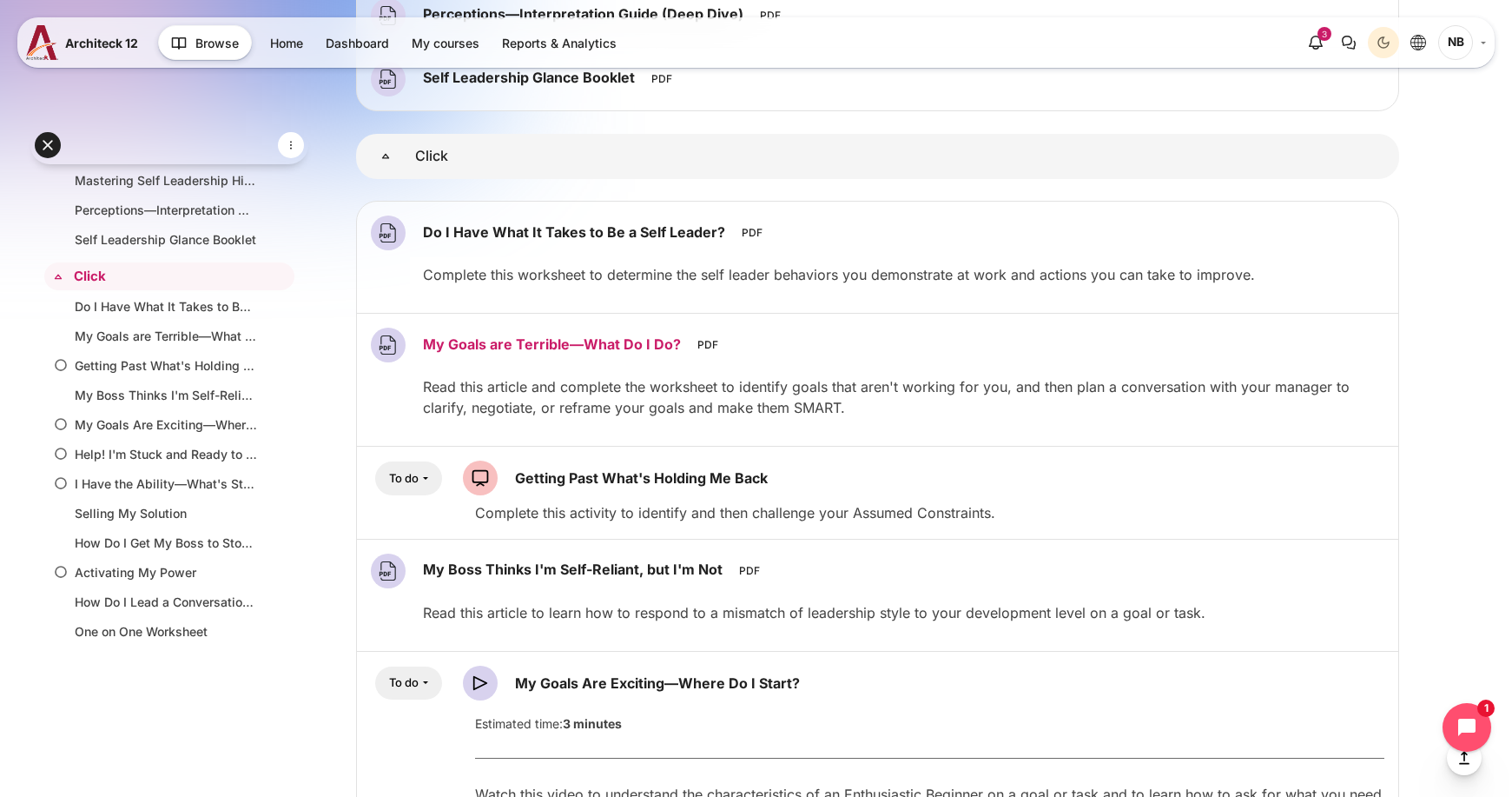
click at [621, 341] on link "My Goals are Terrible—What Do I Do? File" at bounding box center [553, 343] width 262 height 17
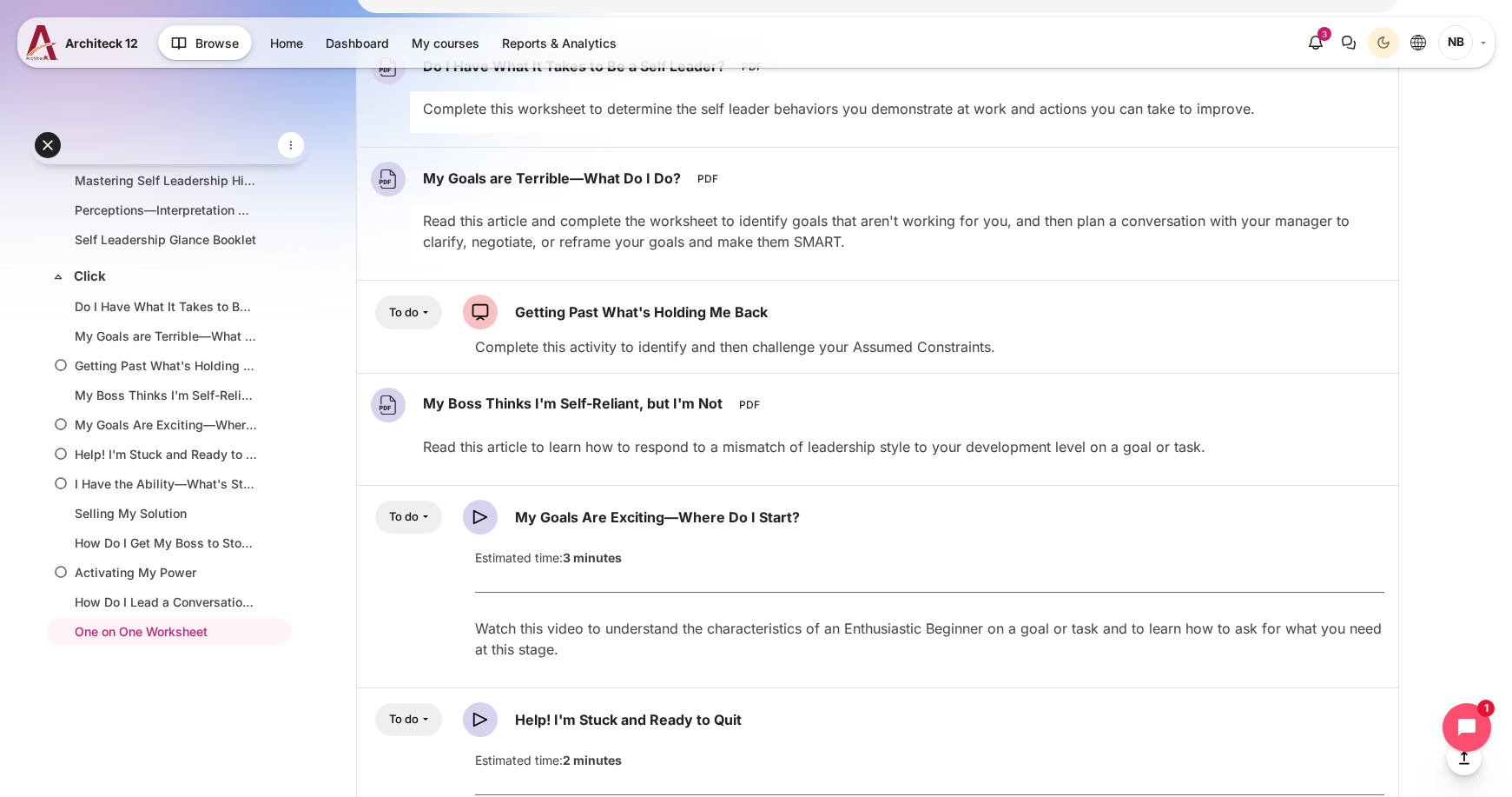
scroll to position [2460, 0]
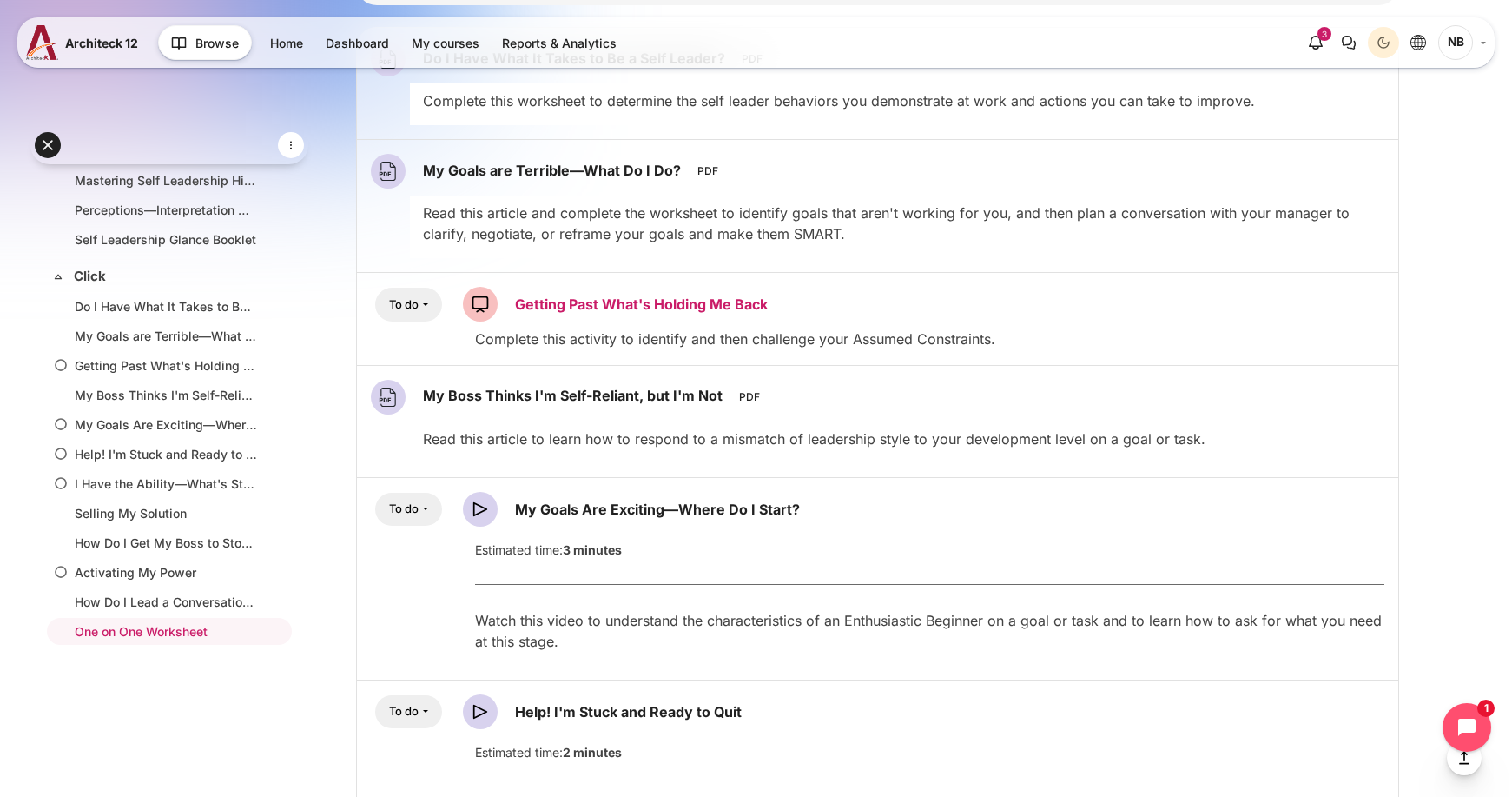
click at [661, 300] on link "Getting Past What's Holding Me Back SCORM package" at bounding box center [641, 304] width 253 height 17
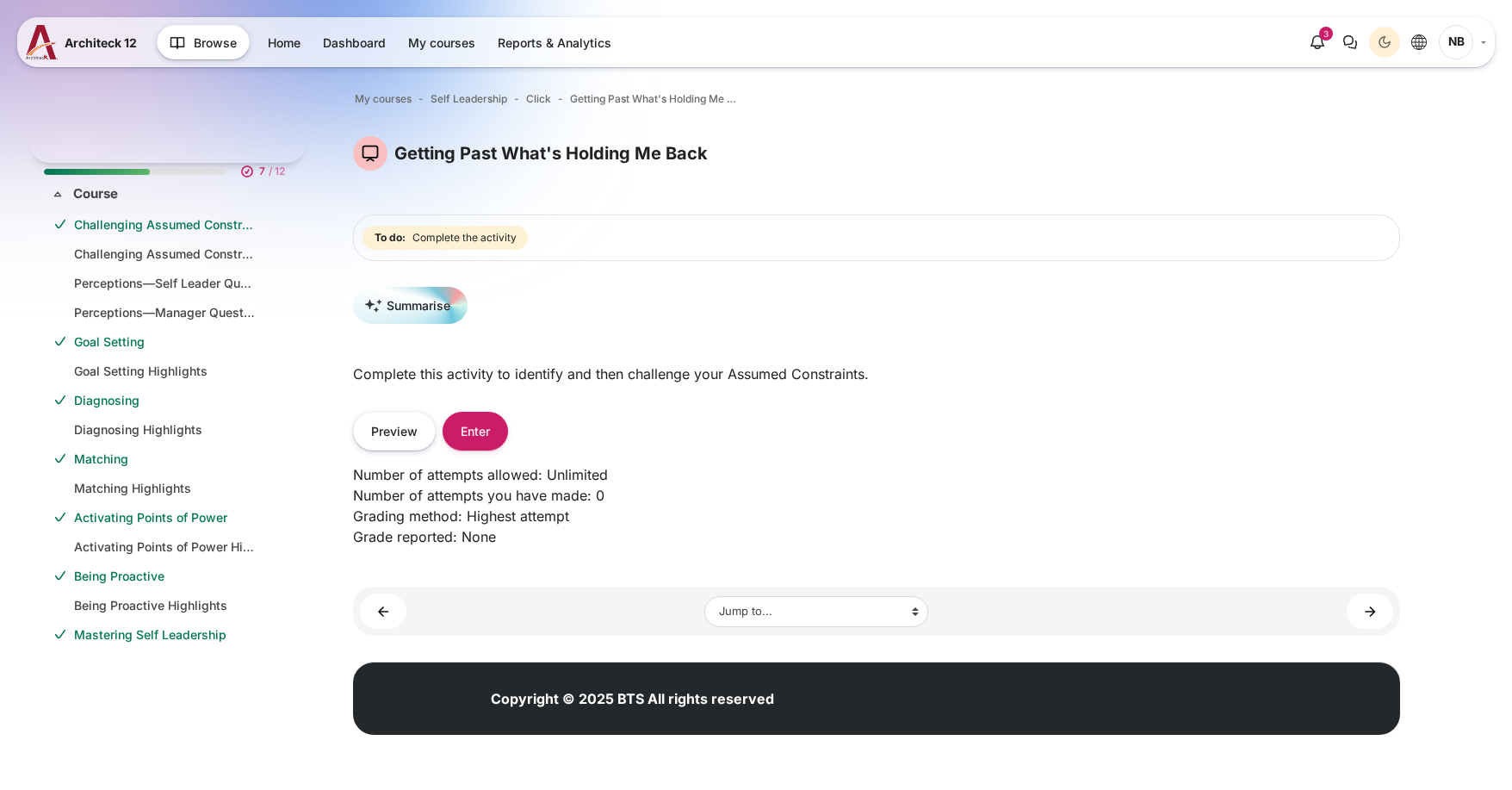
scroll to position [443, 0]
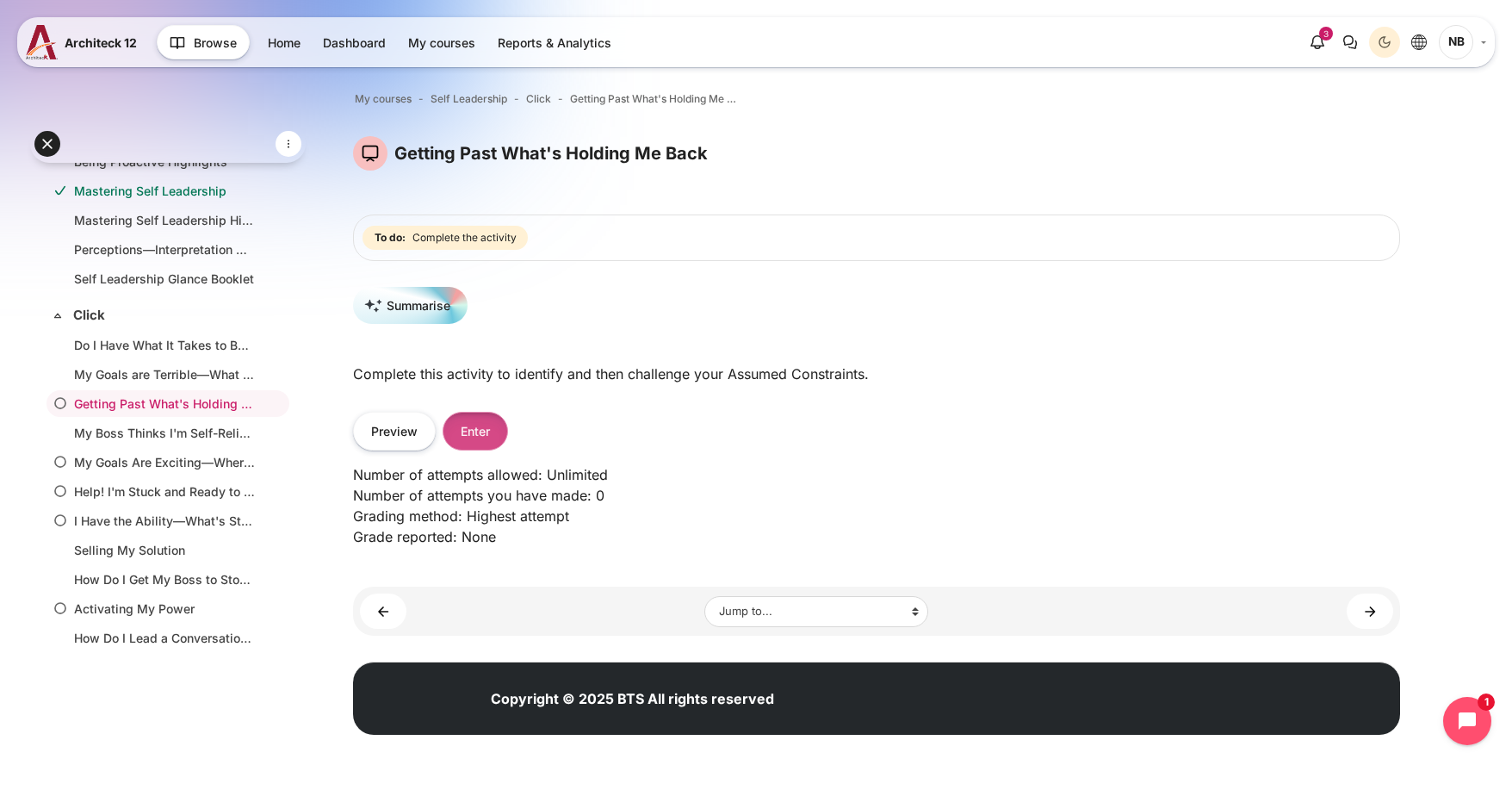
click at [487, 426] on button "Enter" at bounding box center [475, 430] width 66 height 39
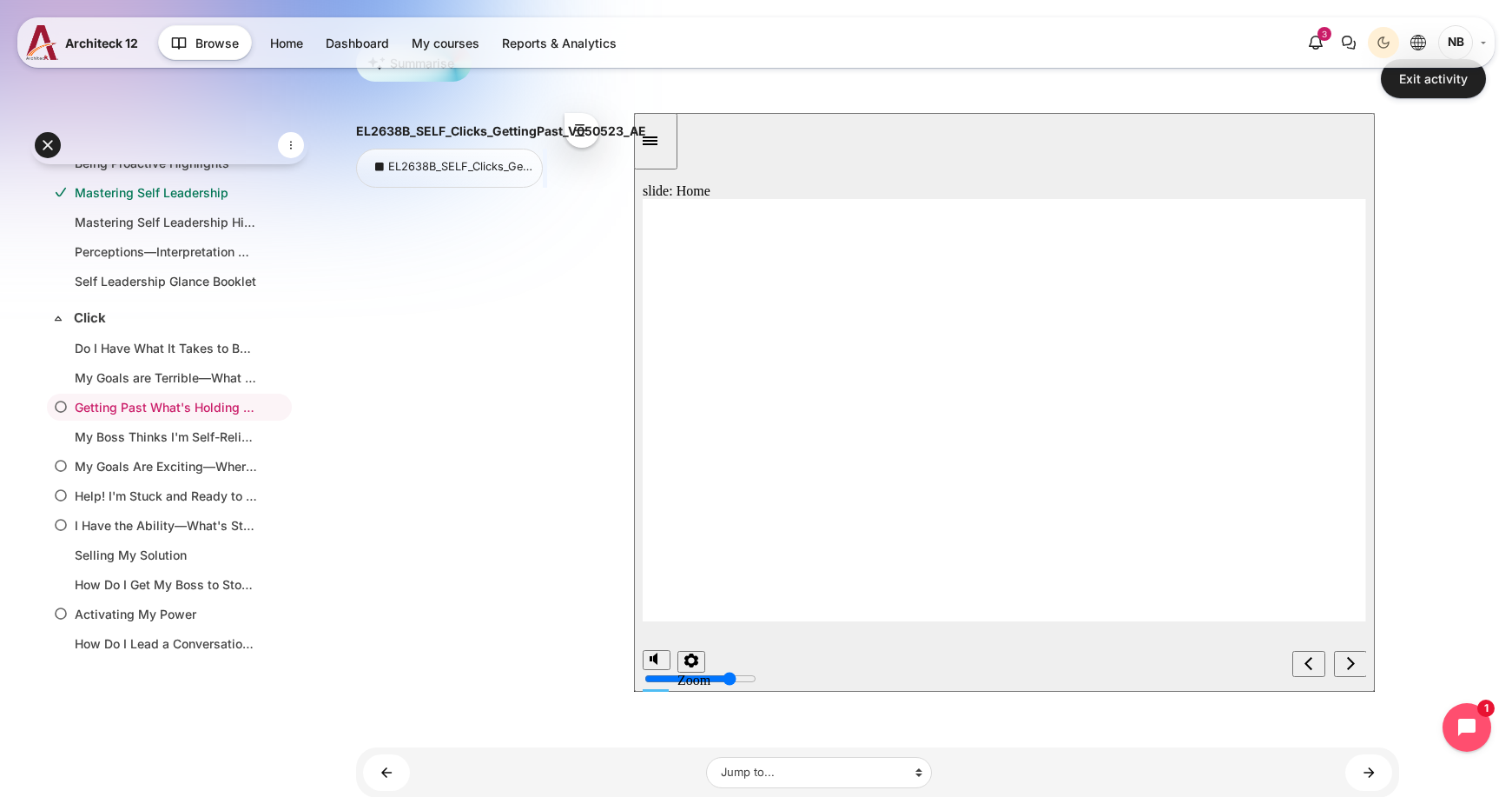
scroll to position [173, 0]
click at [1359, 661] on div "next" at bounding box center [1350, 661] width 19 height 18
click at [1359, 661] on div "next" at bounding box center [1350, 661] width 19 height 18
click at [1357, 660] on div "next" at bounding box center [1350, 661] width 19 height 18
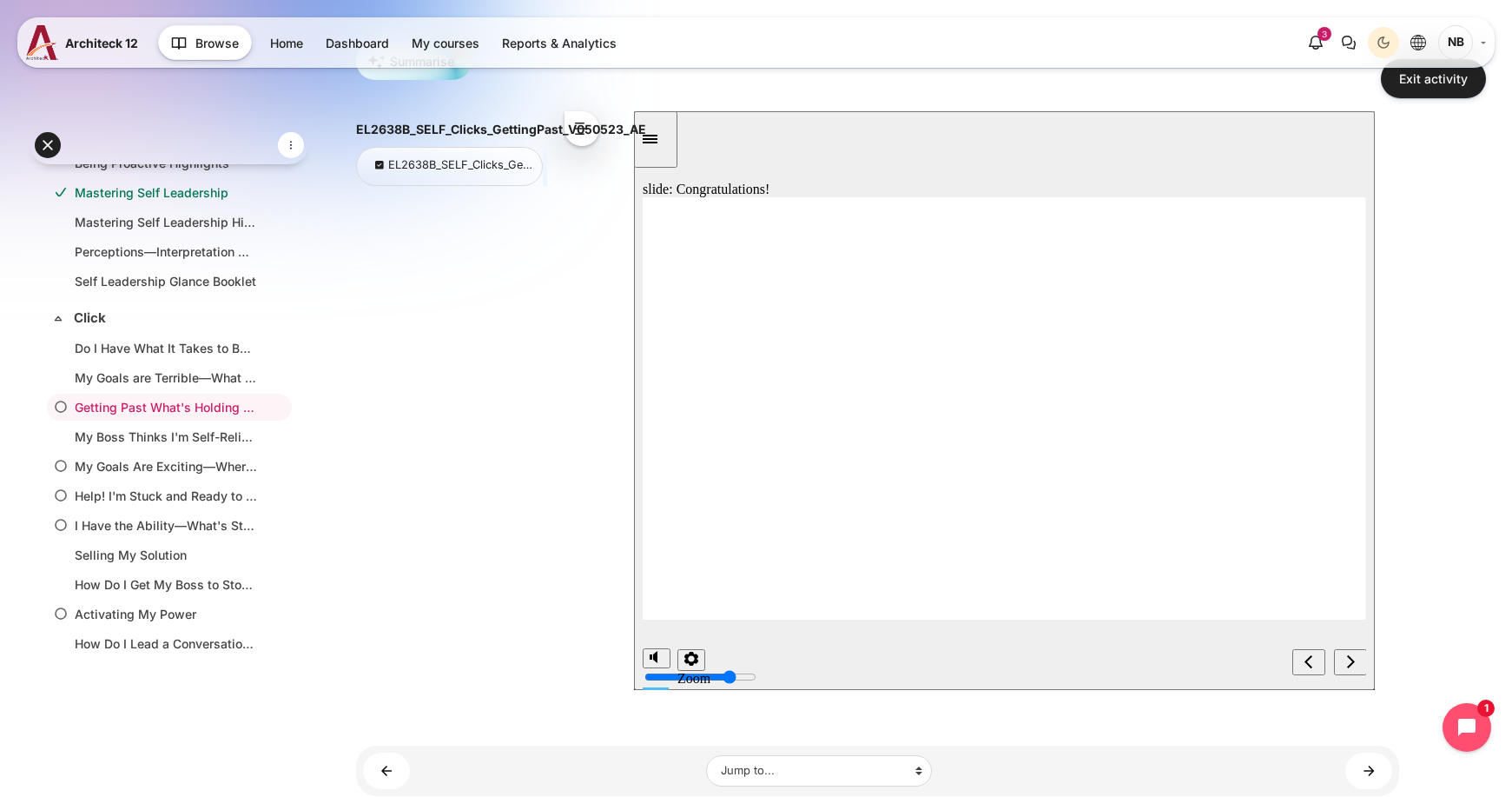
click at [1316, 661] on div "previous" at bounding box center [1308, 661] width 19 height 18
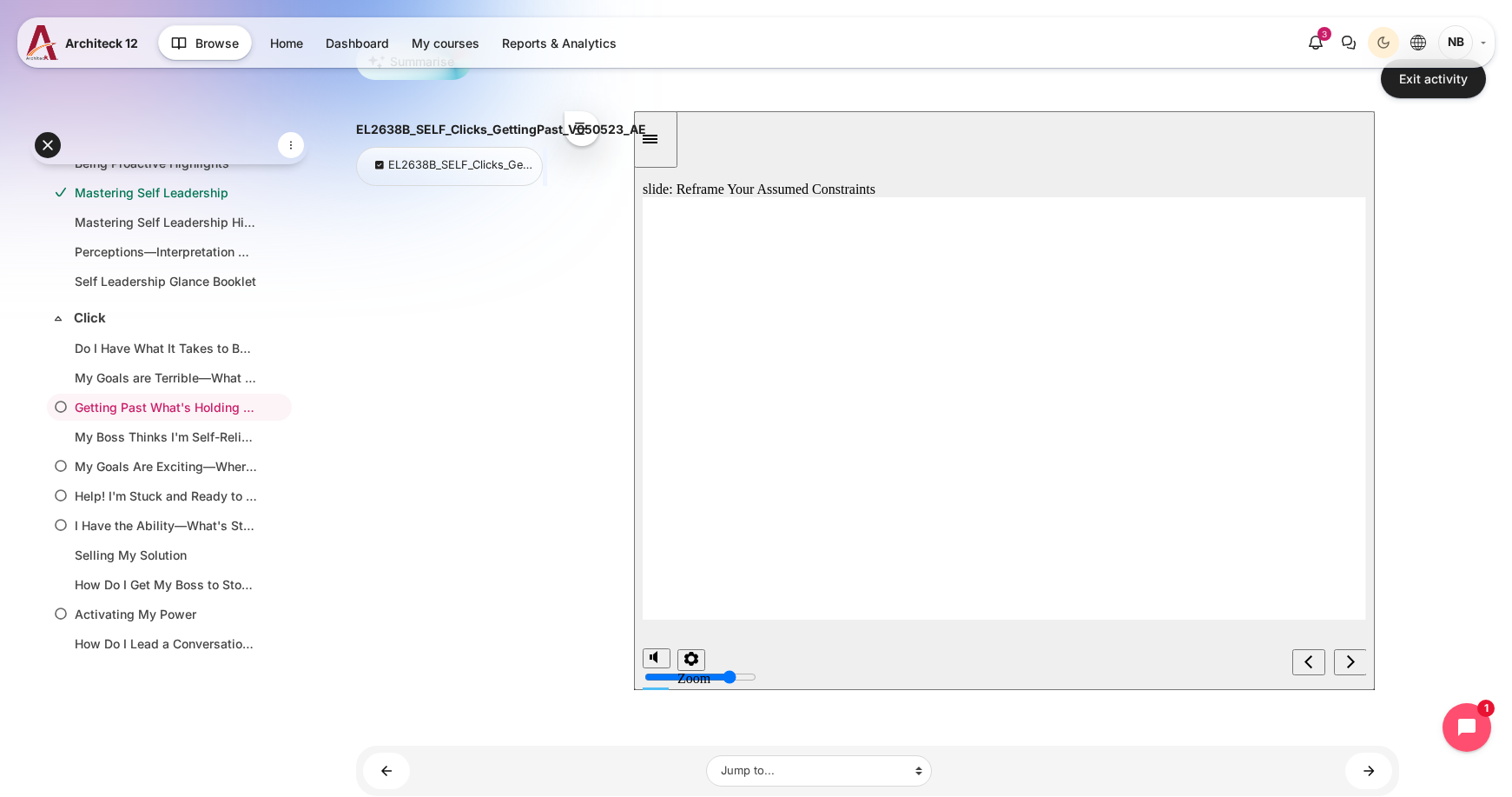
drag, startPoint x: 1242, startPoint y: 446, endPoint x: 1070, endPoint y: 476, distance: 174.6
drag, startPoint x: 946, startPoint y: 488, endPoint x: 888, endPoint y: 486, distance: 58.0
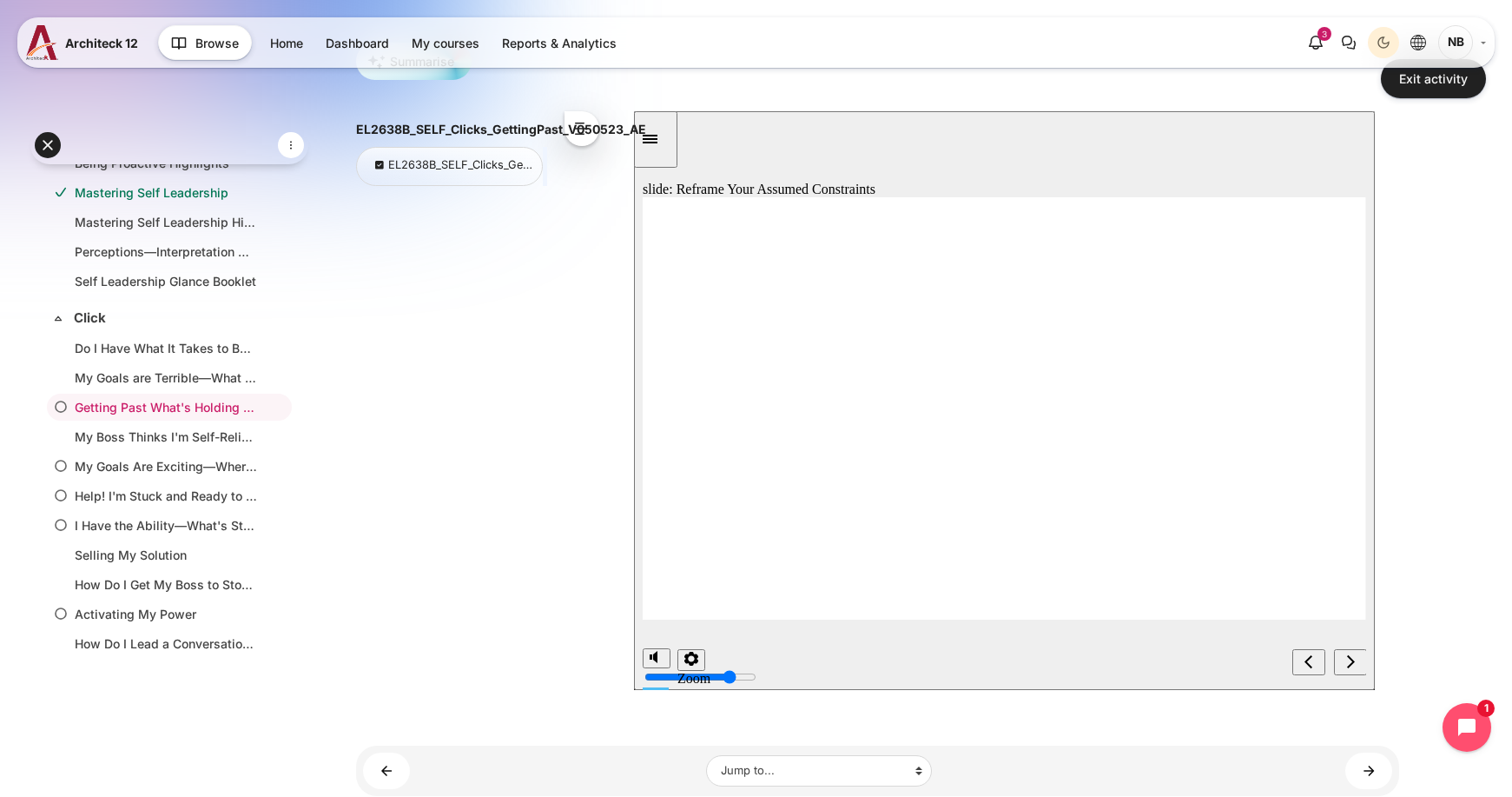
drag, startPoint x: 1287, startPoint y: 436, endPoint x: 1201, endPoint y: 444, distance: 86.4
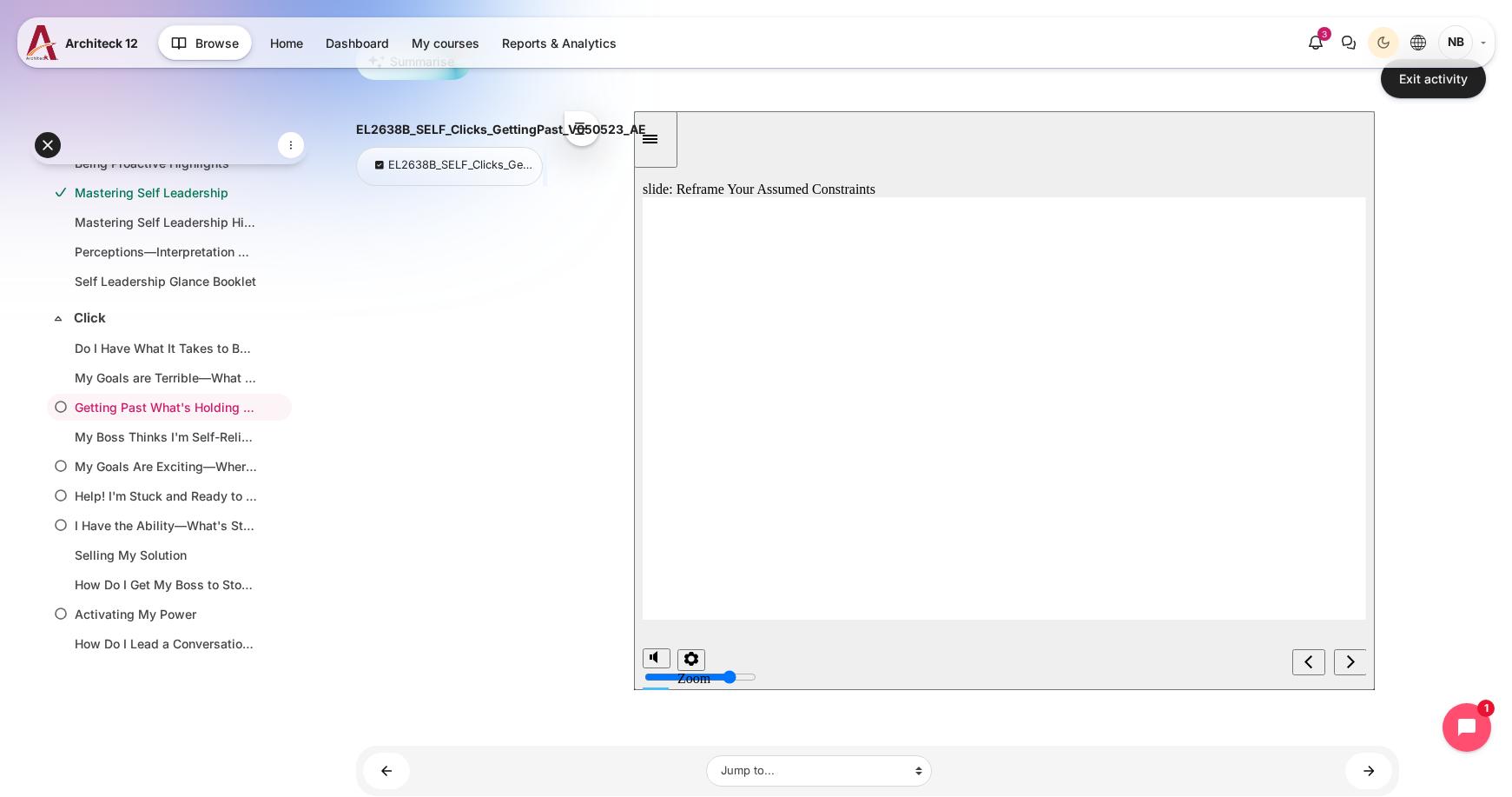
click at [1341, 656] on div "next" at bounding box center [1350, 661] width 19 height 18
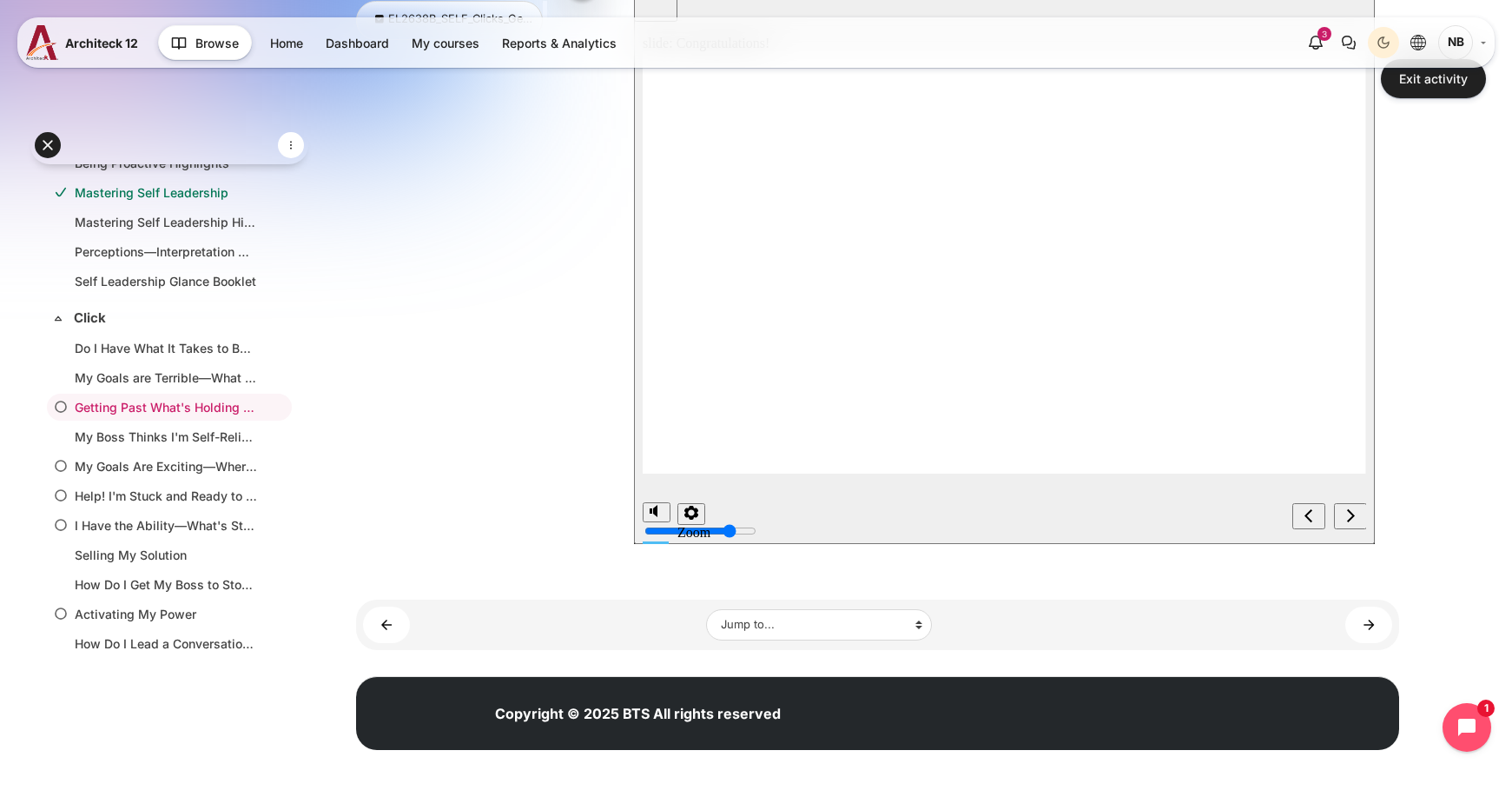
click at [1349, 516] on icon "next" at bounding box center [1350, 516] width 9 height 15
click at [1348, 518] on icon "next" at bounding box center [1350, 516] width 9 height 15
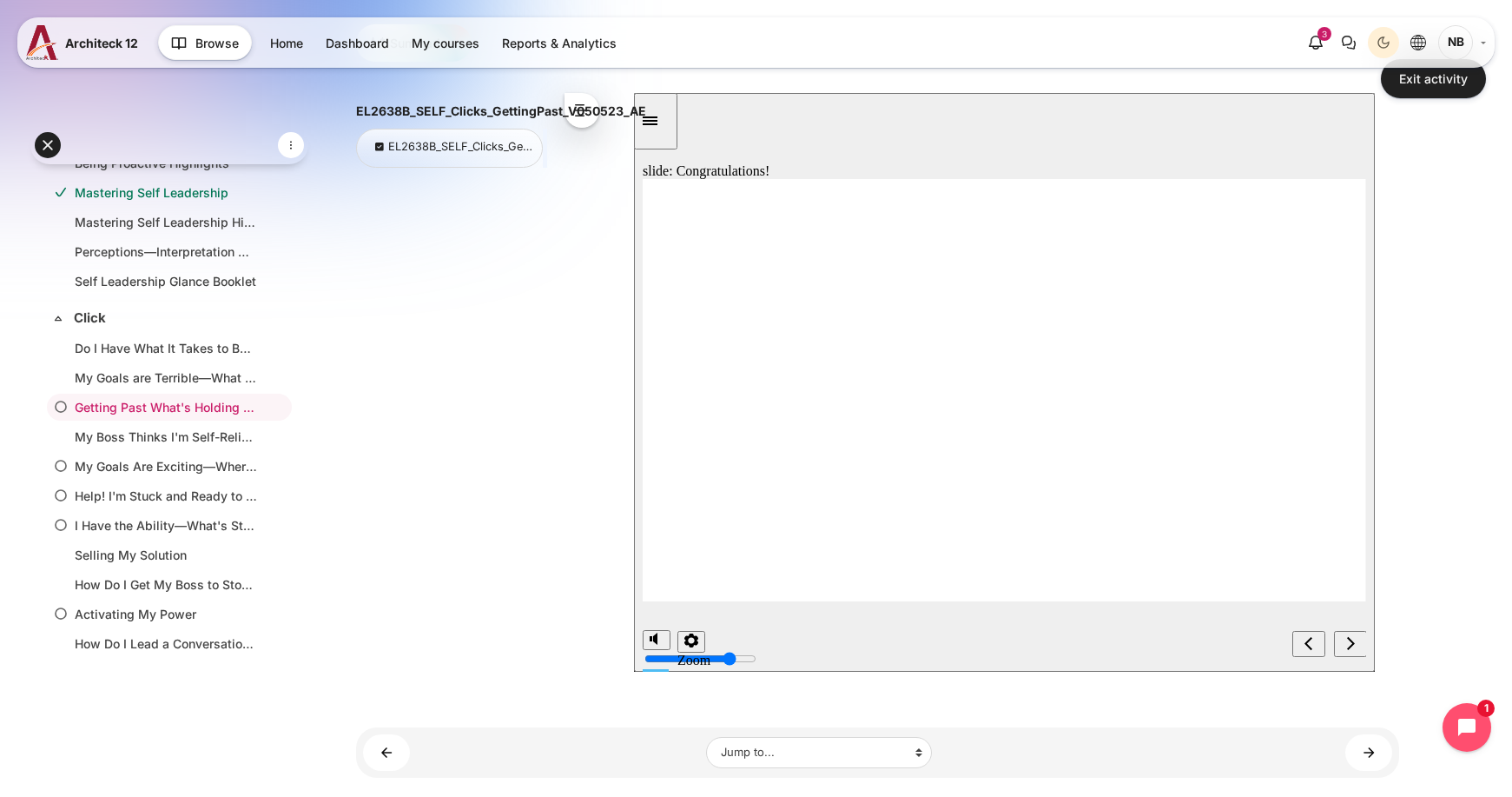
scroll to position [59, 0]
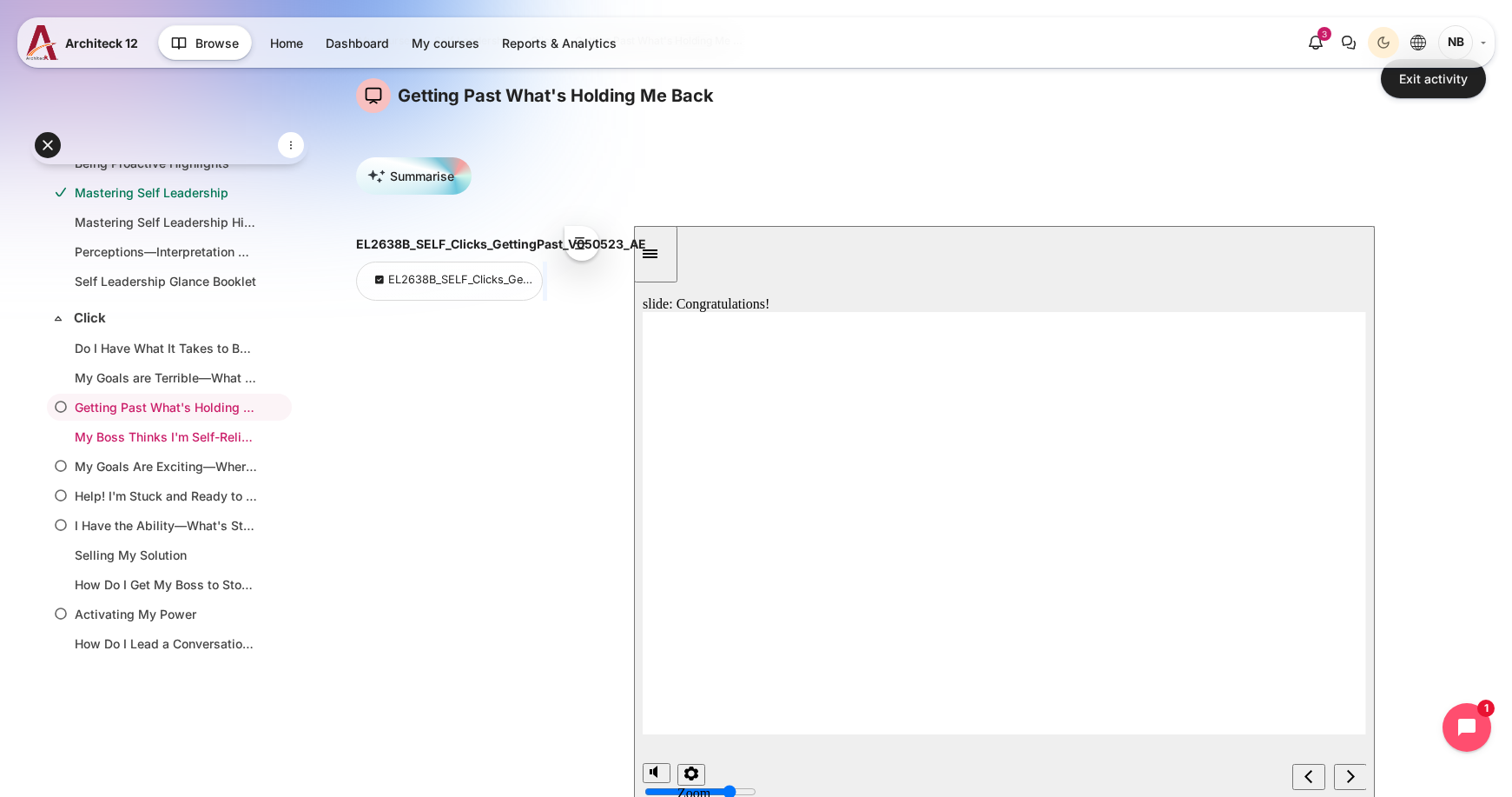
click at [203, 433] on link "My Boss Thinks I'm Self-Reliant, but I'm Not" at bounding box center [166, 436] width 182 height 18
click at [180, 432] on link "My Boss Thinks I'm Self-Reliant, but I'm Not" at bounding box center [166, 436] width 182 height 18
click at [187, 465] on link "My Goals Are Exciting—Where Do I Start?" at bounding box center [166, 465] width 182 height 18
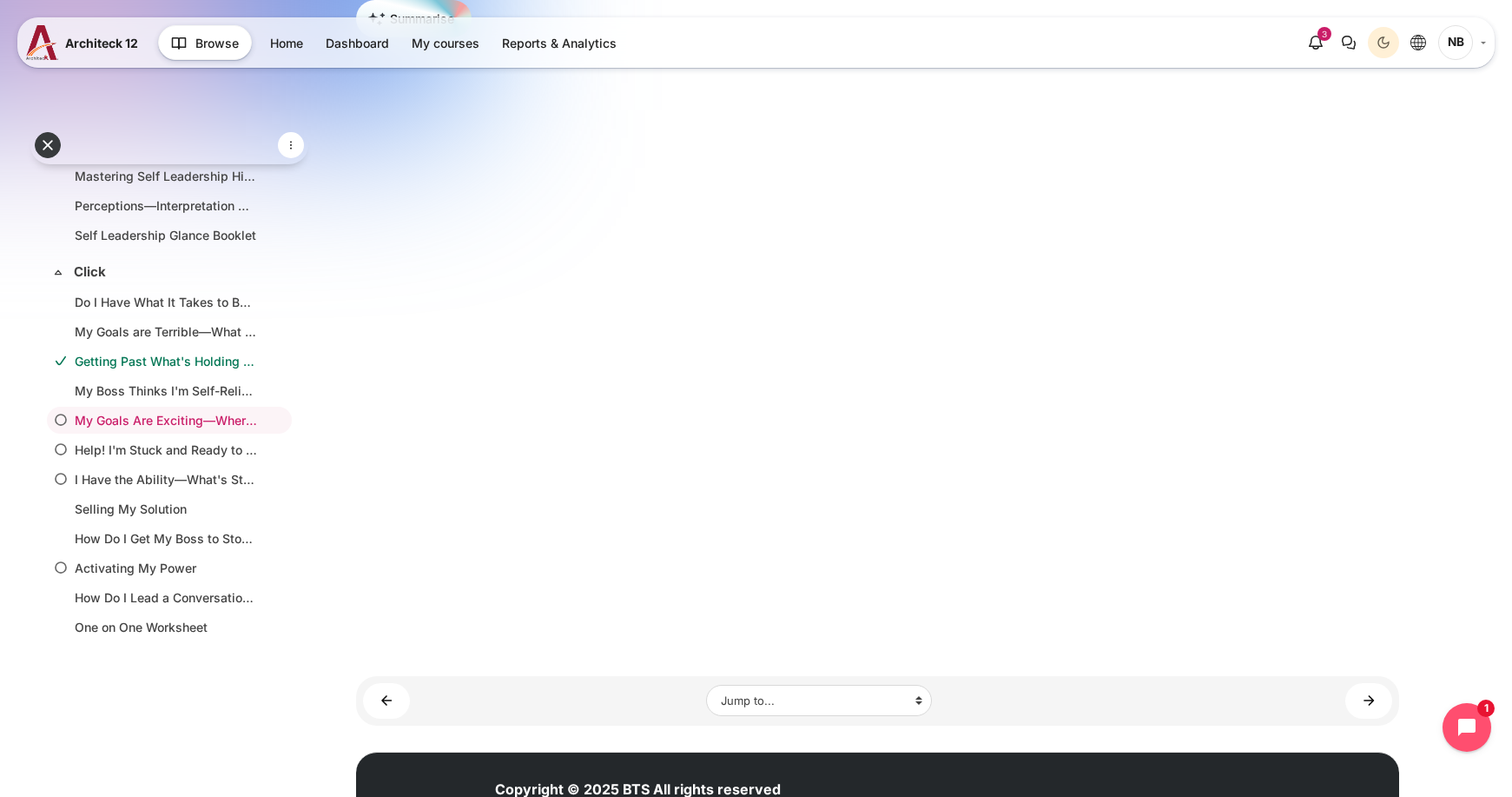
scroll to position [518, 0]
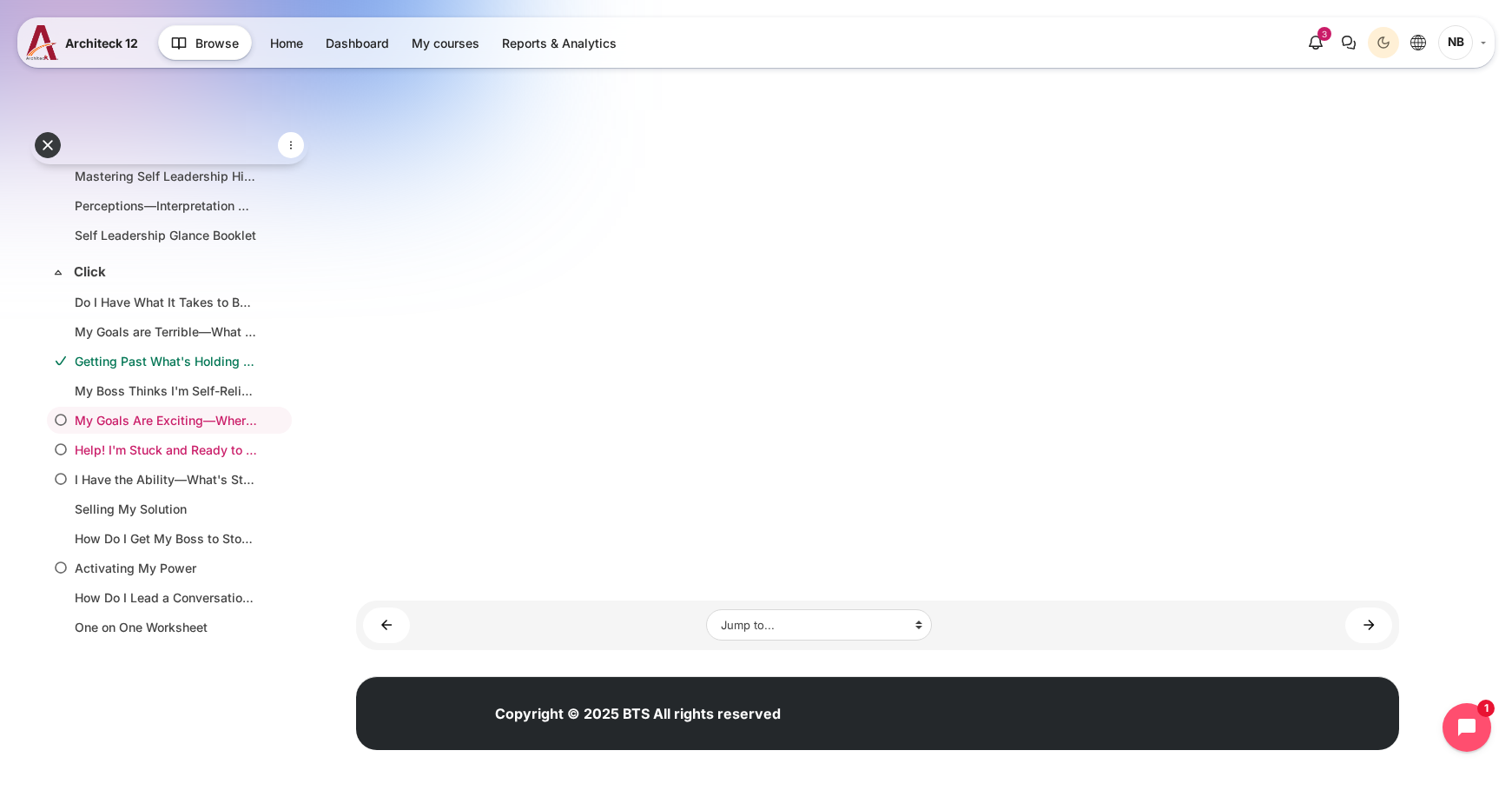
click at [171, 444] on link "Help! I'm Stuck and Ready to Quit" at bounding box center [166, 449] width 182 height 18
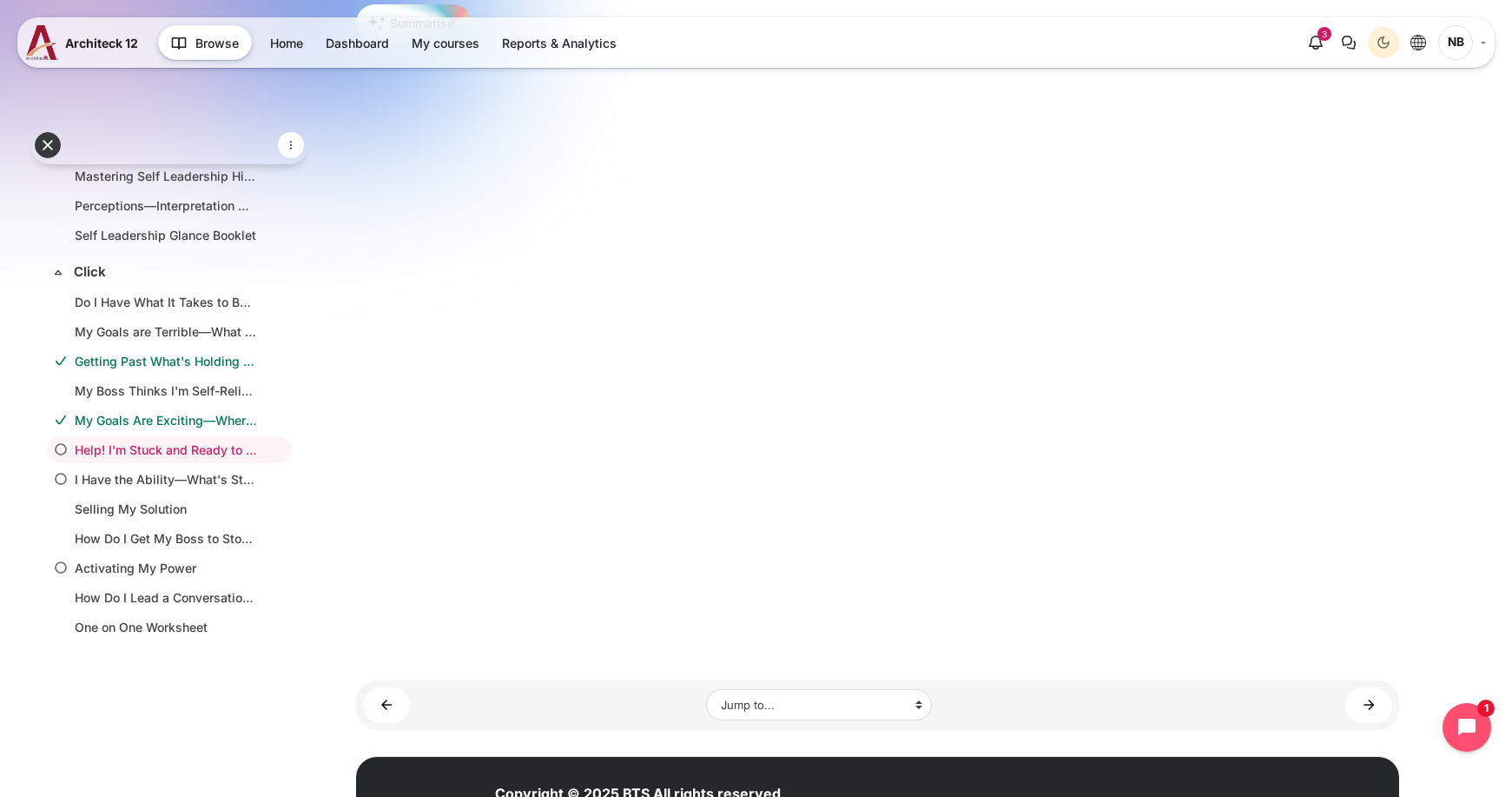
scroll to position [345, 0]
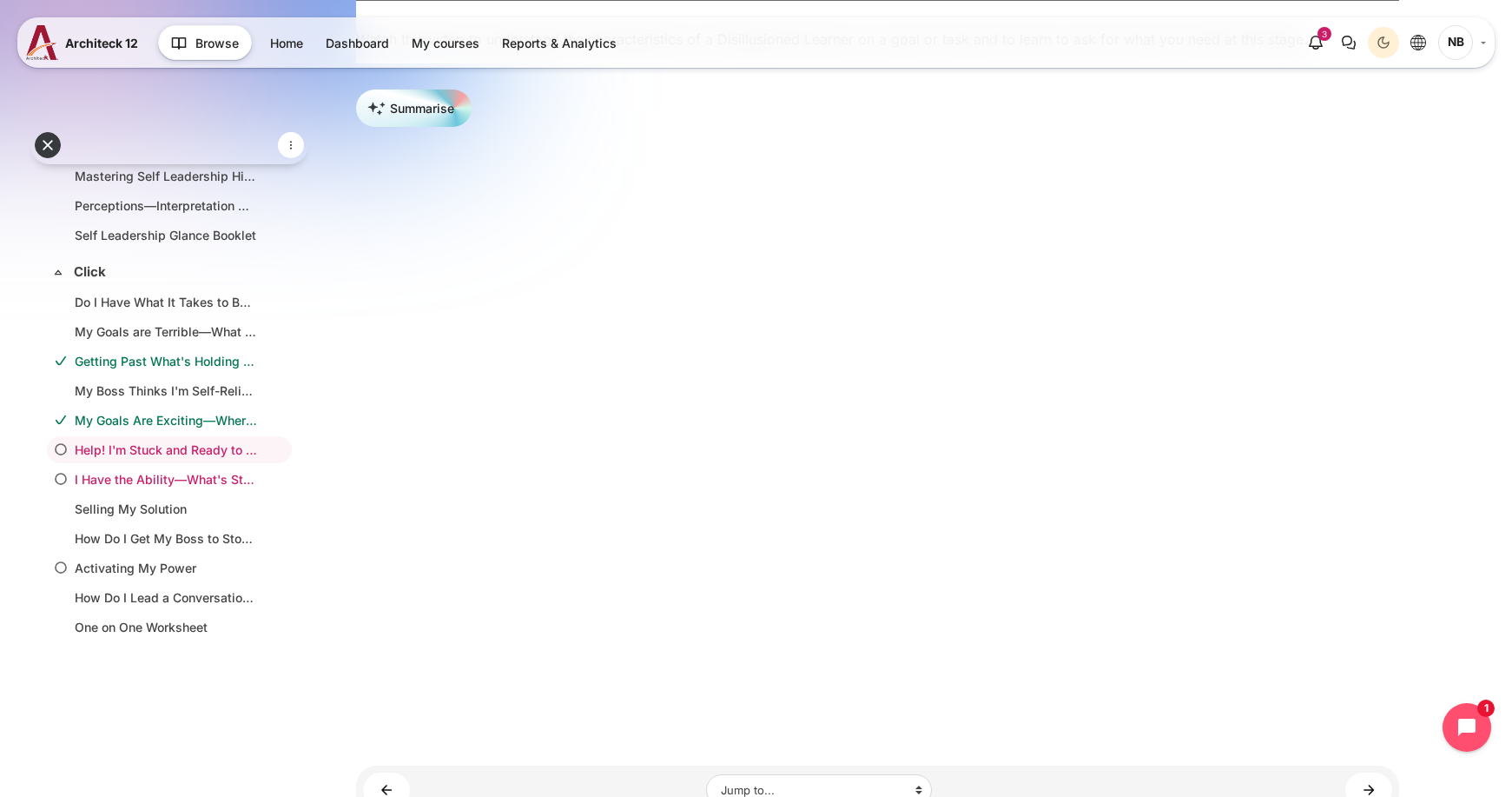
click at [223, 480] on link "I Have the Ability—What's Stopping Me?" at bounding box center [166, 479] width 182 height 18
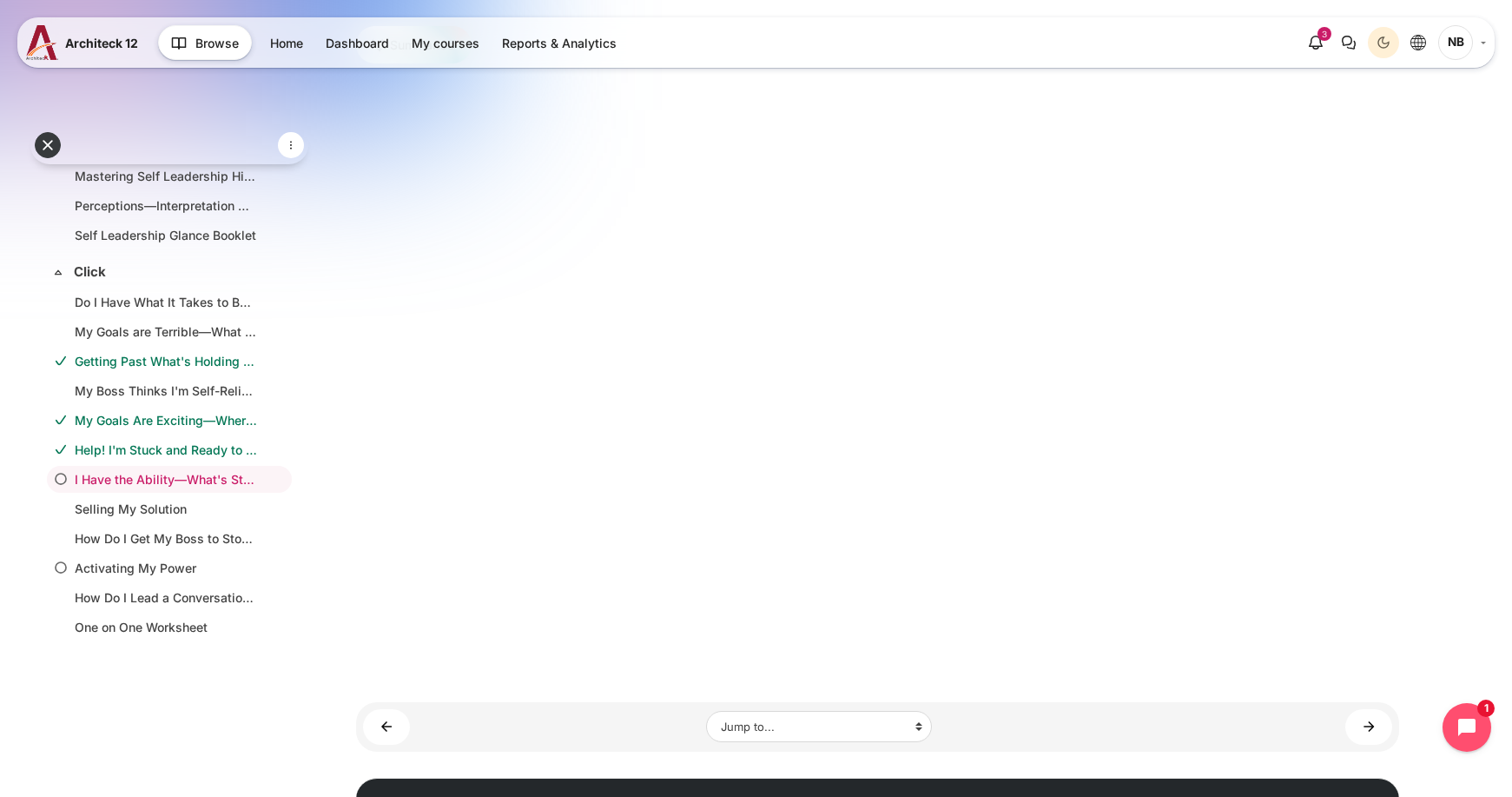
scroll to position [434, 0]
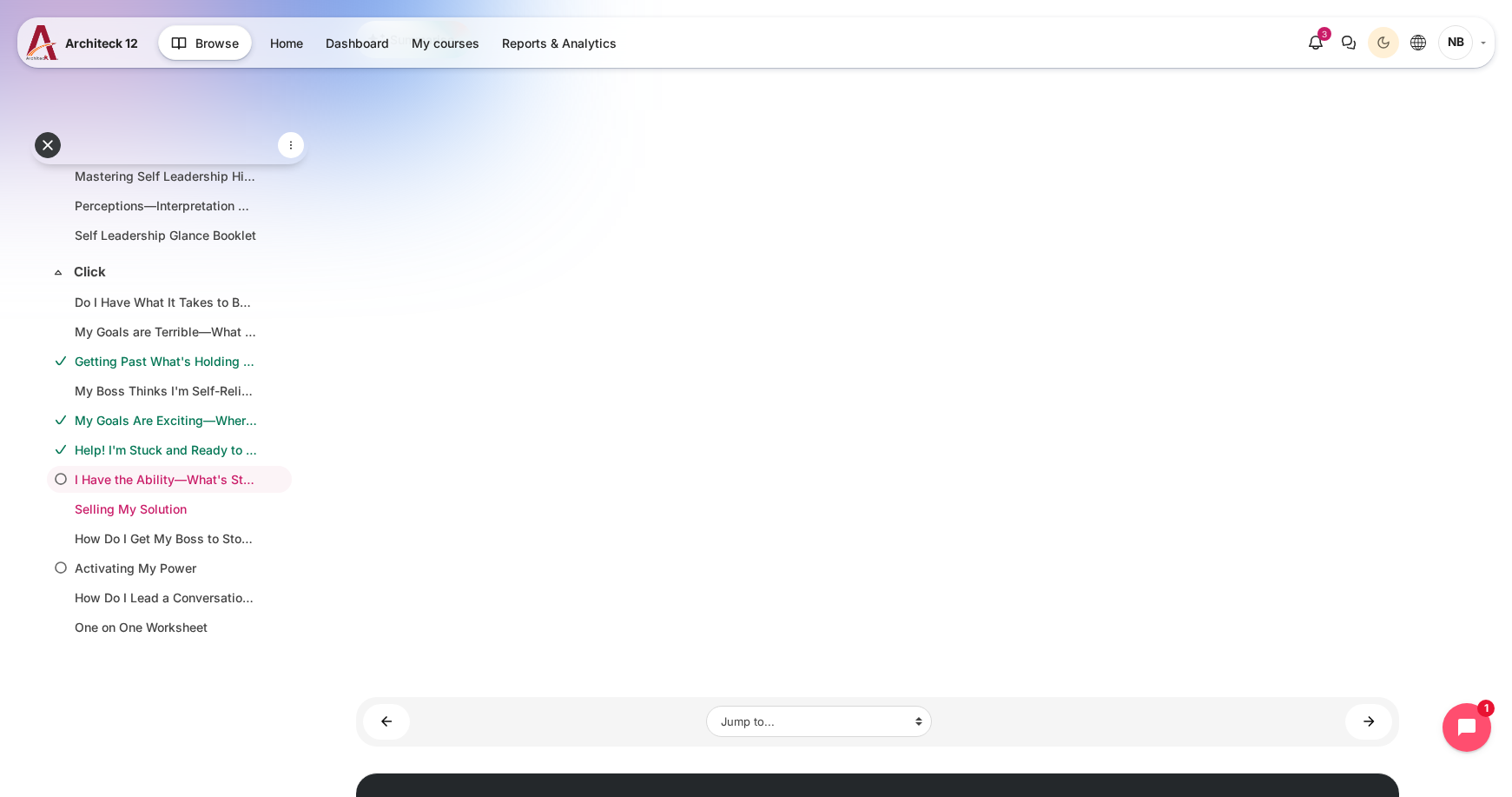
click at [196, 510] on link "Selling My Solution" at bounding box center [166, 508] width 182 height 18
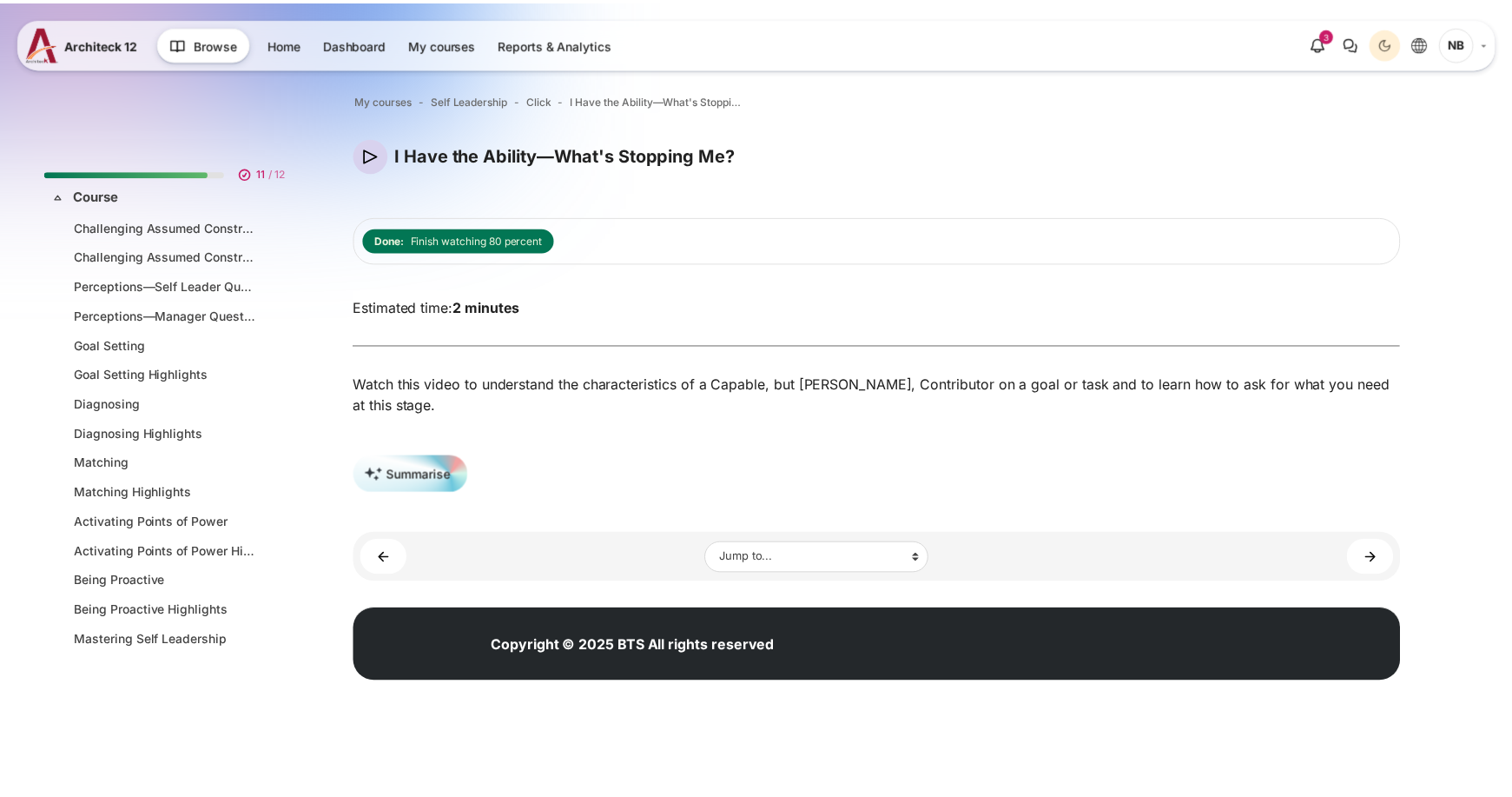
scroll to position [494, 0]
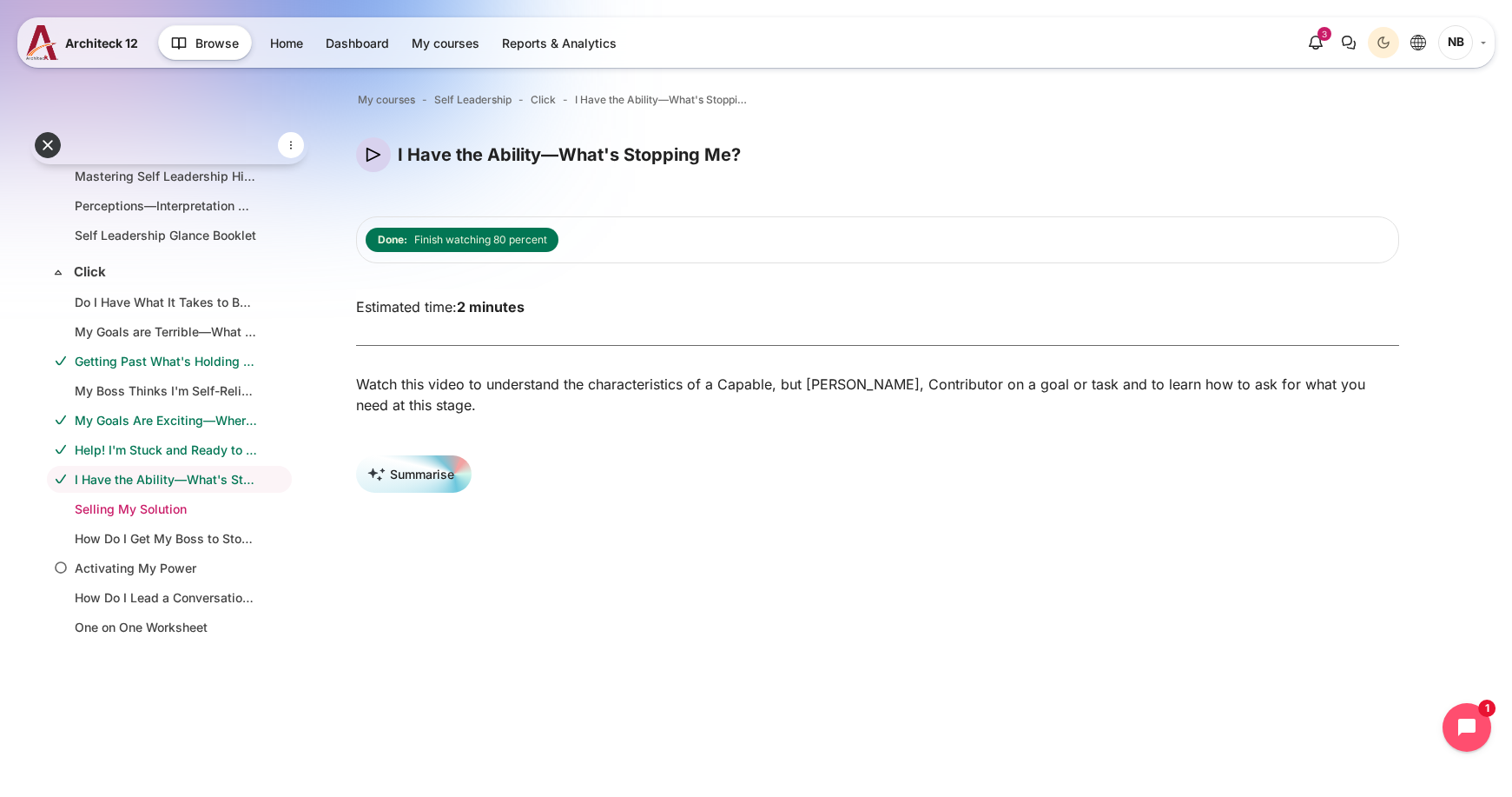
click at [123, 505] on link "Selling My Solution" at bounding box center [166, 508] width 182 height 18
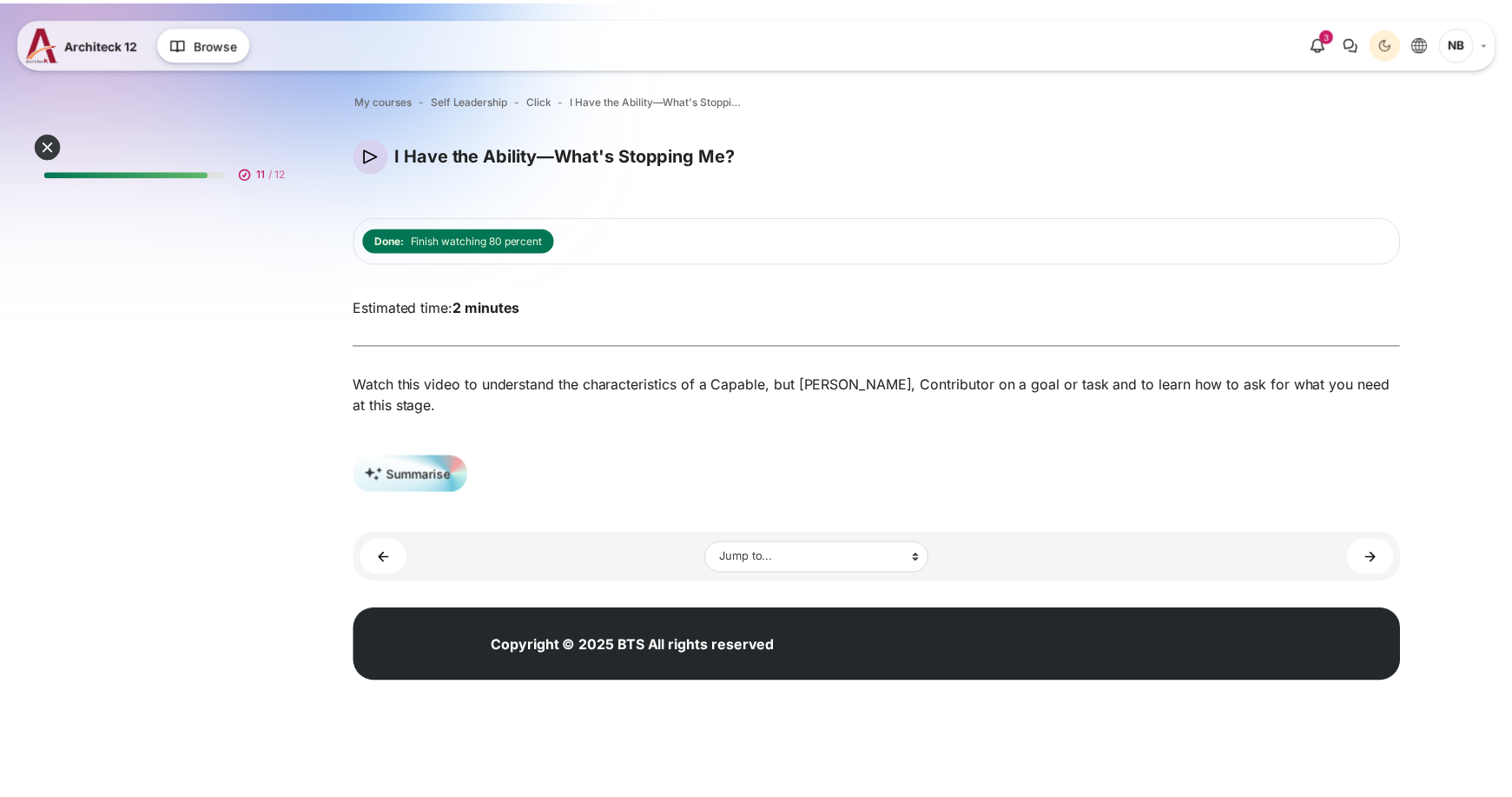
scroll to position [494, 0]
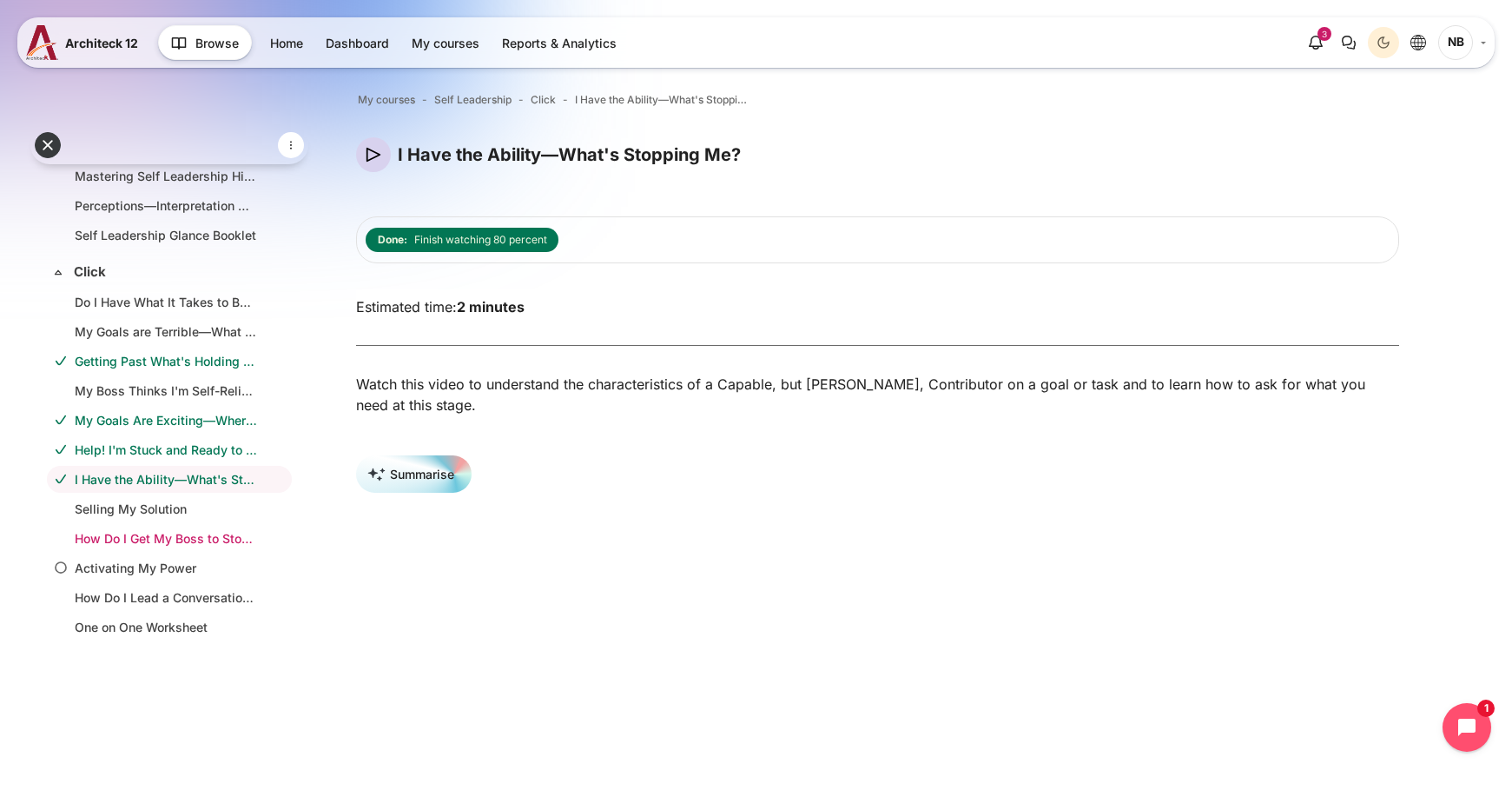
click at [185, 544] on link "How Do I Get My Boss to Stop Micromanaging Me?" at bounding box center [166, 537] width 182 height 18
click at [144, 571] on link "Activating My Power" at bounding box center [166, 567] width 182 height 18
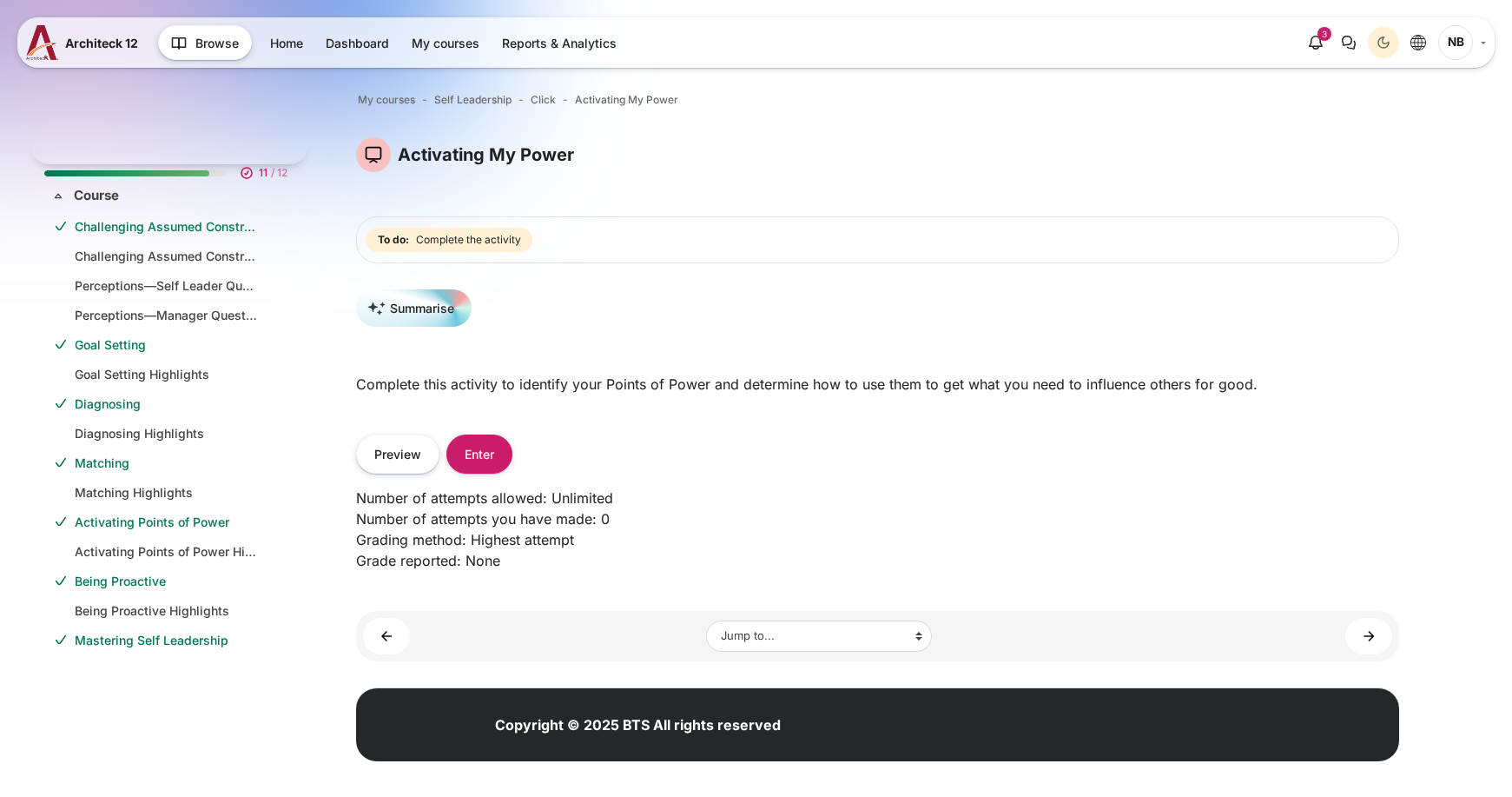
scroll to position [494, 0]
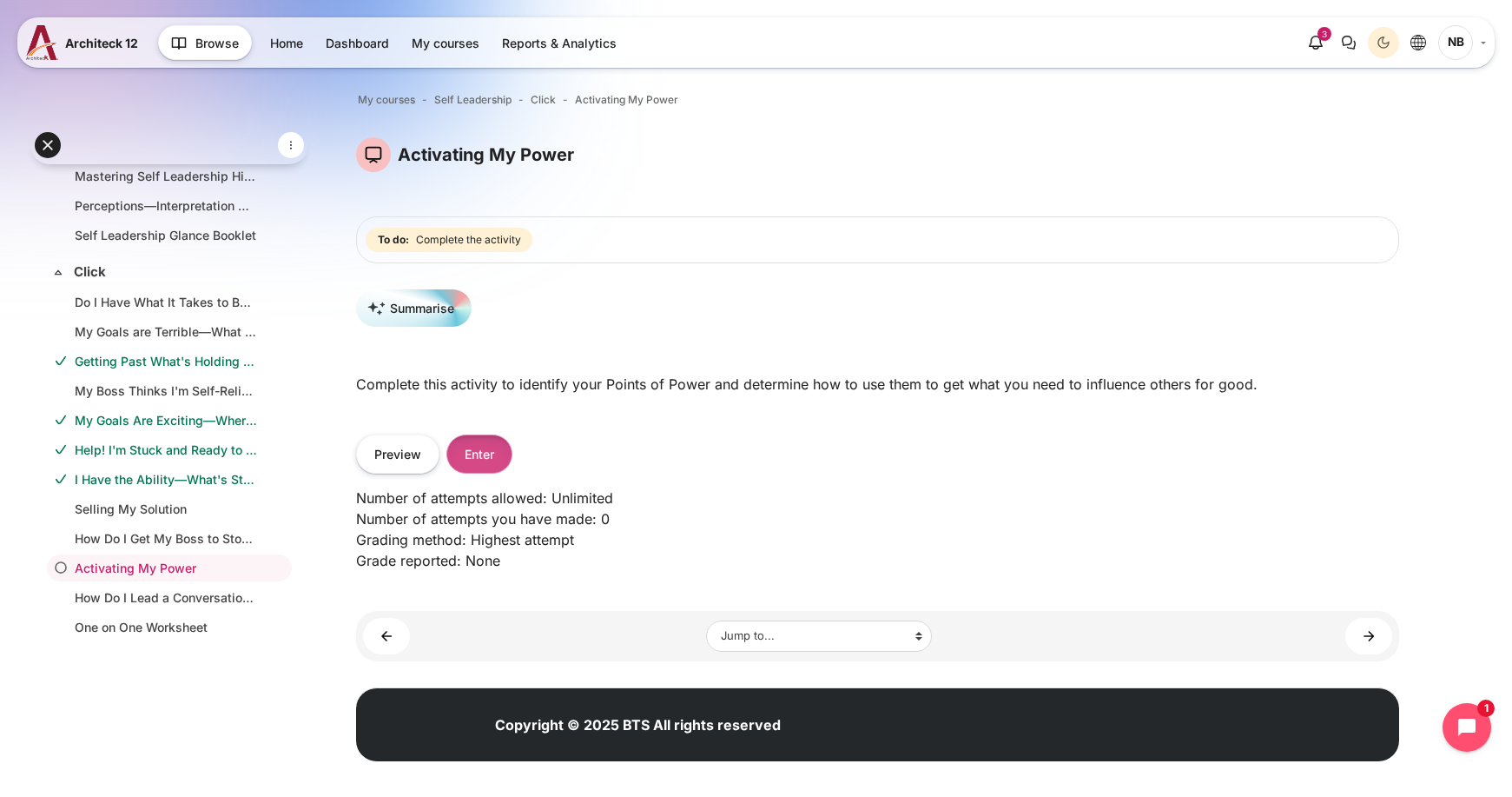
click at [500, 457] on button "Enter" at bounding box center [479, 453] width 66 height 39
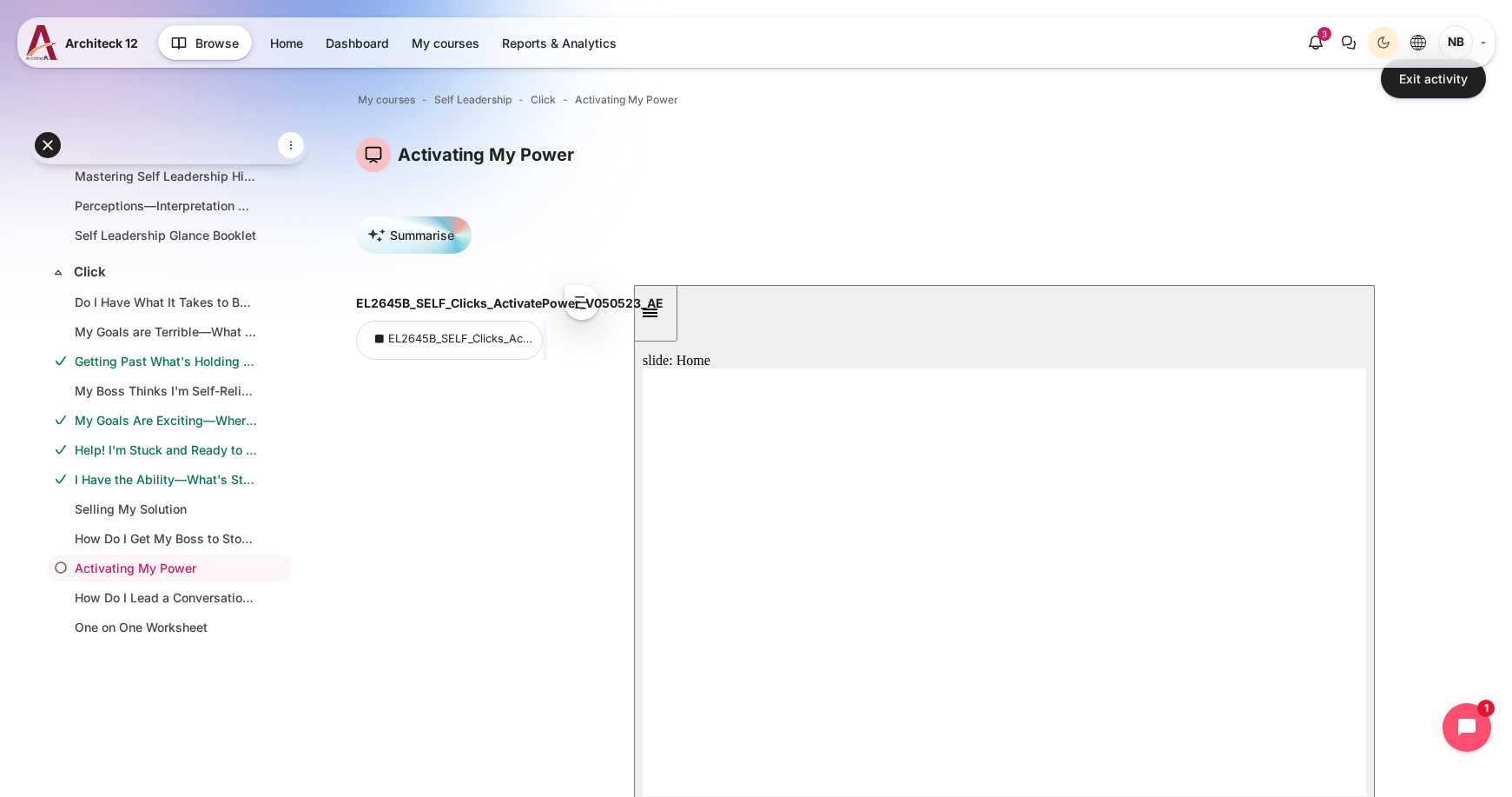
scroll to position [173, 0]
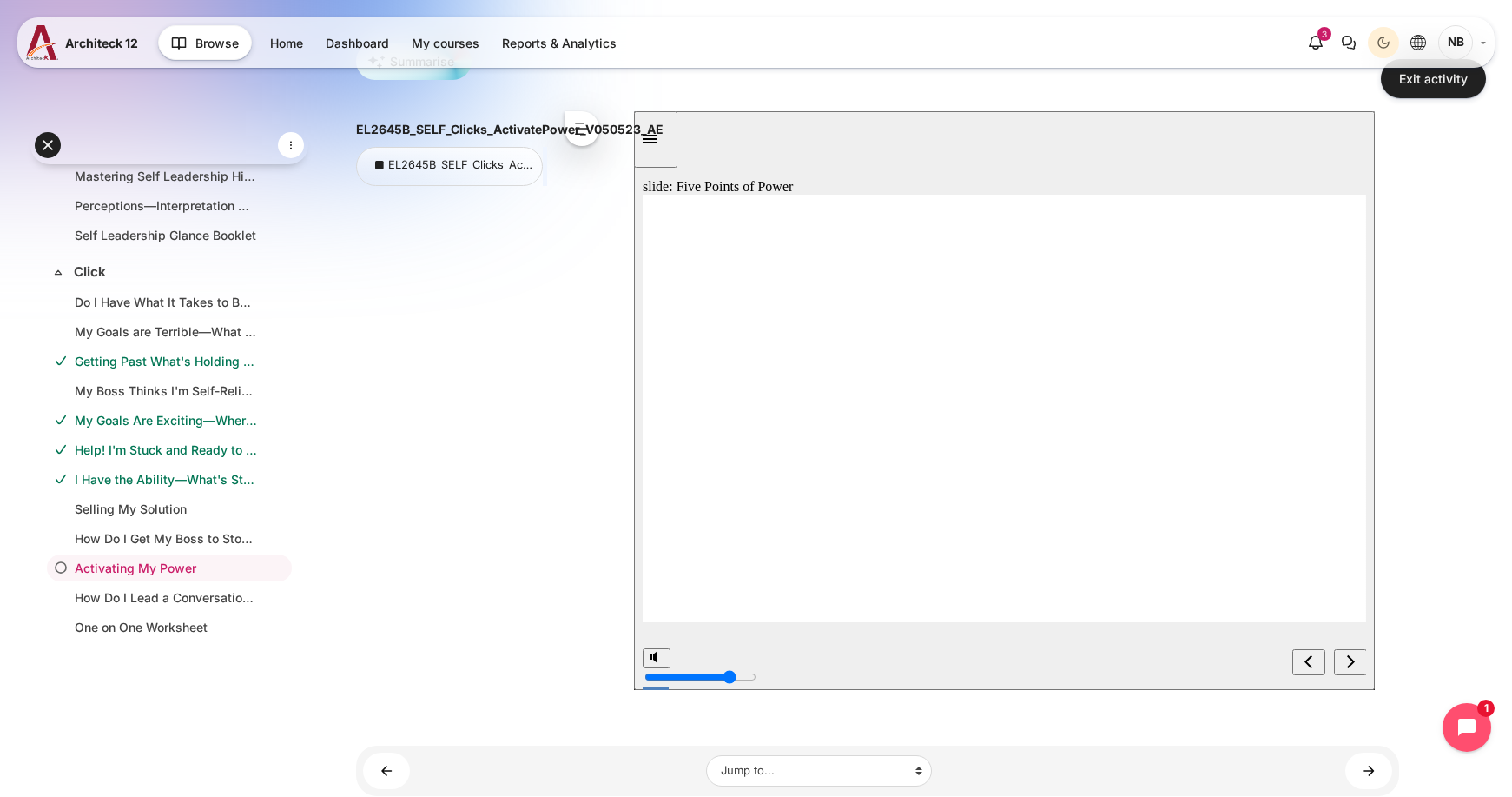
click at [1341, 656] on div "next" at bounding box center [1350, 661] width 19 height 18
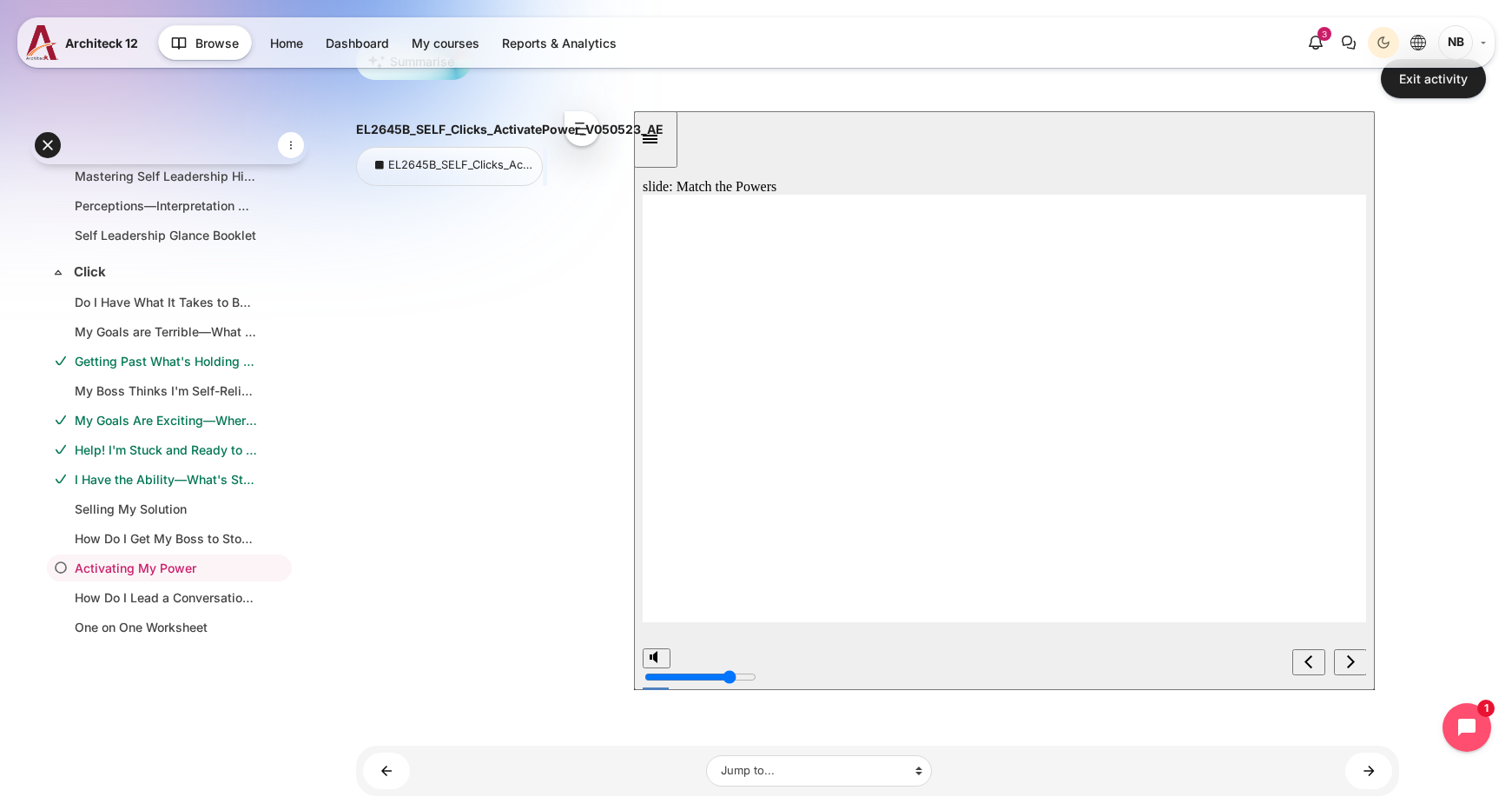
click at [1354, 653] on div "next" at bounding box center [1350, 661] width 19 height 18
click at [1356, 662] on div "next" at bounding box center [1350, 661] width 19 height 18
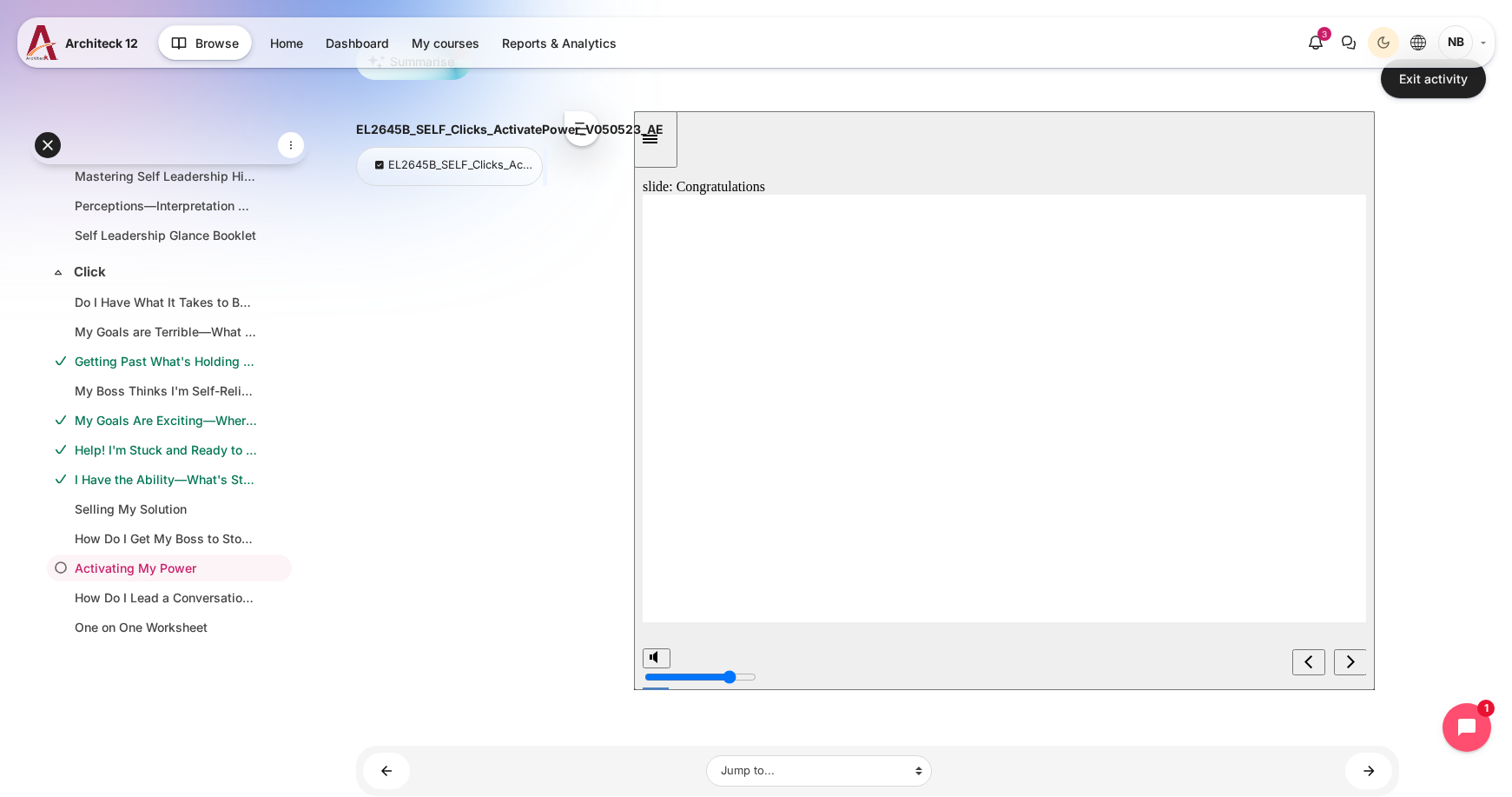
click at [1341, 661] on div "next" at bounding box center [1350, 661] width 19 height 18
click at [110, 590] on link "How Do I Lead a Conversation with My Manager?" at bounding box center [166, 597] width 182 height 18
click at [168, 632] on link "One on One Worksheet" at bounding box center [166, 626] width 182 height 18
click at [1487, 230] on div "Open course index My courses Self Leadership Click Activating My Power Blocks" at bounding box center [877, 409] width 1269 height 1066
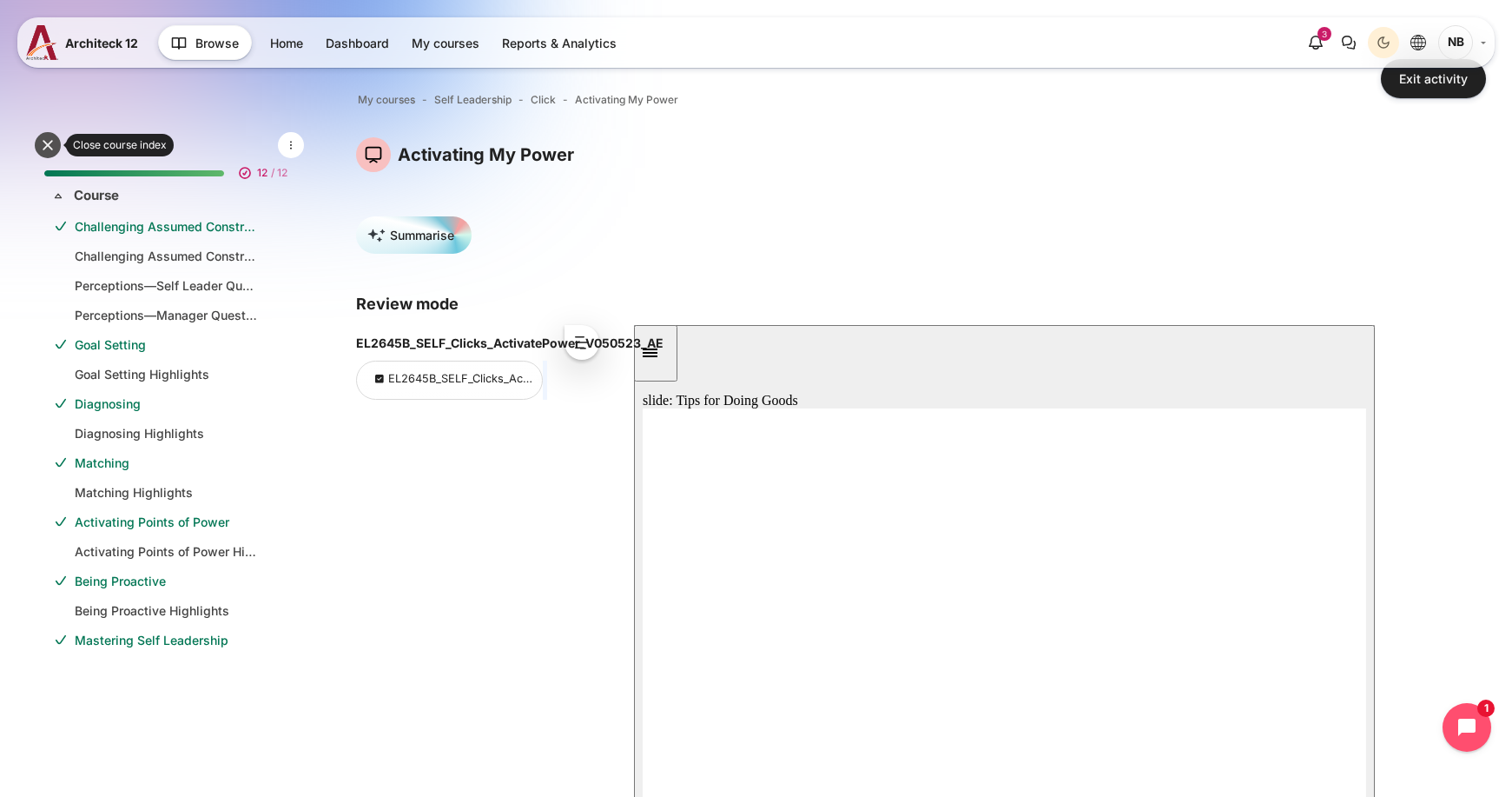
click at [49, 147] on button at bounding box center [47, 144] width 26 height 26
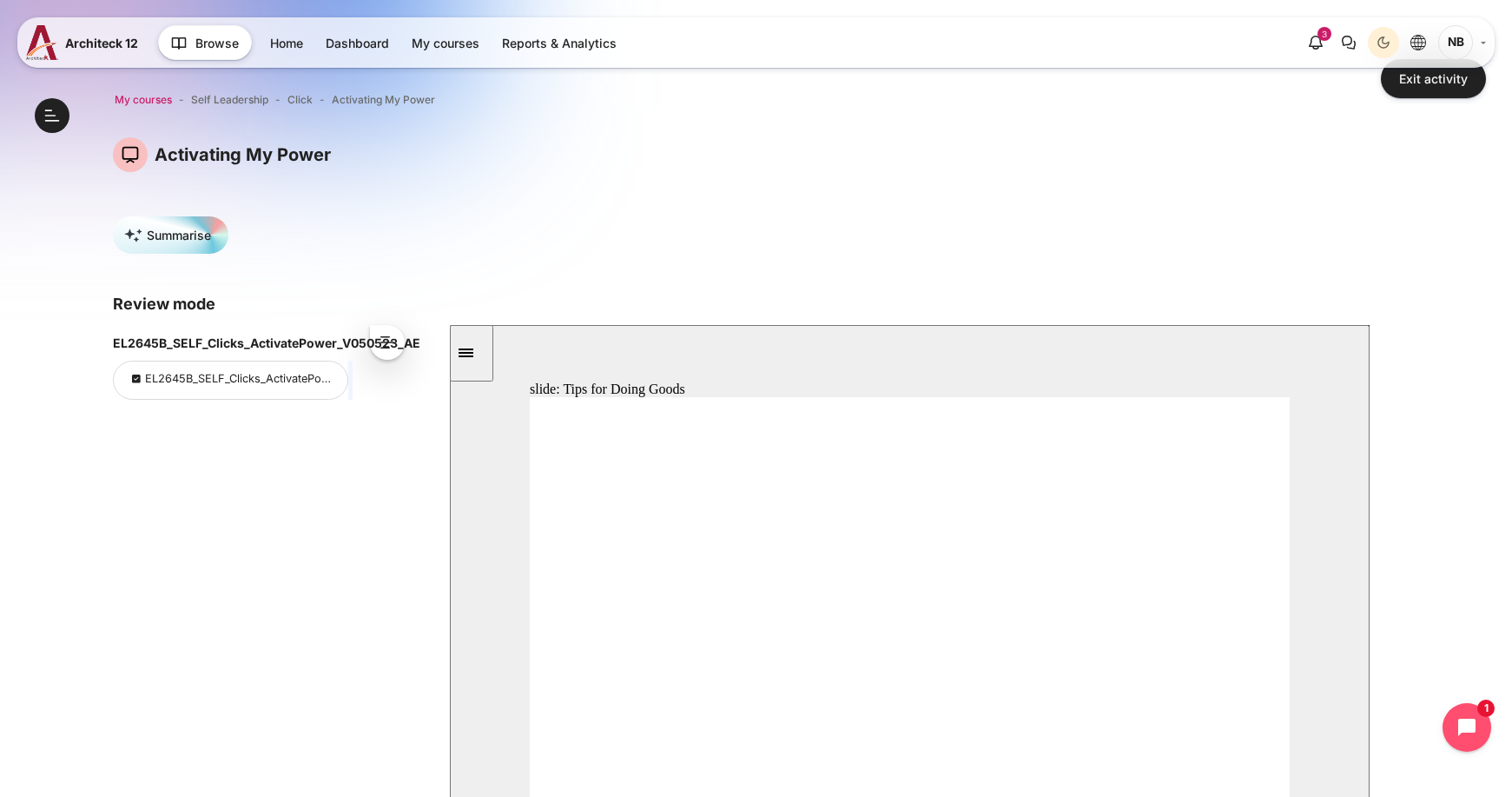
click at [146, 102] on span "My courses" at bounding box center [143, 100] width 57 height 15
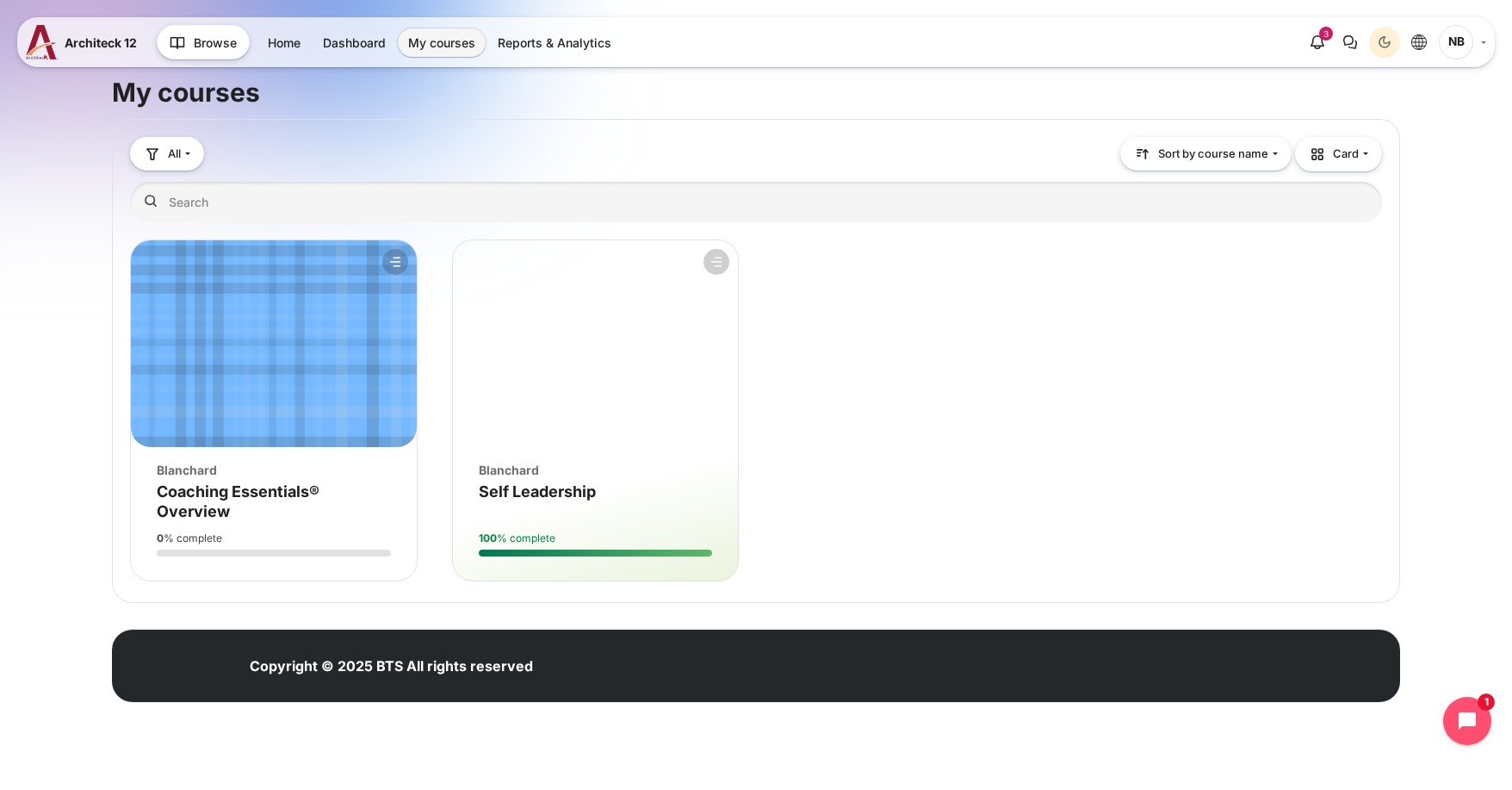
click at [326, 321] on figure "Course overview" at bounding box center [273, 344] width 285 height 207
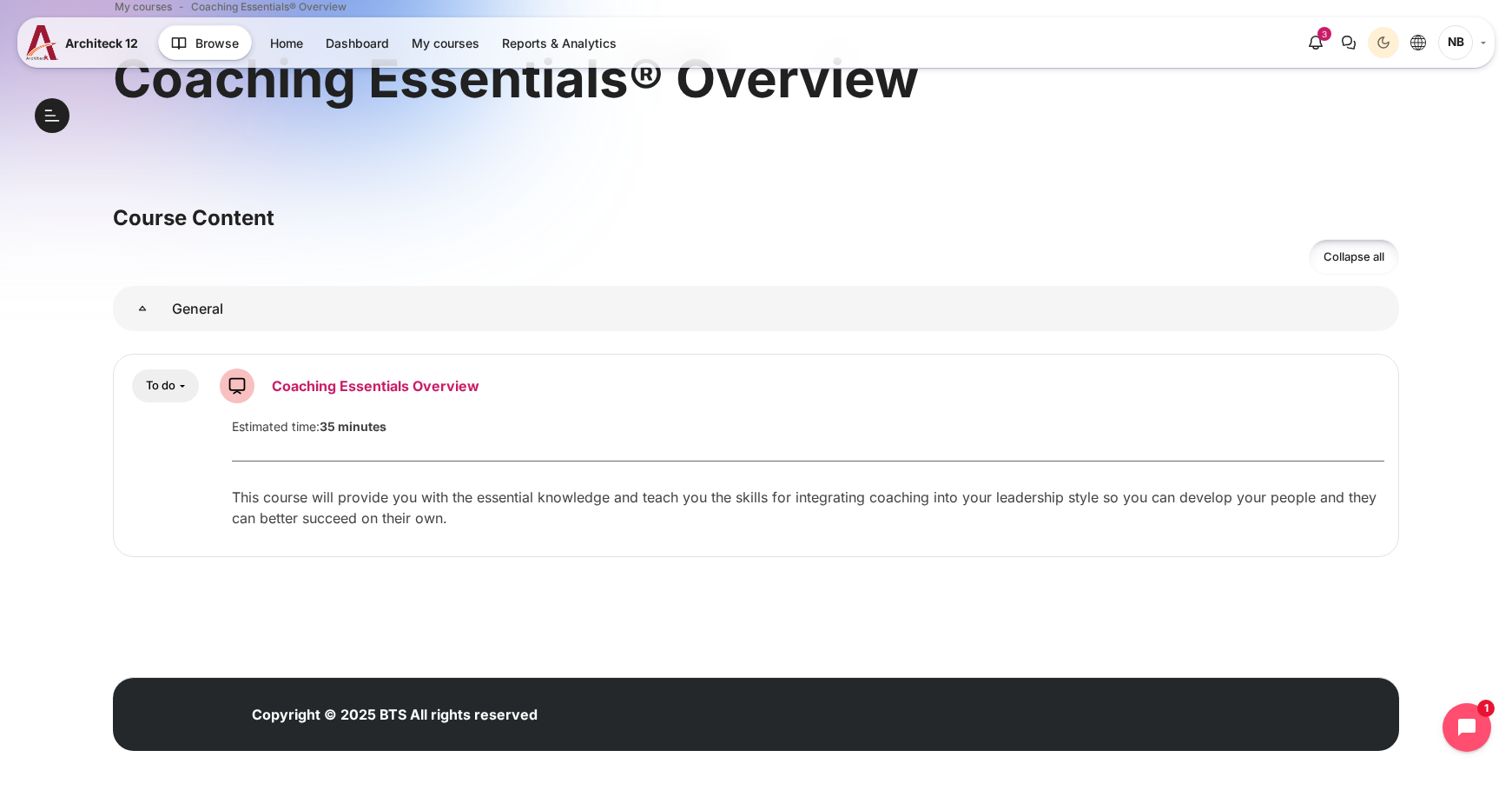
scroll to position [94, 0]
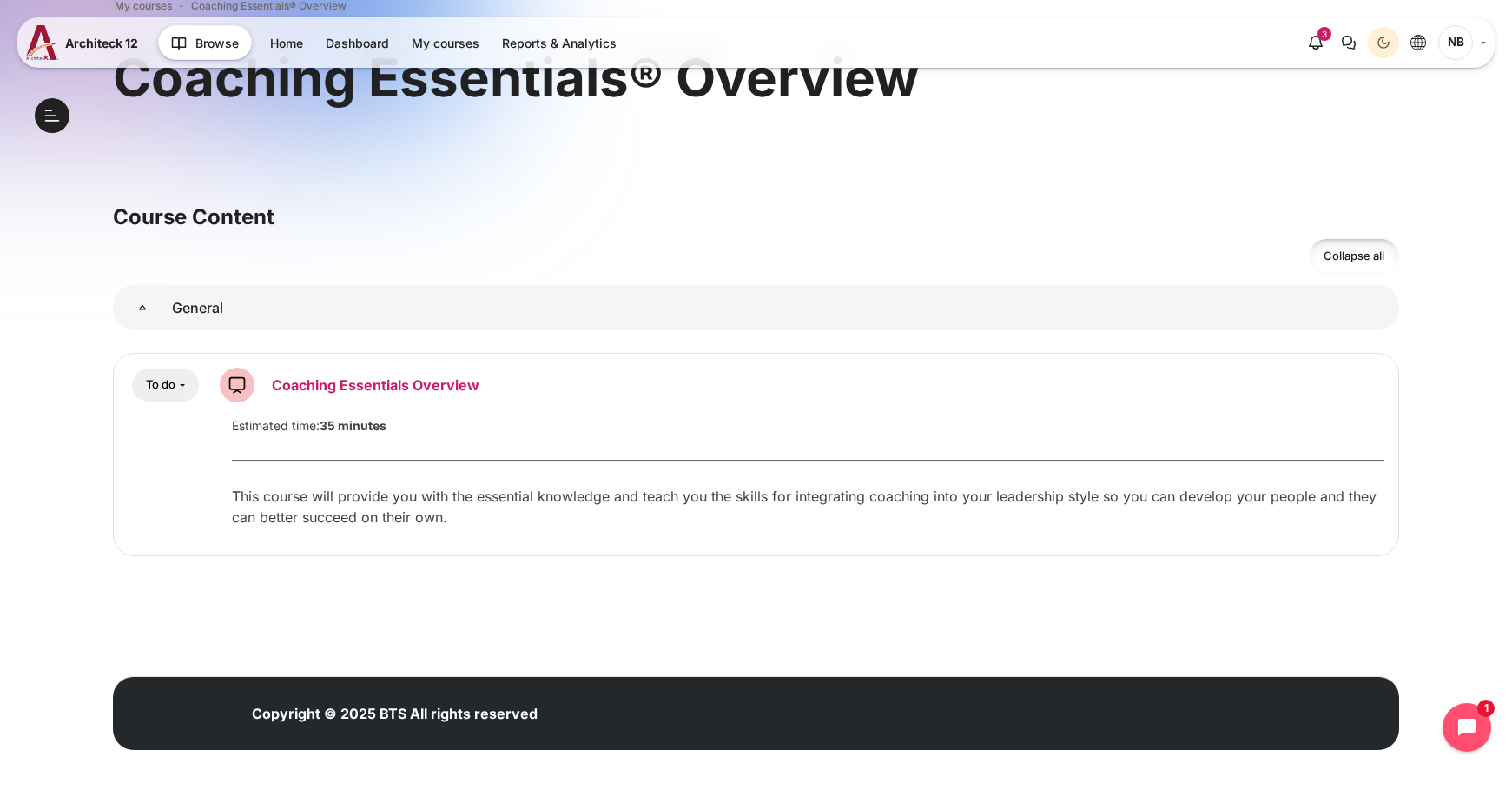
click at [317, 385] on link "Coaching Essentials Overview SCORM package" at bounding box center [375, 385] width 207 height 17
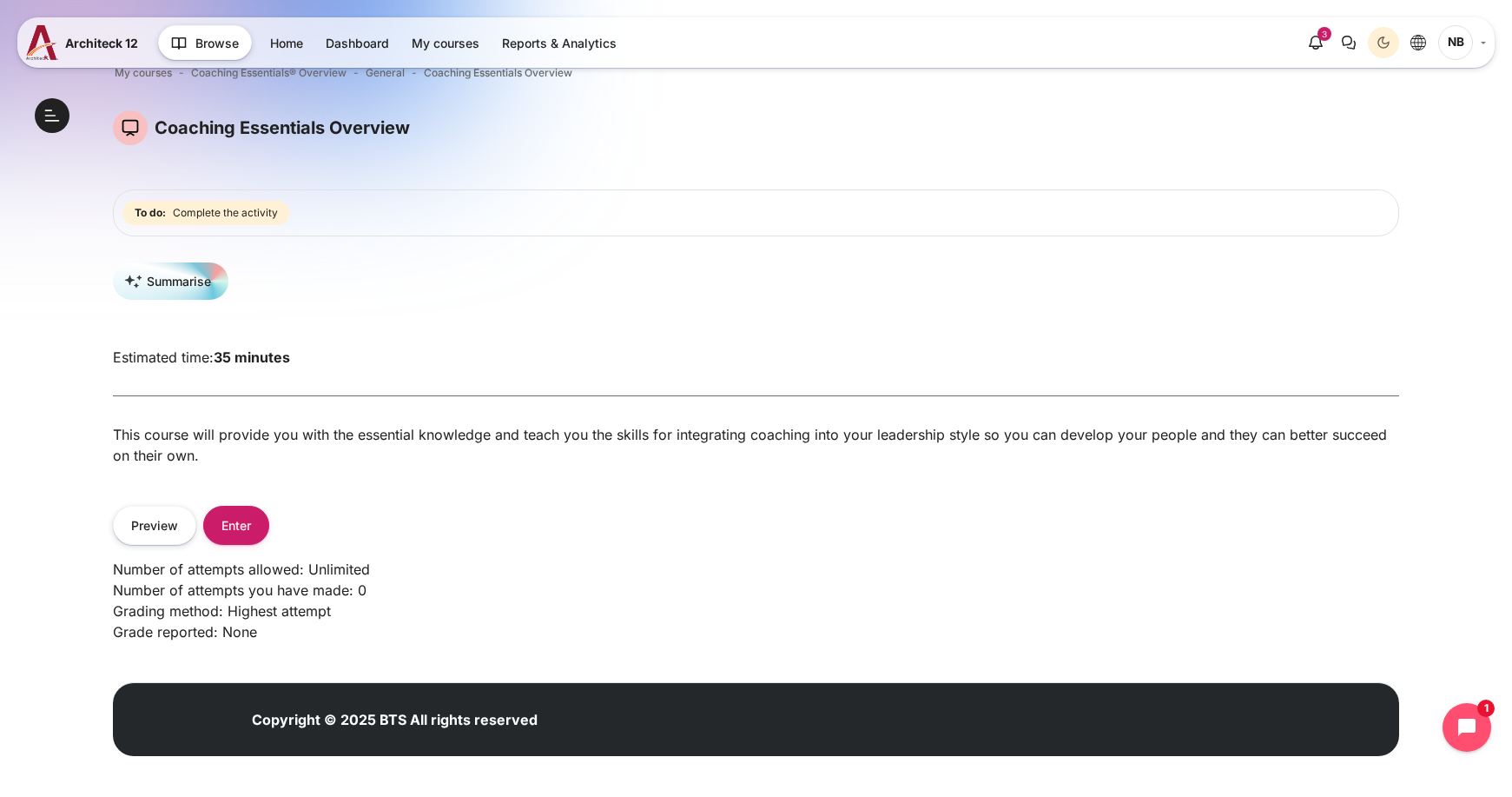
scroll to position [42, 0]
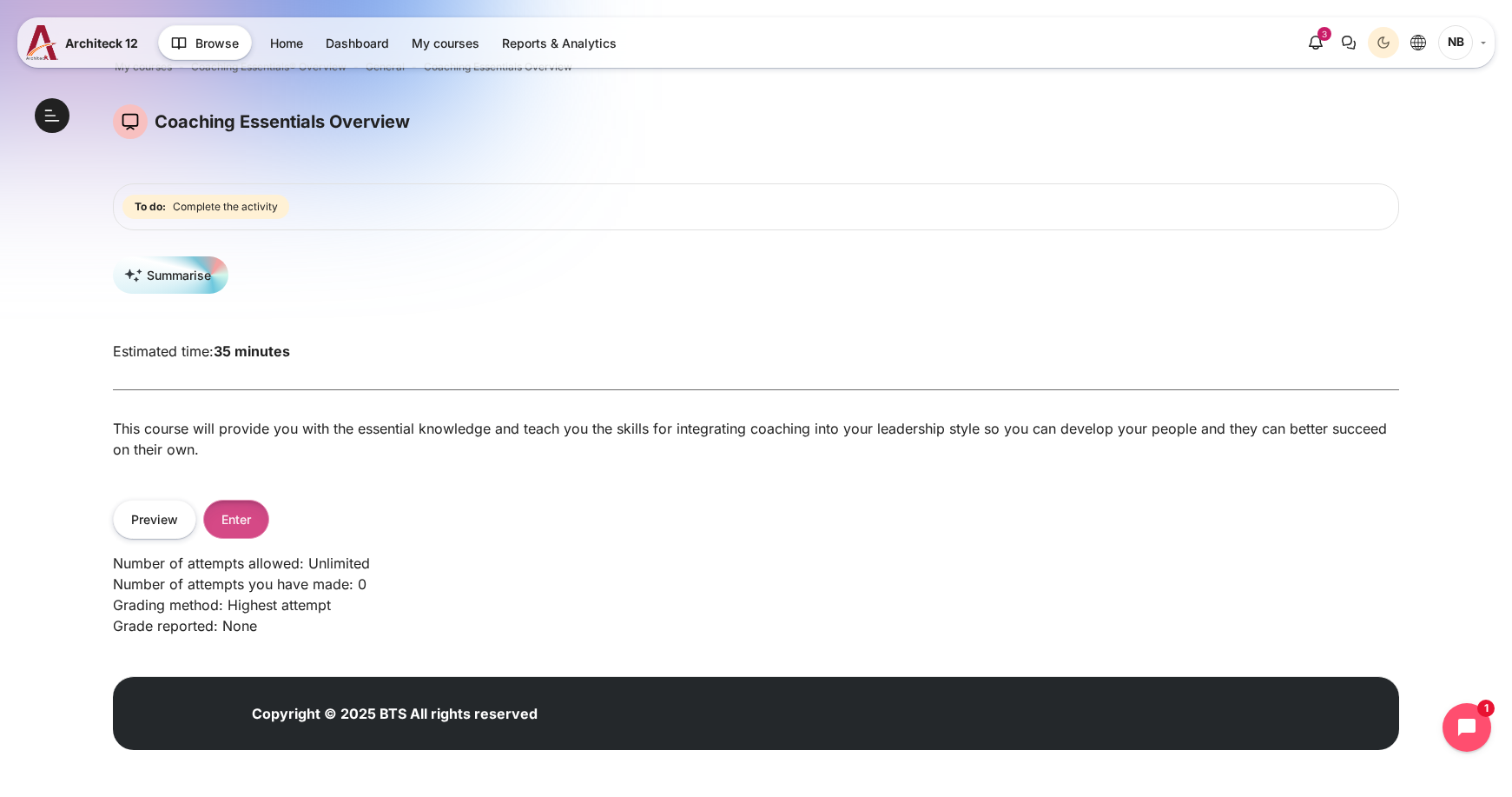
click at [245, 508] on button "Enter" at bounding box center [236, 518] width 66 height 39
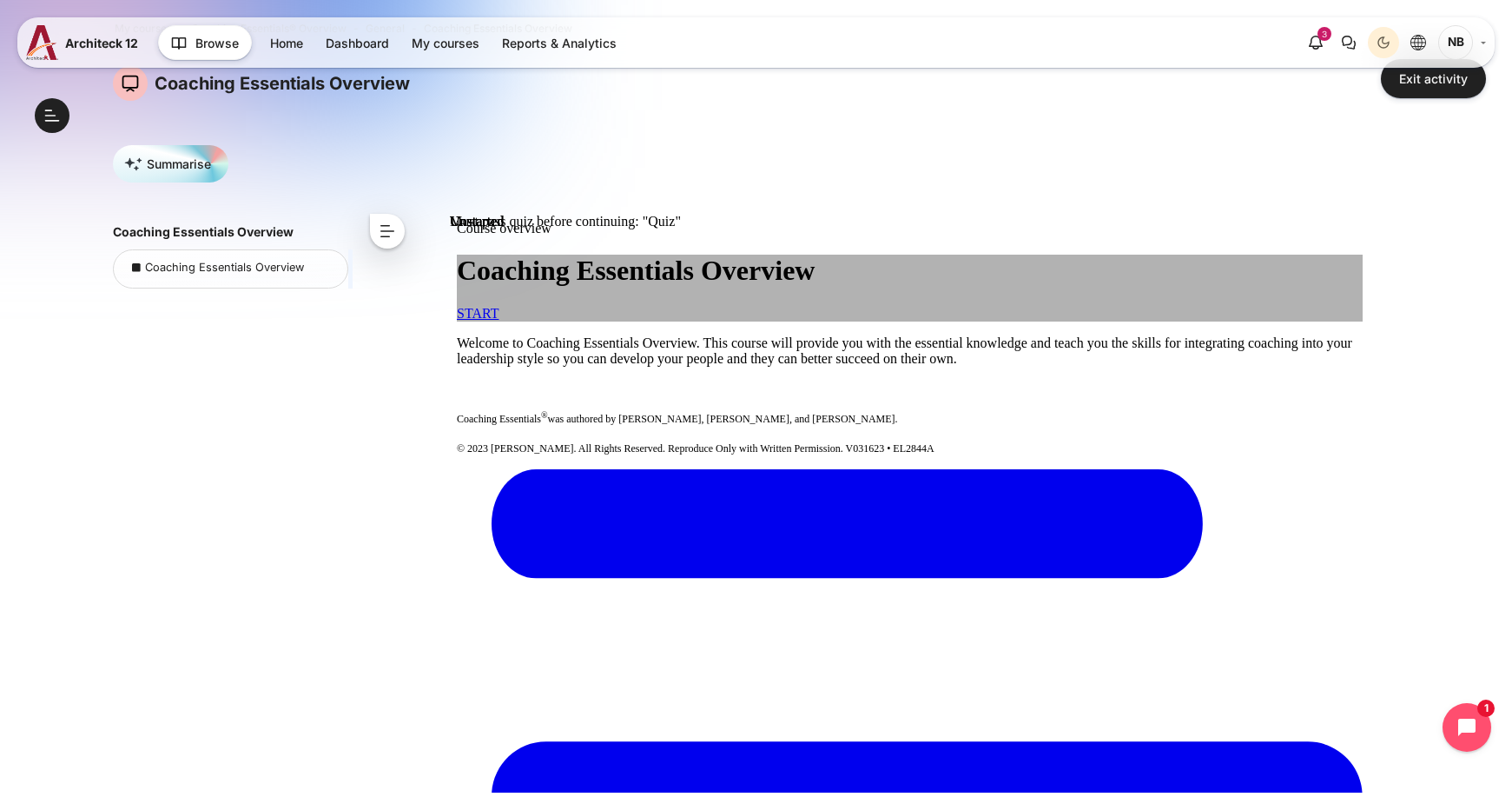
scroll to position [69, 0]
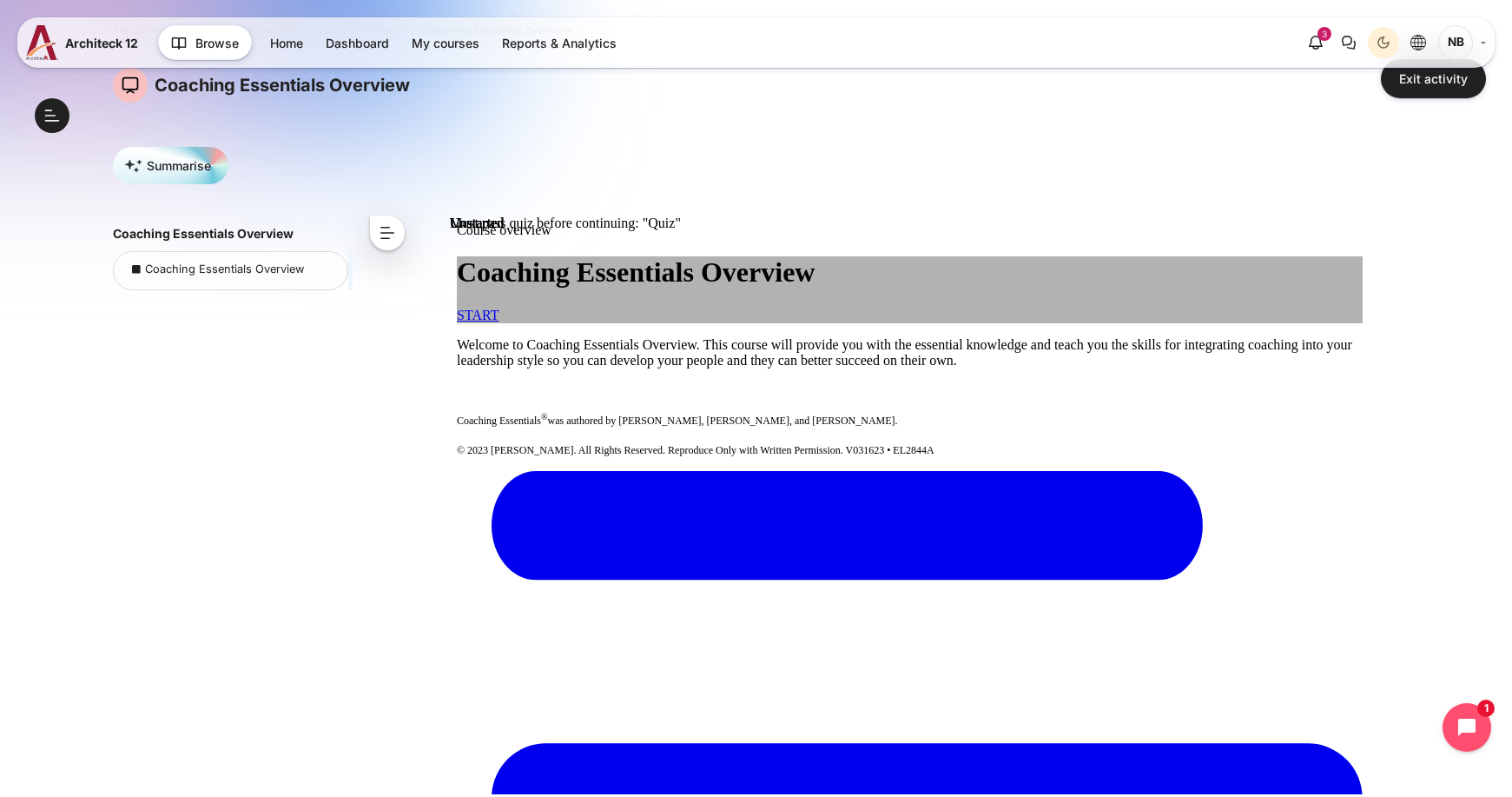
click at [387, 235] on button "<" at bounding box center [387, 232] width 35 height 35
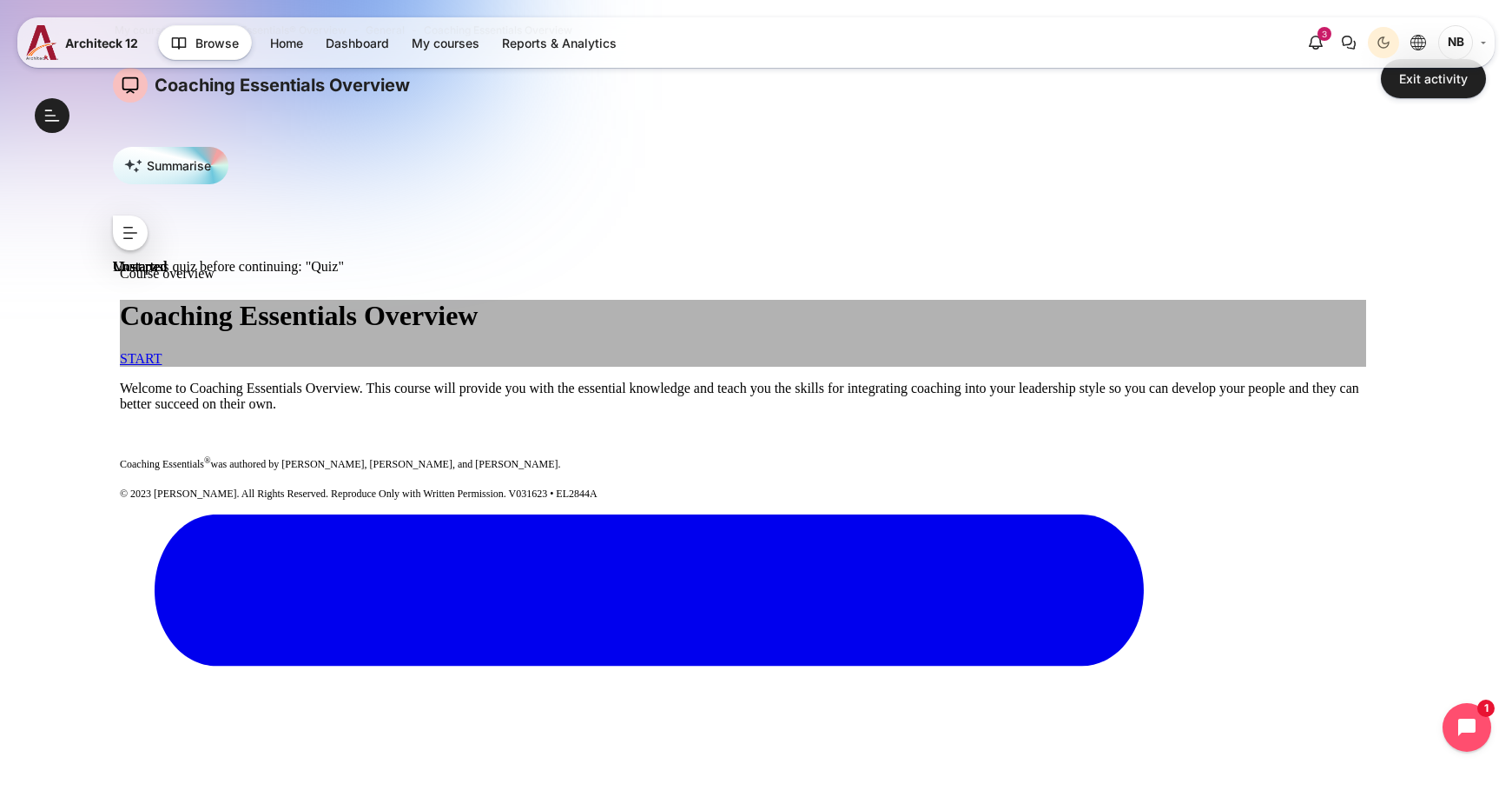
click at [134, 225] on button ">" at bounding box center [130, 232] width 35 height 35
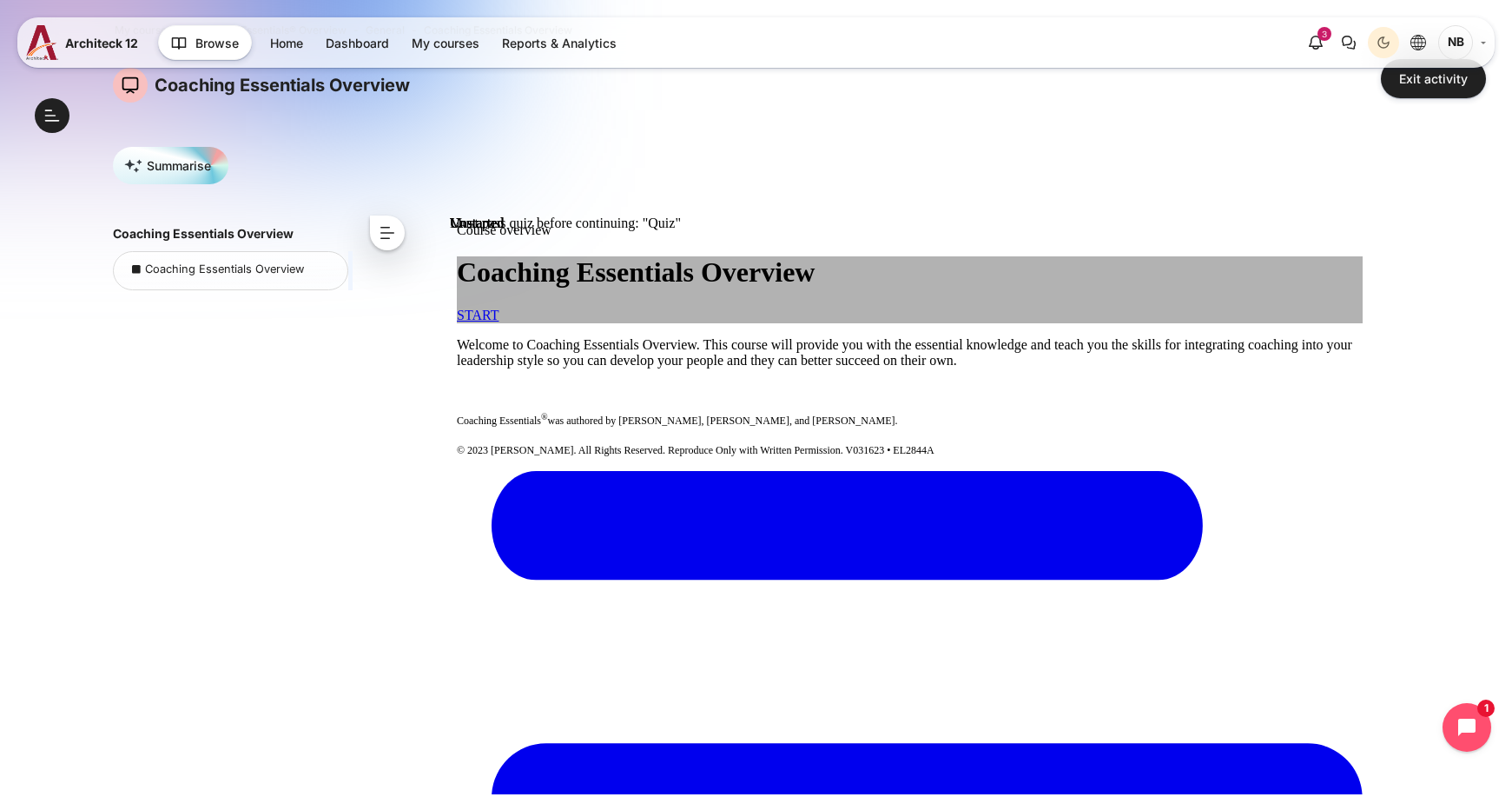
click at [497, 322] on span "START" at bounding box center [477, 315] width 42 height 15
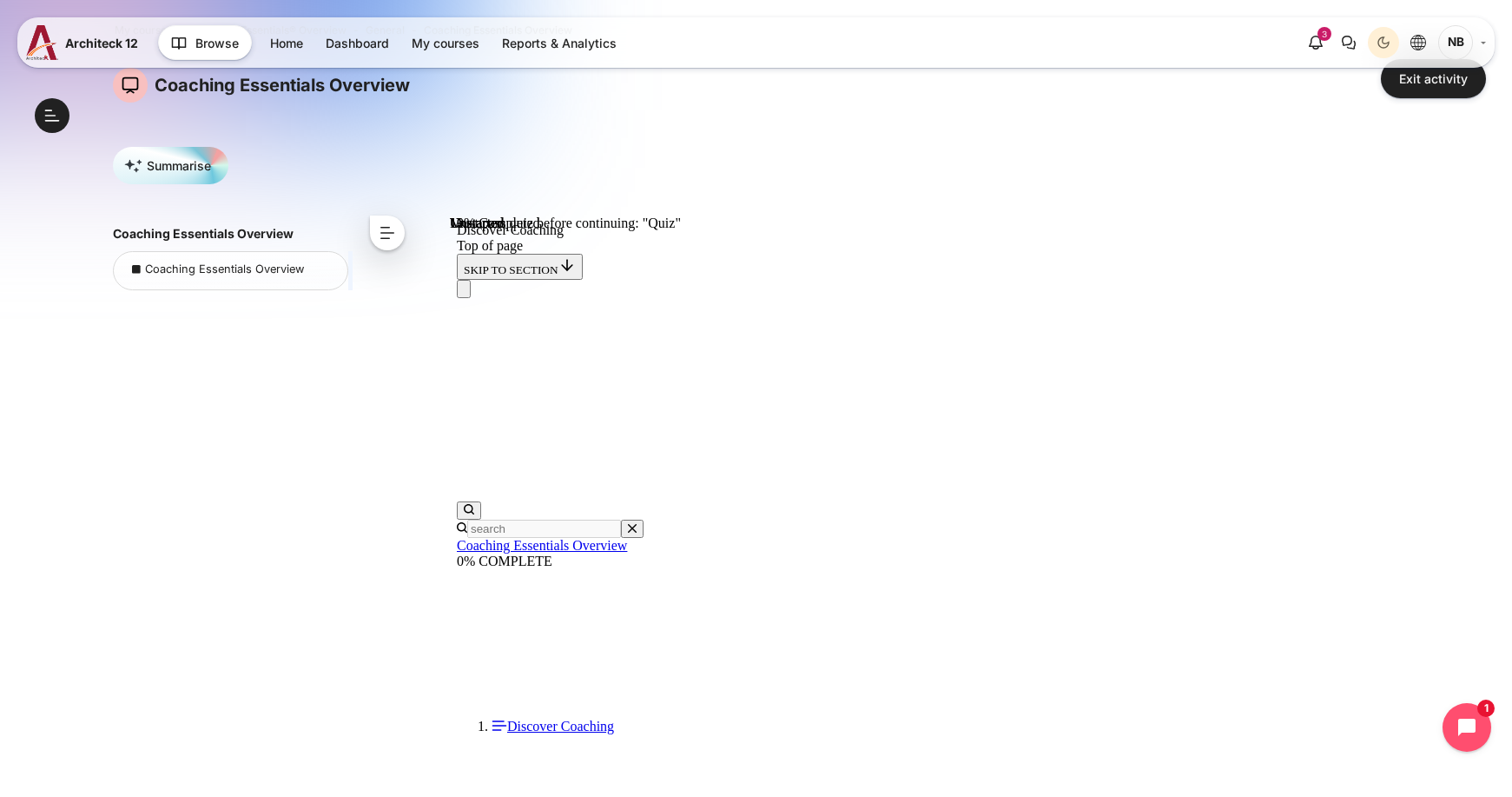
scroll to position [173, 0]
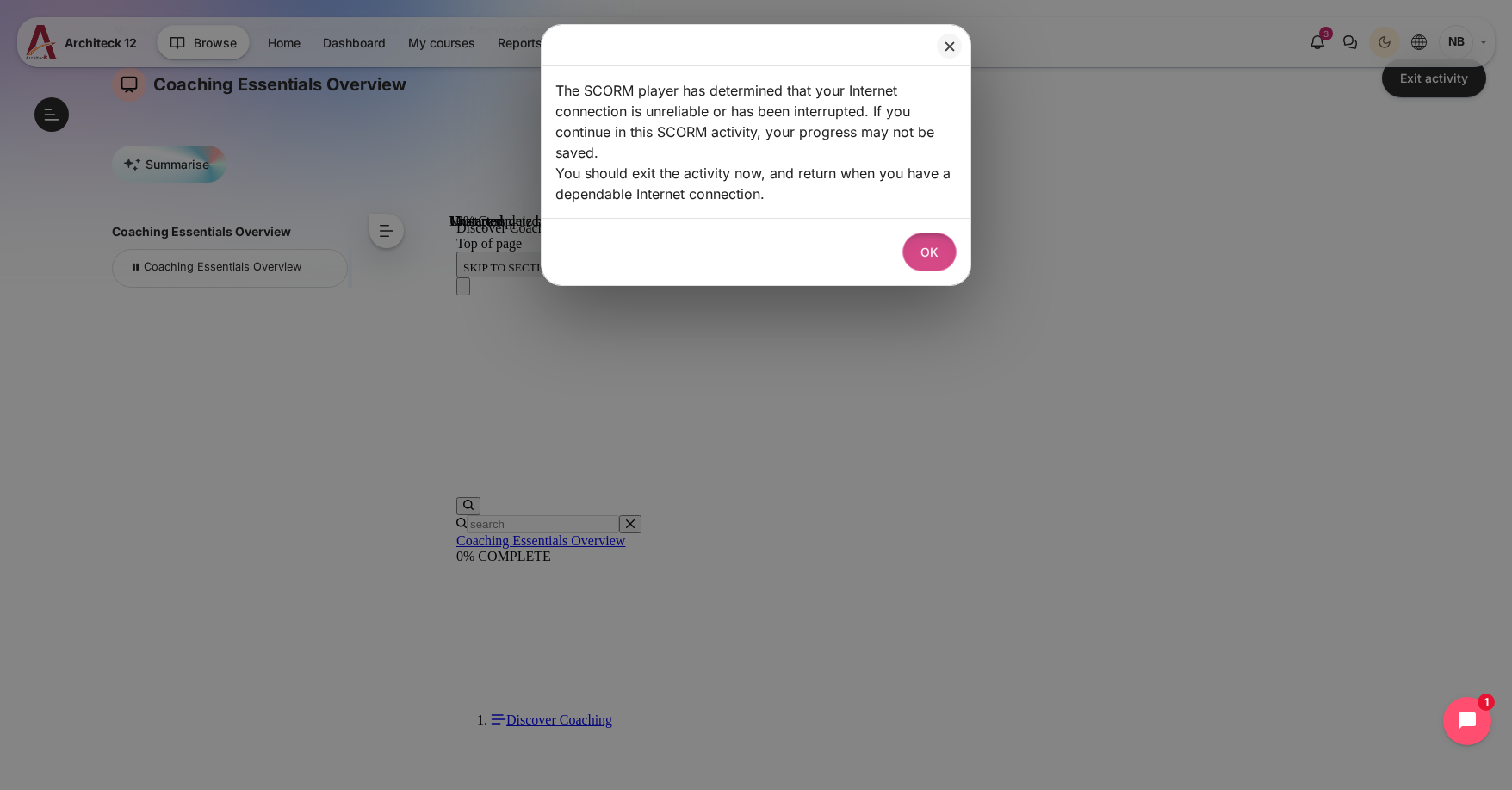
click at [932, 254] on button "OK" at bounding box center [930, 251] width 54 height 39
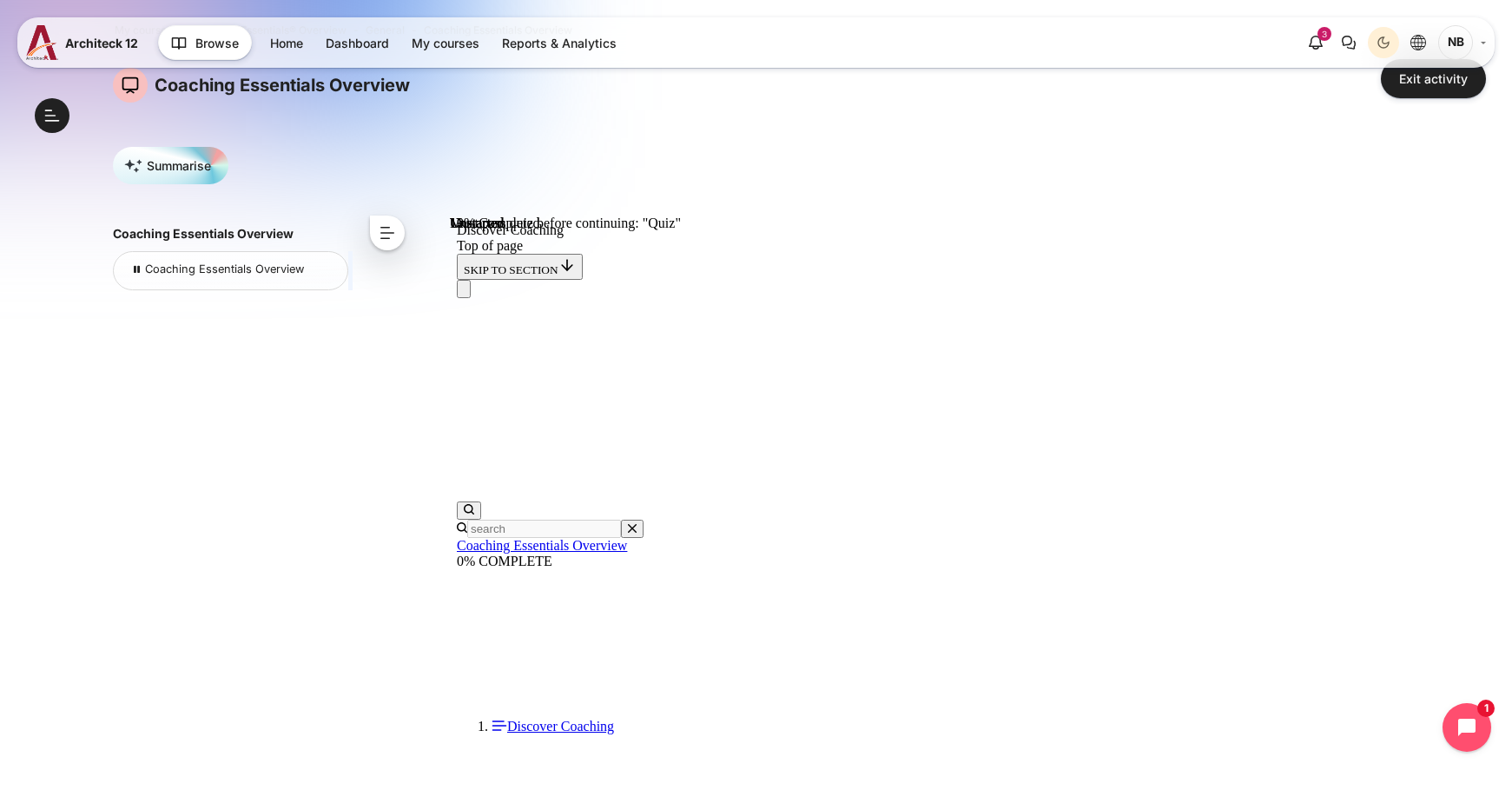
scroll to position [965, 0]
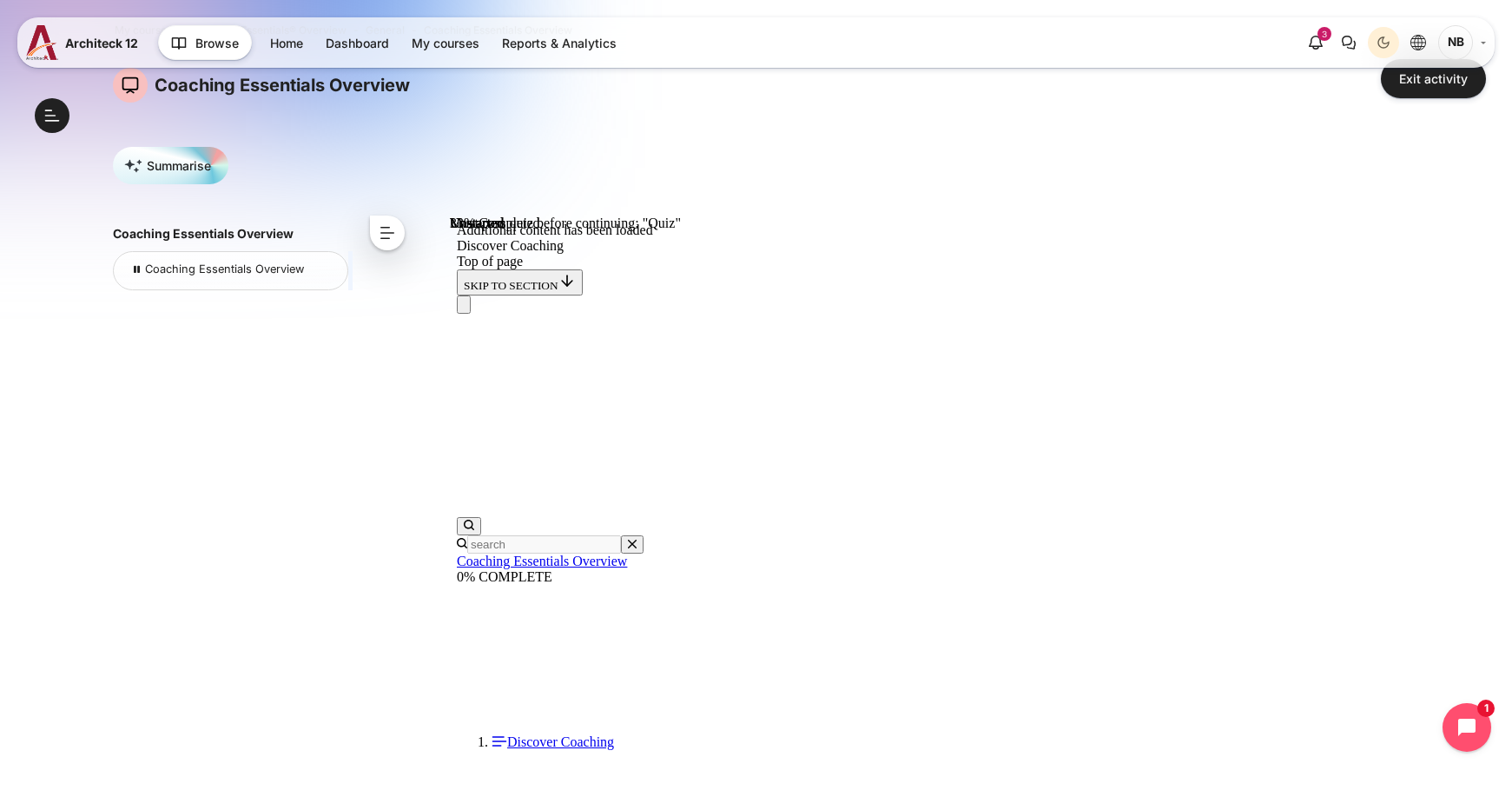
scroll to position [1359, 0]
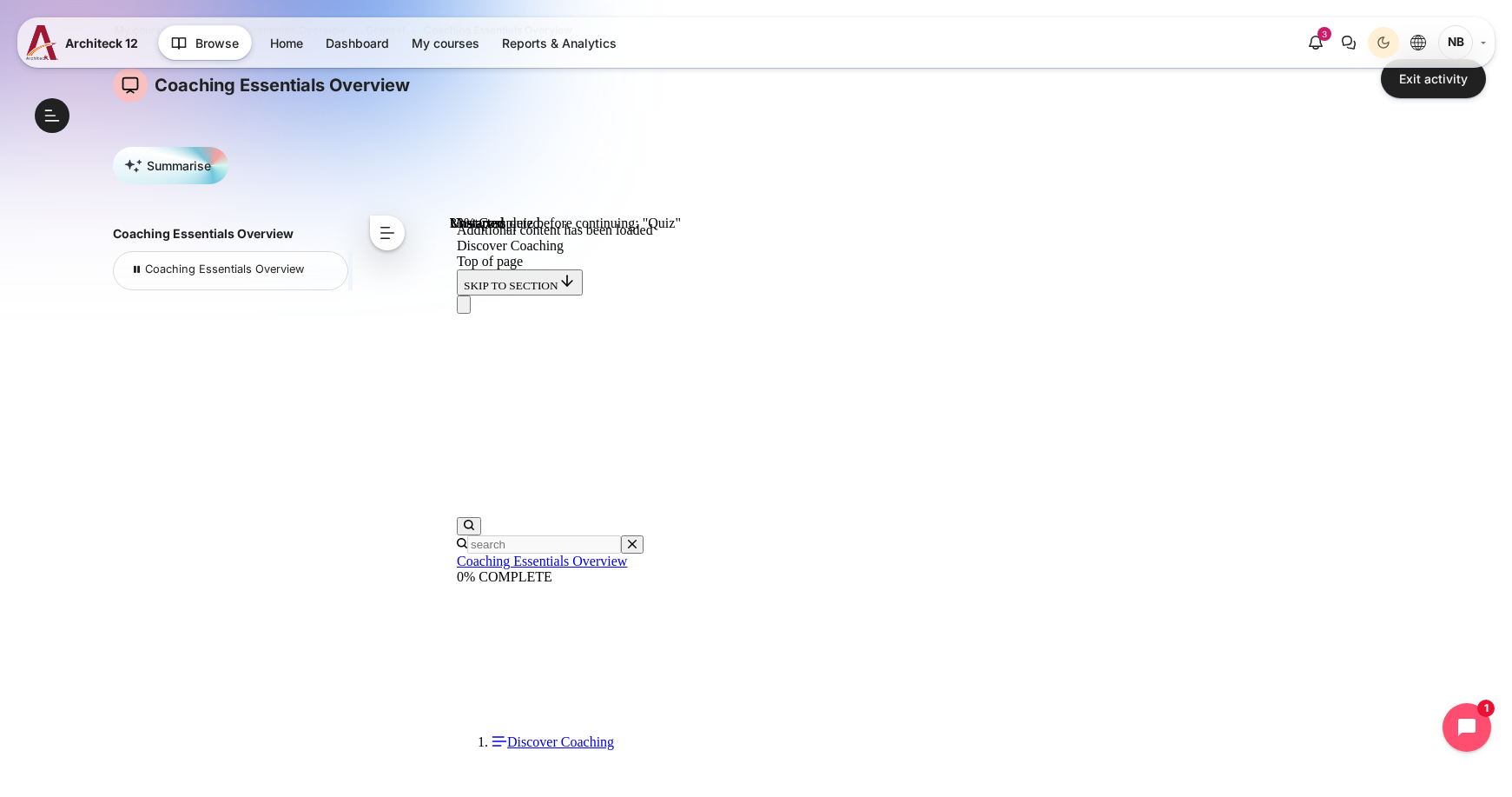
drag, startPoint x: 799, startPoint y: 354, endPoint x: 1005, endPoint y: 625, distance: 340.4
copy section "Coaching Essentials Coaching Essentials will help you develop the essential kno…"
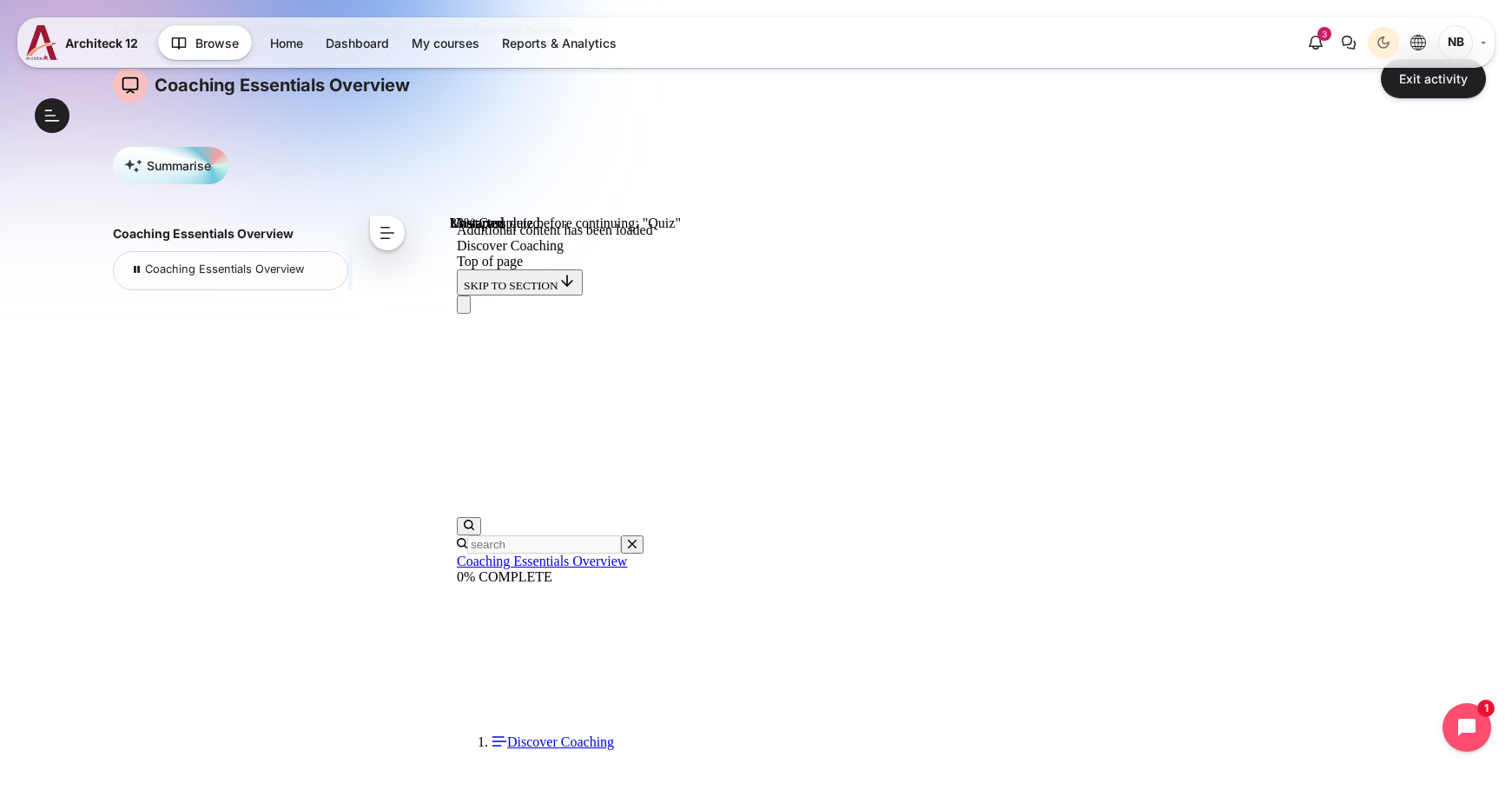
drag, startPoint x: 797, startPoint y: 265, endPoint x: 1235, endPoint y: 389, distance: 455.2
copy div "Your Natural Tendencies As managers, we all have natural tendencies or habits a…"
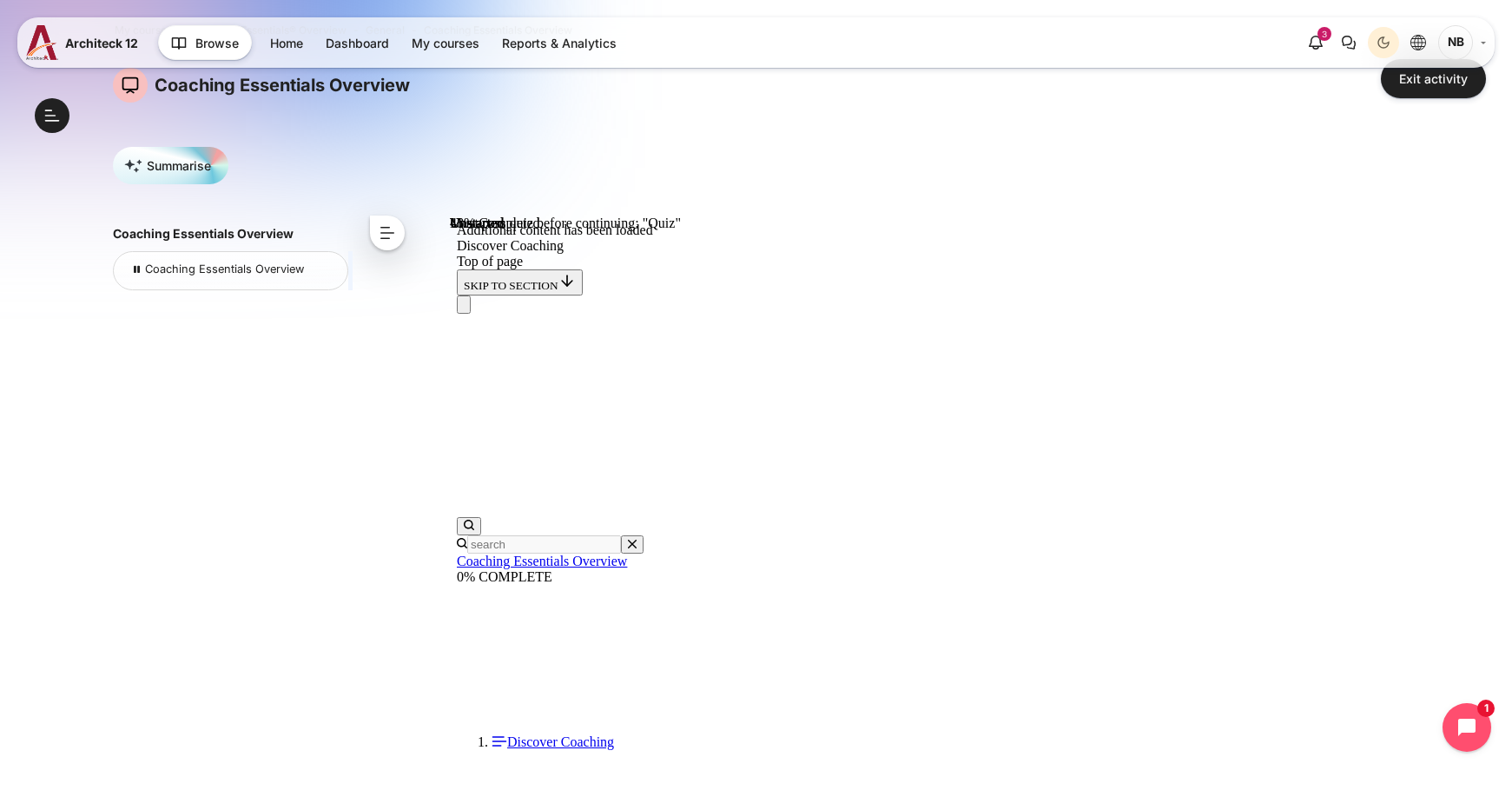
scroll to position [2386, 0]
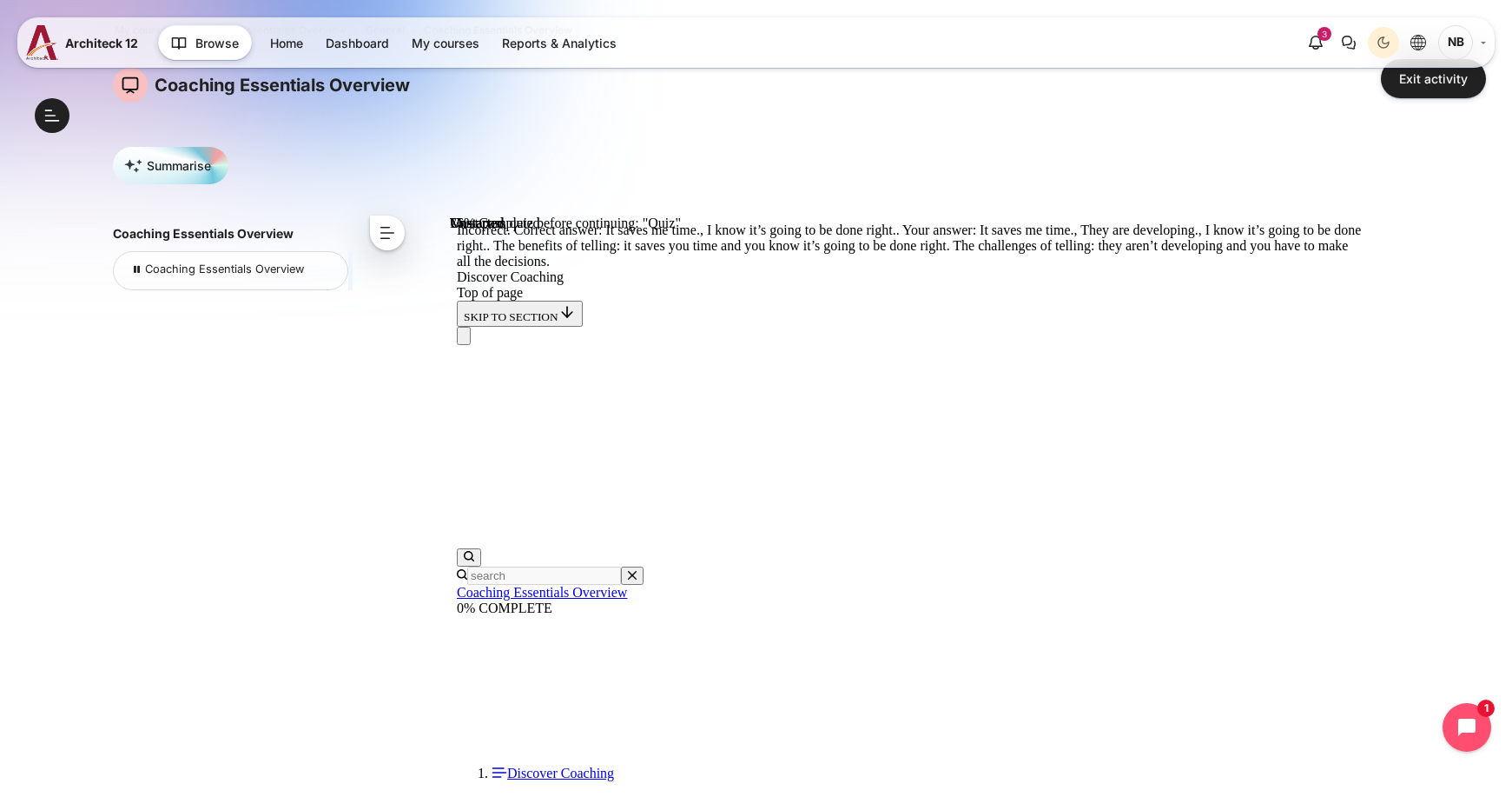
scroll to position [3866, 0]
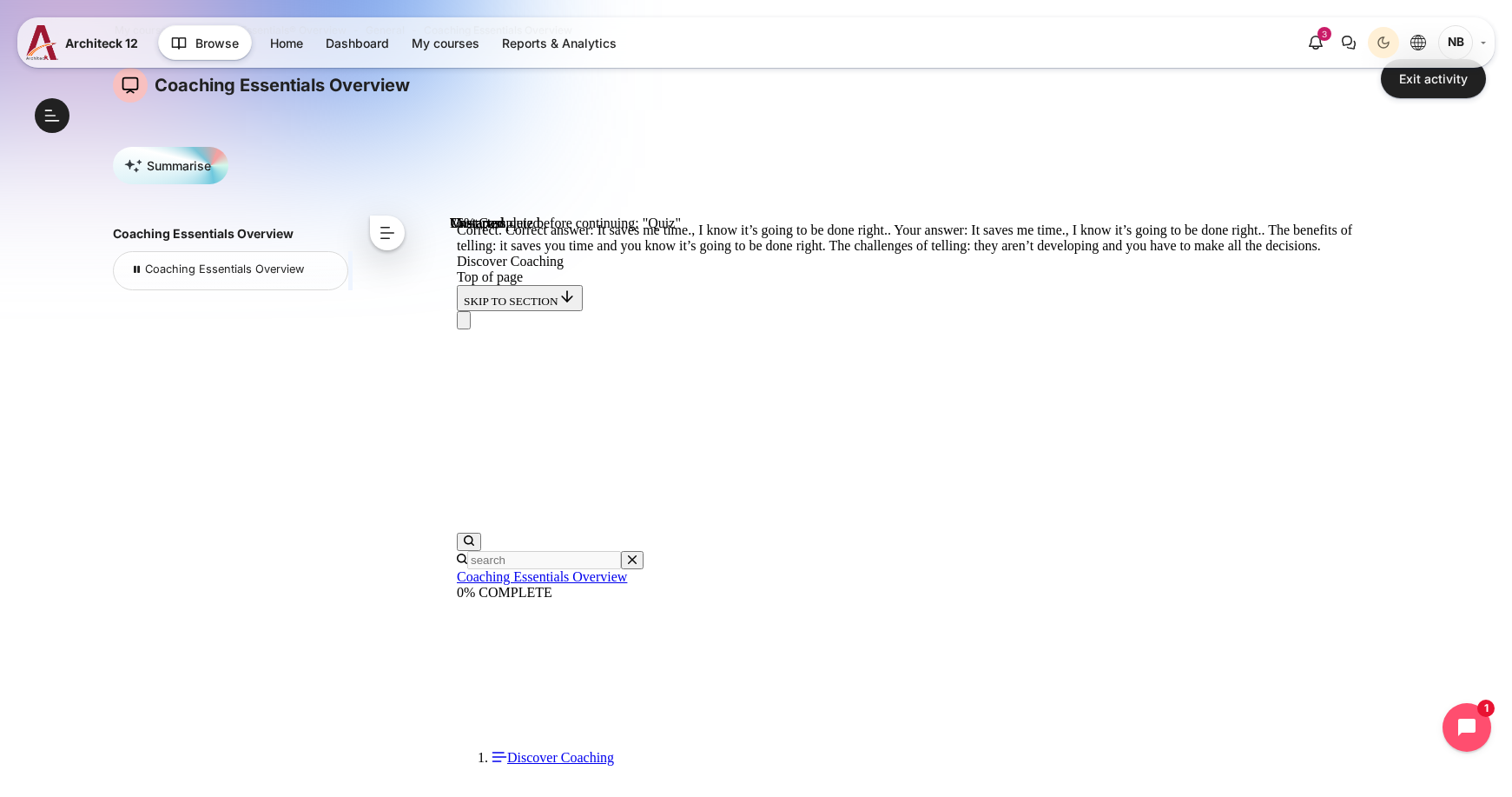
scroll to position [4431, 0]
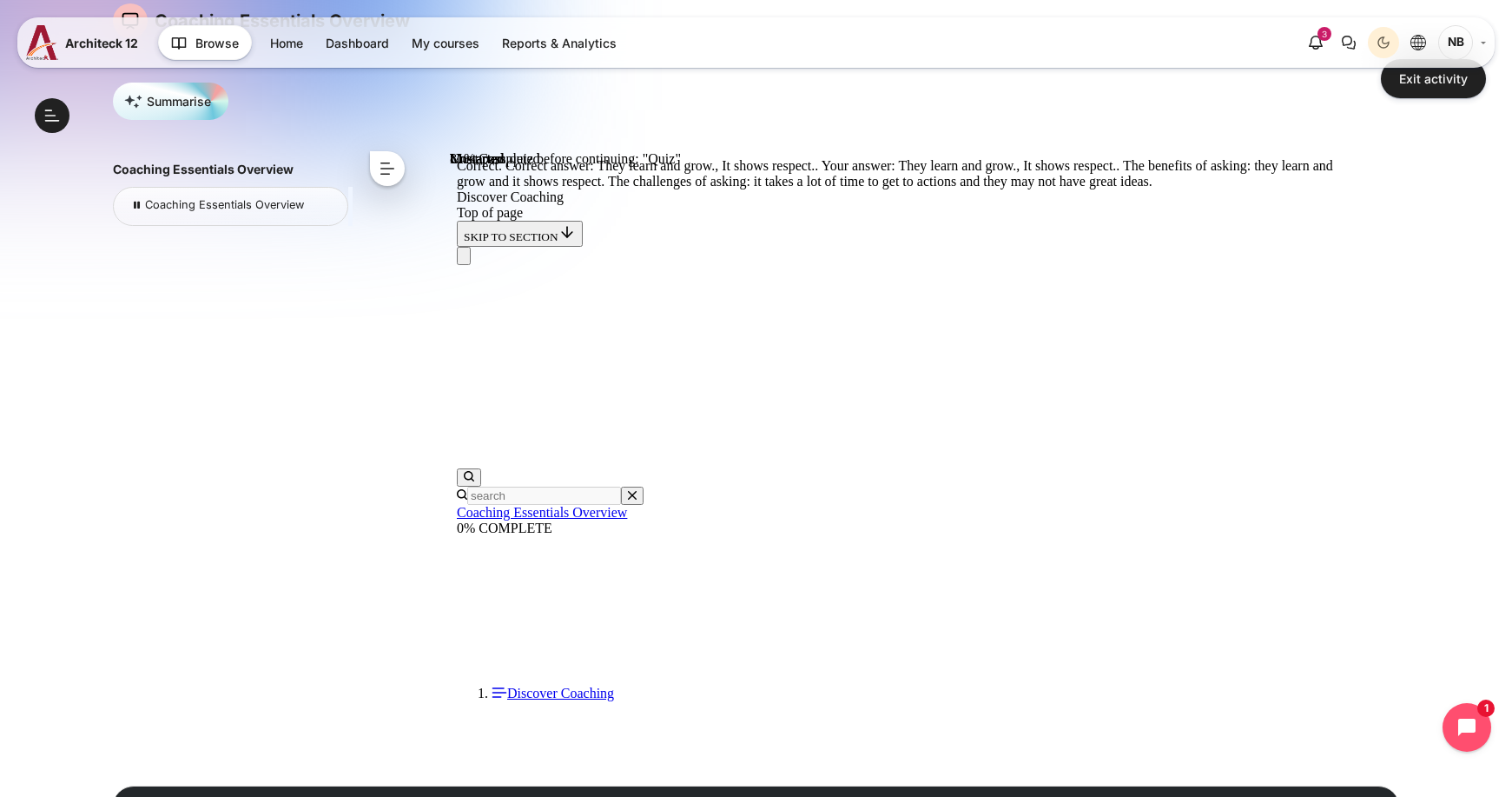
scroll to position [244, 0]
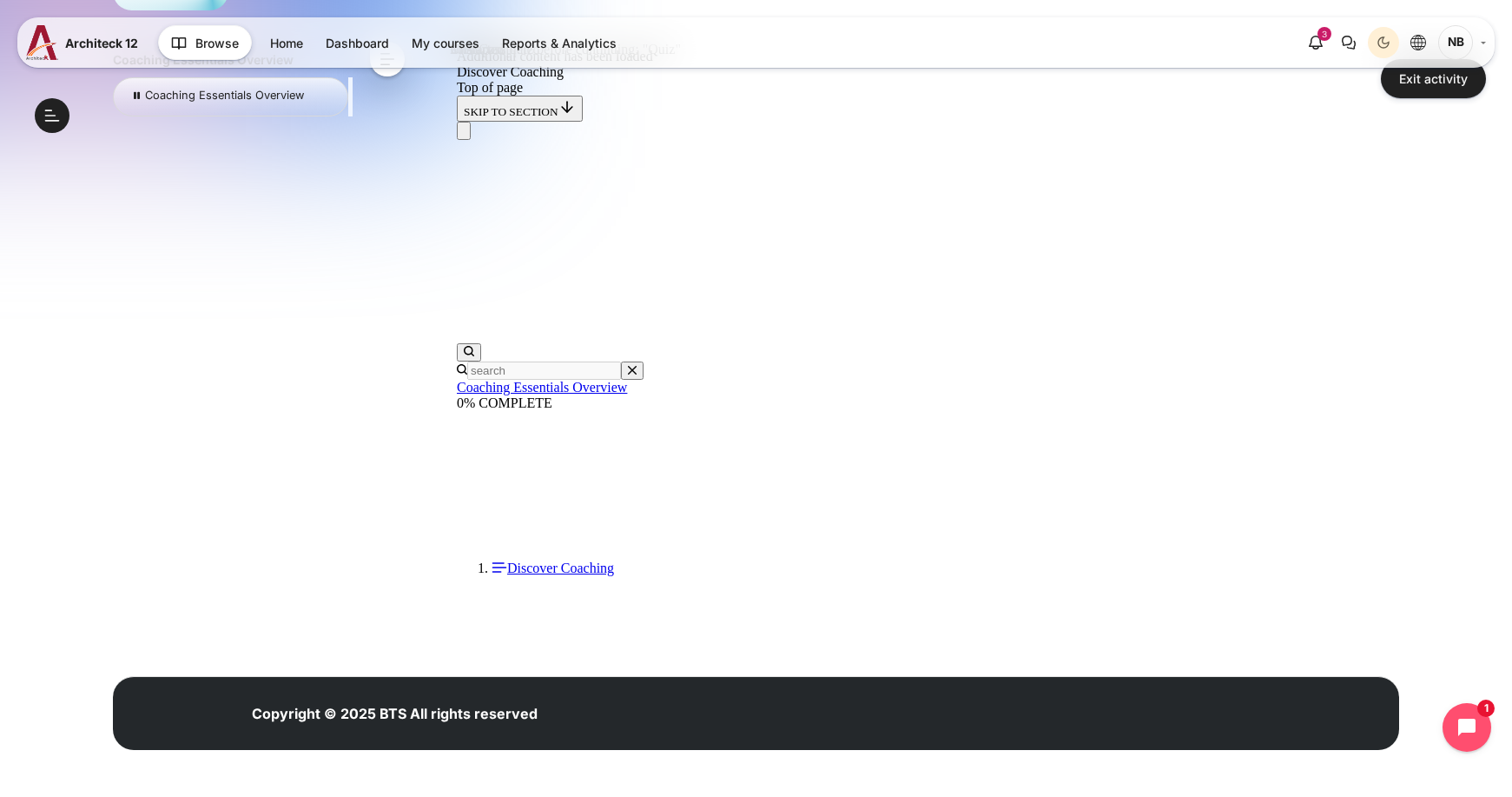
scroll to position [5199, 0]
drag, startPoint x: 1016, startPoint y: 208, endPoint x: 1250, endPoint y: 368, distance: 283.5
copy div "Adopt a Coaching Mindset This may be a big shift from telling toward more askin…"
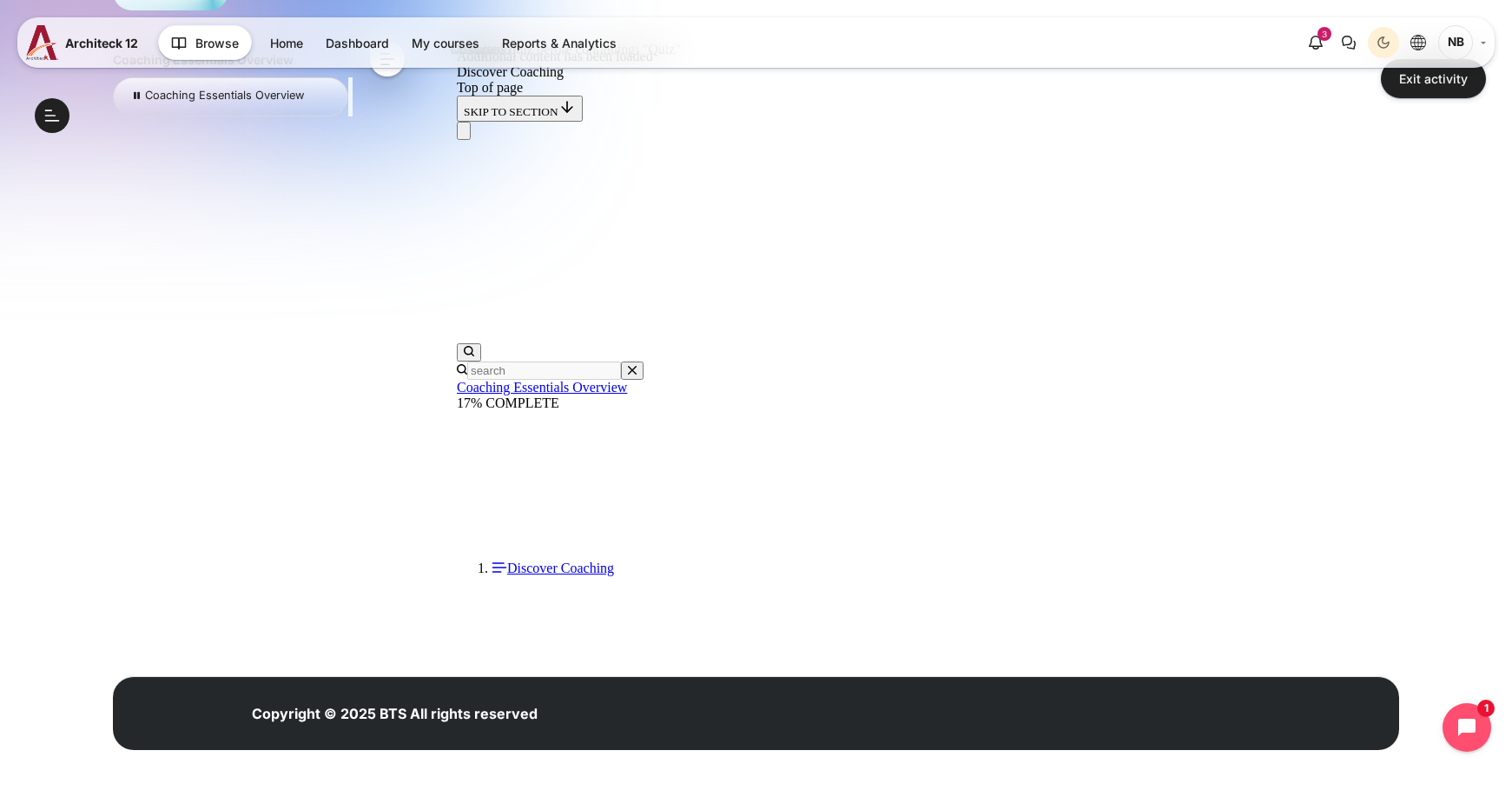
scroll to position [5445, 0]
drag, startPoint x: 746, startPoint y: 238, endPoint x: 865, endPoint y: 428, distance: 224.2
copy div "Informal Coaching The coaching process and skills are useful in brief, spontane…"
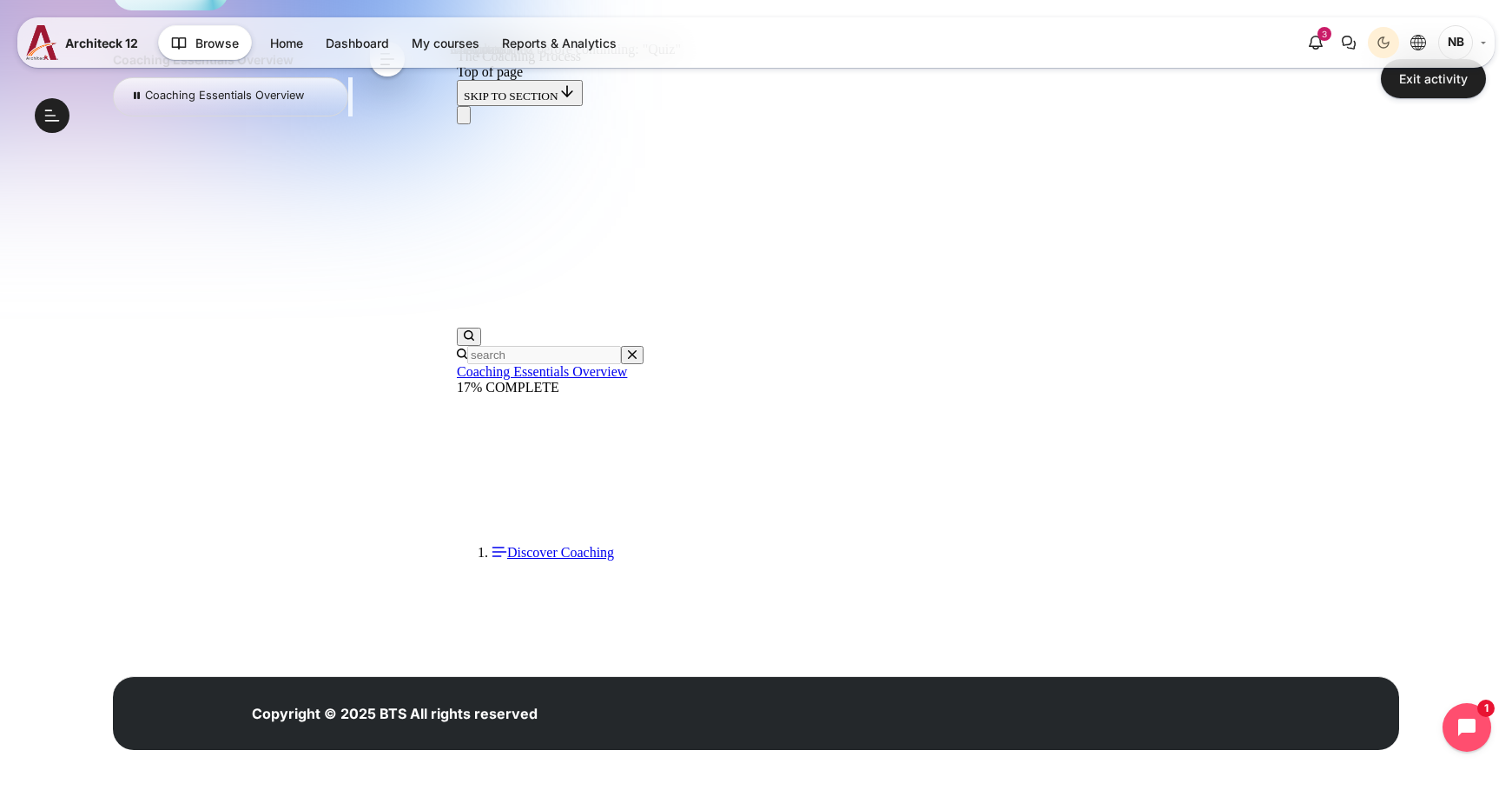
scroll to position [227, 0]
drag, startPoint x: 745, startPoint y: 241, endPoint x: 943, endPoint y: 381, distance: 242.5
drag, startPoint x: 748, startPoint y: 237, endPoint x: 922, endPoint y: 391, distance: 232.4
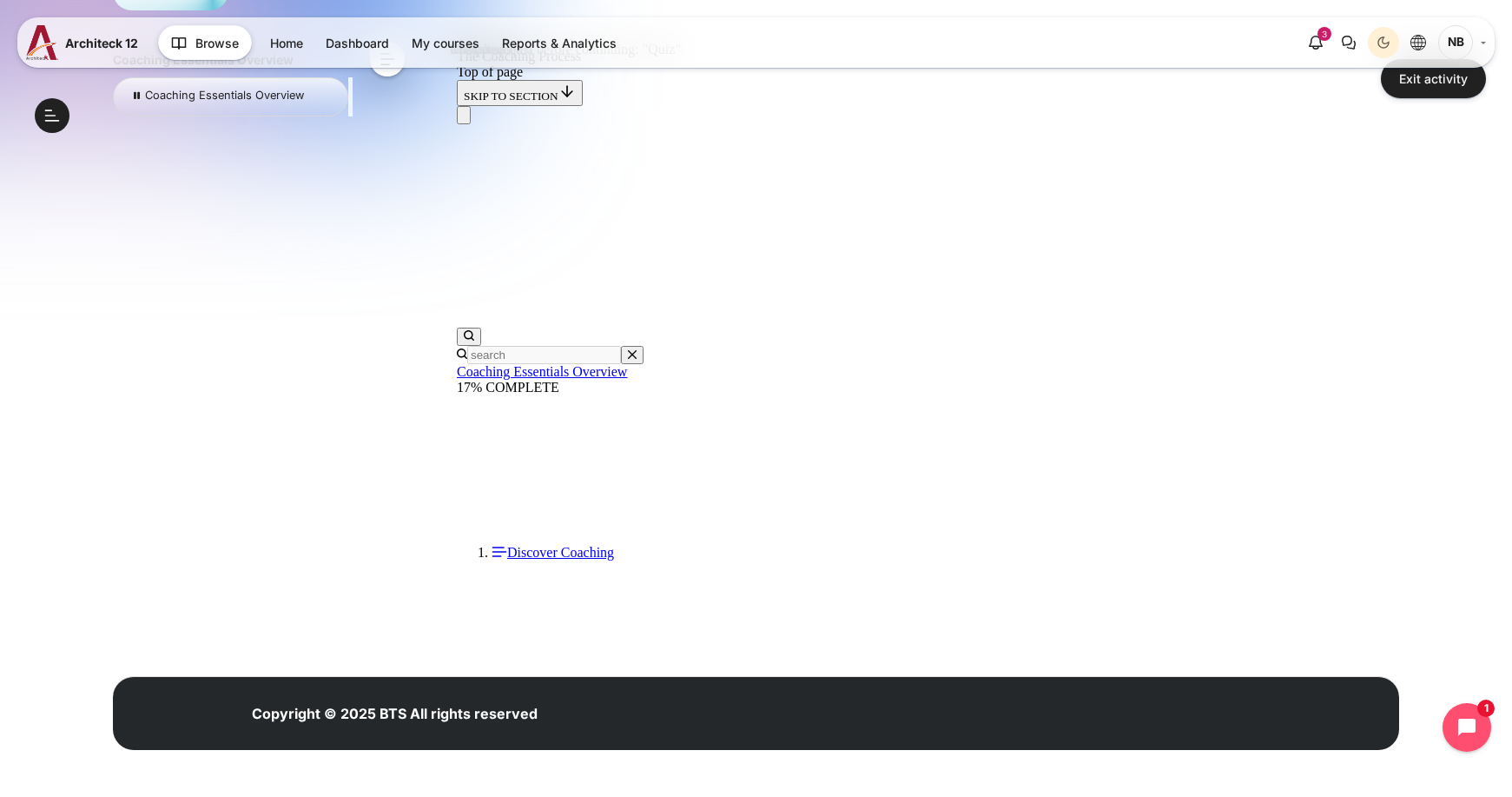
copy span "Coaching is a deliberate process using focused conversations to create an envir…"
drag, startPoint x: 747, startPoint y: 236, endPoint x: 982, endPoint y: 411, distance: 293.0
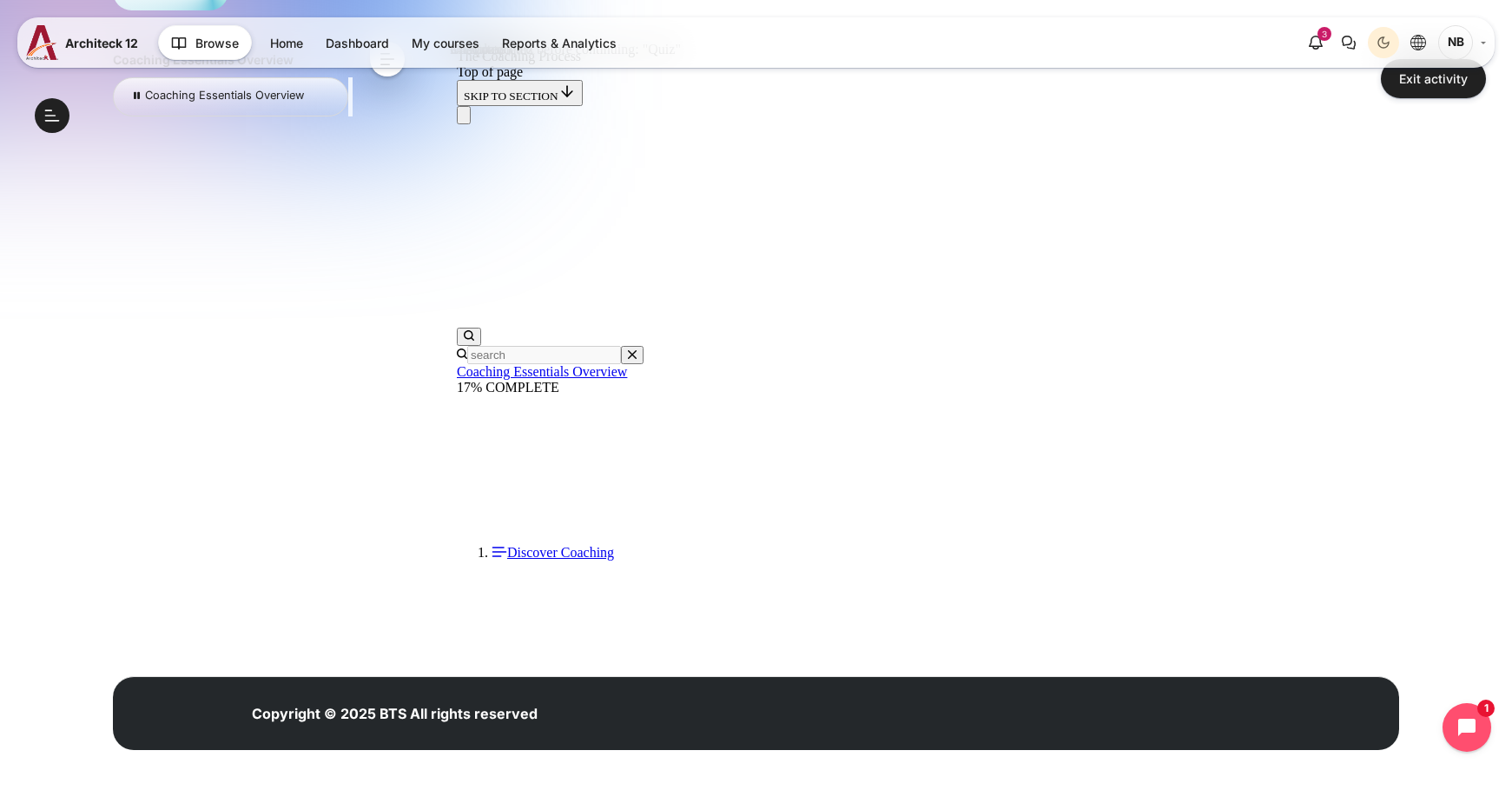
copy span "Coaching is a deliberate process using focused conversations to create an envir…"
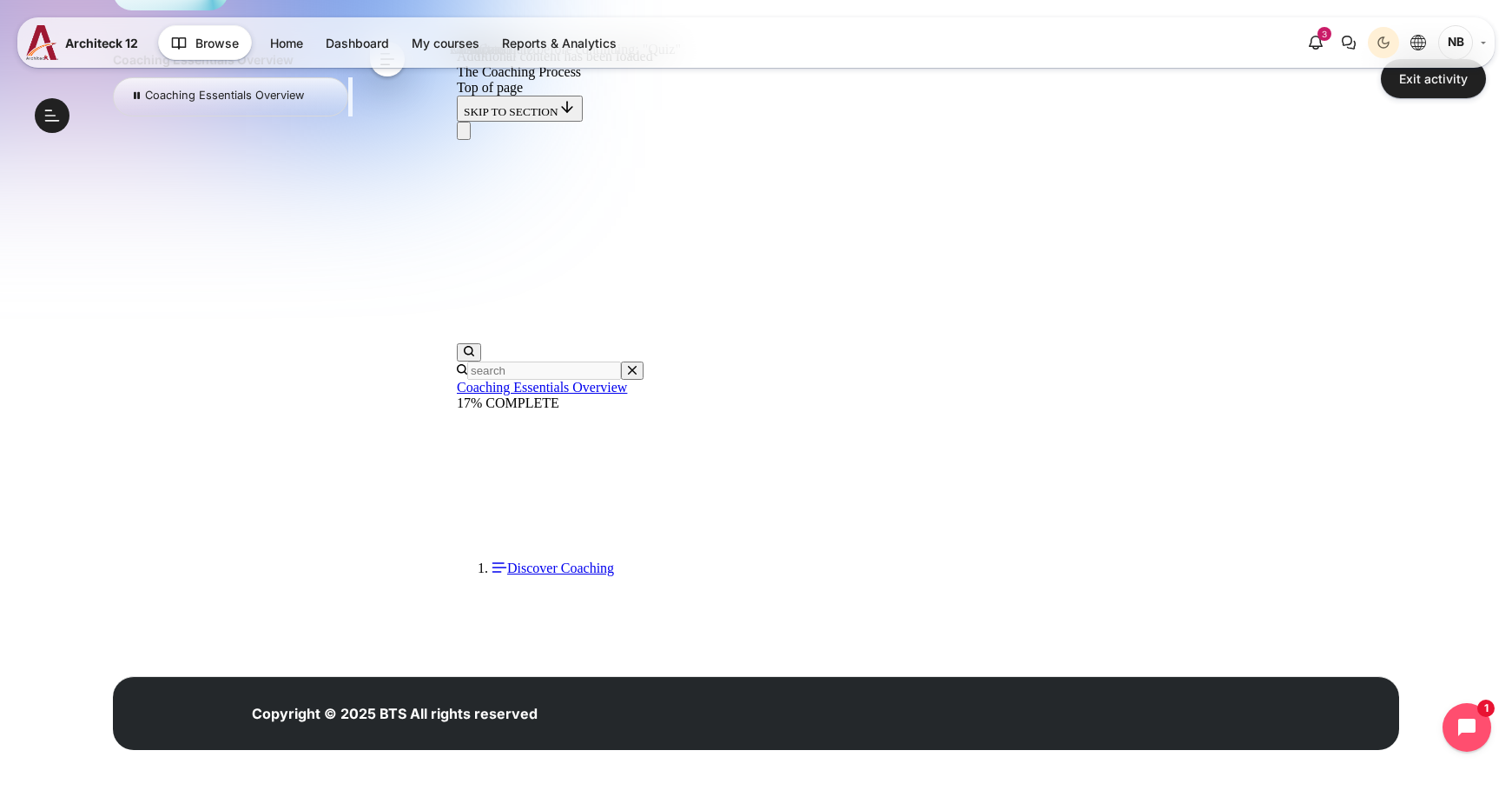
scroll to position [1151, 0]
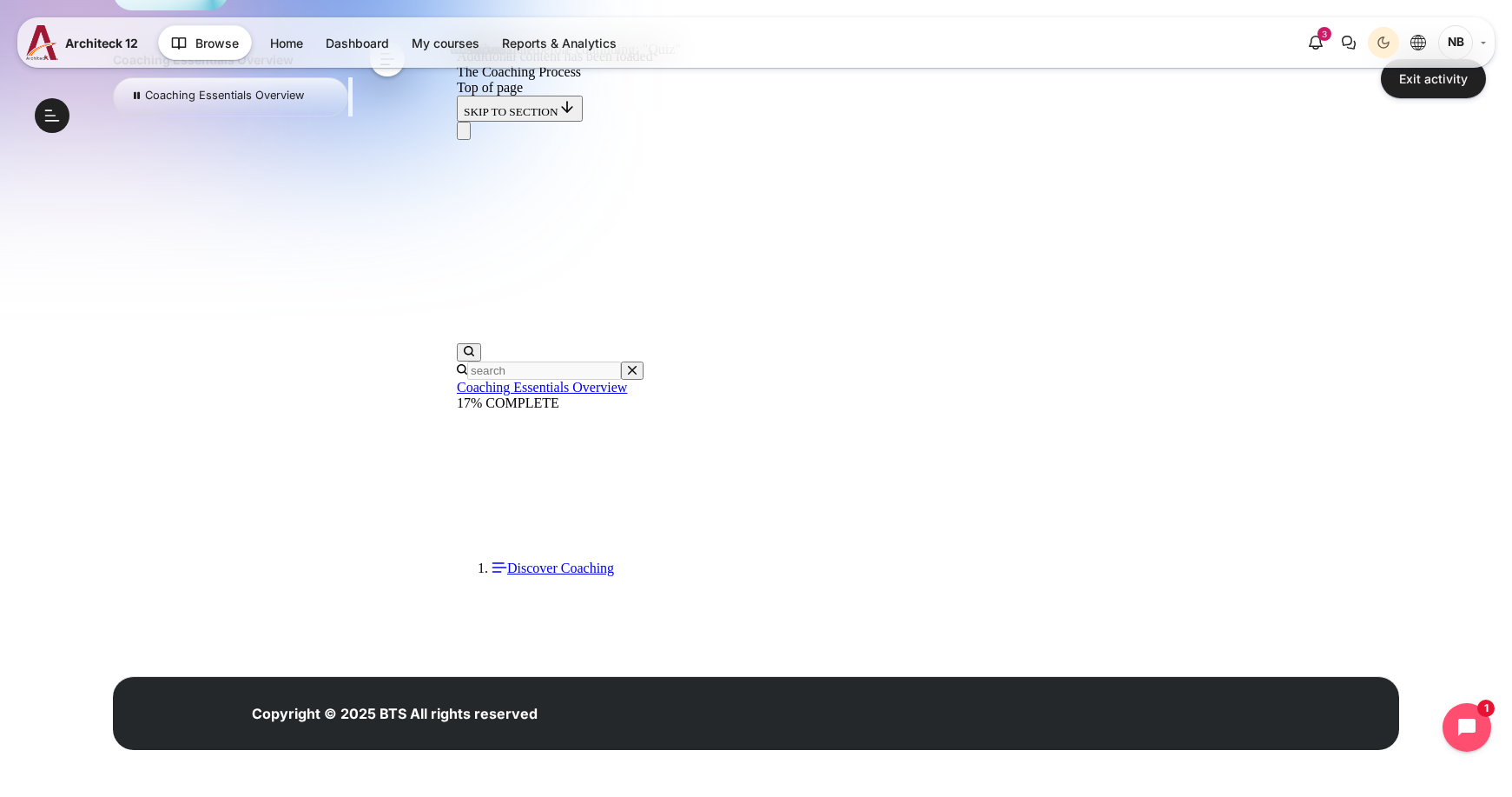
drag, startPoint x: 721, startPoint y: 9145, endPoint x: 703, endPoint y: 9106, distance: 43.0
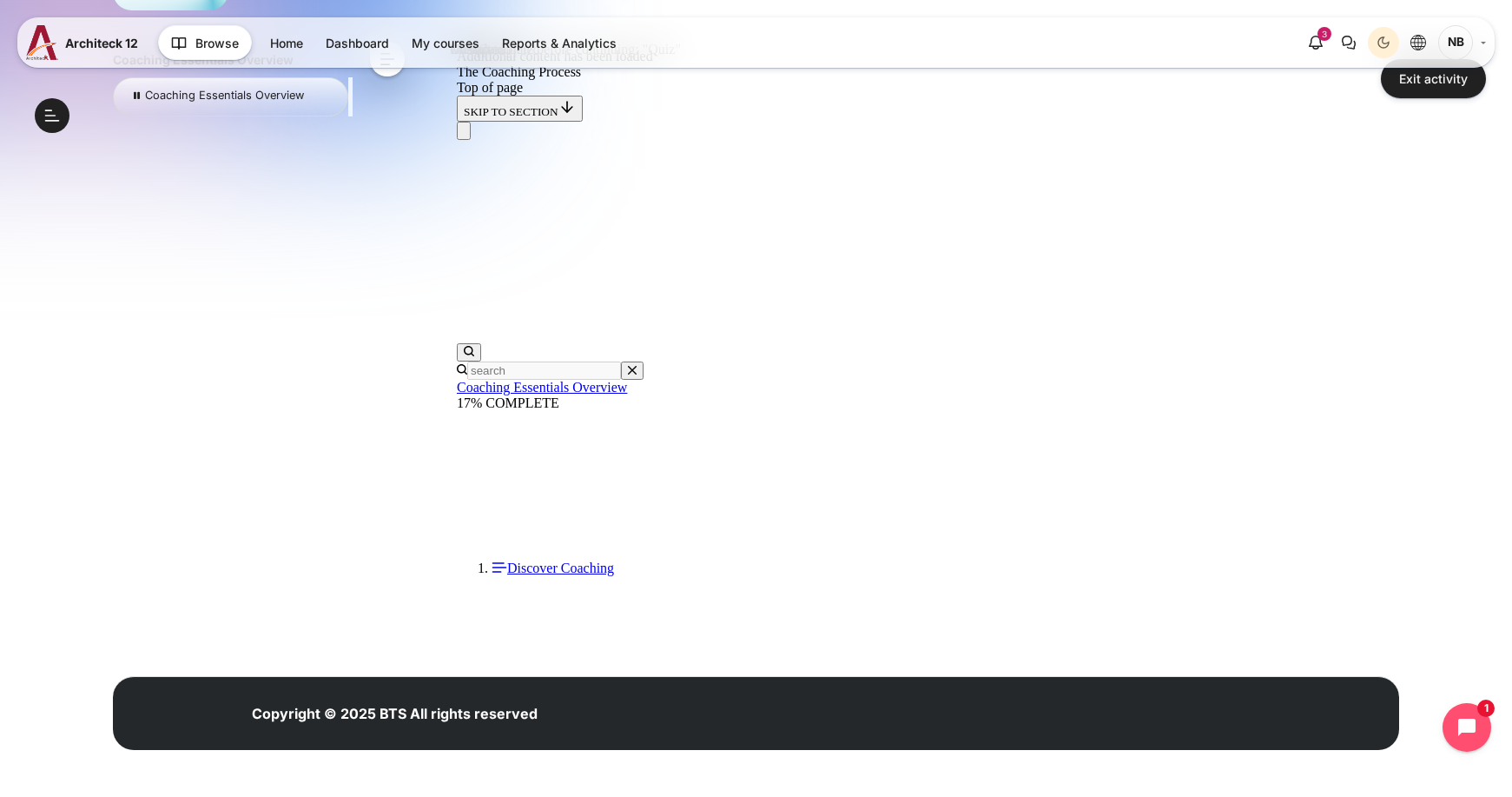
scroll to position [2907, 0]
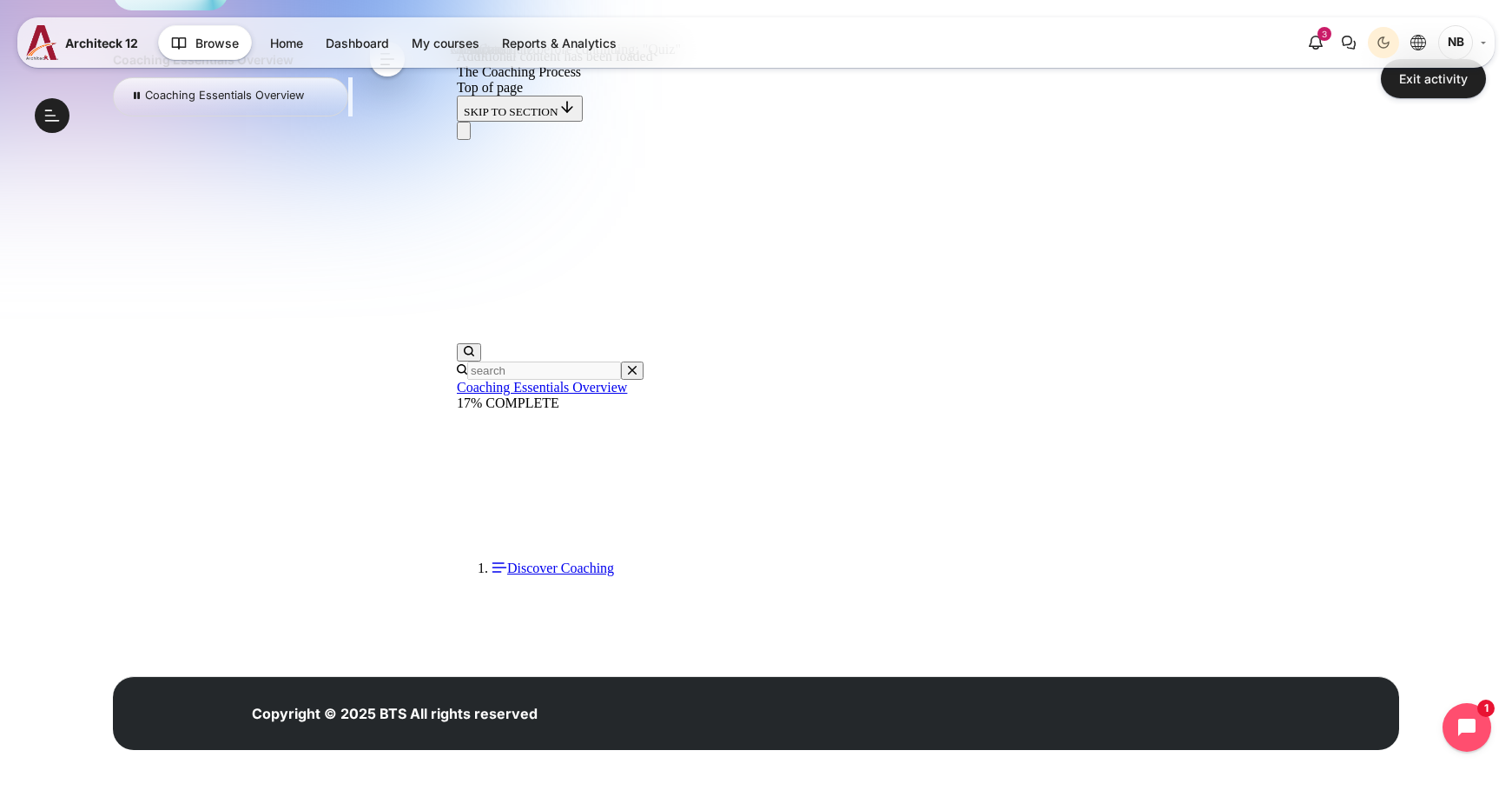
scroll to position [3167, 0]
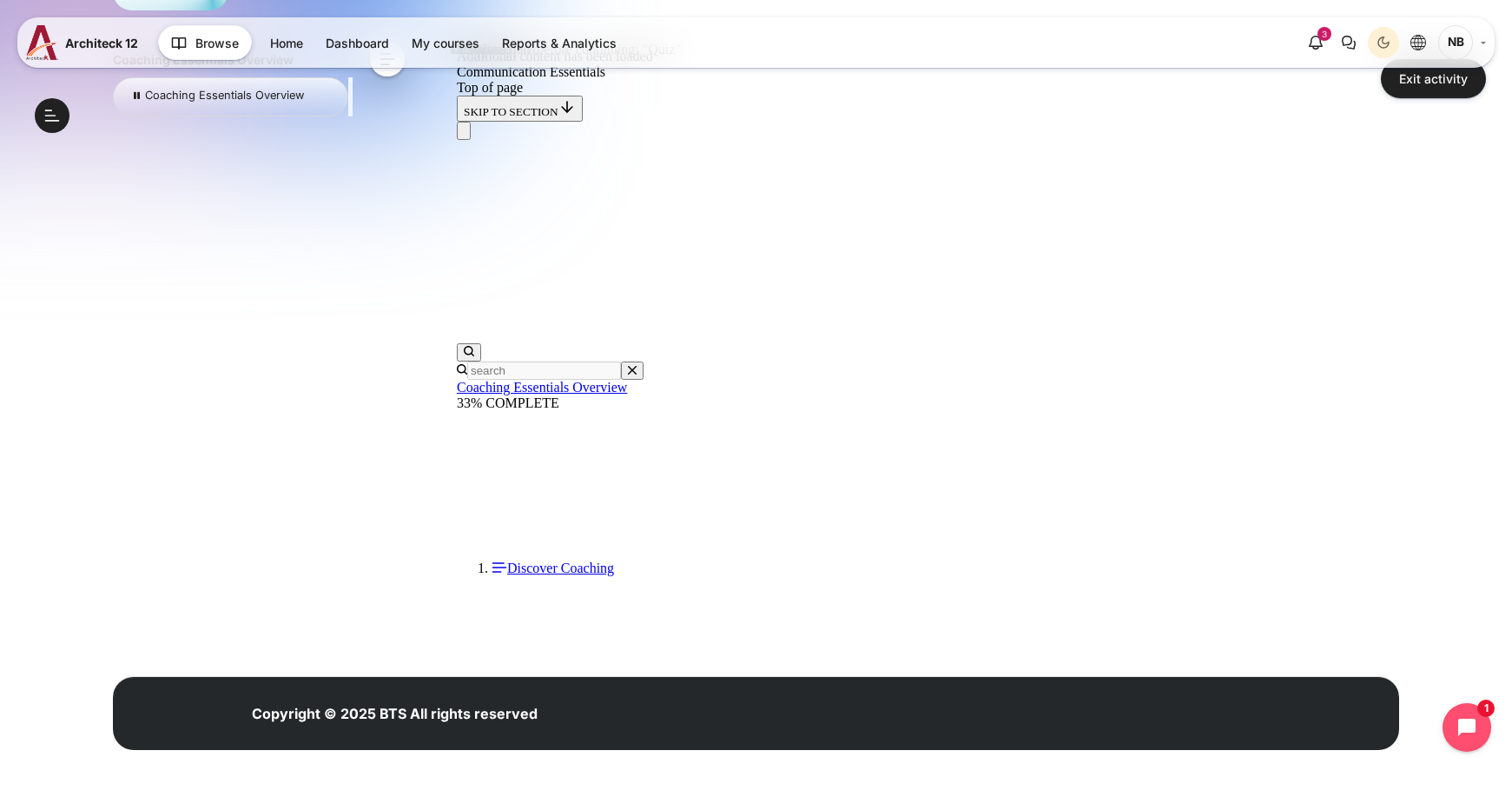
scroll to position [1045, 0]
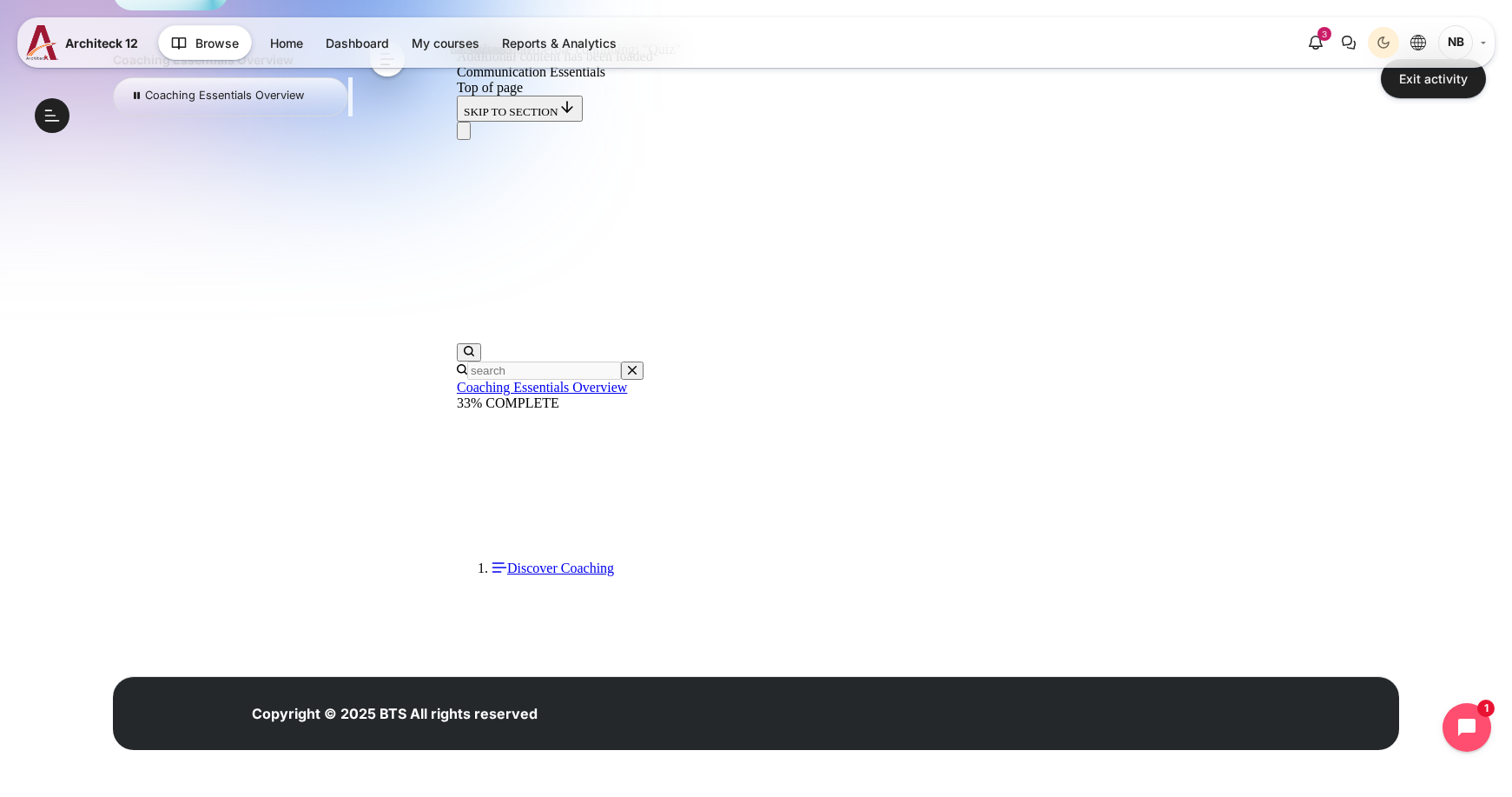
scroll to position [3360, 0]
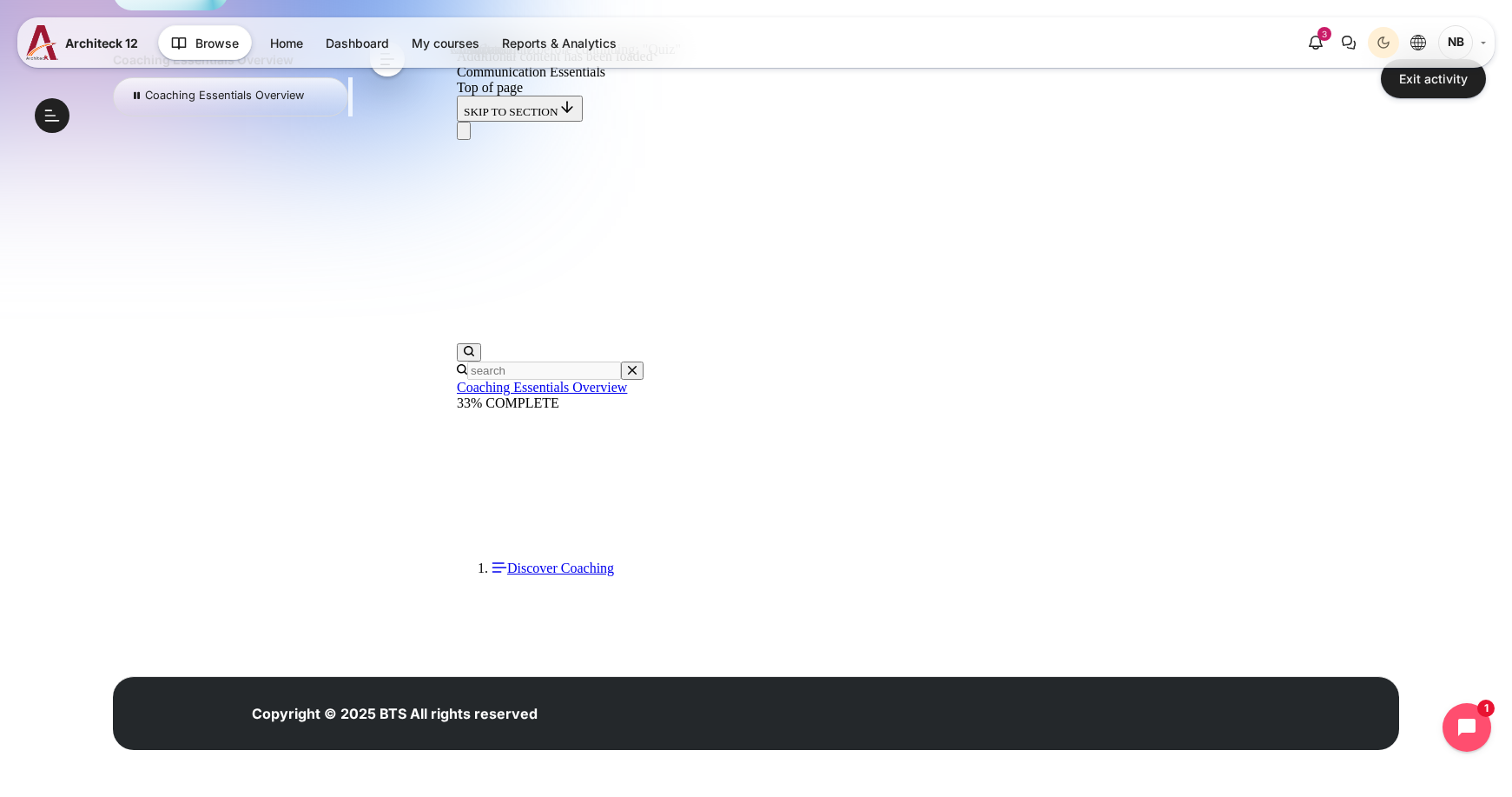
scroll to position [5069, 0]
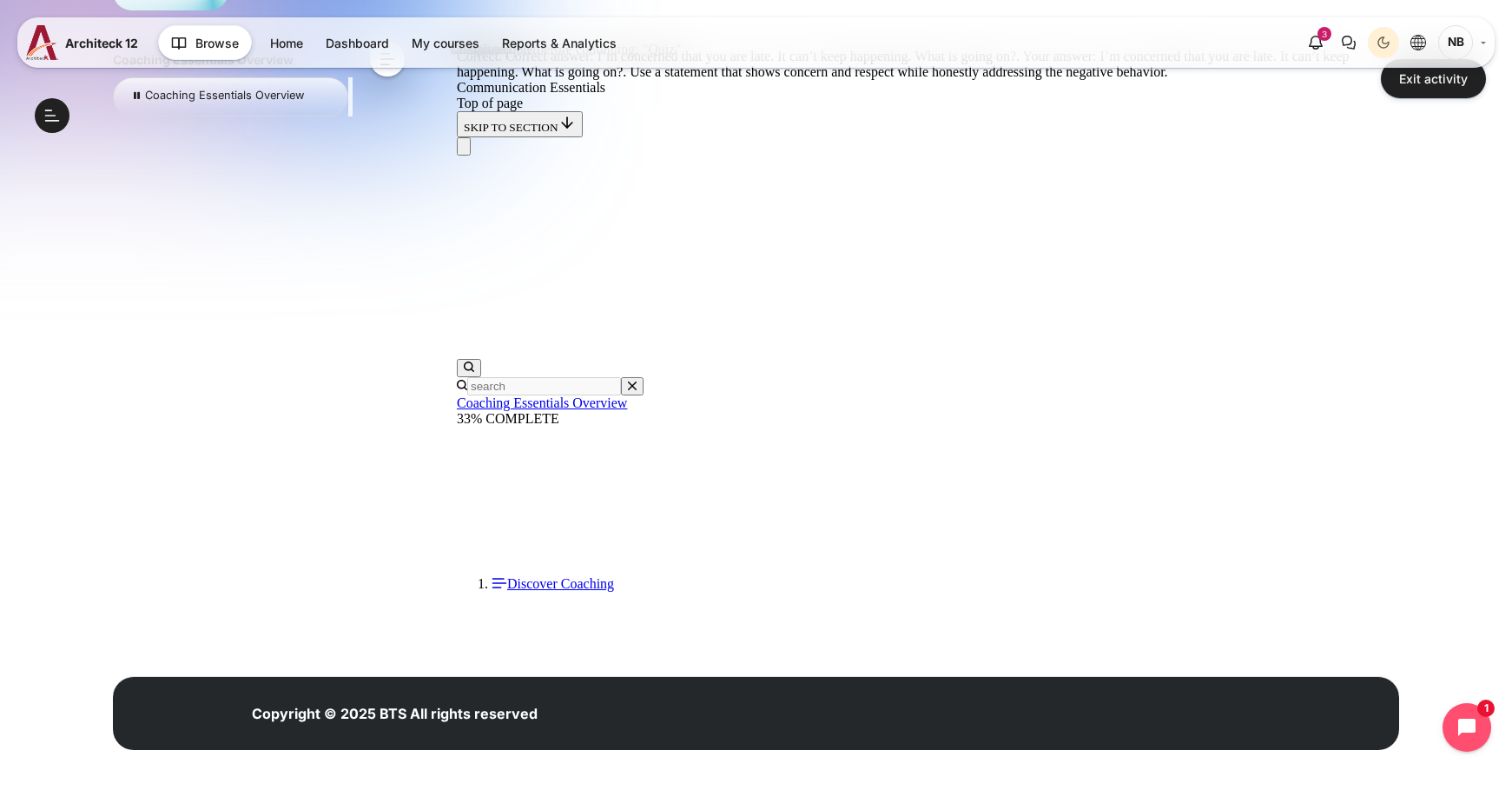
scroll to position [5370, 0]
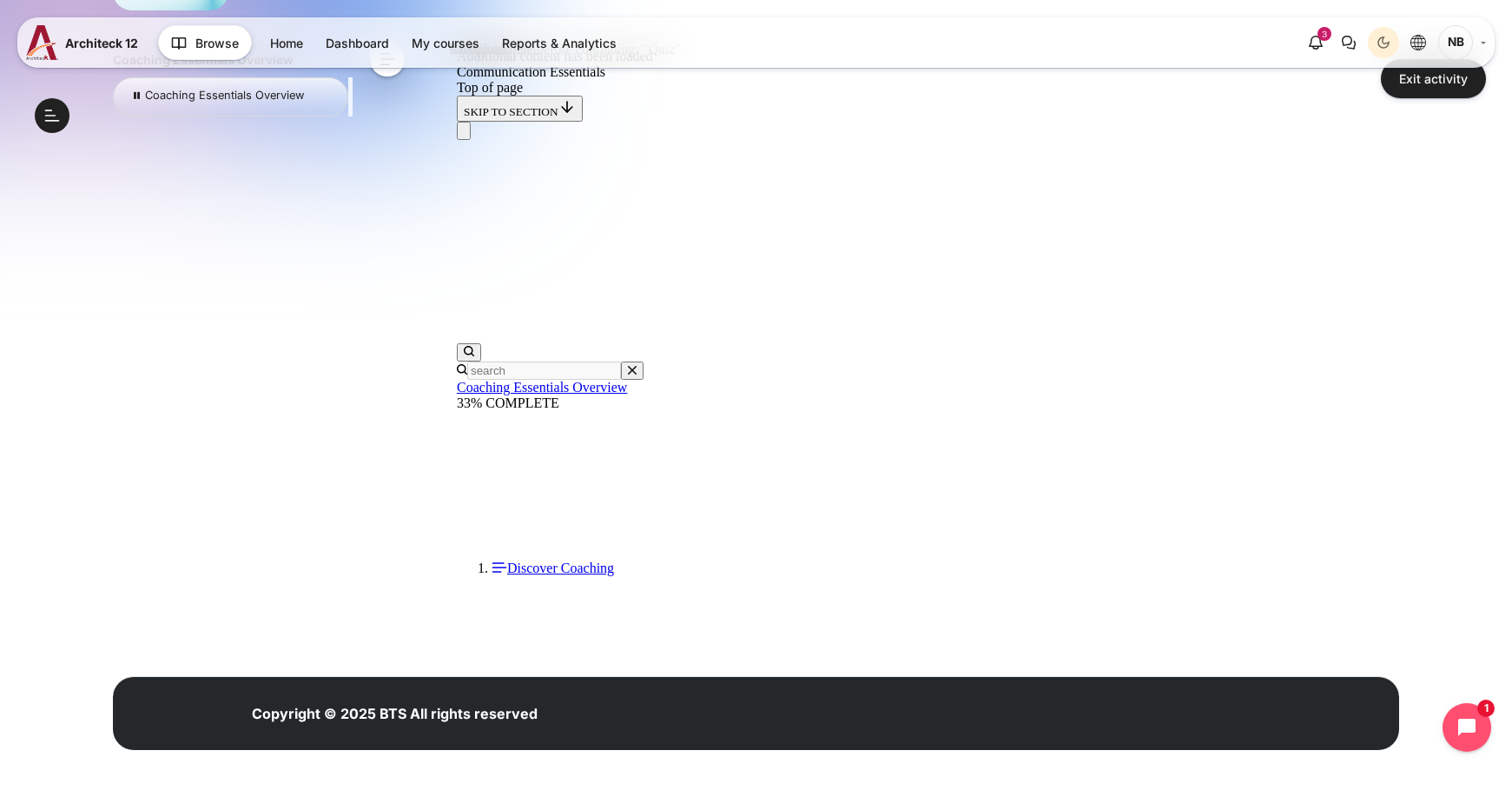
scroll to position [5947, 0]
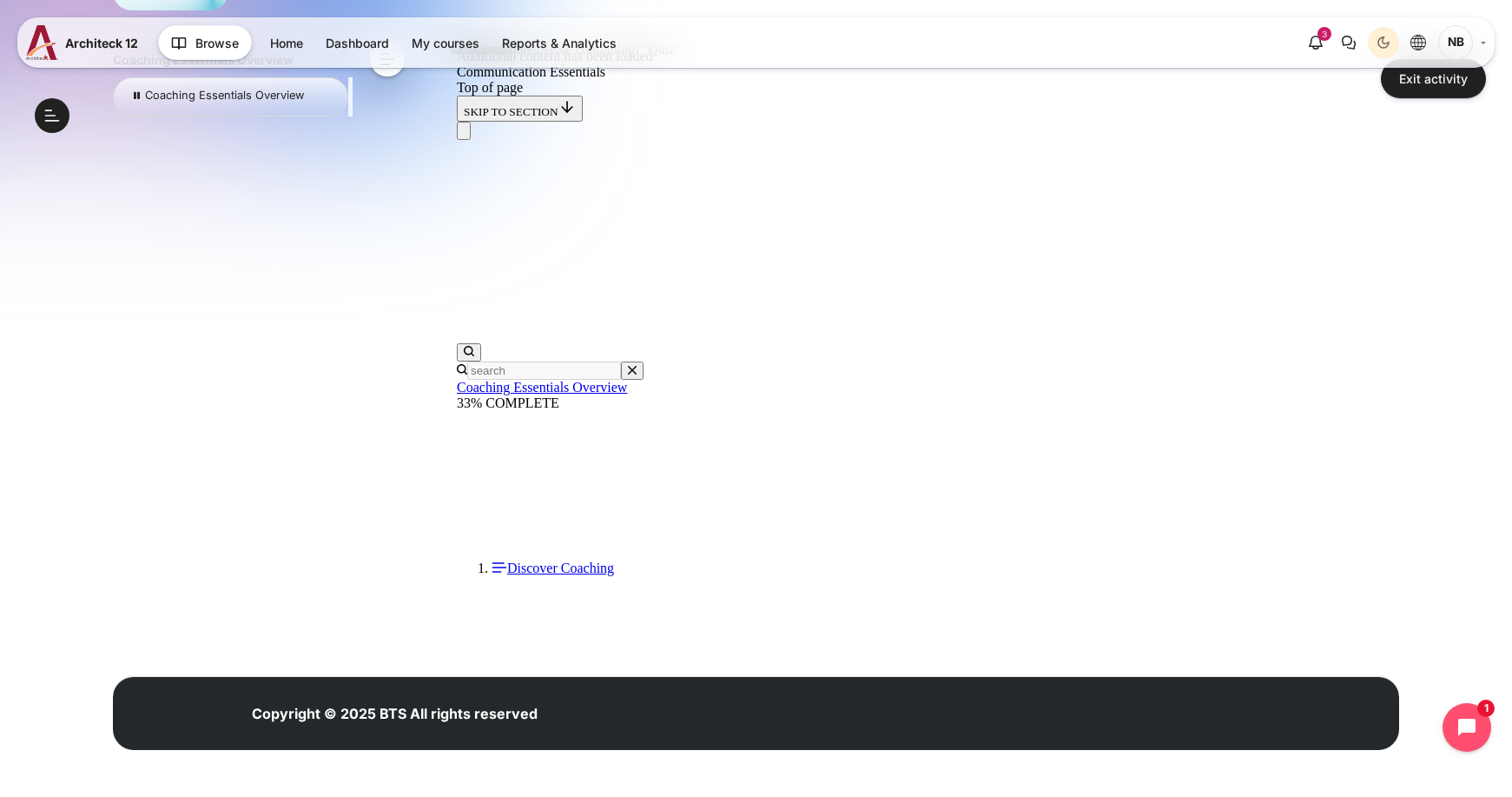
drag, startPoint x: 737, startPoint y: 16667, endPoint x: 644, endPoint y: 16838, distance: 194.7
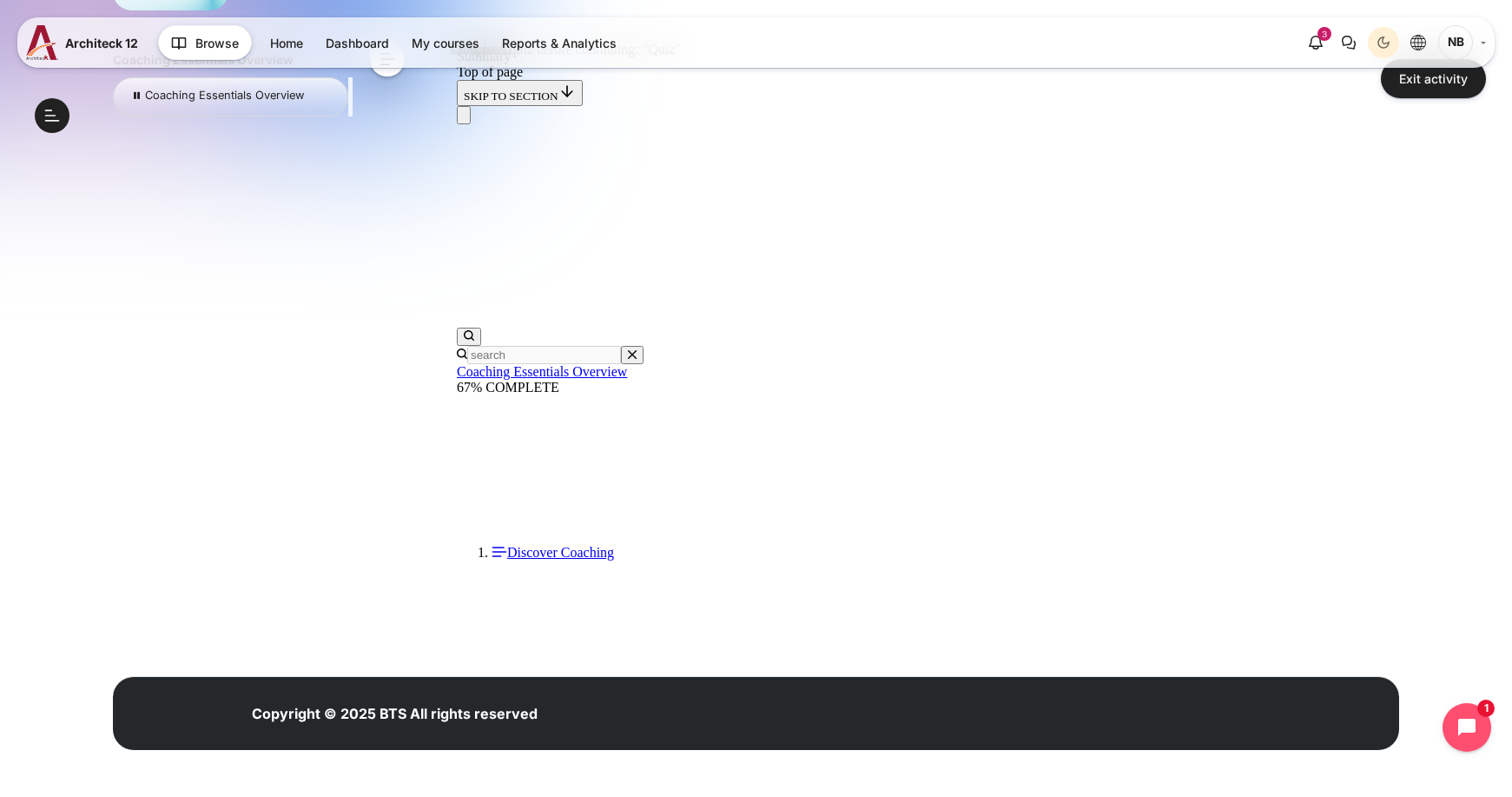
scroll to position [173, 0]
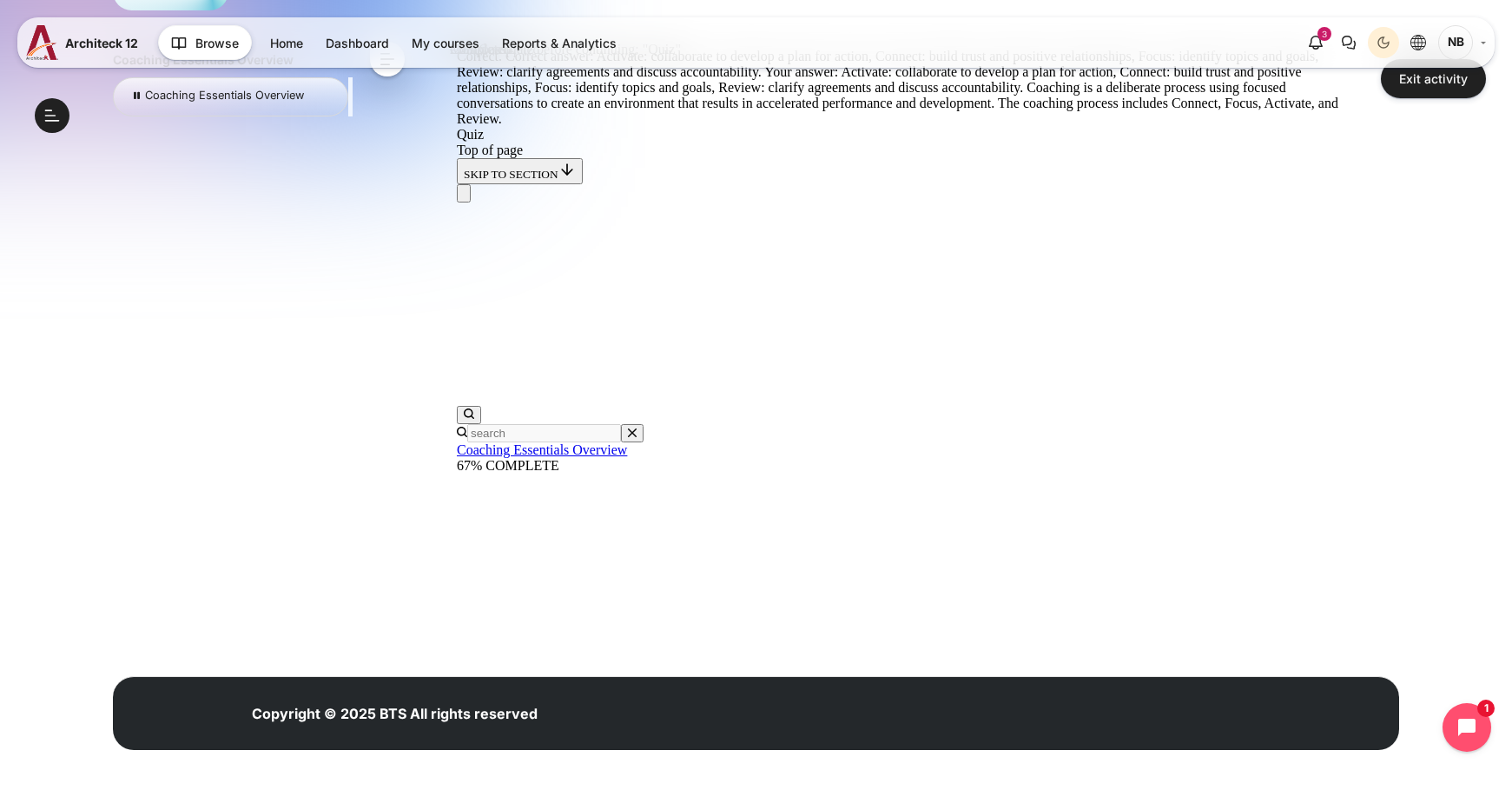
scroll to position [778, 0]
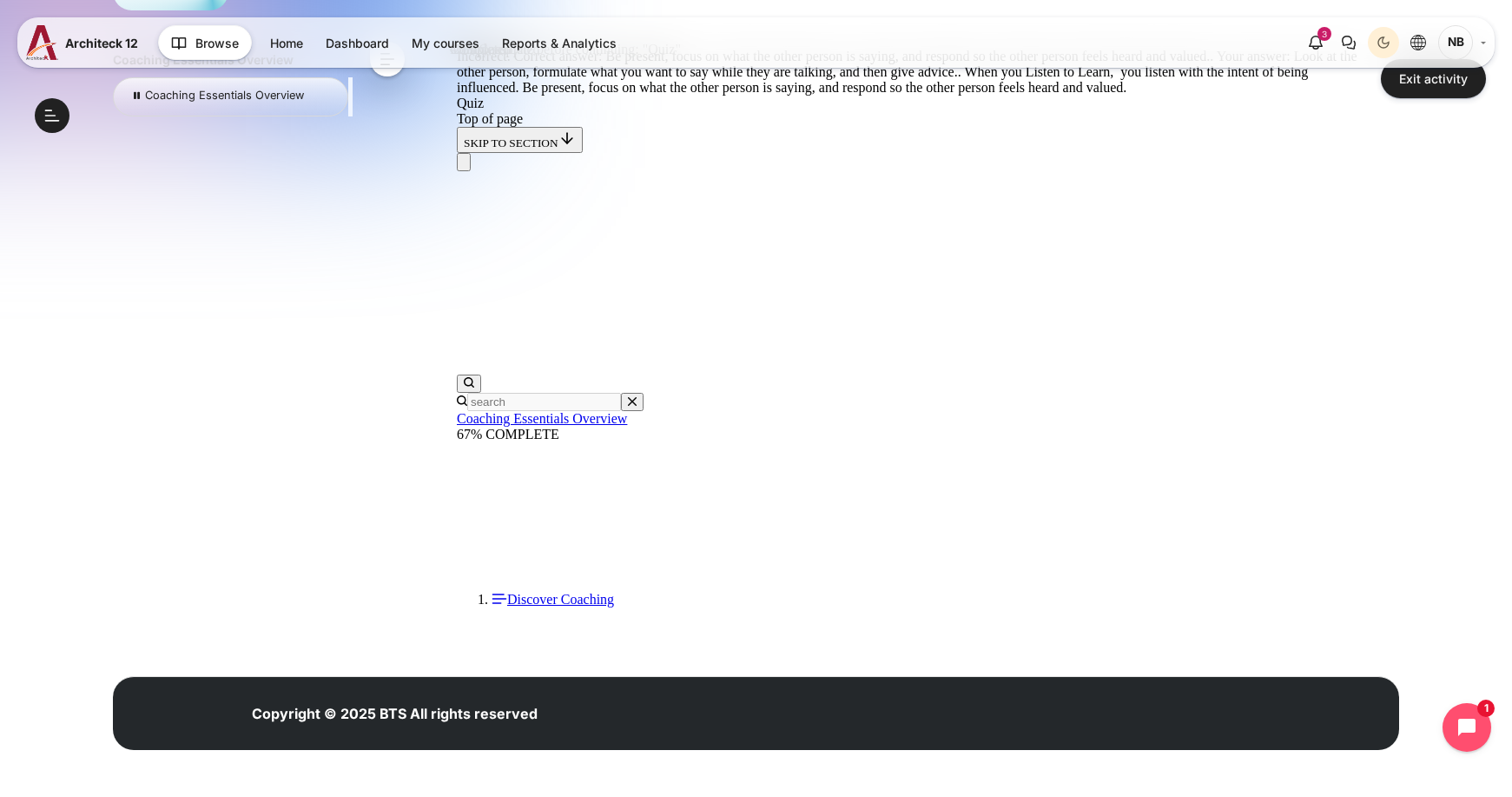
scroll to position [280, 0]
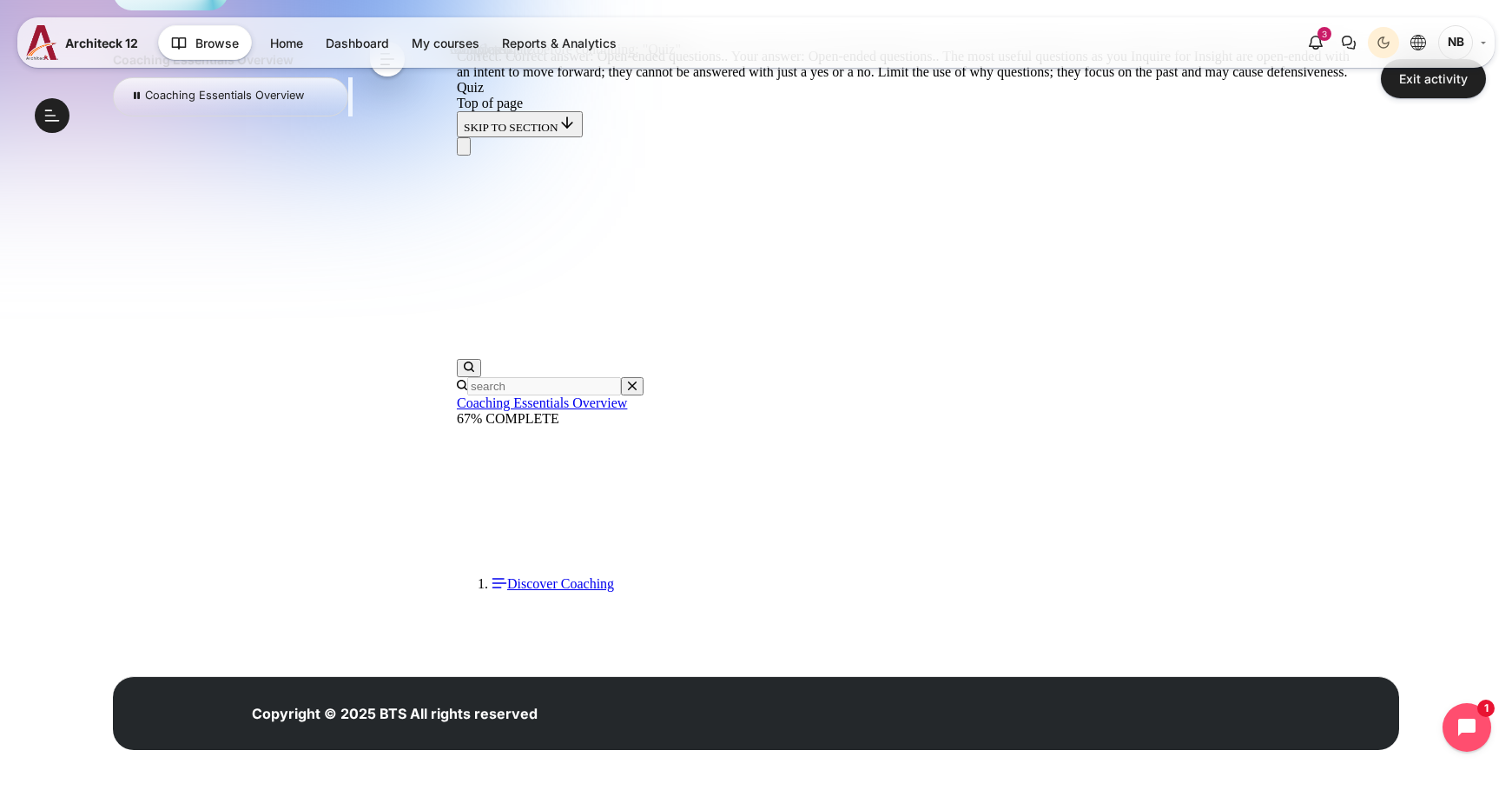
scroll to position [504, 0]
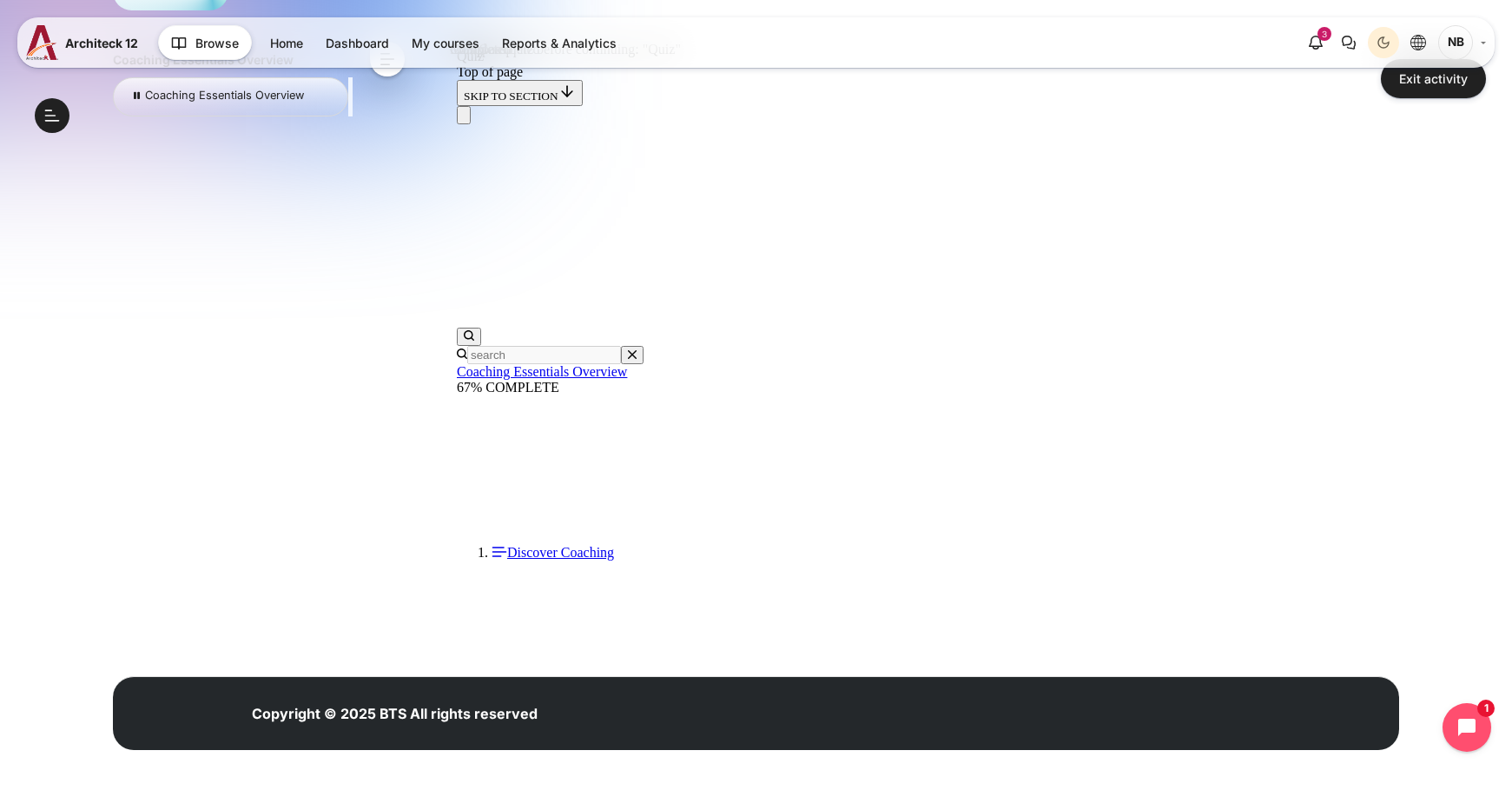
scroll to position [140, 0]
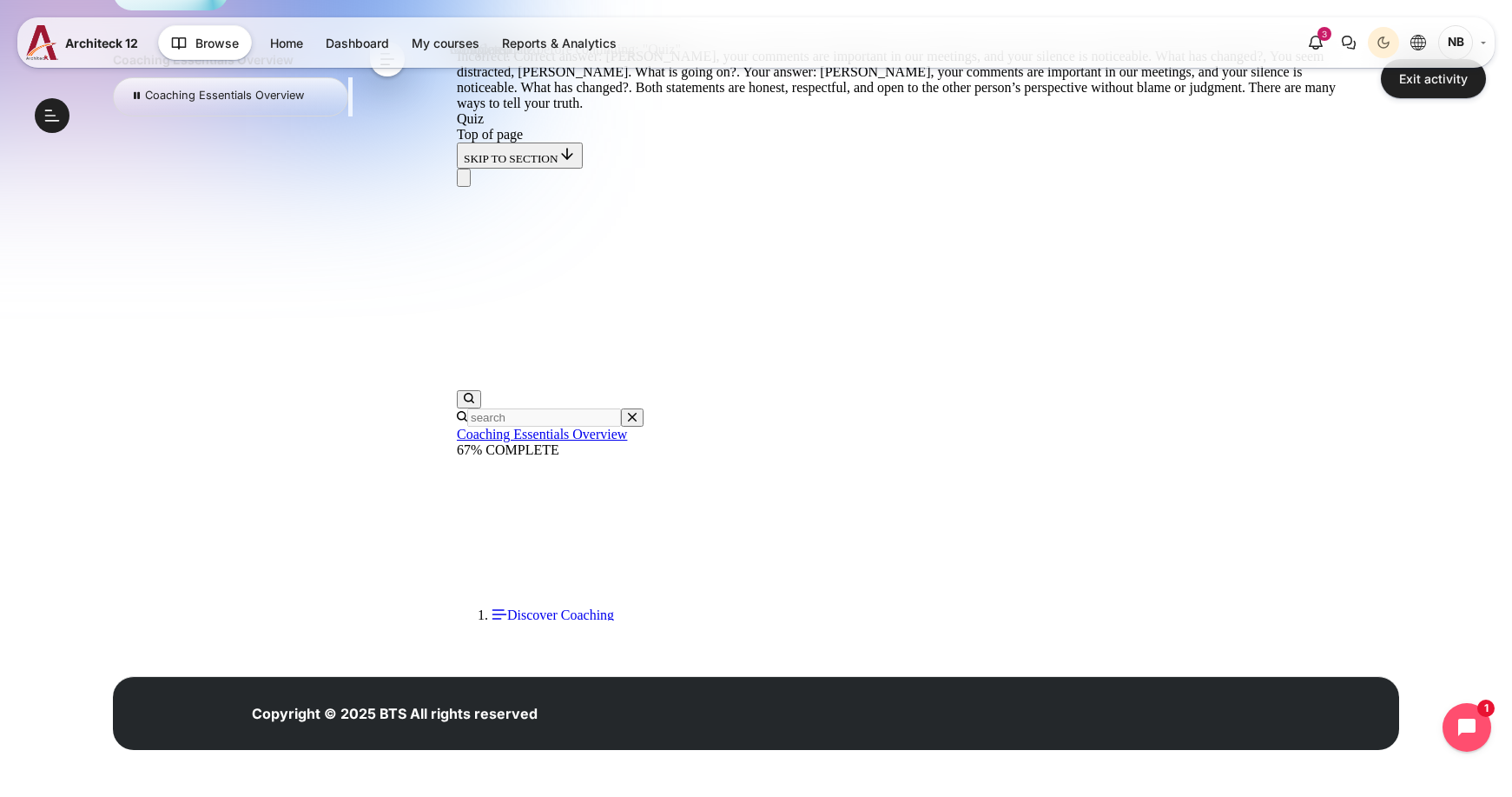
scroll to position [436, 0]
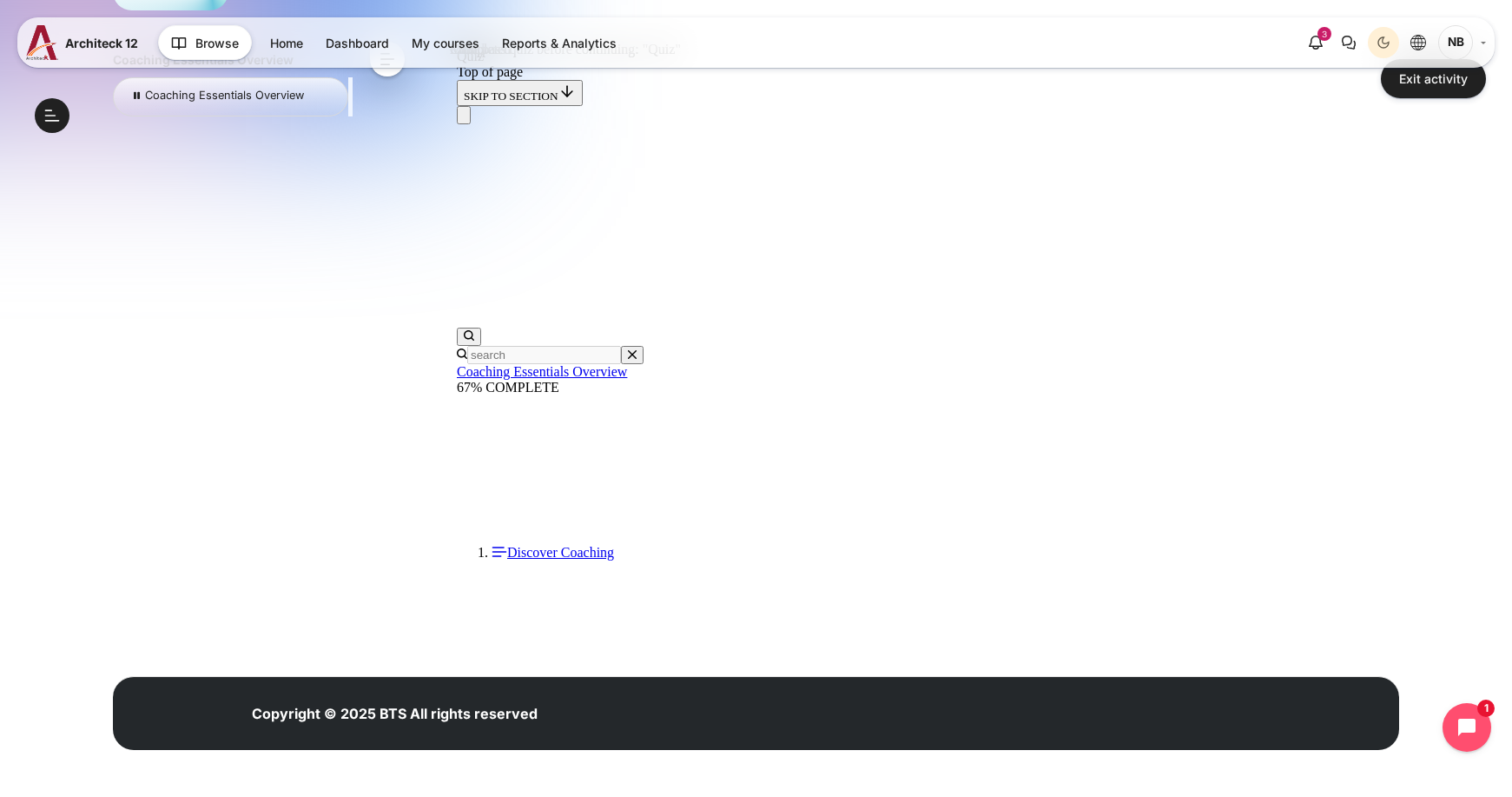
scroll to position [365, 0]
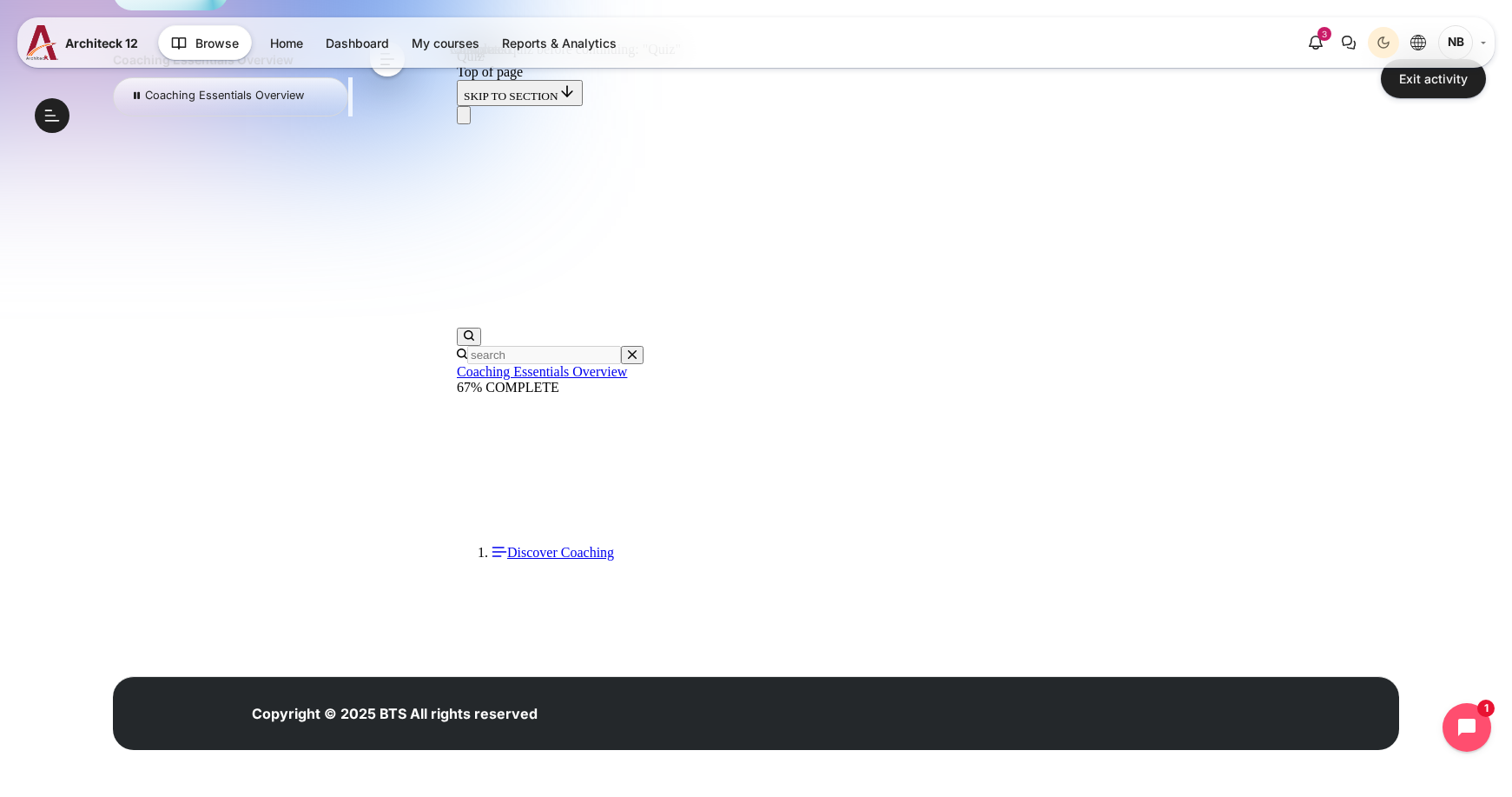
scroll to position [140, 0]
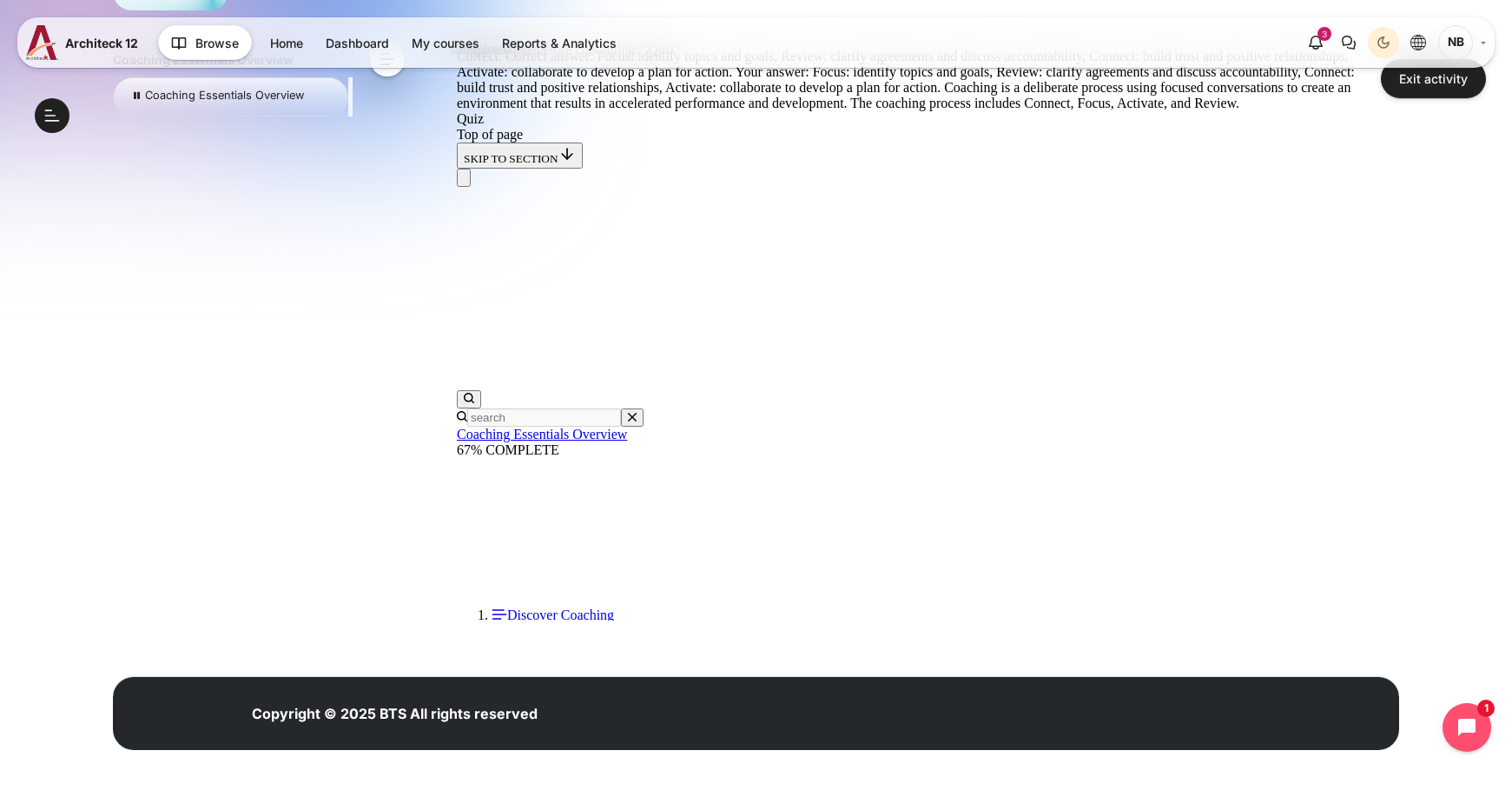
scroll to position [778, 0]
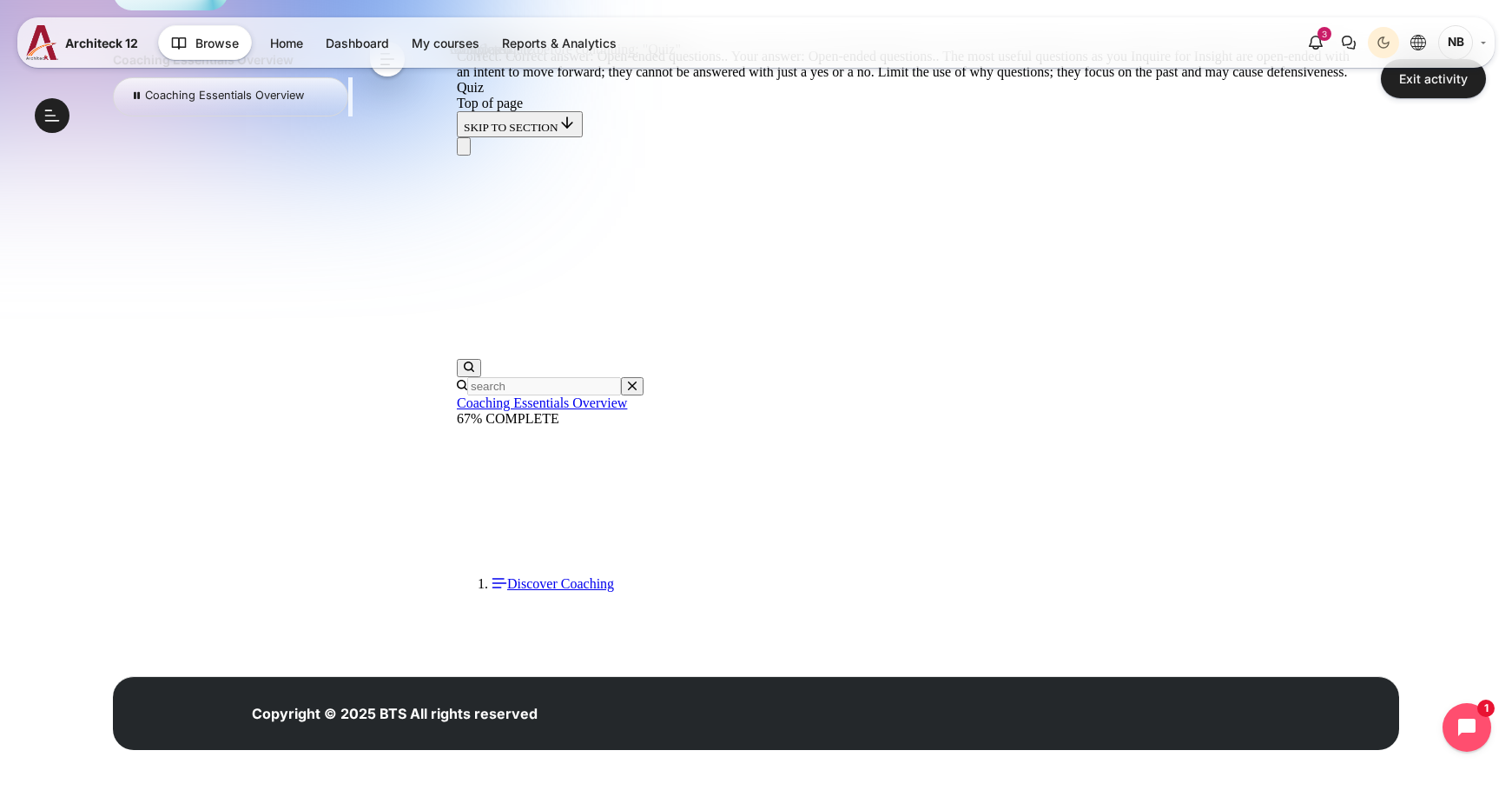
scroll to position [504, 0]
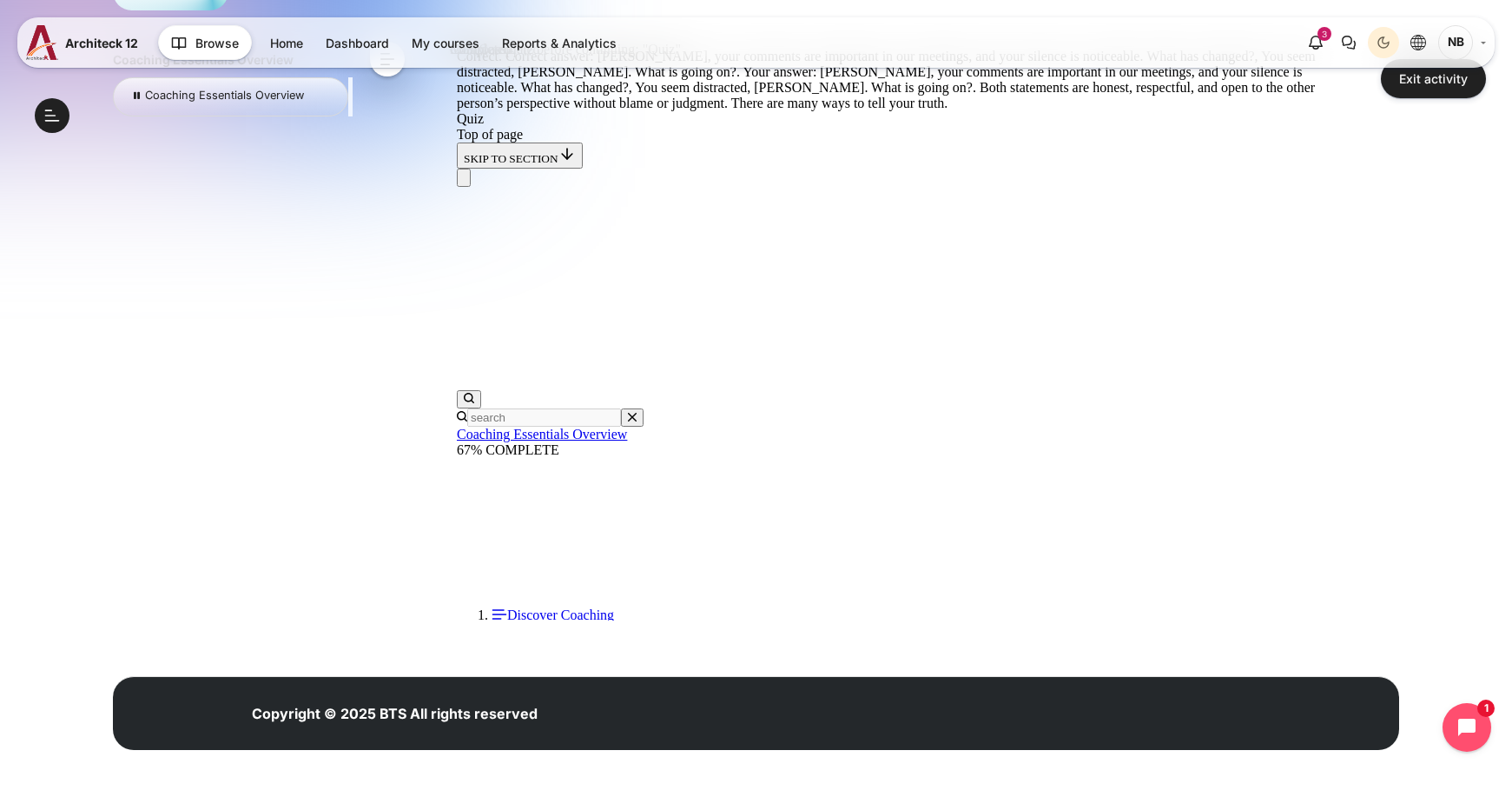
scroll to position [436, 0]
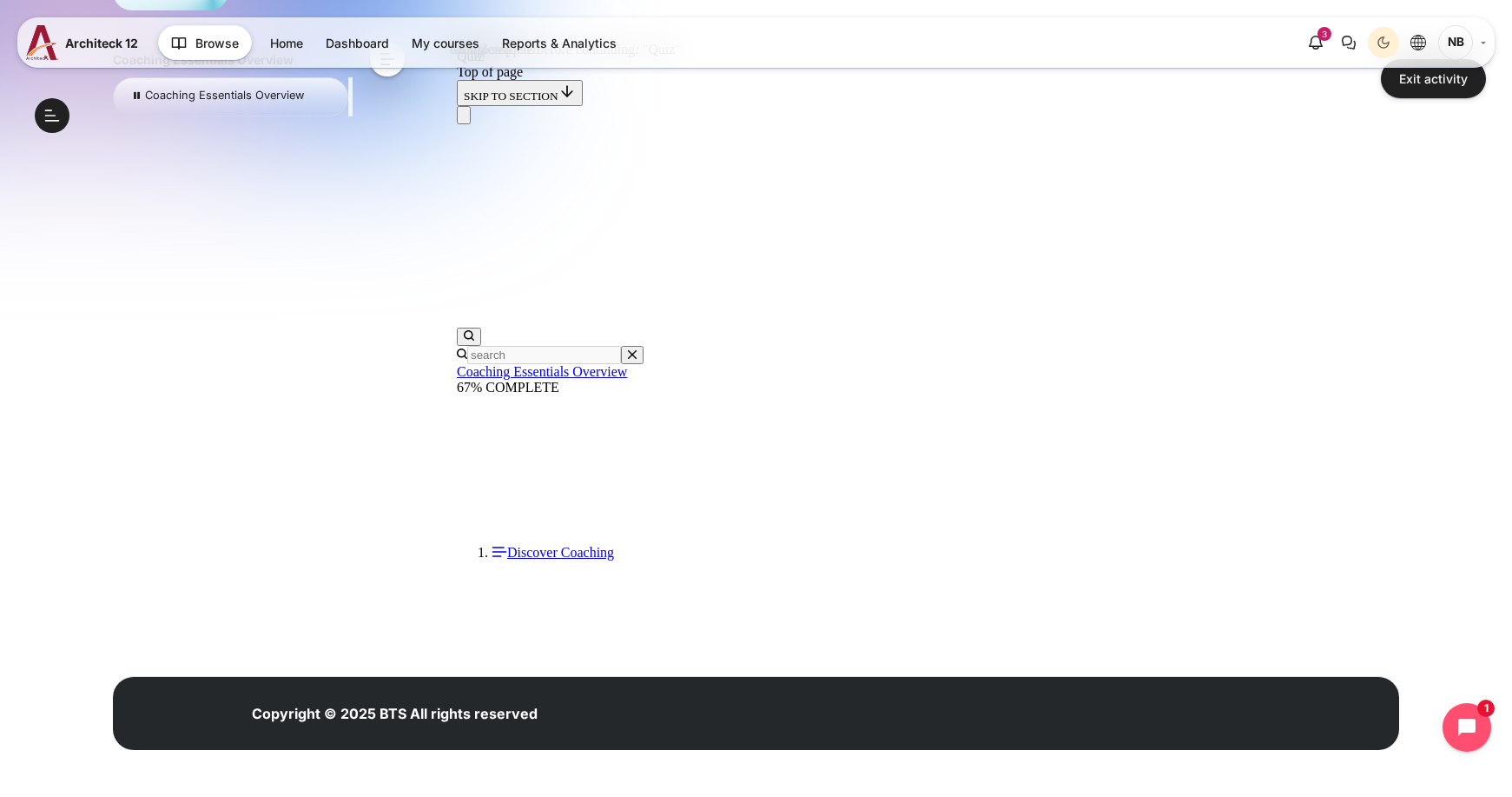
scroll to position [53, 0]
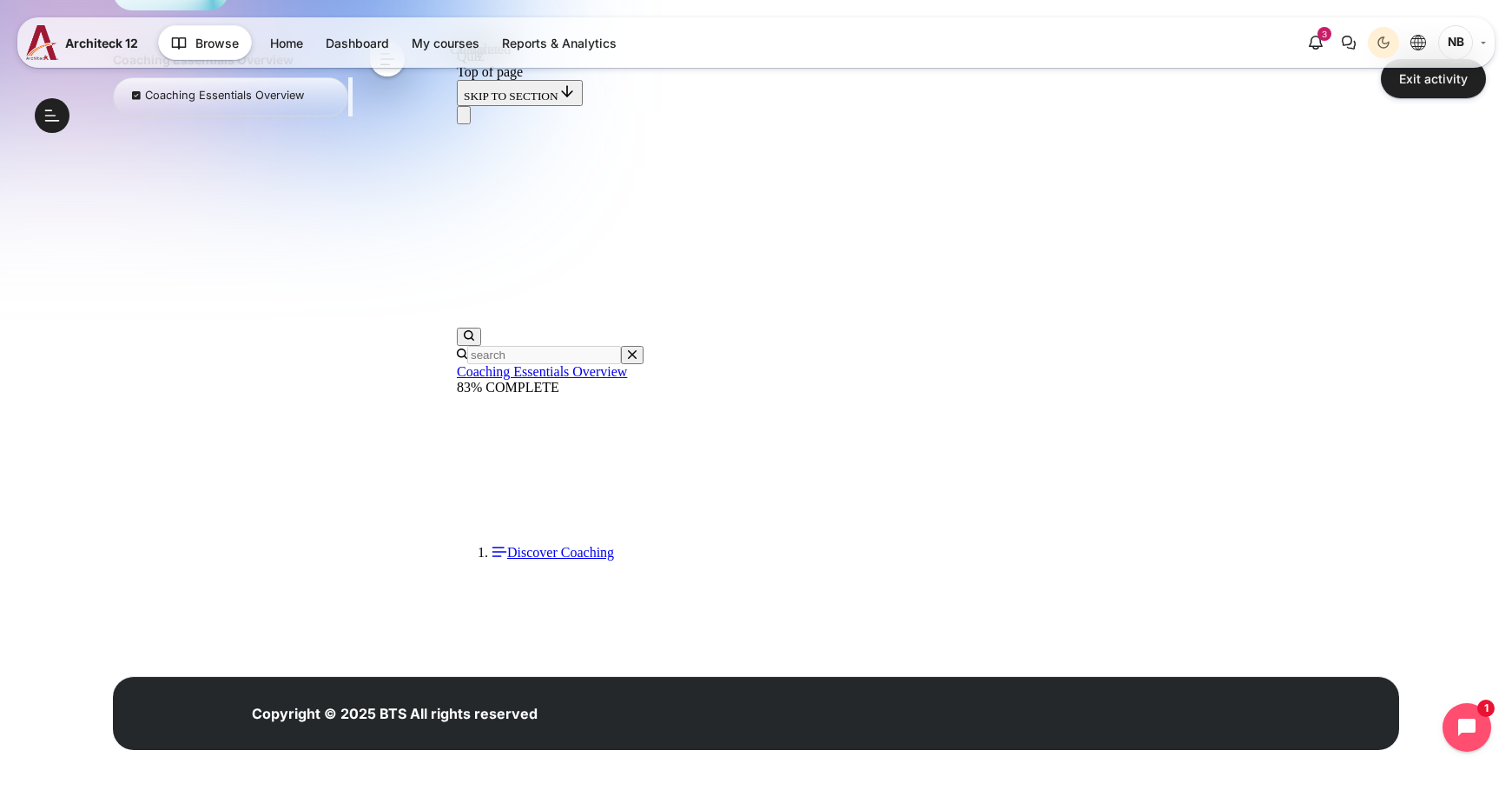
scroll to position [365, 0]
click at [1454, 88] on link "Exit activity" at bounding box center [1432, 78] width 105 height 39
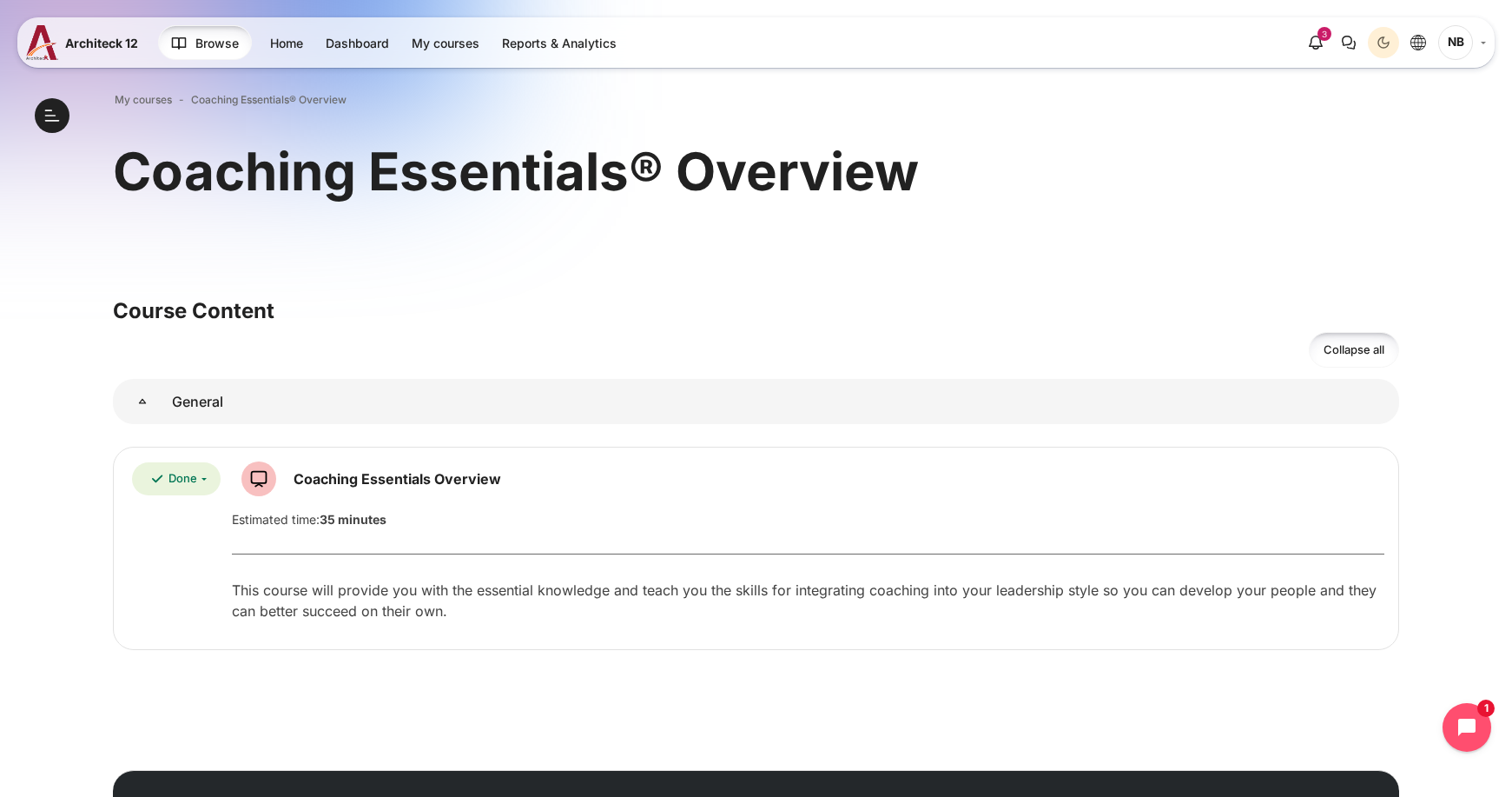
click at [229, 47] on span "Browse" at bounding box center [217, 43] width 44 height 18
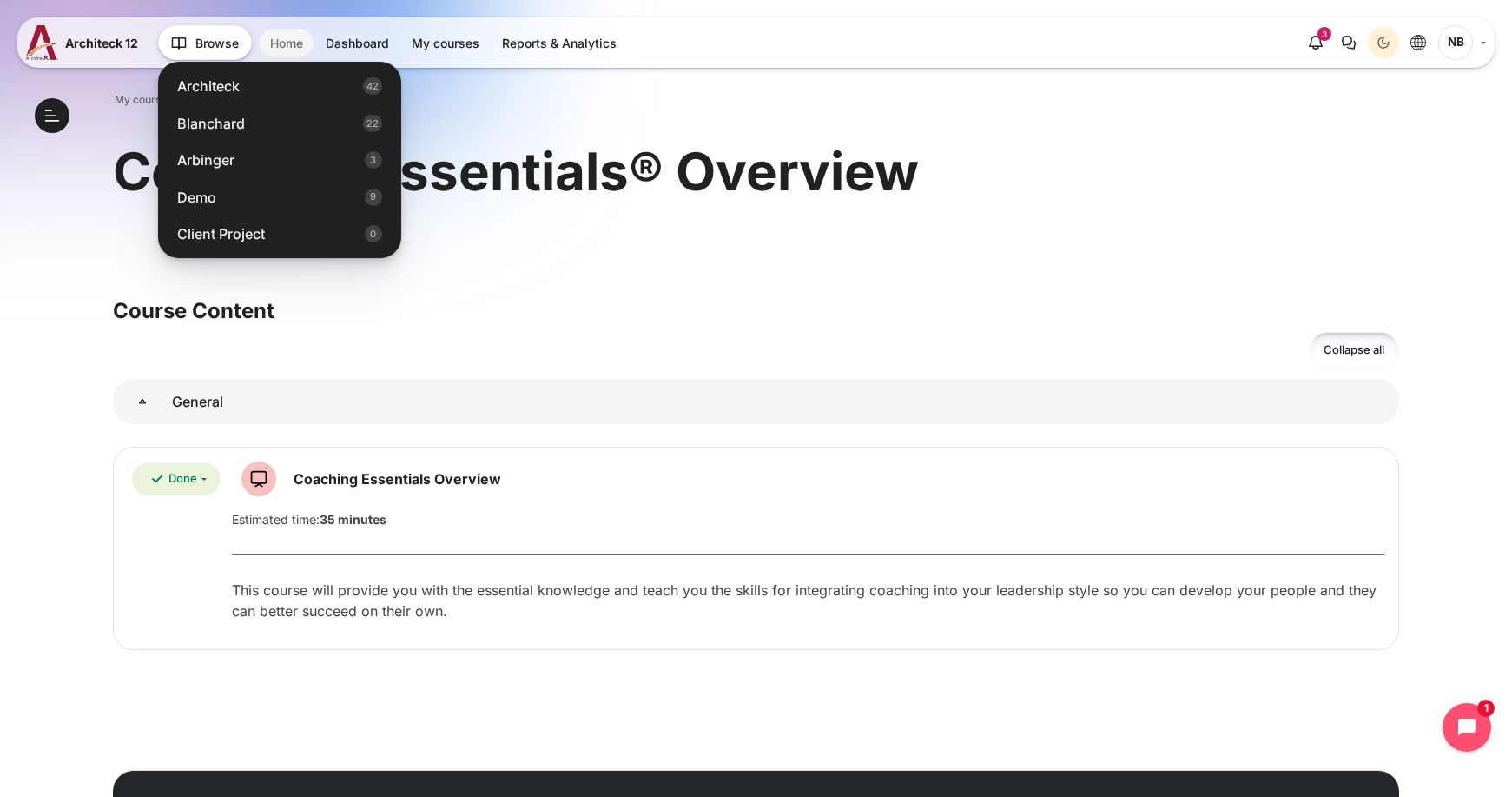
click at [279, 45] on link "Home" at bounding box center [286, 43] width 54 height 28
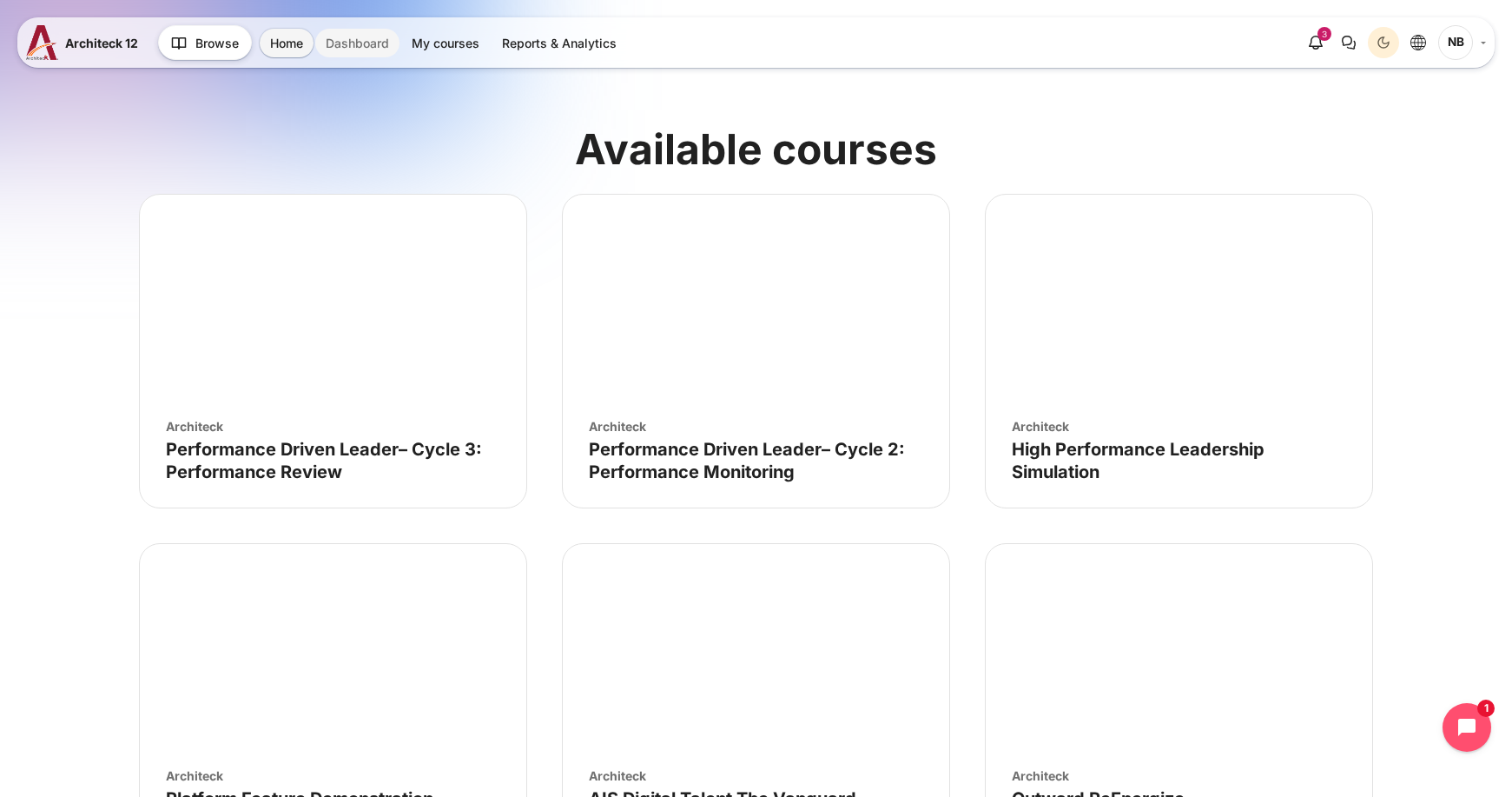
click at [369, 50] on link "Dashboard" at bounding box center [357, 43] width 84 height 28
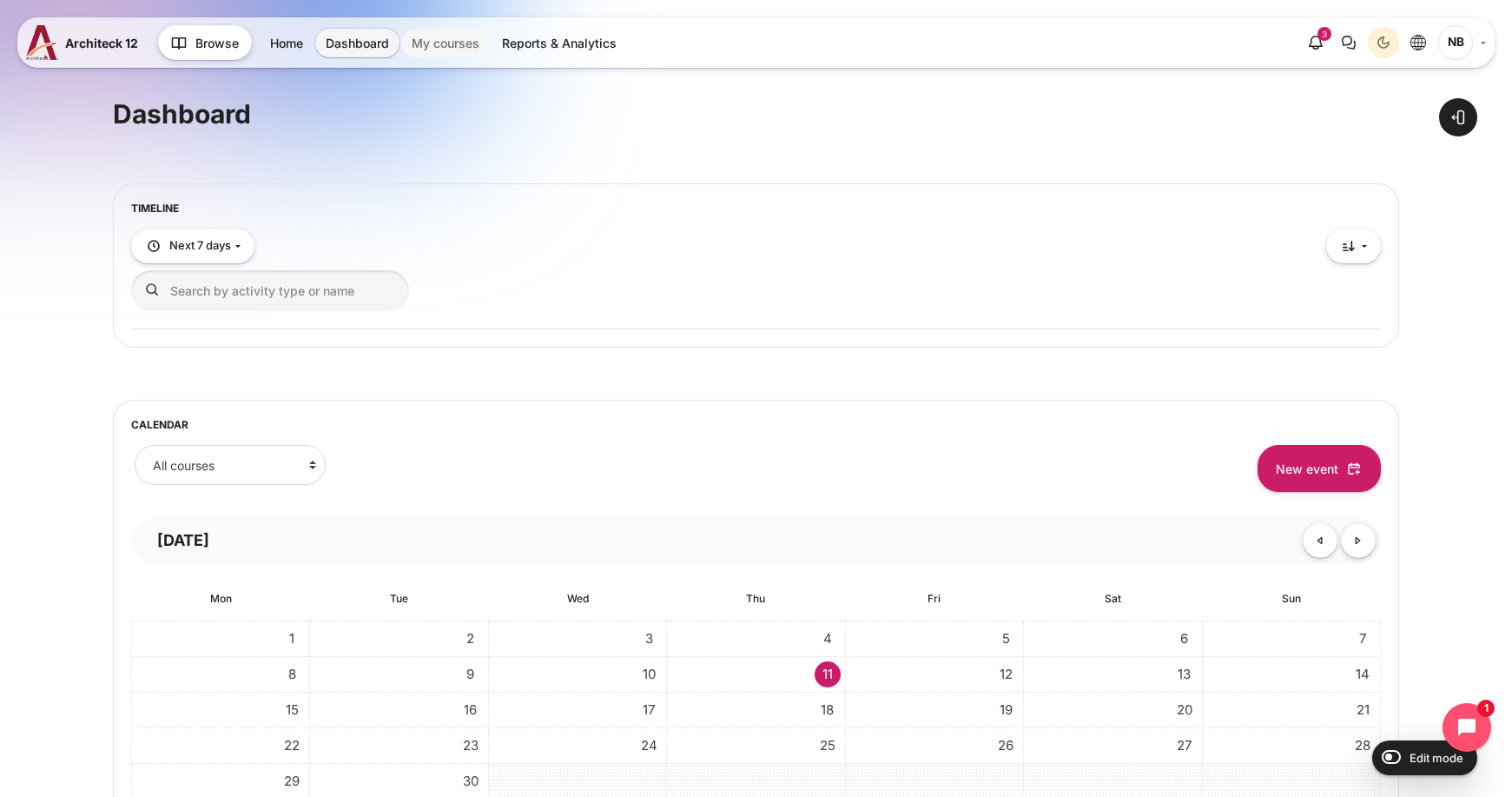
click at [453, 41] on link "My courses" at bounding box center [444, 43] width 88 height 28
